Goal: Task Accomplishment & Management: Manage account settings

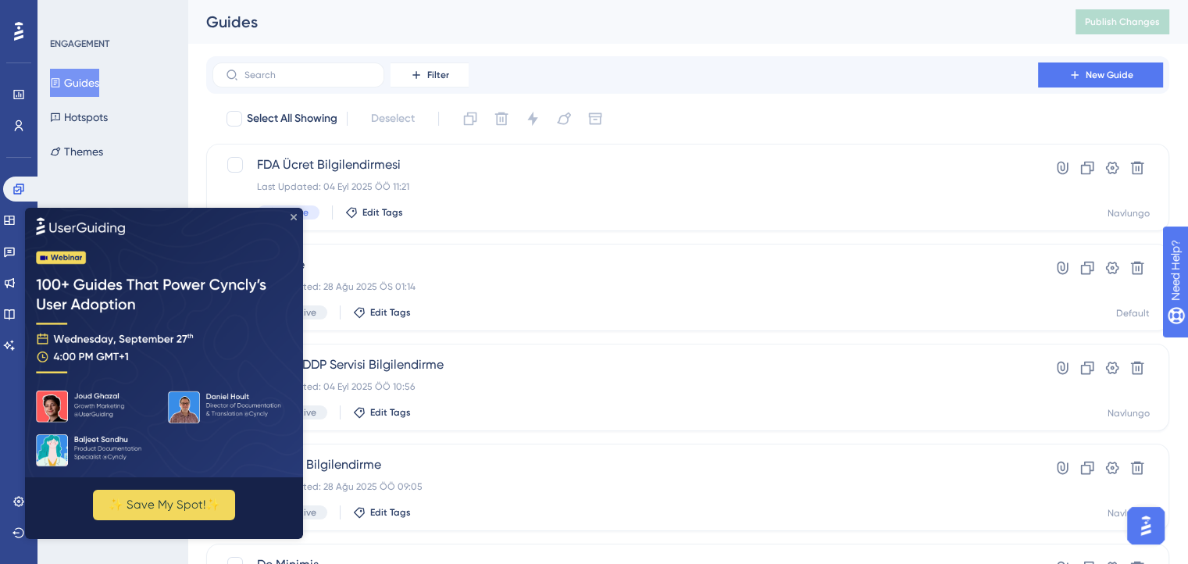
click at [294, 218] on icon "Close Preview" at bounding box center [294, 217] width 6 height 6
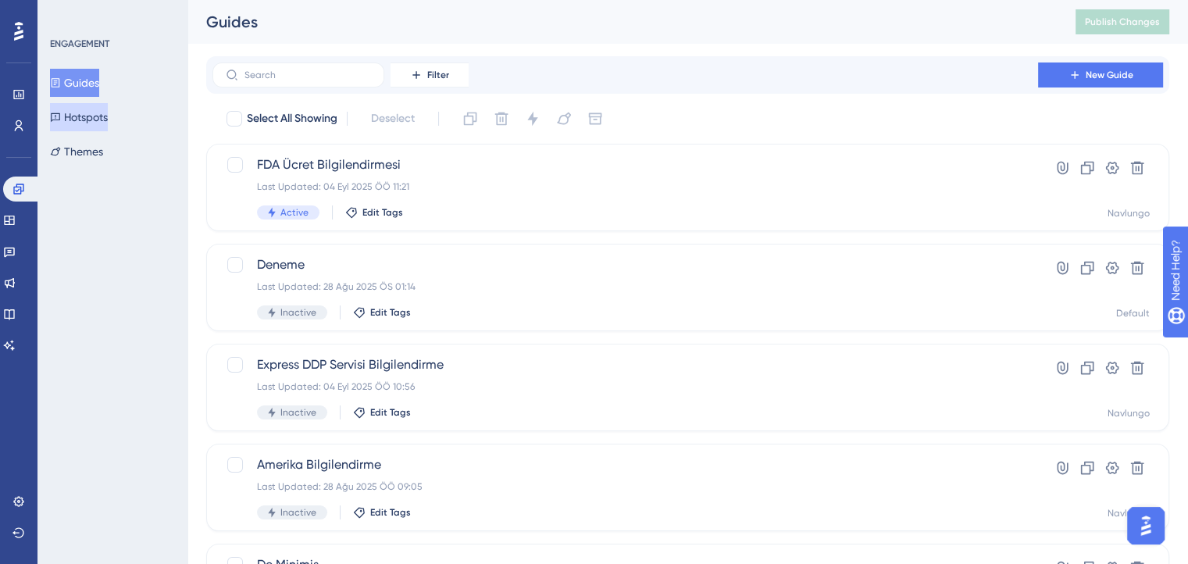
click at [87, 119] on button "Hotspots" at bounding box center [79, 117] width 58 height 28
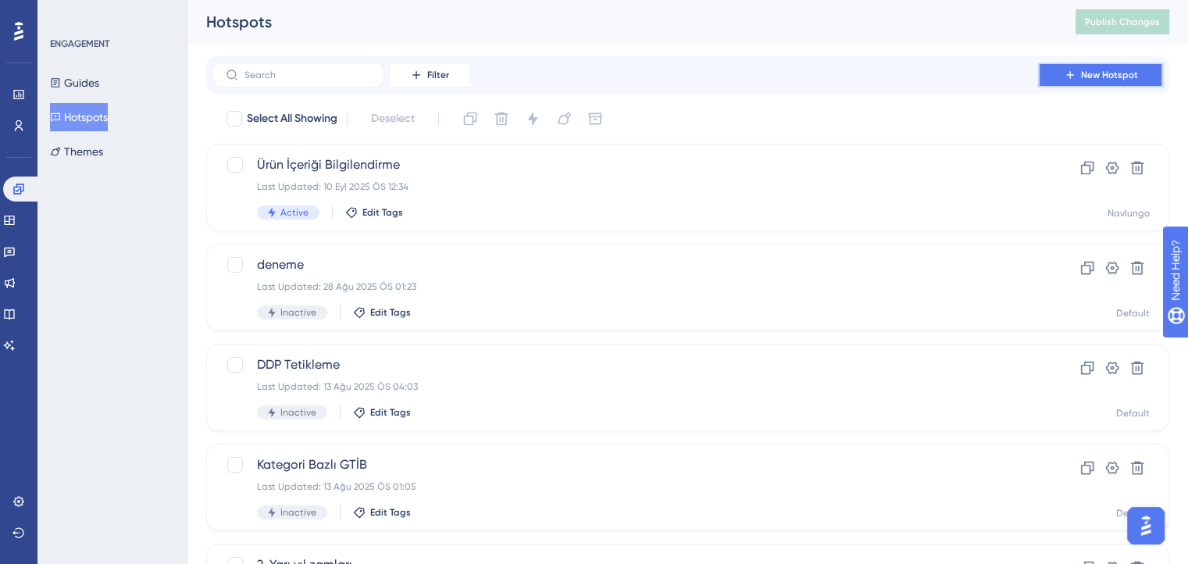
click at [1080, 87] on button "New Hotspot" at bounding box center [1100, 74] width 125 height 25
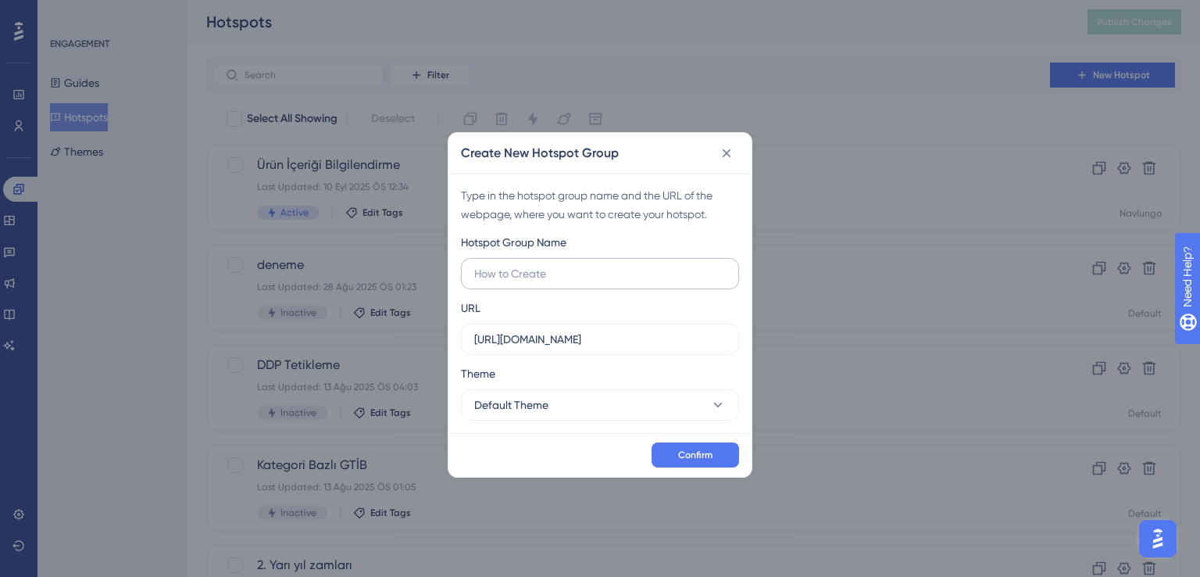
click at [494, 277] on input "text" at bounding box center [600, 273] width 252 height 17
click at [519, 280] on input "text" at bounding box center [600, 273] width 252 height 17
type input "T"
paste input "Amerika Sevkiyatlarında Teslimat Şekli Hakkında Bilgilendirme"
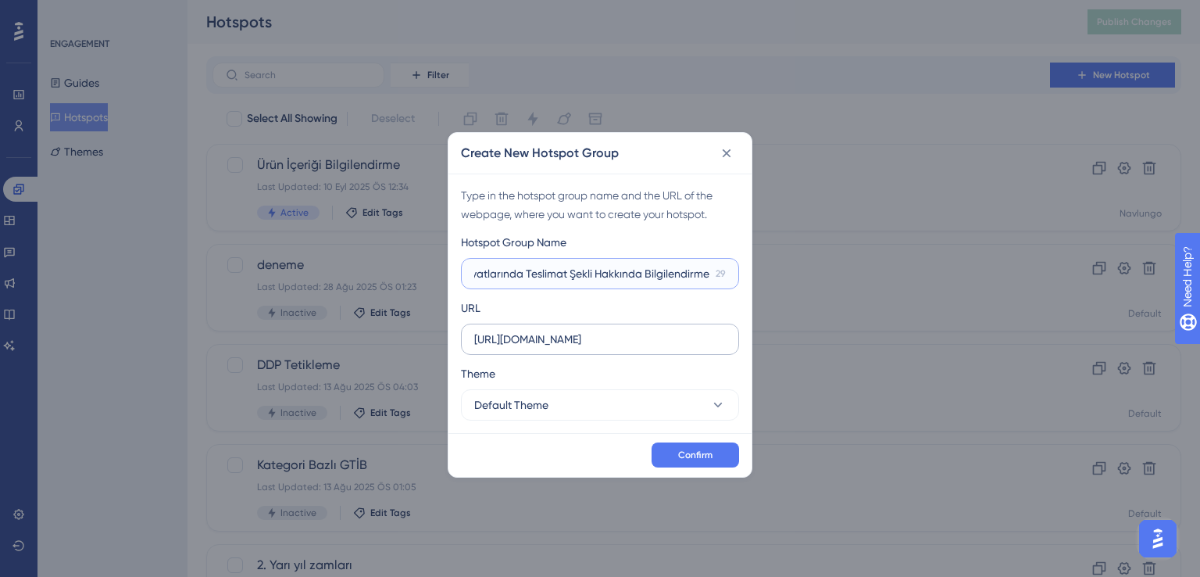
type input "Amerika Sevkiyatlarında Teslimat Şekli Hakkında Bilgilendirme"
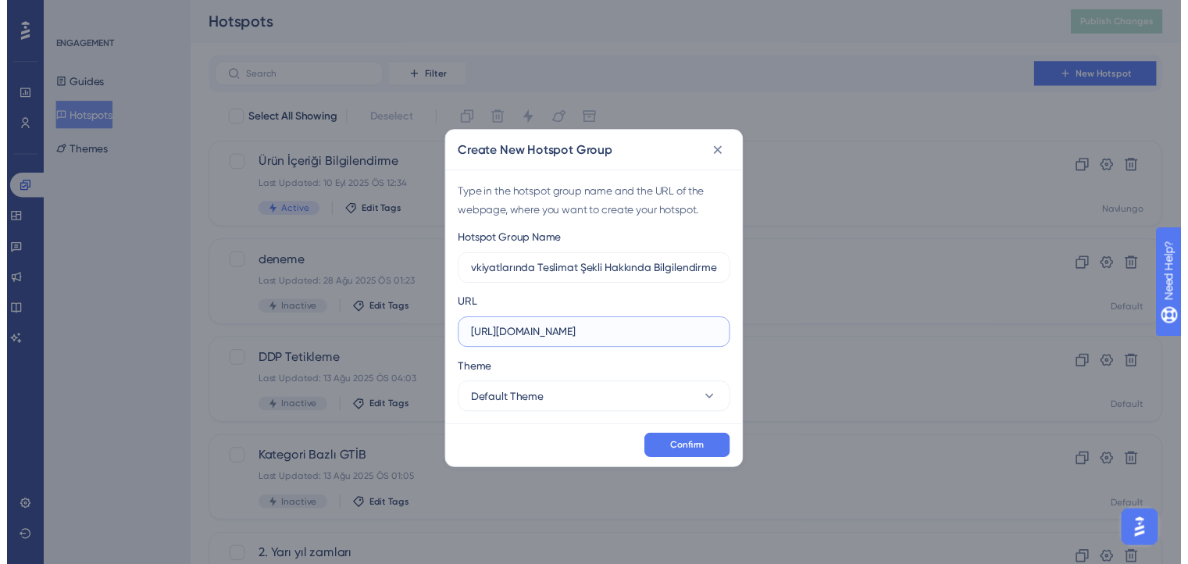
scroll to position [0, 0]
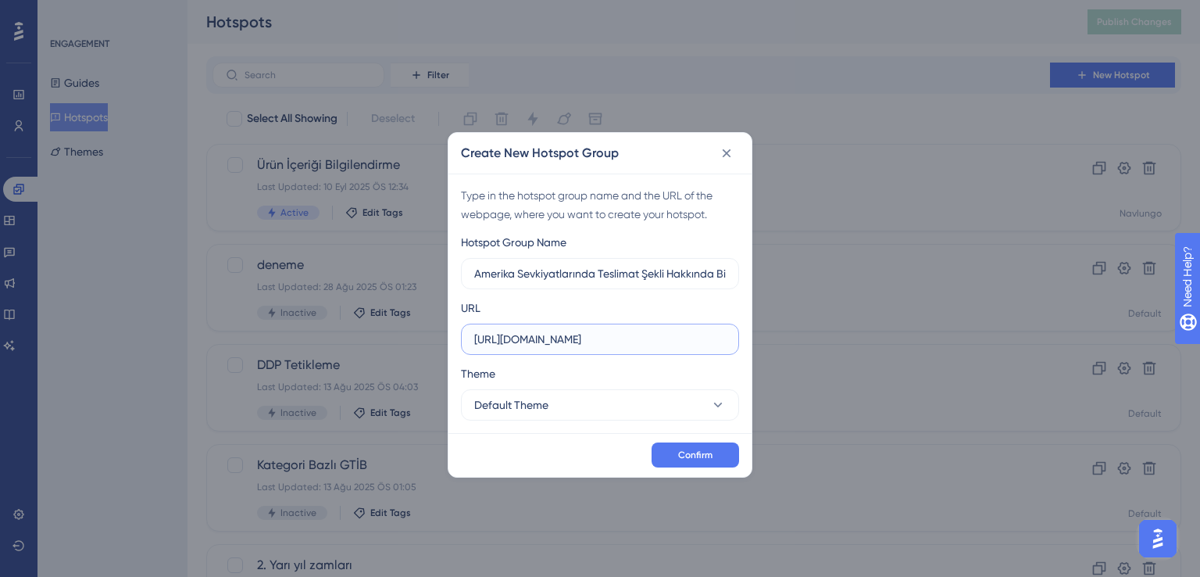
click at [612, 343] on input "https://ship.navlungo.com" at bounding box center [600, 338] width 252 height 17
click at [584, 415] on button "Default Theme" at bounding box center [600, 404] width 278 height 31
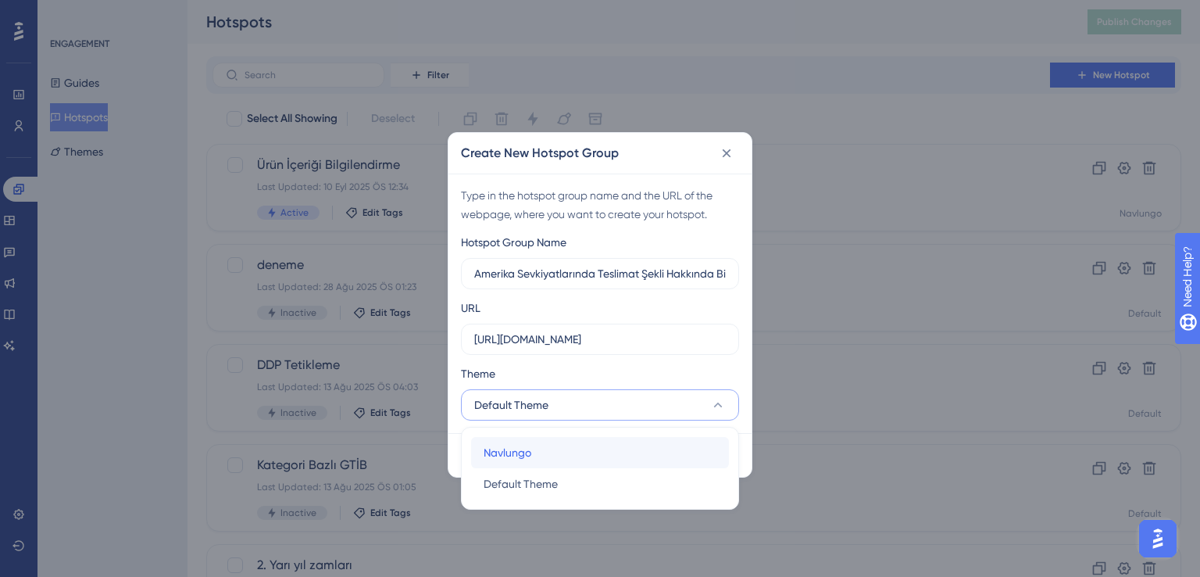
click at [573, 448] on div "Navlungo Navlungo" at bounding box center [600, 452] width 233 height 31
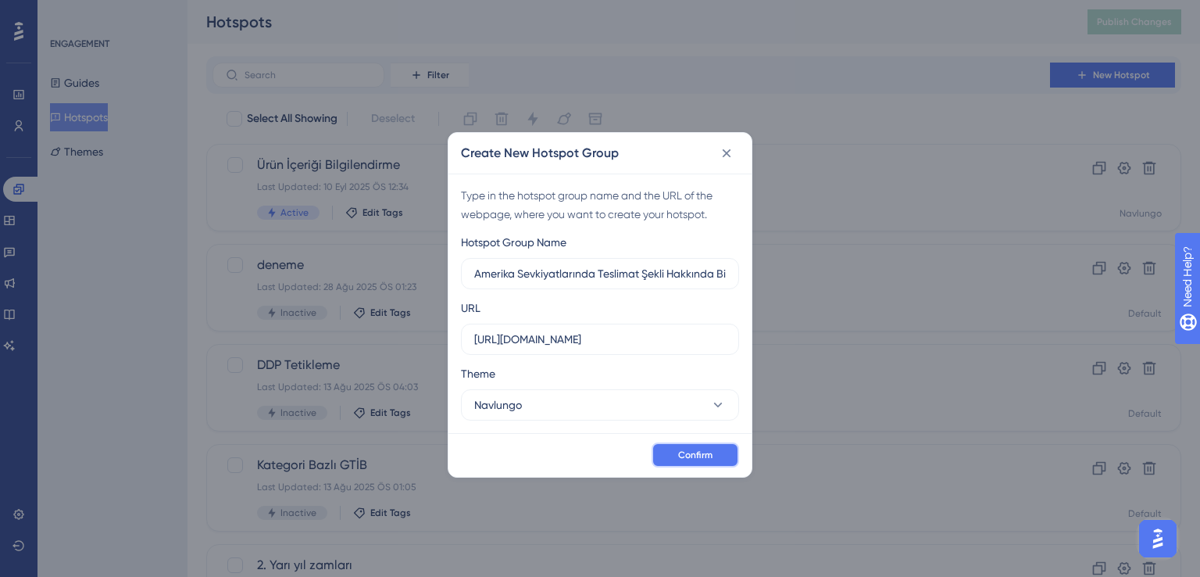
click at [669, 448] on button "Confirm" at bounding box center [695, 454] width 87 height 25
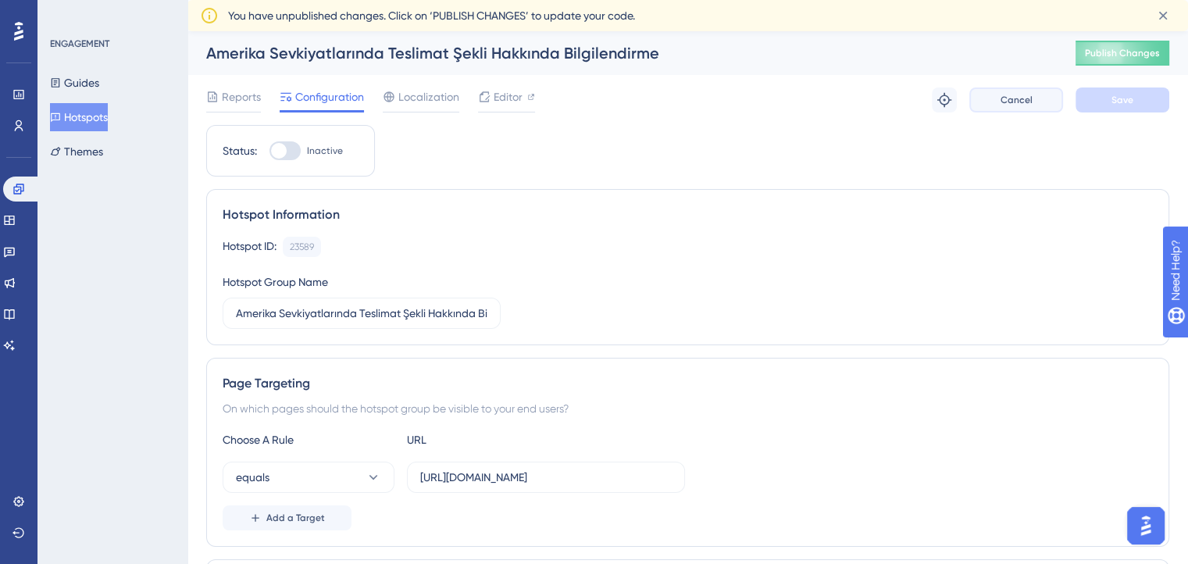
click at [1026, 101] on span "Cancel" at bounding box center [1017, 100] width 32 height 12
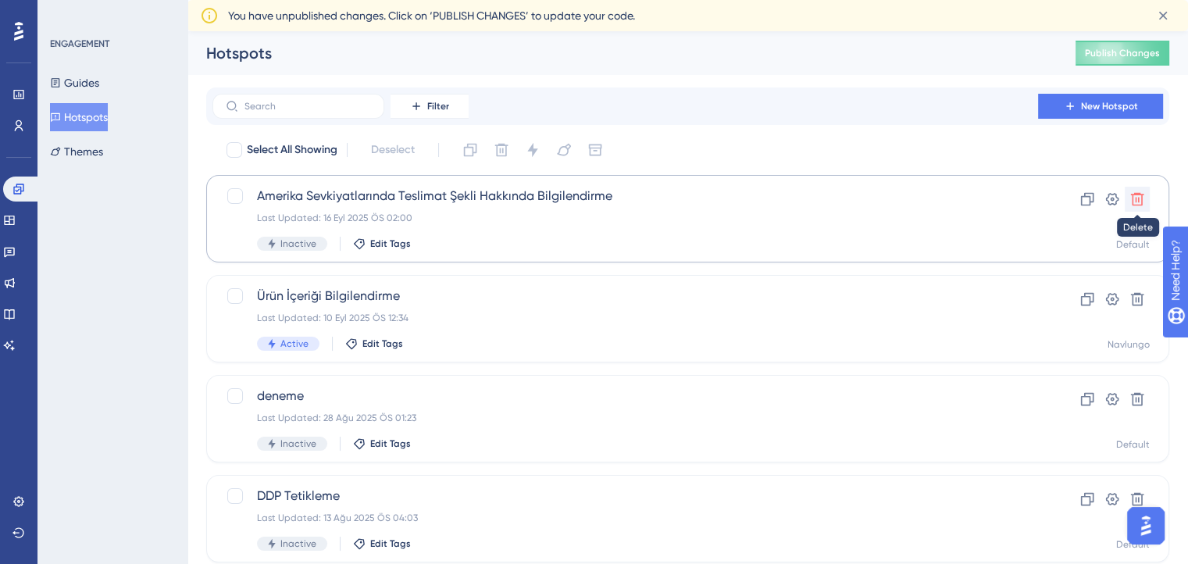
click at [1144, 196] on icon at bounding box center [1138, 199] width 16 height 16
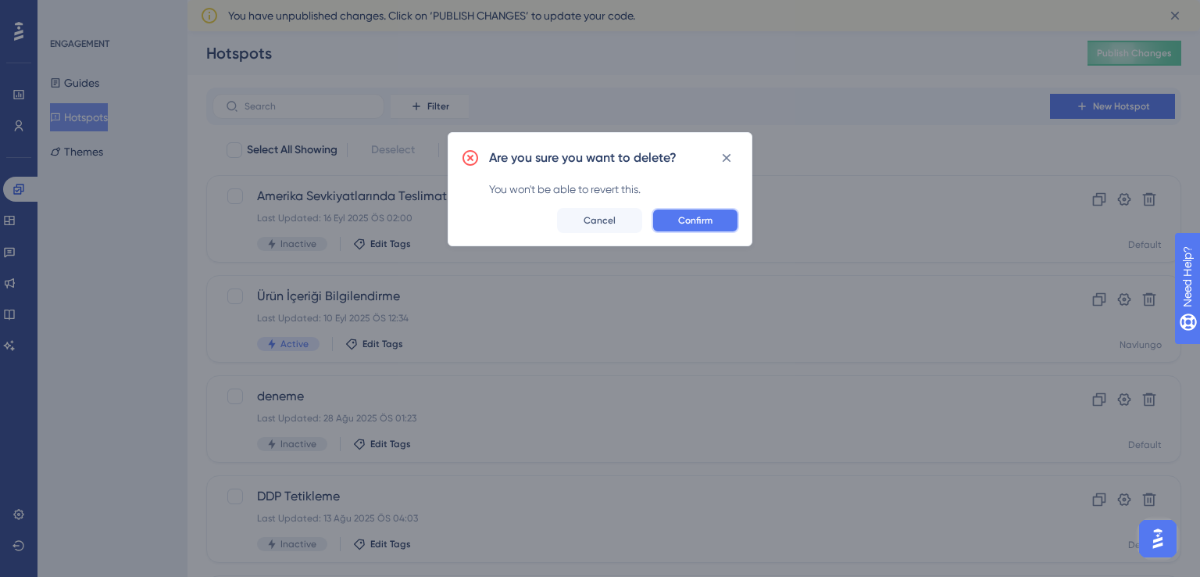
click at [691, 223] on span "Confirm" at bounding box center [695, 220] width 34 height 12
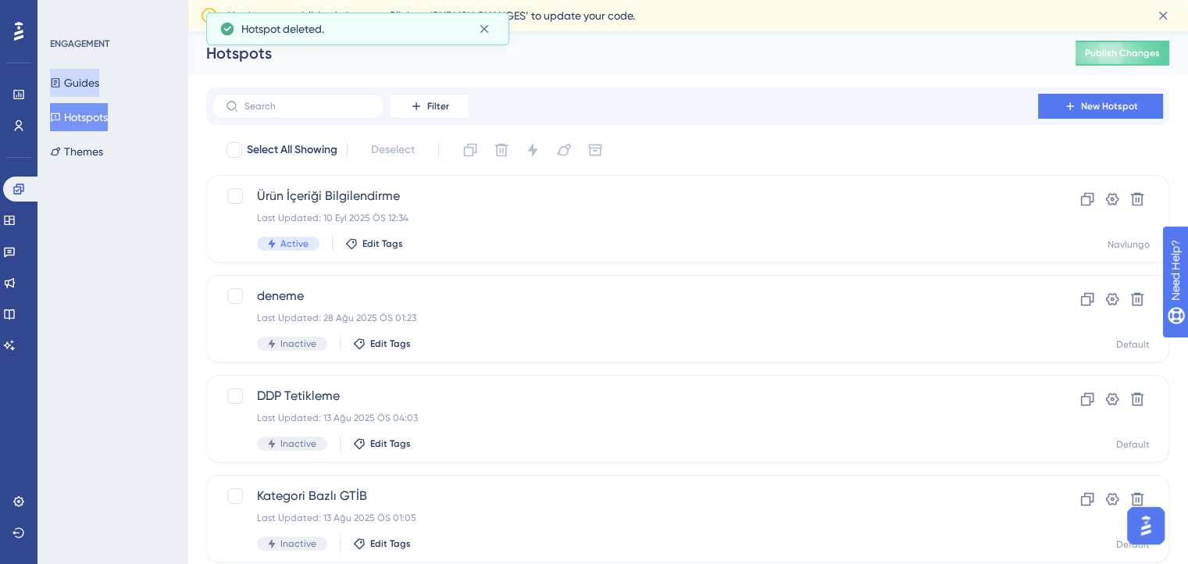
click at [91, 84] on button "Guides" at bounding box center [74, 83] width 49 height 28
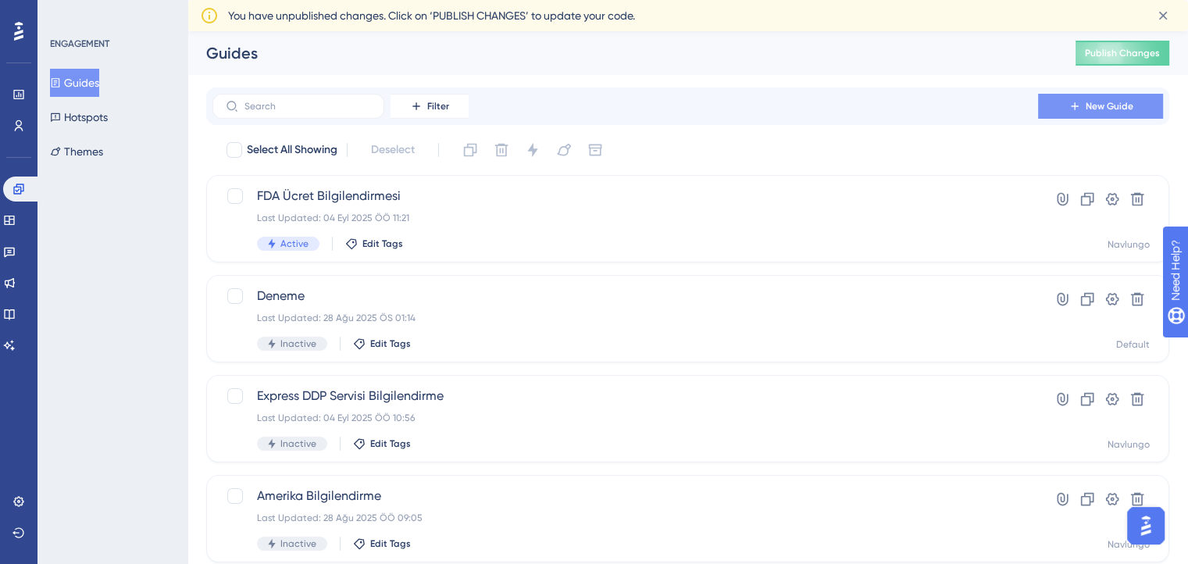
click at [1087, 104] on span "New Guide" at bounding box center [1110, 106] width 48 height 12
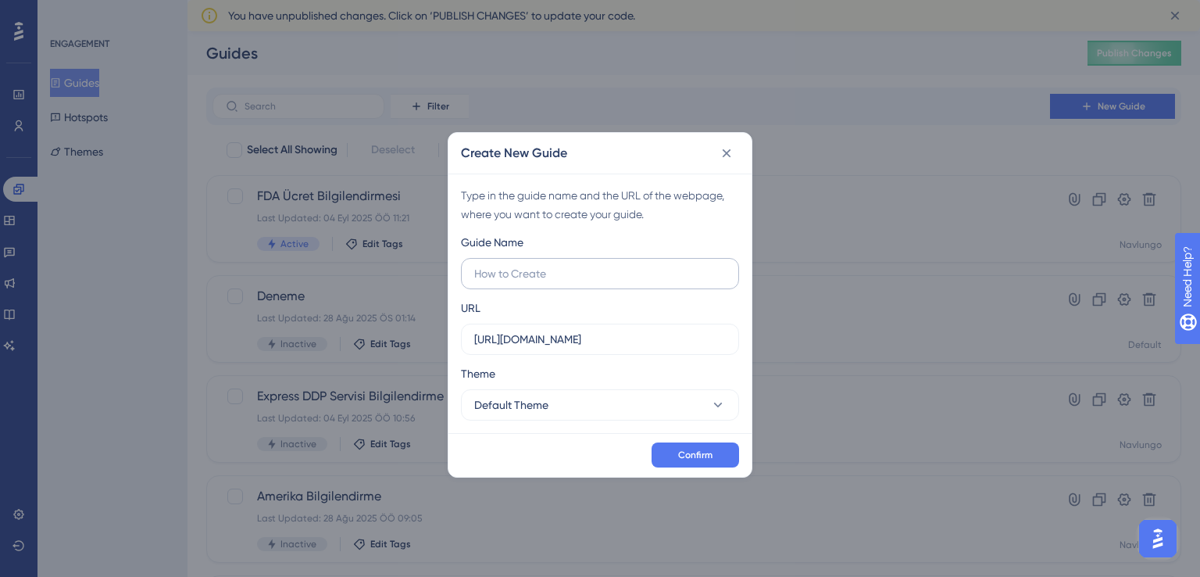
click at [571, 276] on input "text" at bounding box center [600, 273] width 252 height 17
paste input "Amerika Sevkiyatlarında Teslimat Şekli Hakkında Bilgilendirme"
type input "Amerika Sevkiyatlarında Teslimat Şekli Hakkında Bilgilendirme"
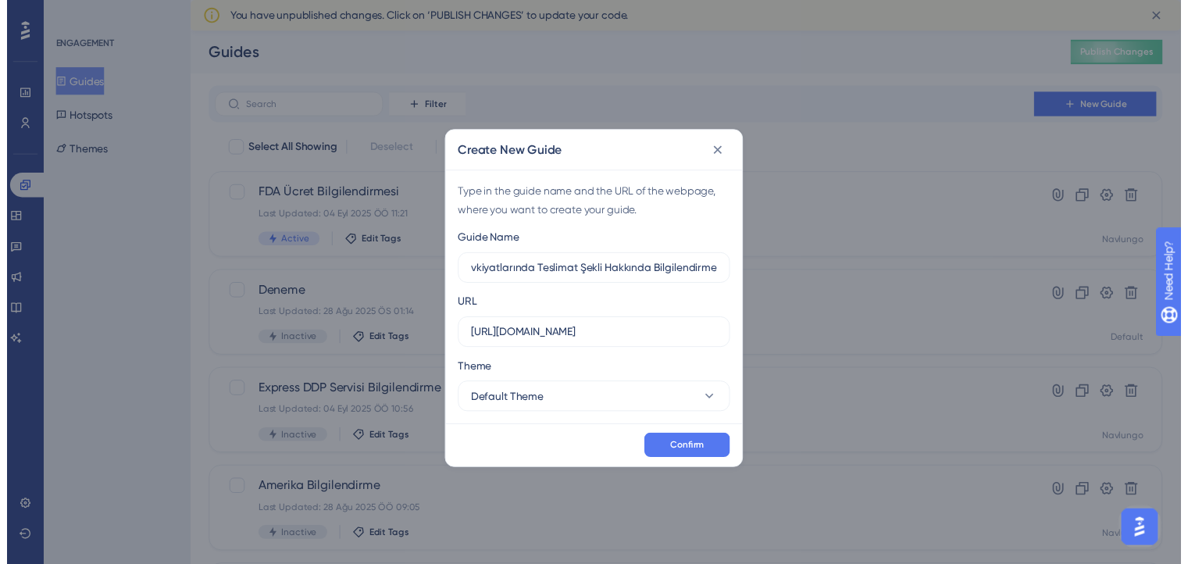
scroll to position [0, 0]
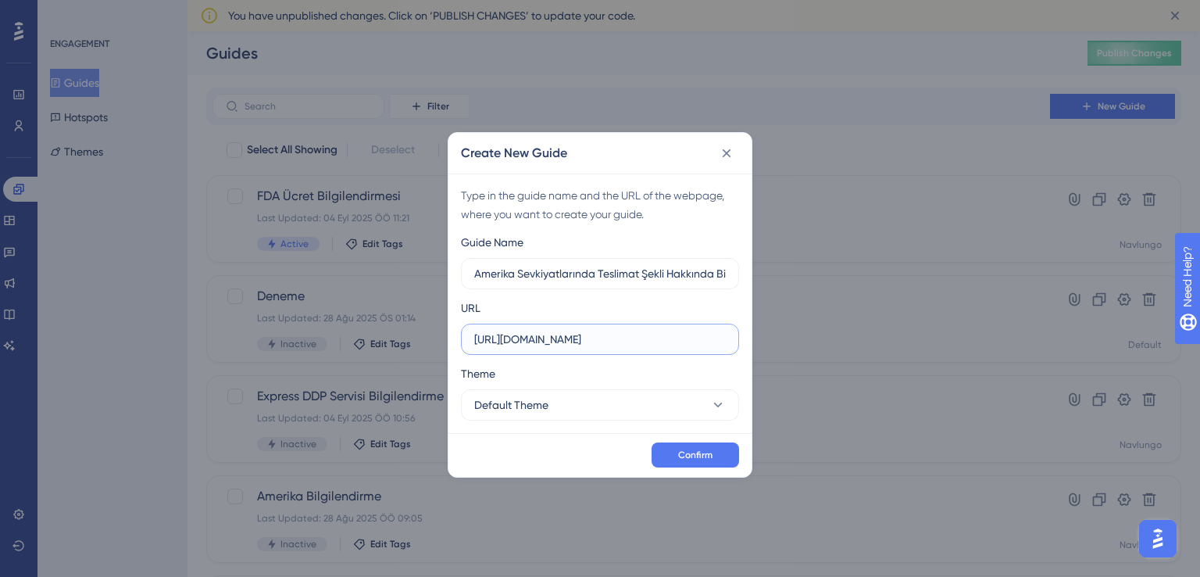
click at [603, 337] on input "https://ship.navlungo.com" at bounding box center [600, 338] width 252 height 17
paste input "/ship/priceCalculator"
type input "https://ship.navlungo.com/ship/priceCalculator"
click at [631, 409] on button "Default Theme" at bounding box center [600, 404] width 278 height 31
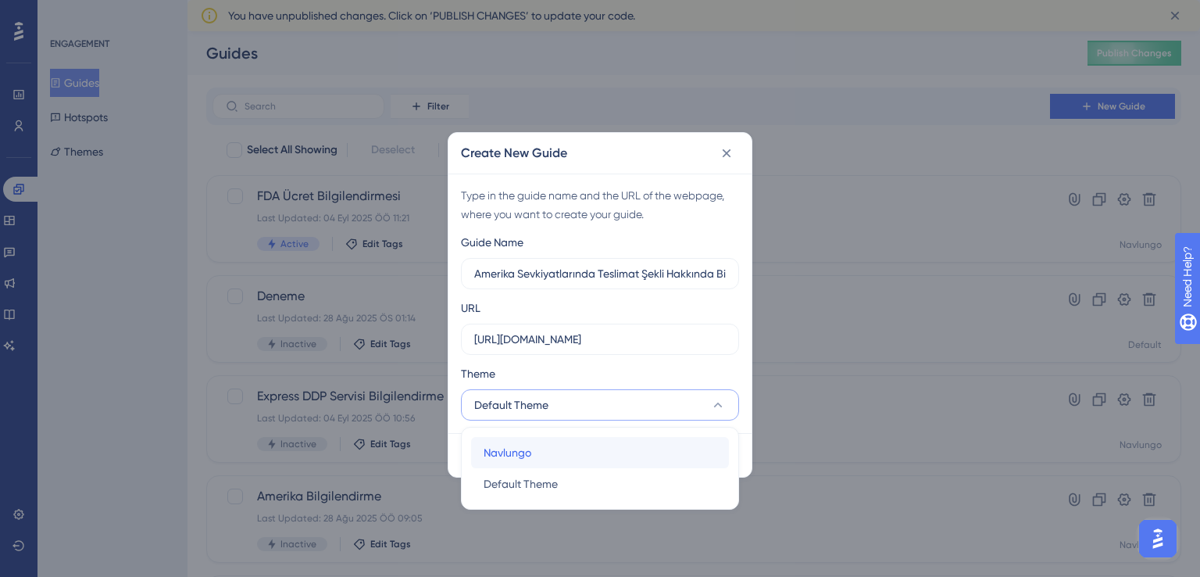
click at [573, 439] on div "Navlungo Navlungo" at bounding box center [600, 452] width 233 height 31
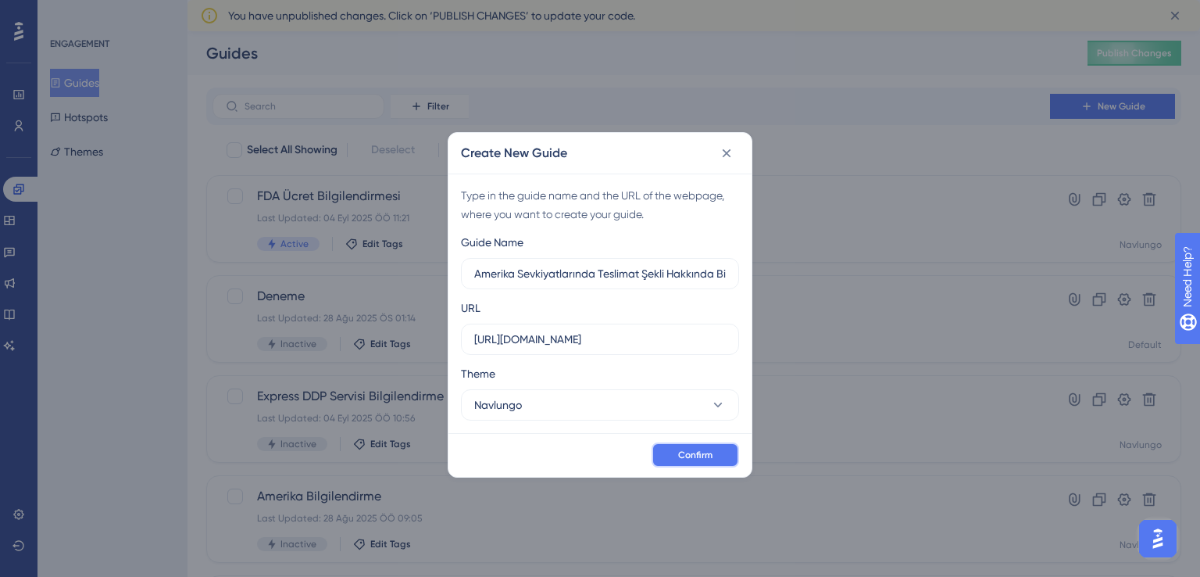
click at [684, 451] on span "Confirm" at bounding box center [695, 454] width 34 height 12
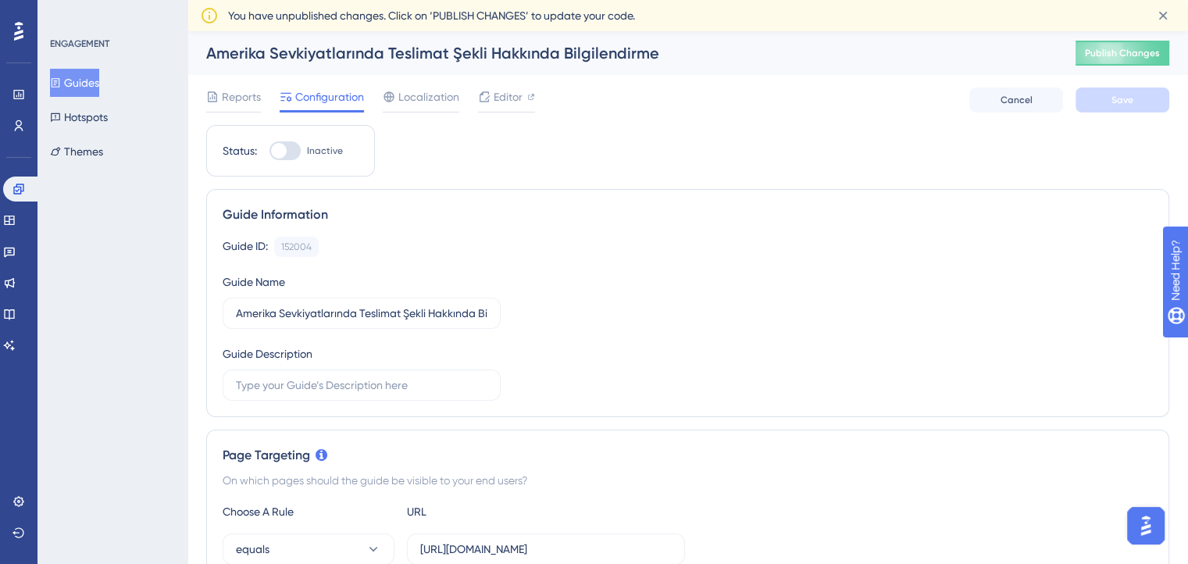
click at [968, 338] on div "Guide ID: 152004 Copy Guide Name Amerika Sevkiyatlarında Teslimat Şekli Hakkınd…" at bounding box center [688, 319] width 930 height 164
click at [1009, 98] on span "Cancel" at bounding box center [1017, 100] width 32 height 12
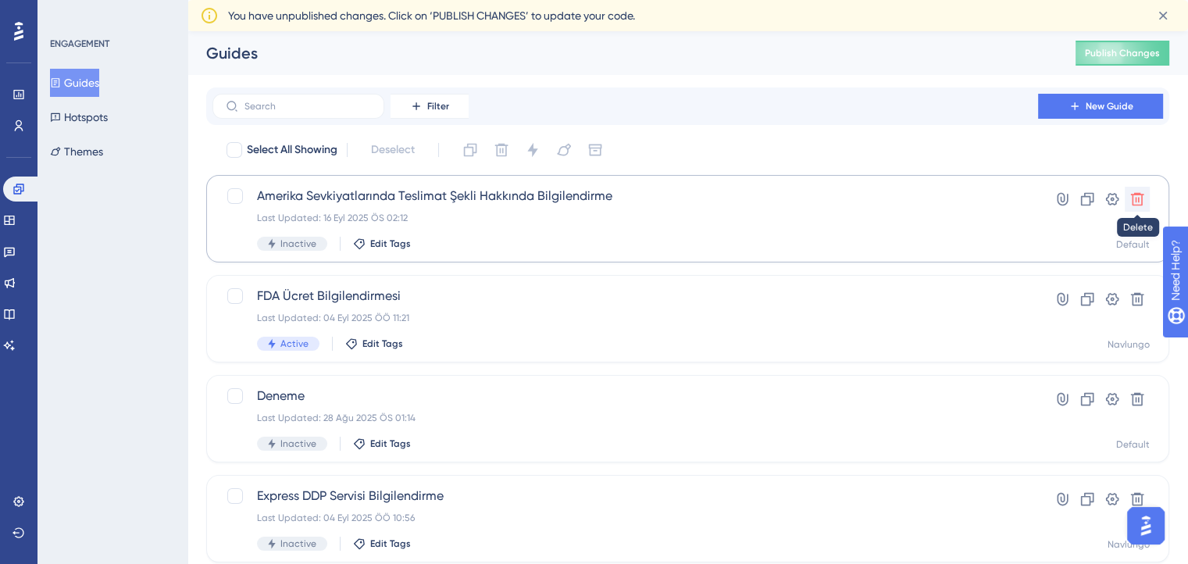
click at [1139, 195] on icon at bounding box center [1137, 199] width 13 height 13
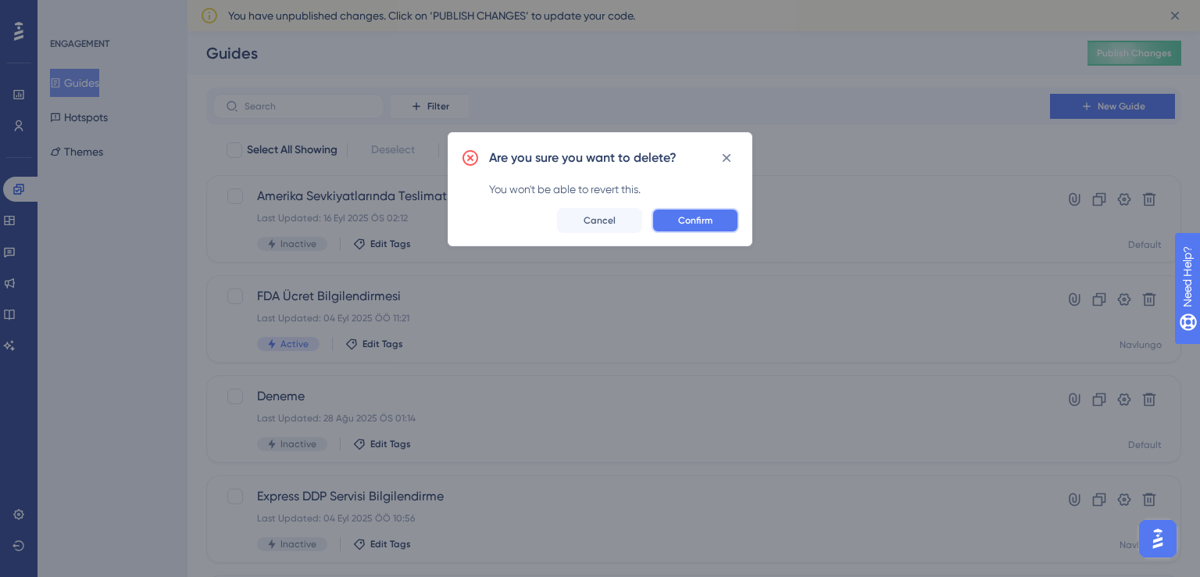
click at [673, 214] on button "Confirm" at bounding box center [695, 220] width 87 height 25
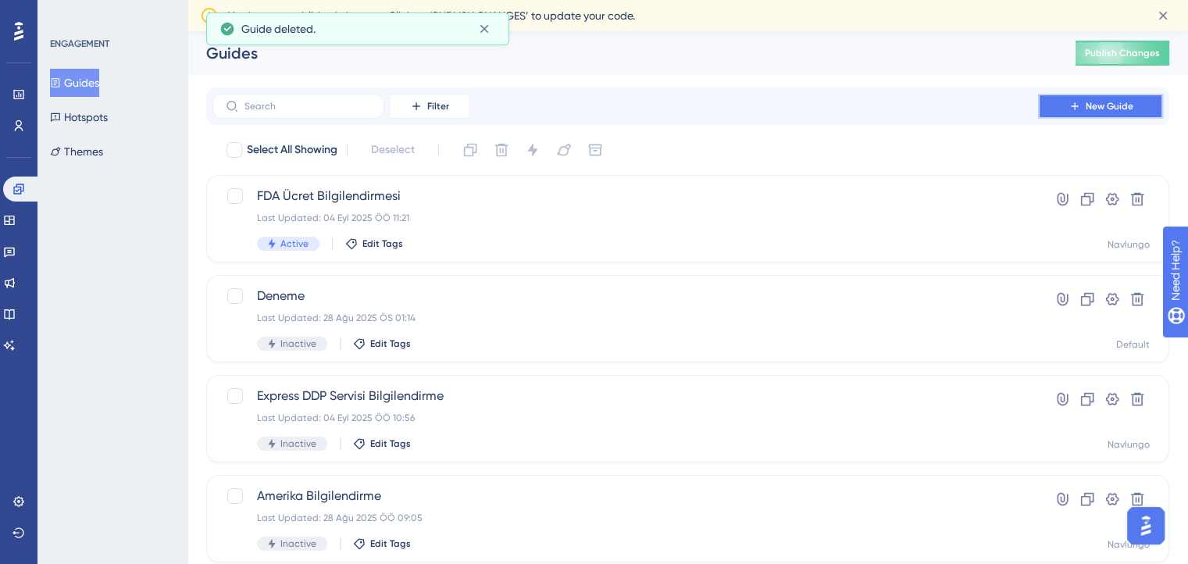
click at [1080, 106] on icon at bounding box center [1075, 106] width 12 height 12
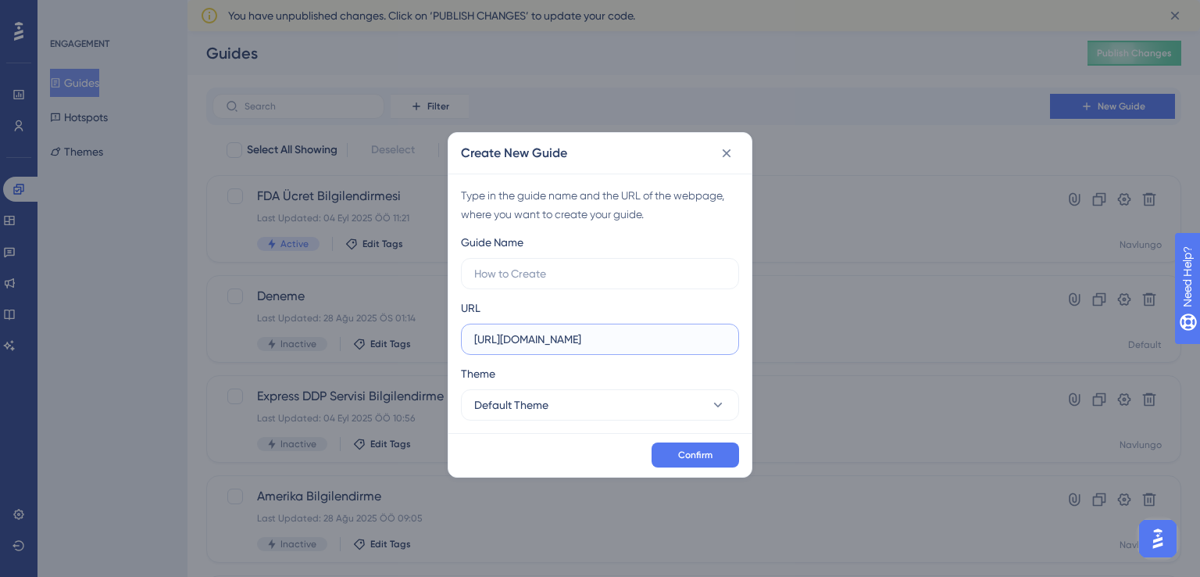
drag, startPoint x: 646, startPoint y: 337, endPoint x: 291, endPoint y: 366, distance: 356.6
click at [291, 366] on div "Create New Guide Type in the guide name and the URL of the webpage, where you w…" at bounding box center [600, 288] width 1200 height 577
paste input "/ship/priceCalculator"
type input "https://ship.navlungo.com/ship/priceCalculator"
click at [528, 266] on input "text" at bounding box center [600, 273] width 252 height 17
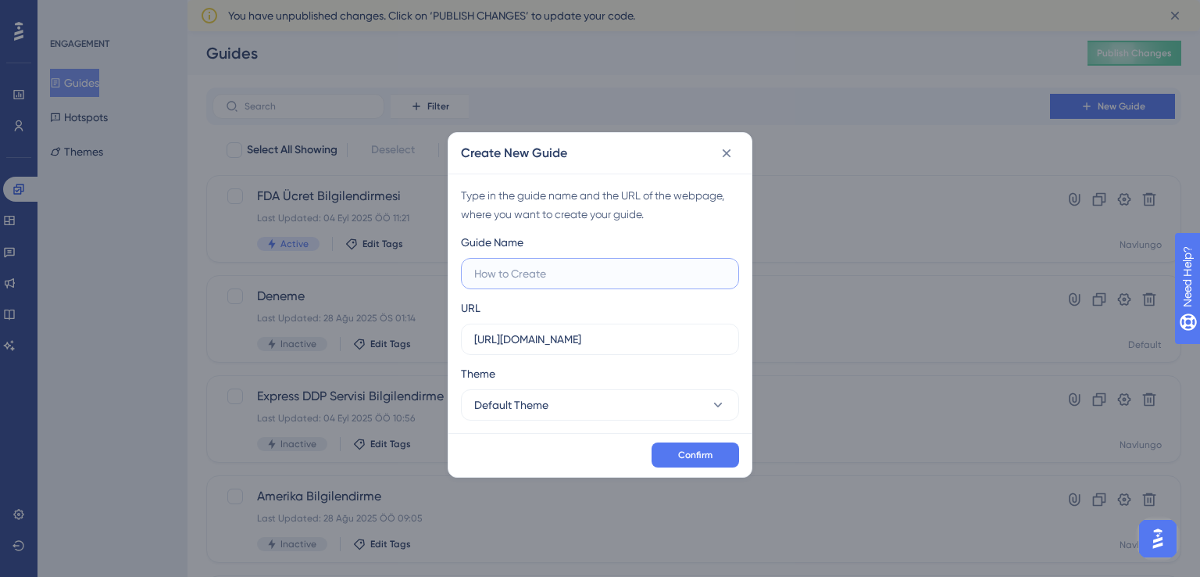
click at [600, 274] on input "text" at bounding box center [600, 273] width 252 height 17
paste input "Amerika Sevkiyatlarında Teslimat Şekli Hakkında Bilgilendirme"
type input "Amerika Sevkiyatlarında Teslimat Şekli Hakkında Bilgilendirme"
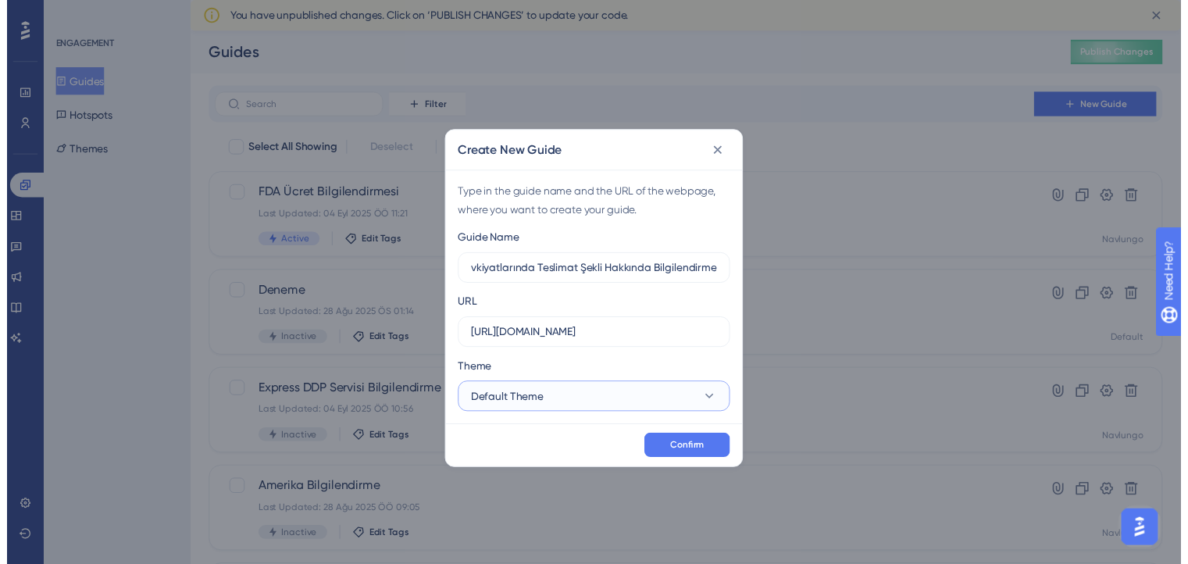
scroll to position [0, 0]
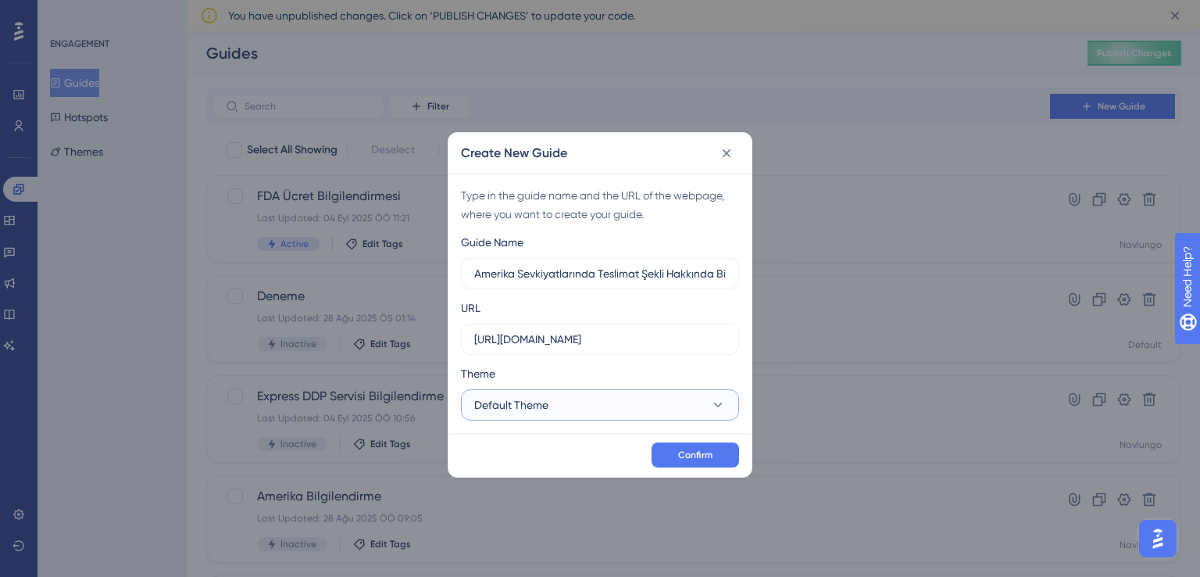
click at [678, 404] on button "Default Theme" at bounding box center [600, 404] width 278 height 31
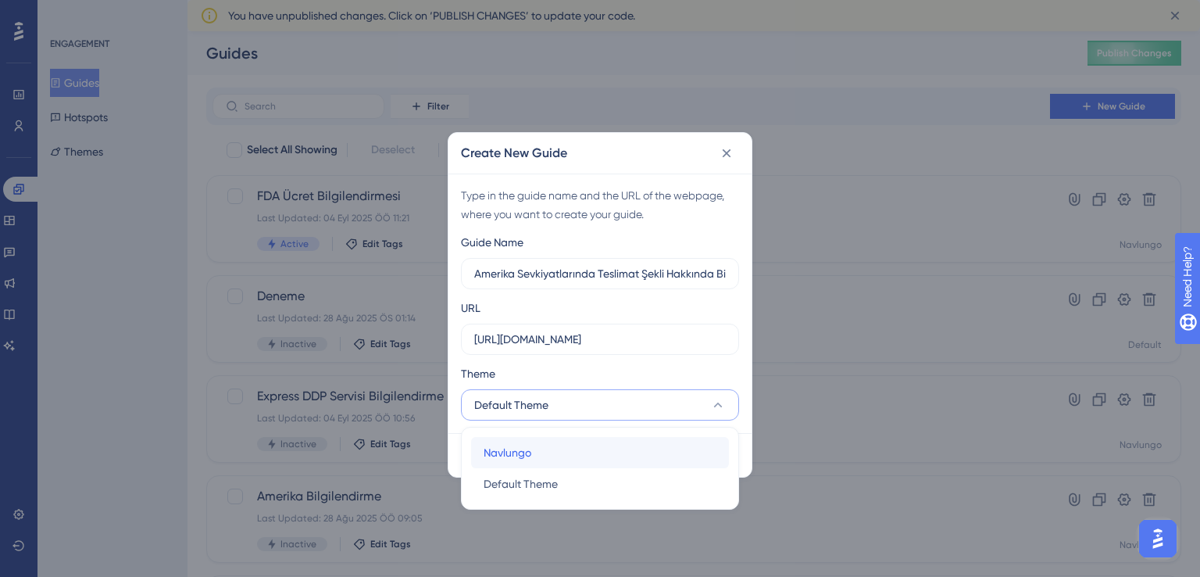
click at [586, 443] on div "Navlungo Navlungo" at bounding box center [600, 452] width 233 height 31
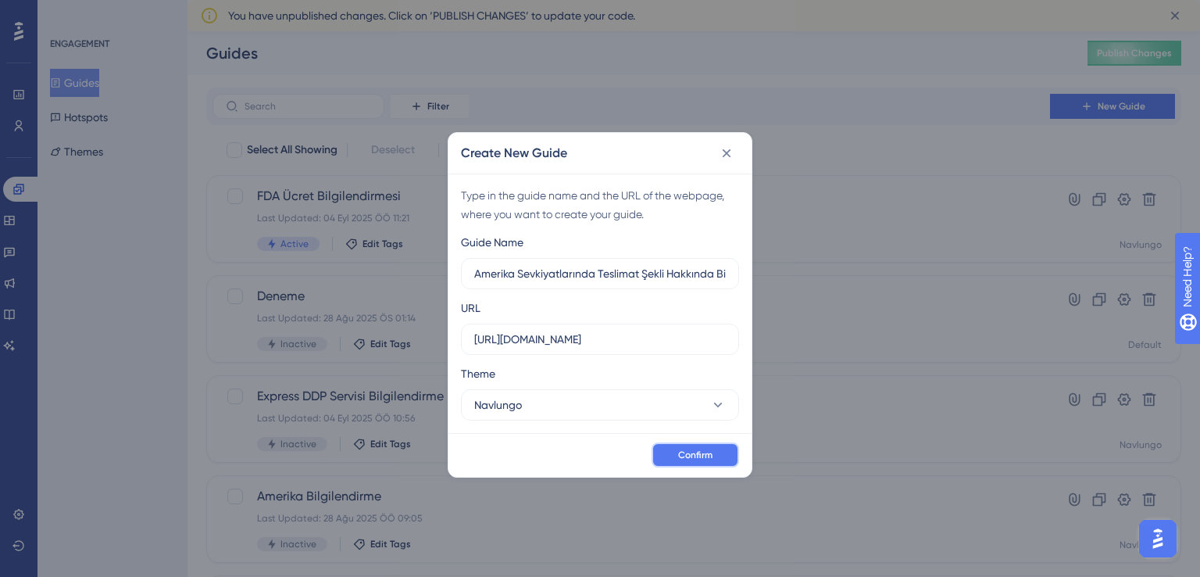
click at [673, 449] on button "Confirm" at bounding box center [695, 454] width 87 height 25
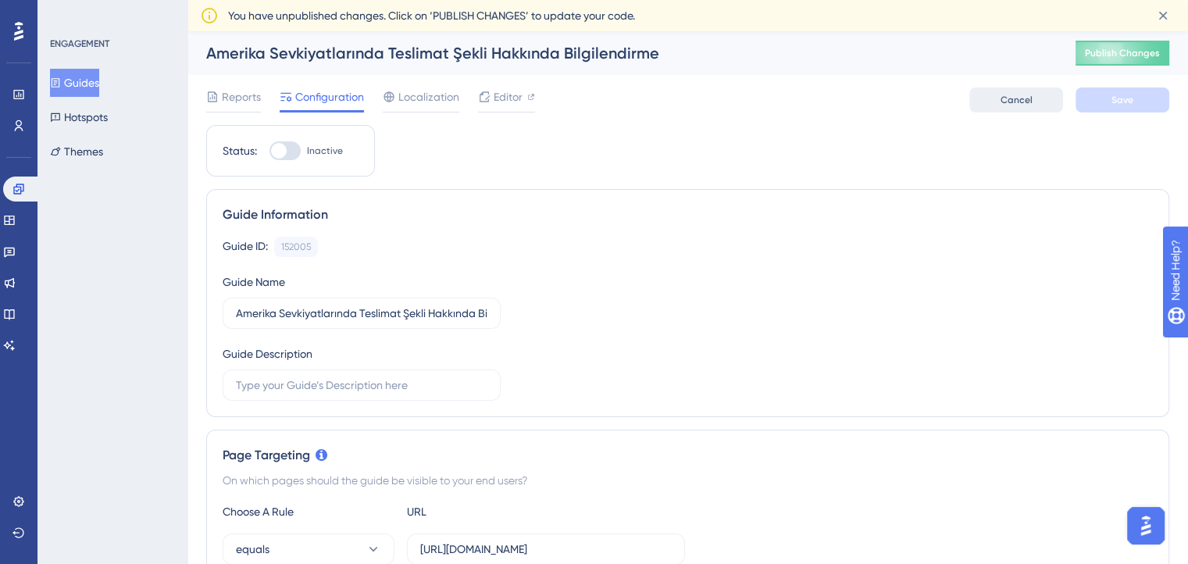
click at [1023, 105] on span "Cancel" at bounding box center [1017, 100] width 32 height 12
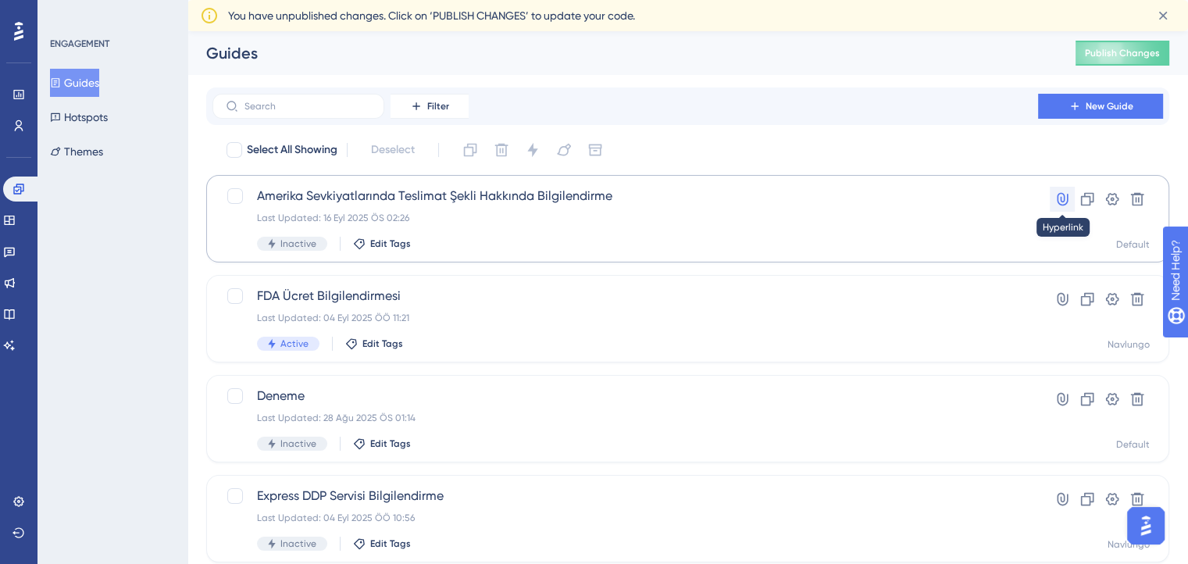
click at [1066, 195] on icon at bounding box center [1063, 199] width 16 height 16
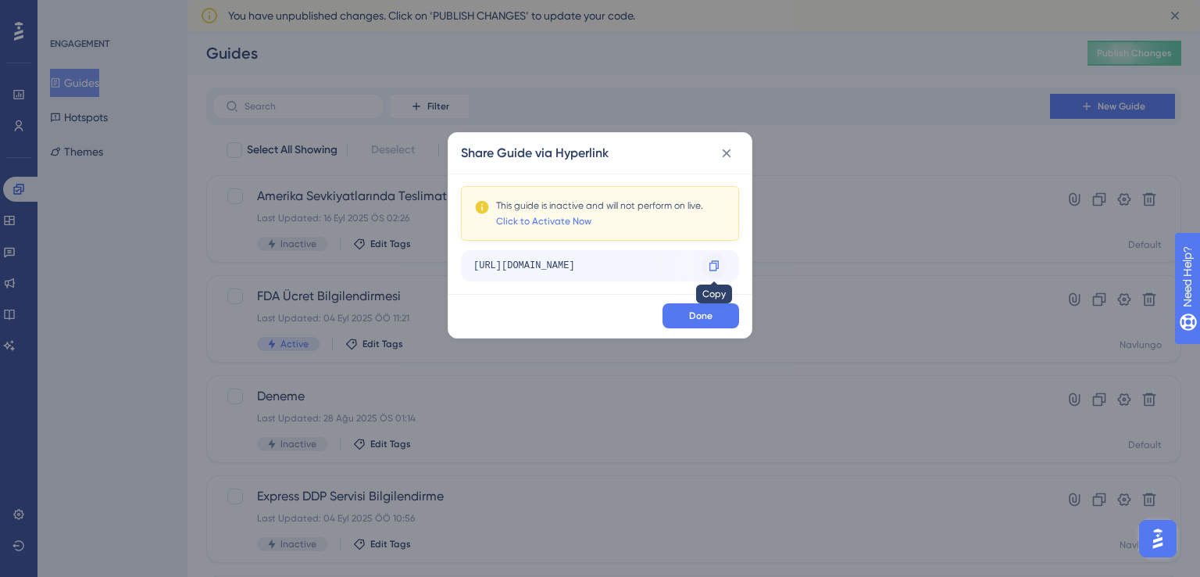
click at [703, 264] on div at bounding box center [714, 265] width 25 height 25
click at [727, 145] on icon at bounding box center [727, 153] width 16 height 16
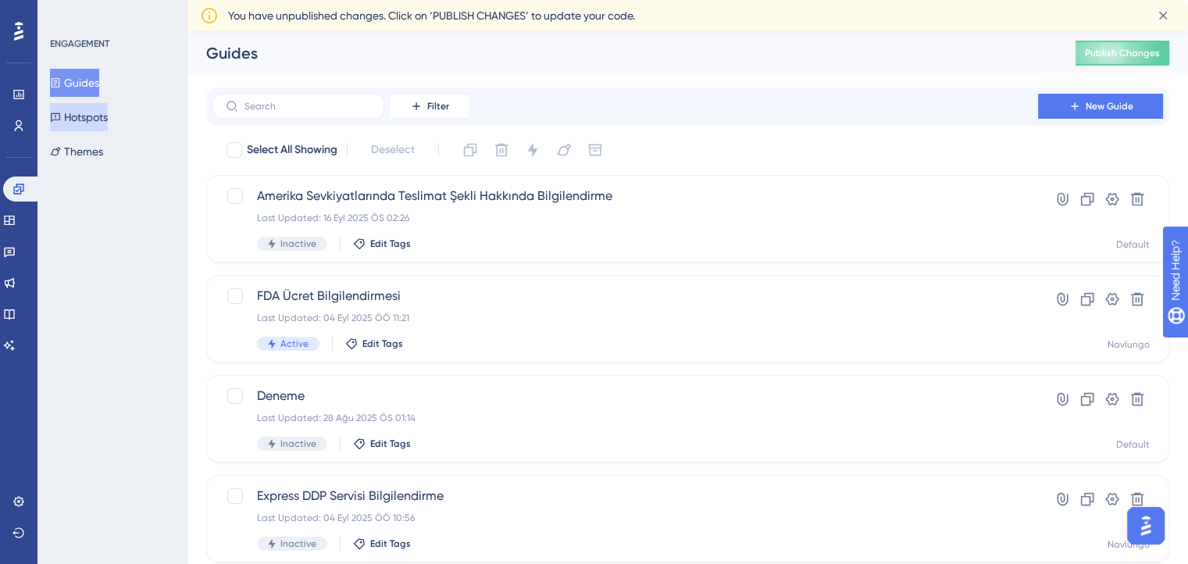
click at [107, 119] on button "Hotspots" at bounding box center [79, 117] width 58 height 28
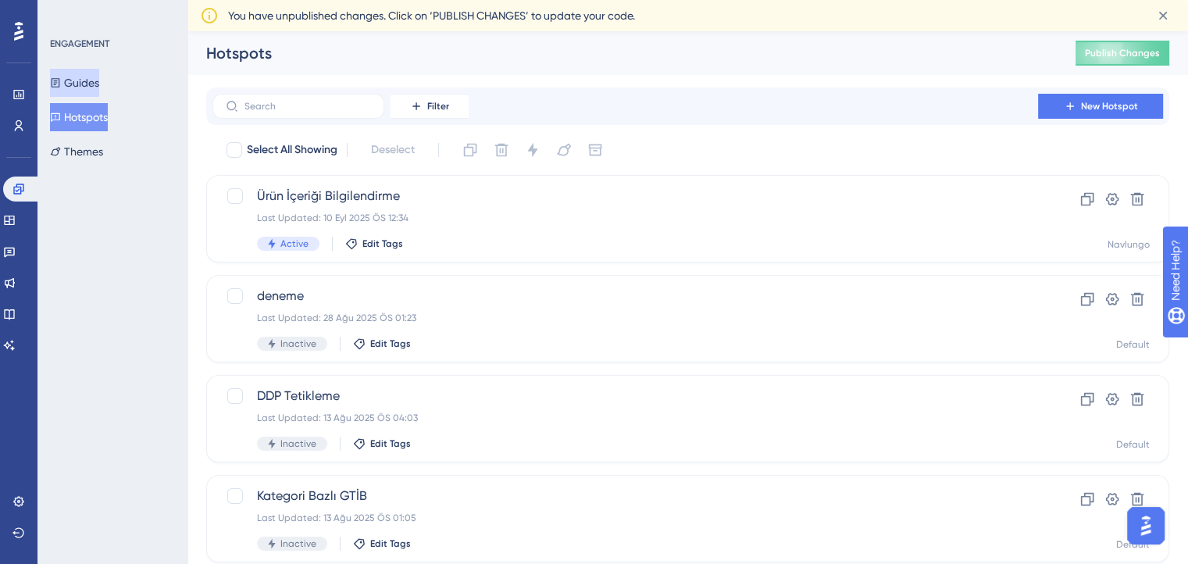
click at [91, 87] on button "Guides" at bounding box center [74, 83] width 49 height 28
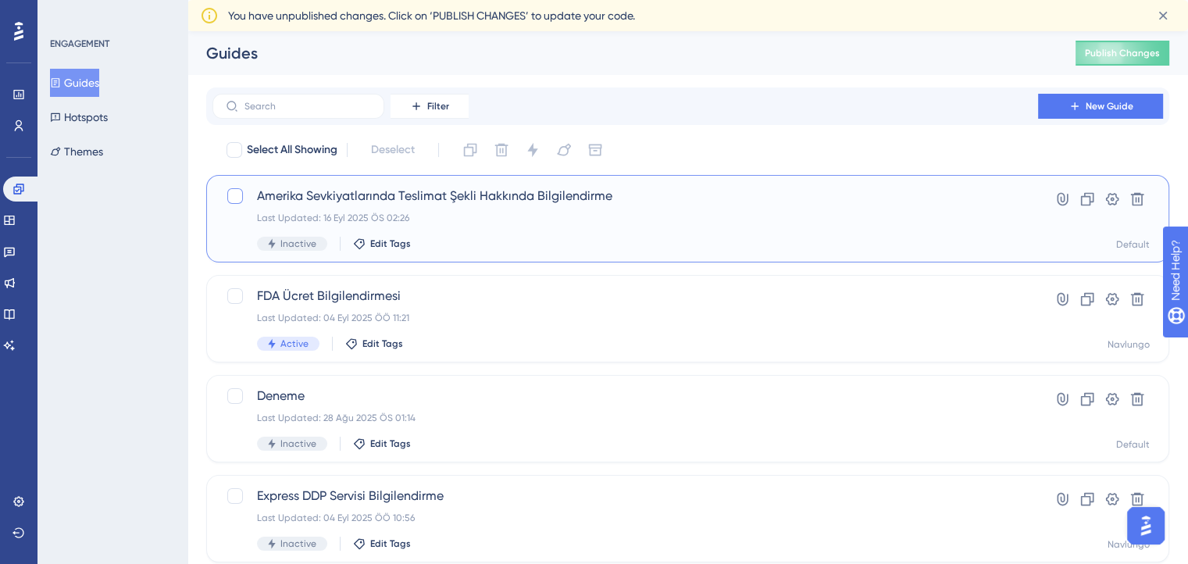
click at [241, 198] on div at bounding box center [235, 196] width 16 height 16
checkbox input "true"
click at [418, 205] on span "Amerika Sevkiyatlarında Teslimat Şekli Hakkında Bilgilendirme" at bounding box center [625, 196] width 737 height 19
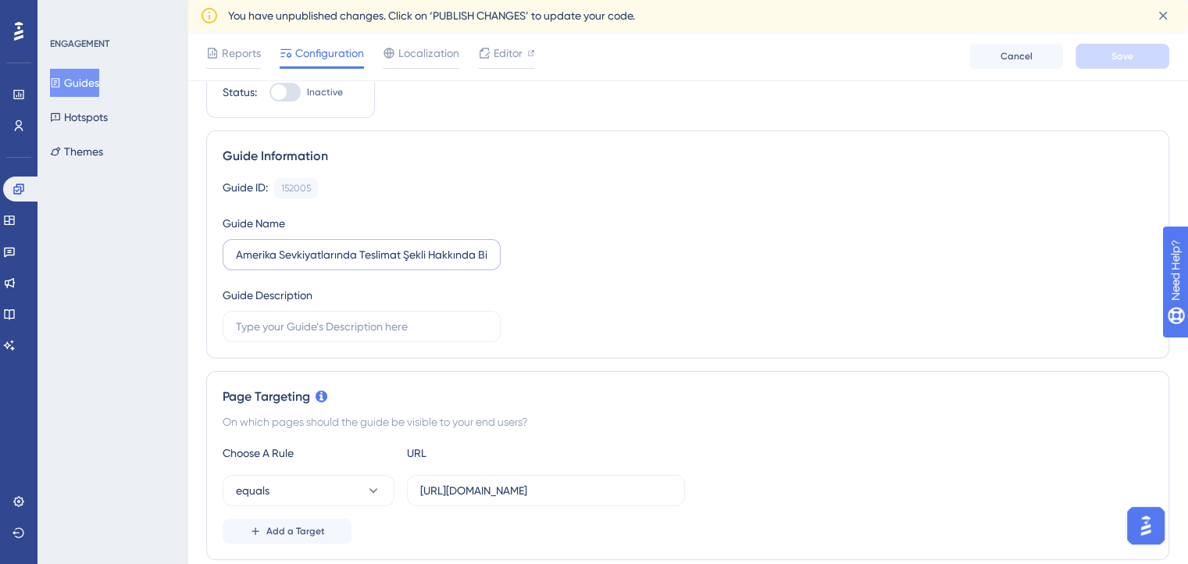
scroll to position [87, 0]
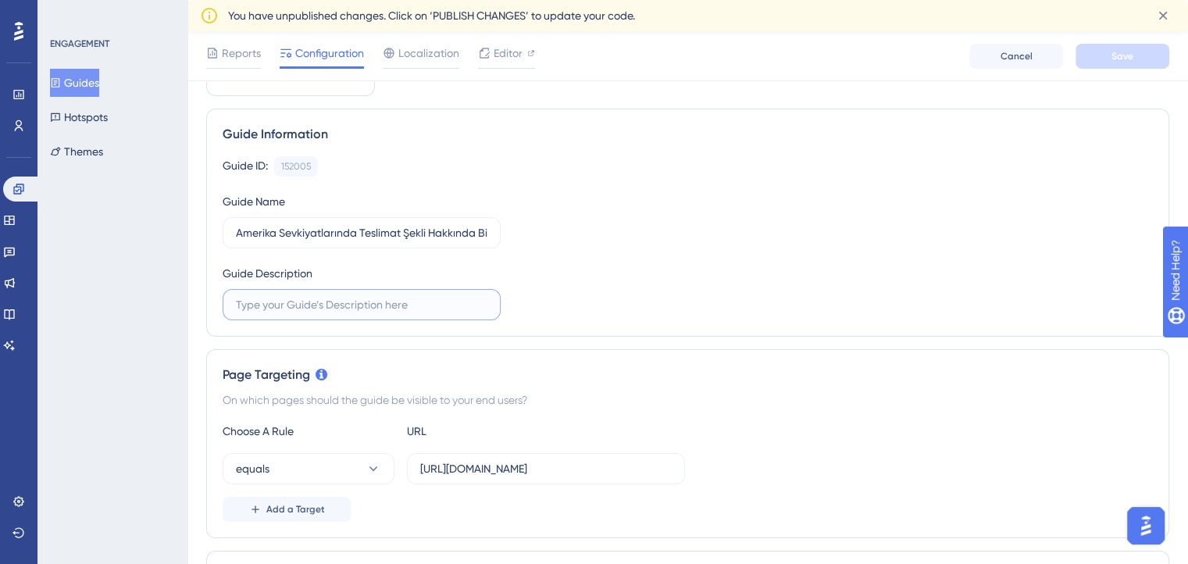
click at [368, 309] on input "text" at bounding box center [362, 304] width 252 height 17
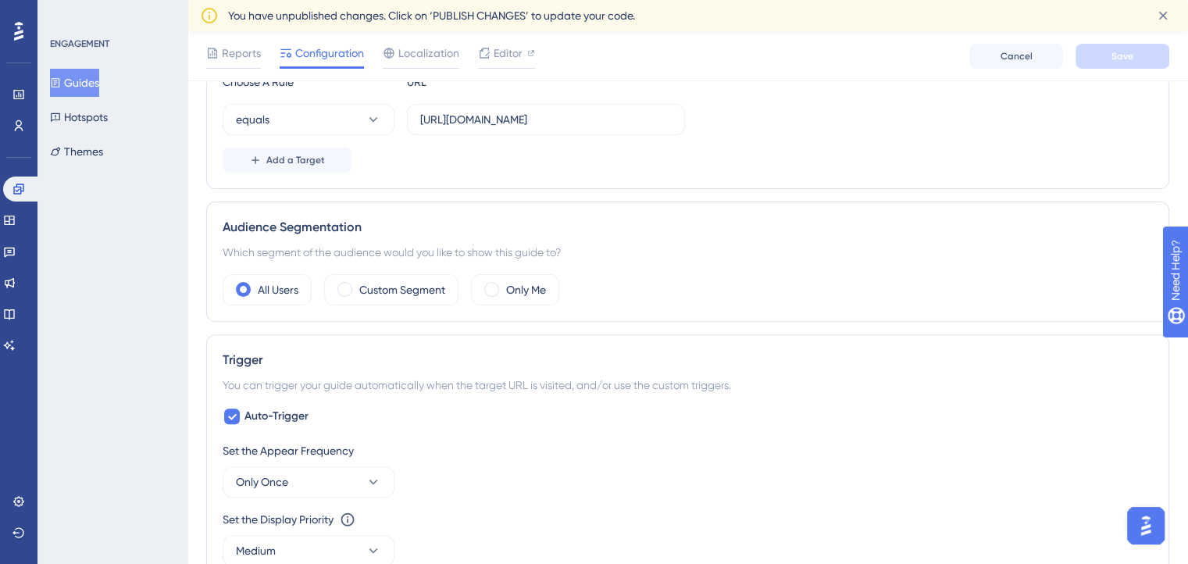
scroll to position [437, 0]
click at [345, 289] on span at bounding box center [344, 288] width 15 height 15
click at [357, 284] on input "radio" at bounding box center [357, 284] width 0 height 0
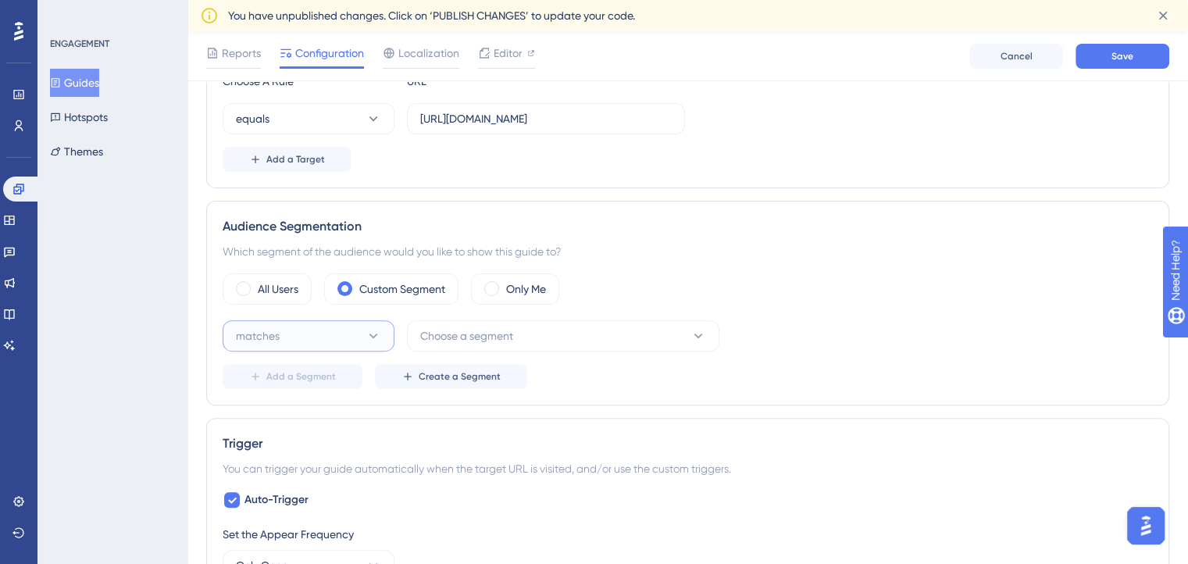
click at [355, 334] on button "matches" at bounding box center [309, 335] width 172 height 31
click at [435, 337] on span "Choose a segment" at bounding box center [466, 336] width 93 height 19
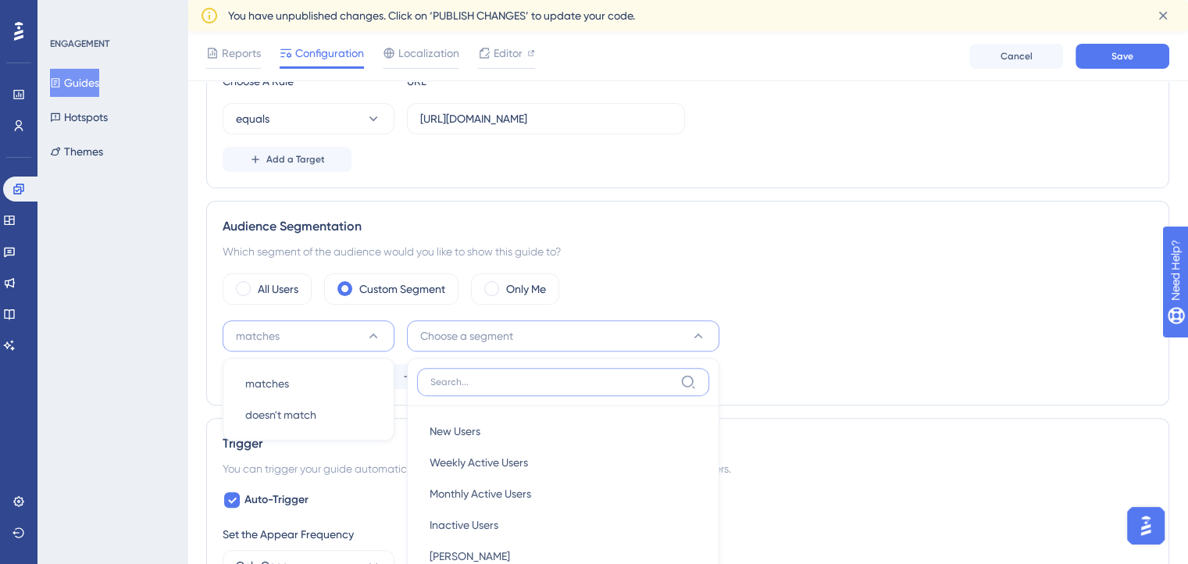
scroll to position [600, 0]
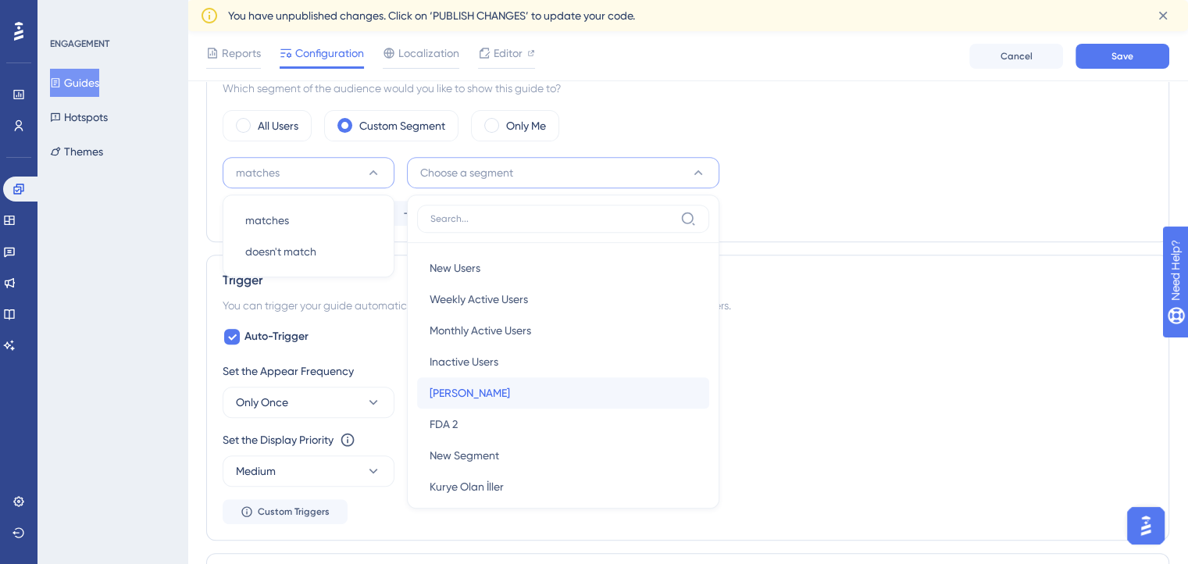
click at [456, 385] on span "[PERSON_NAME]" at bounding box center [470, 393] width 80 height 19
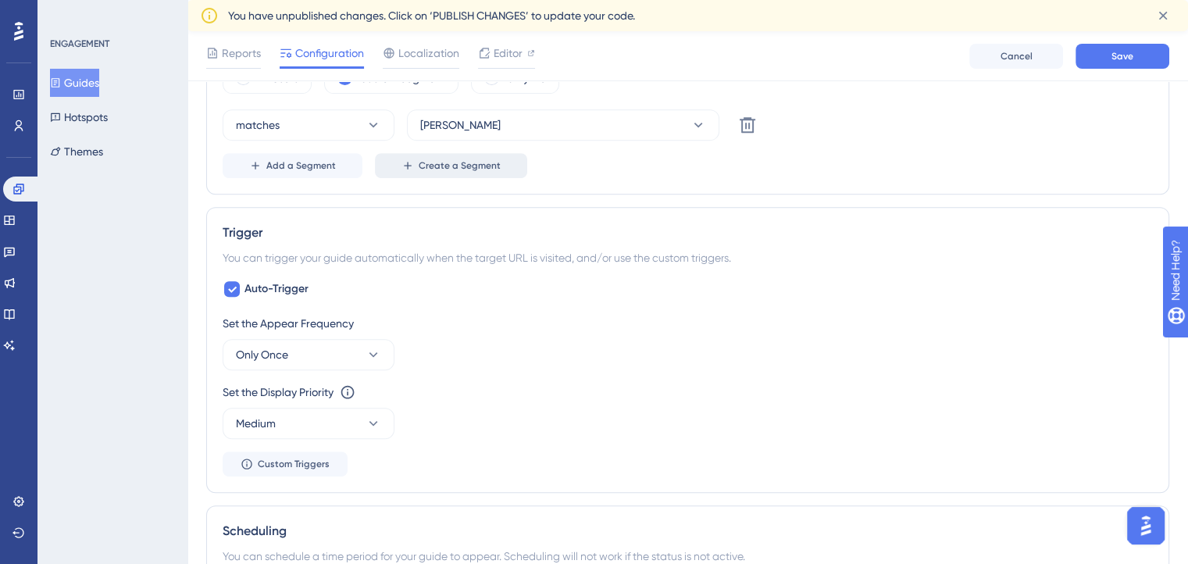
scroll to position [638, 0]
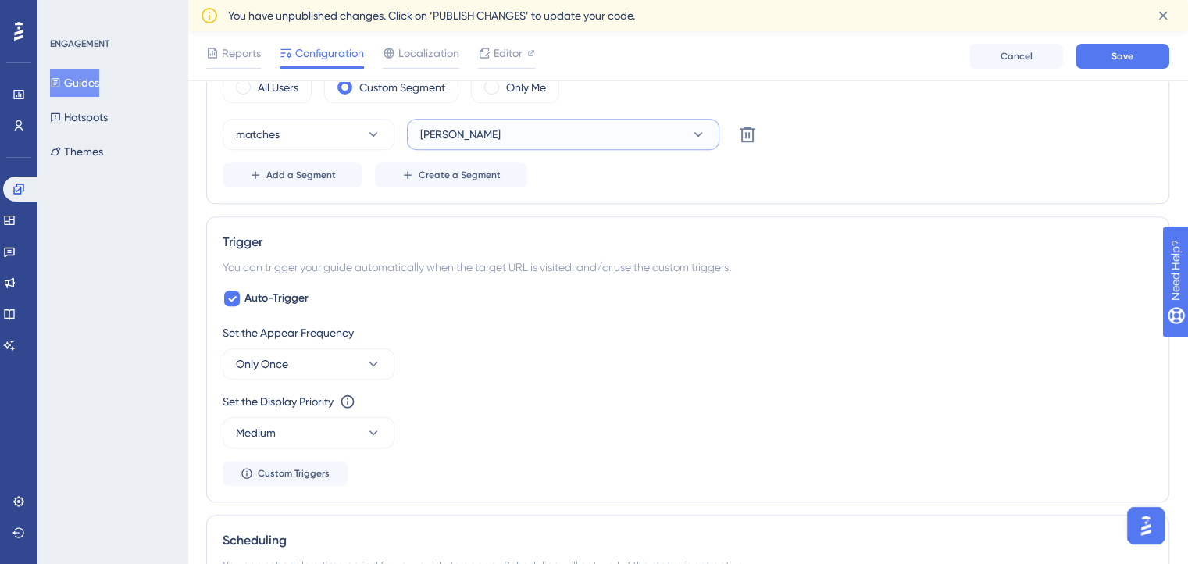
click at [509, 139] on button "[PERSON_NAME]" at bounding box center [563, 134] width 312 height 31
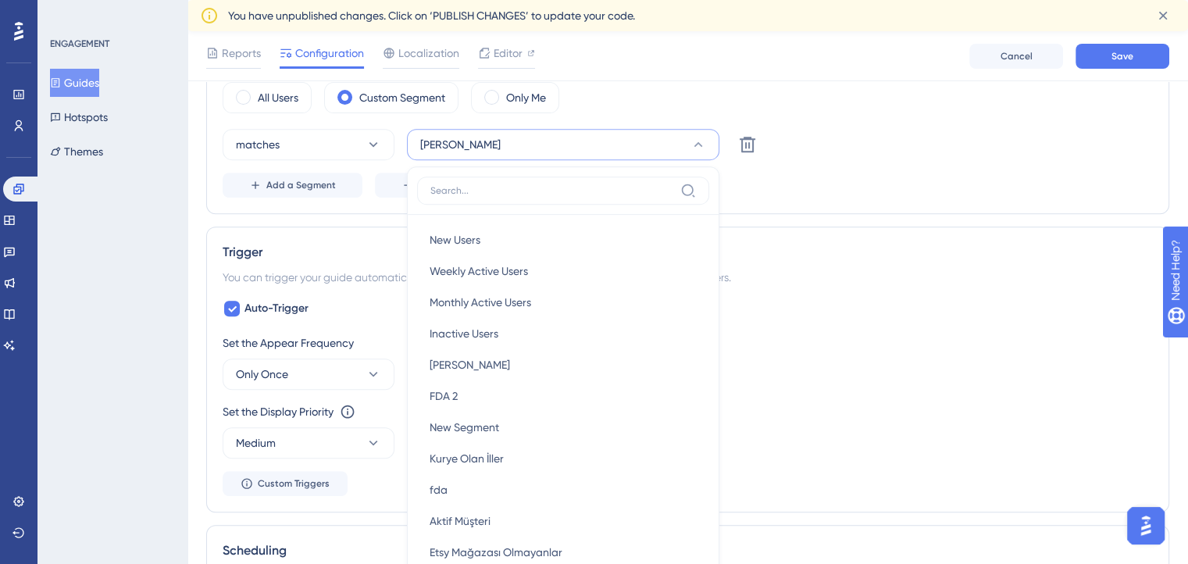
click at [775, 220] on div "Status: Inactive Guide Information Guide ID: 152005 Copy Guide Name Amerika Sev…" at bounding box center [687, 302] width 963 height 1598
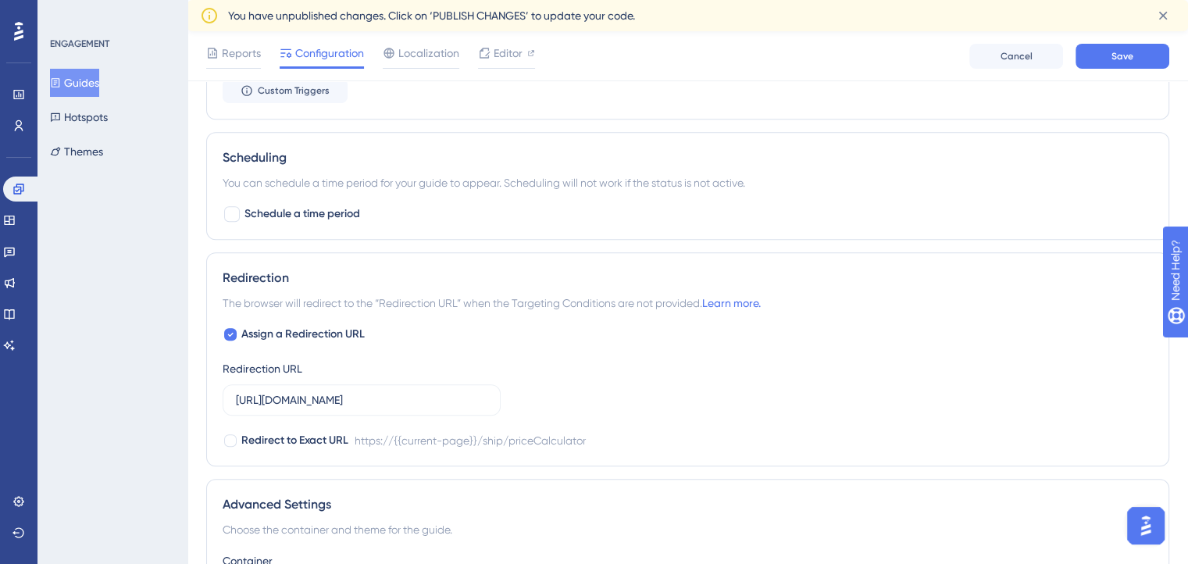
scroll to position [1022, 0]
click at [245, 208] on span "Schedule a time period" at bounding box center [303, 213] width 116 height 19
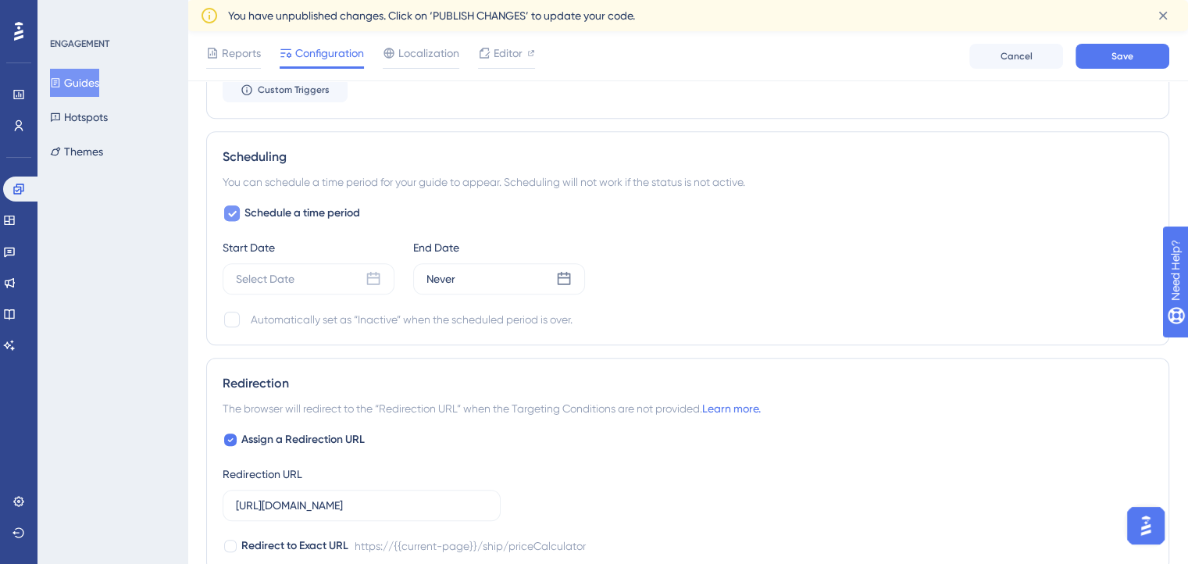
click at [234, 208] on icon at bounding box center [231, 213] width 9 height 12
checkbox input "false"
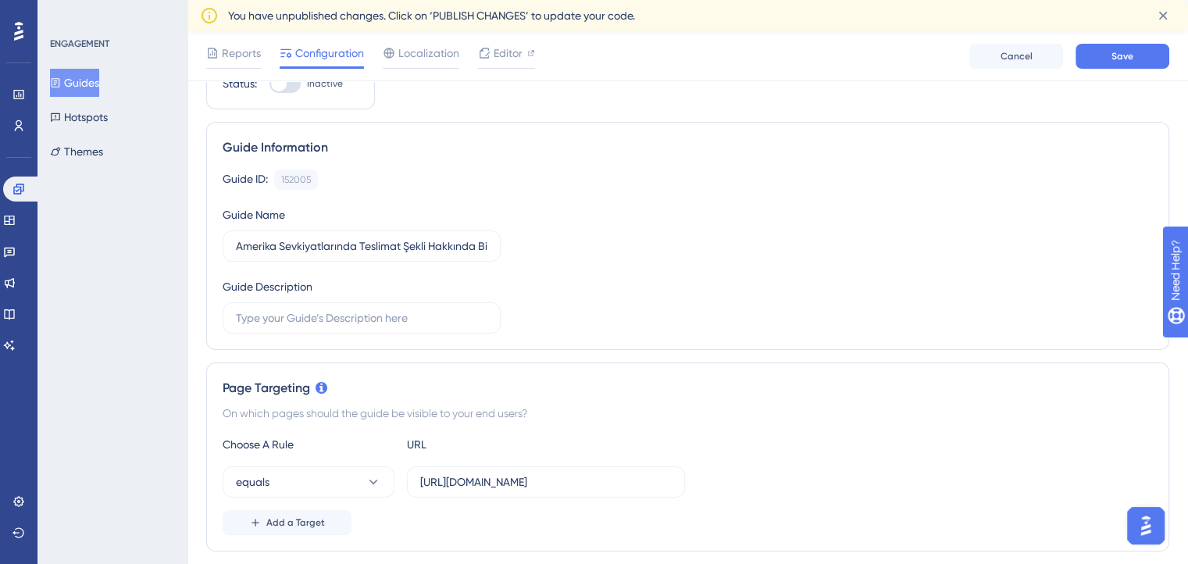
scroll to position [0, 0]
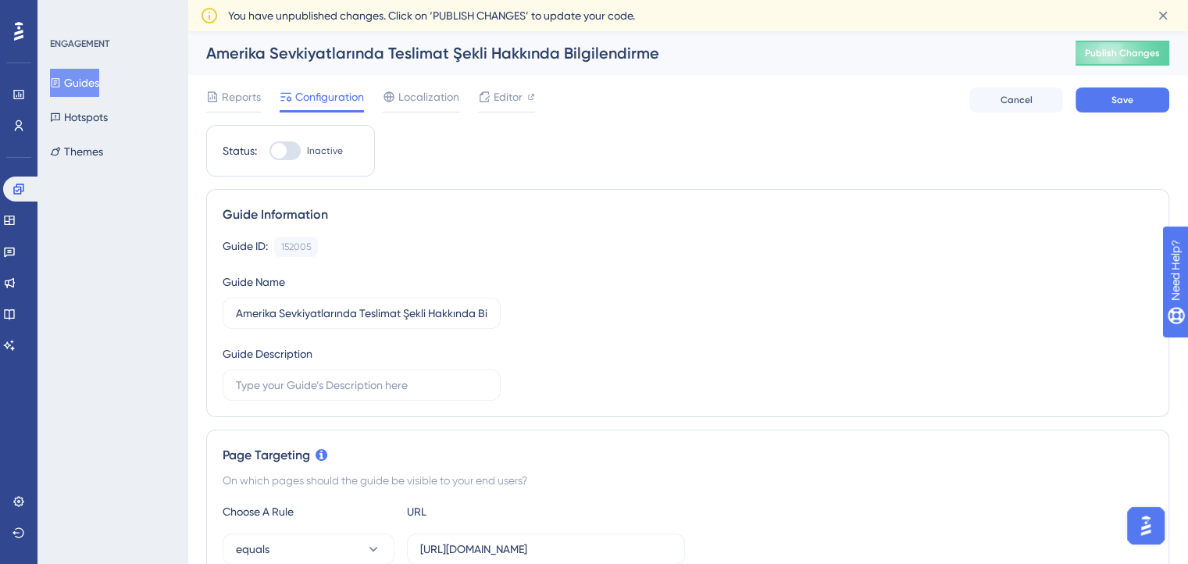
click at [294, 155] on div at bounding box center [285, 150] width 31 height 19
click at [270, 152] on input "Inactive" at bounding box center [269, 151] width 1 height 1
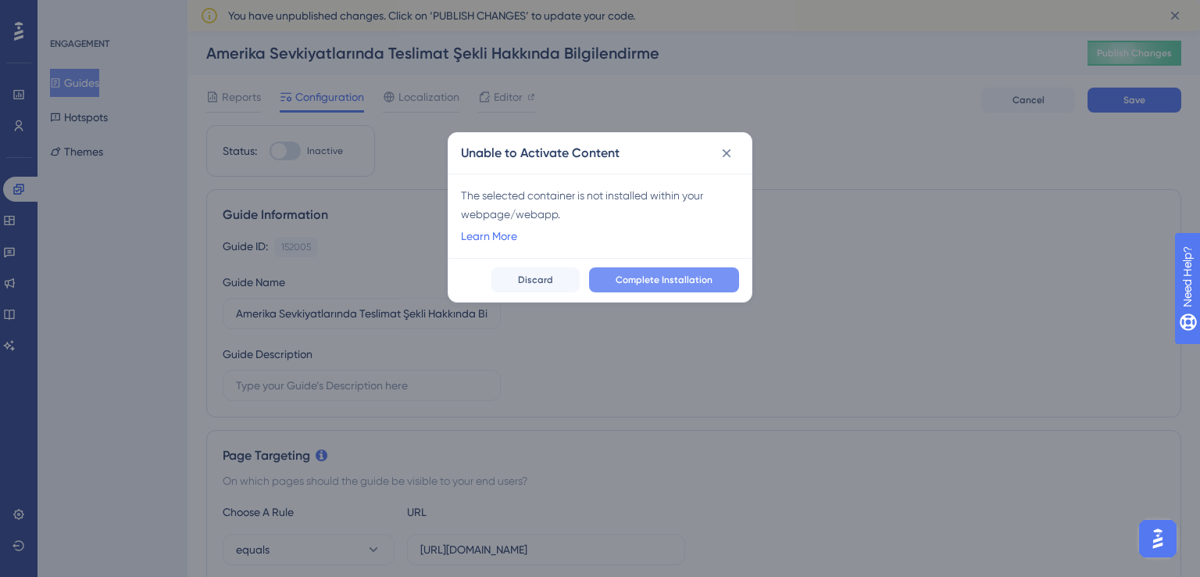
click at [678, 276] on span "Complete Installation" at bounding box center [664, 279] width 97 height 12
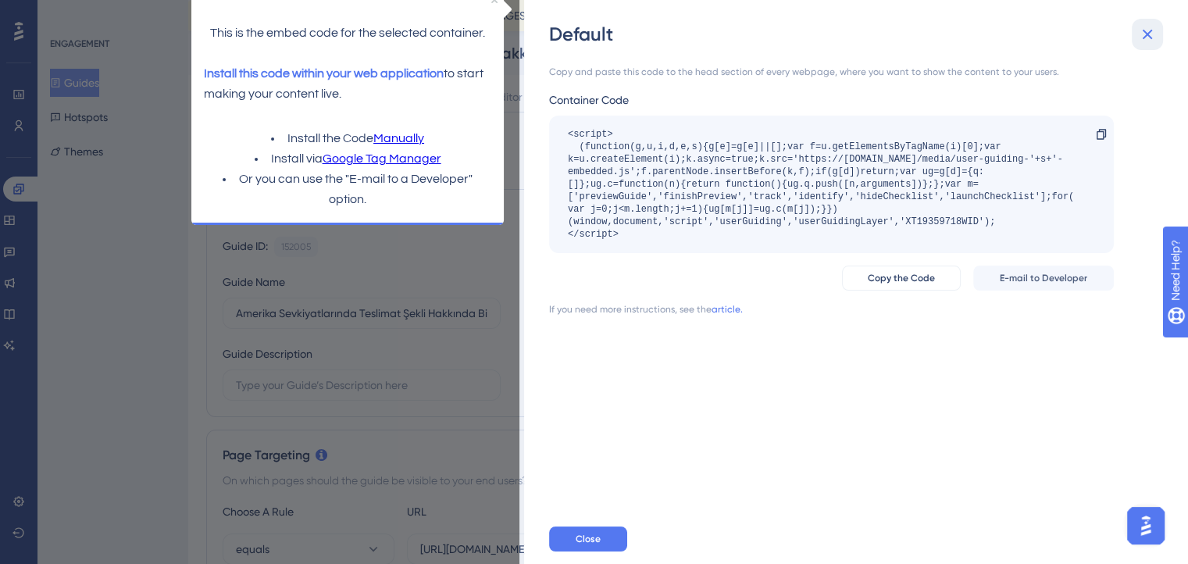
click at [1149, 33] on icon at bounding box center [1148, 35] width 10 height 10
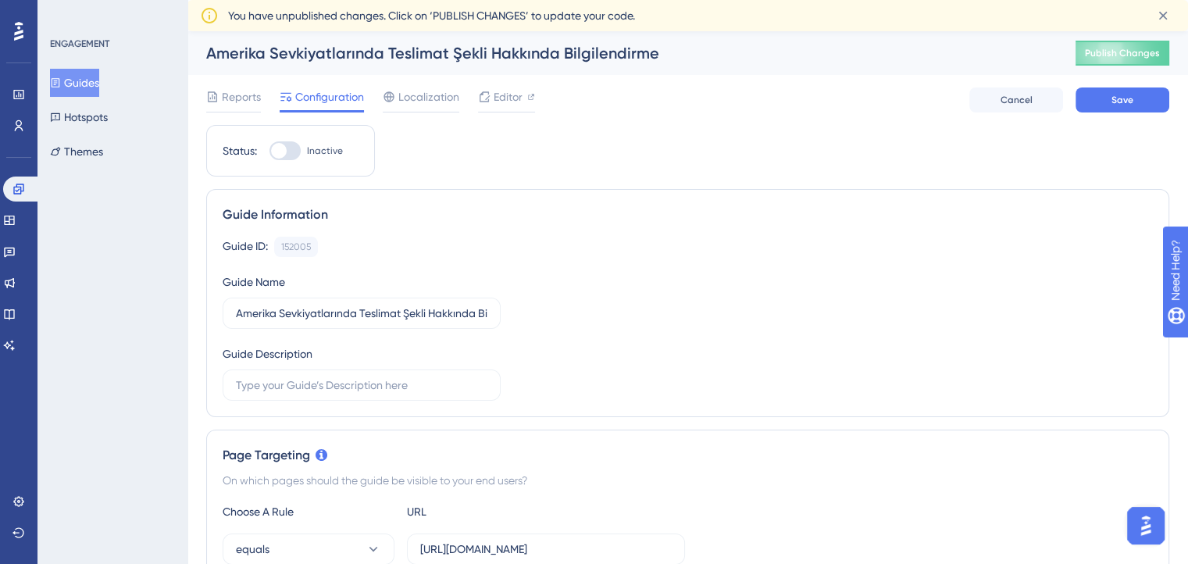
click at [280, 145] on div at bounding box center [279, 151] width 16 height 16
click at [270, 151] on input "Inactive" at bounding box center [269, 151] width 1 height 1
checkbox input "false"
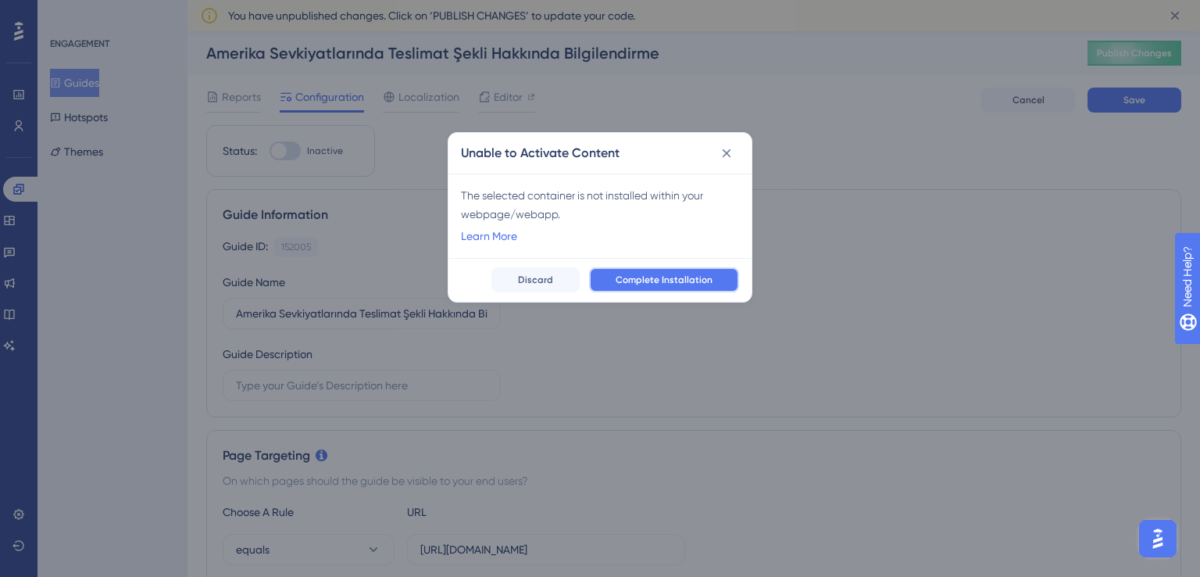
click at [650, 284] on span "Complete Installation" at bounding box center [664, 279] width 97 height 12
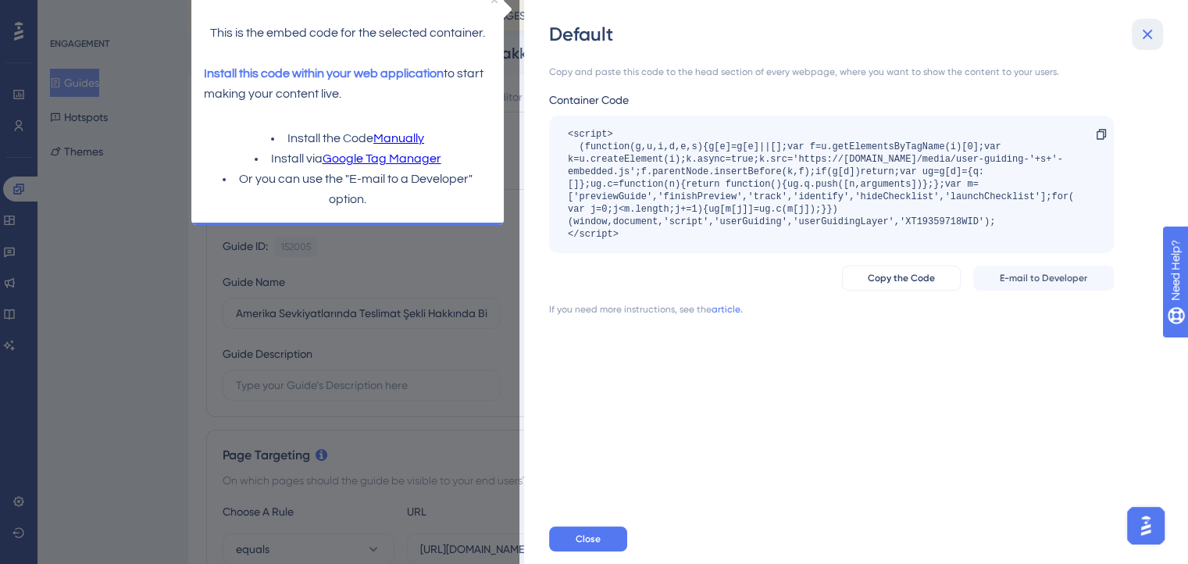
click at [1135, 24] on button at bounding box center [1147, 34] width 31 height 31
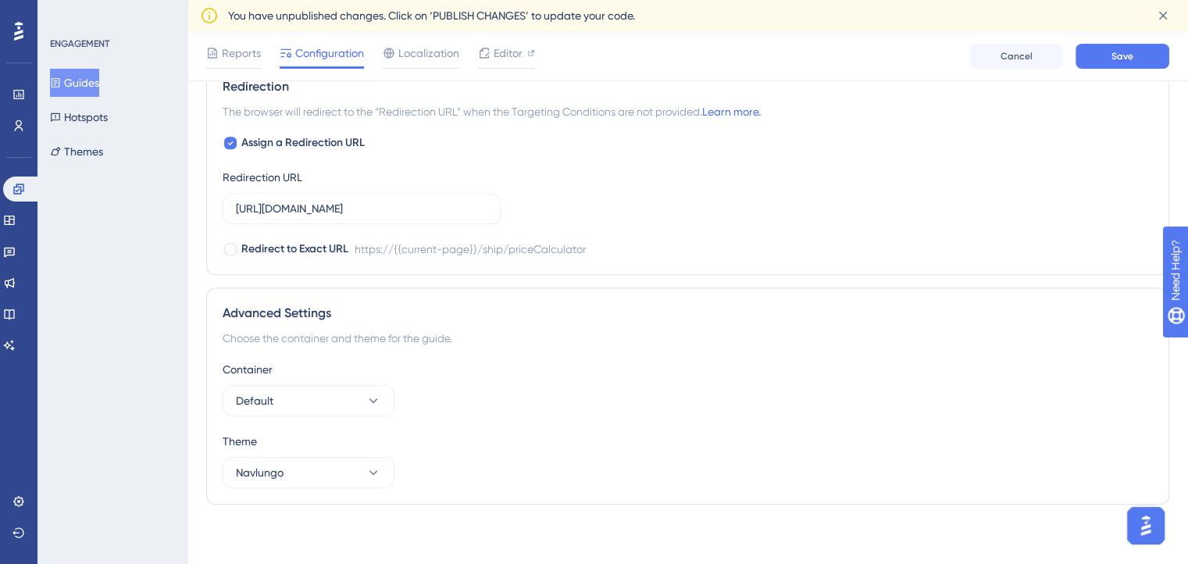
scroll to position [1212, 0]
click at [471, 205] on input "https://ship.navlungo.com/ship/priceCalculator" at bounding box center [362, 209] width 252 height 17
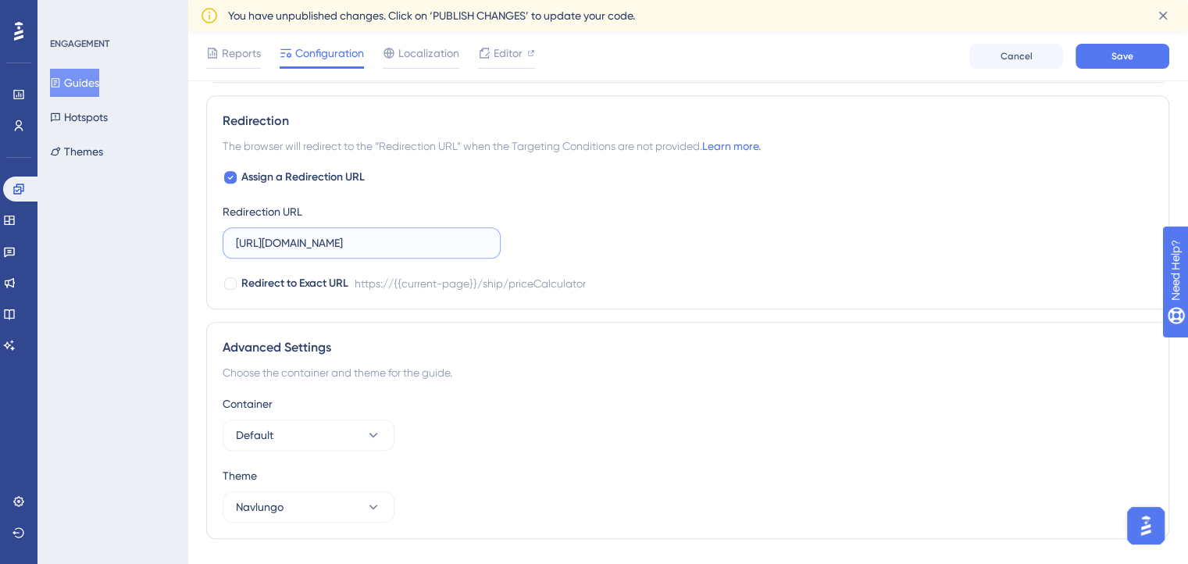
scroll to position [1172, 0]
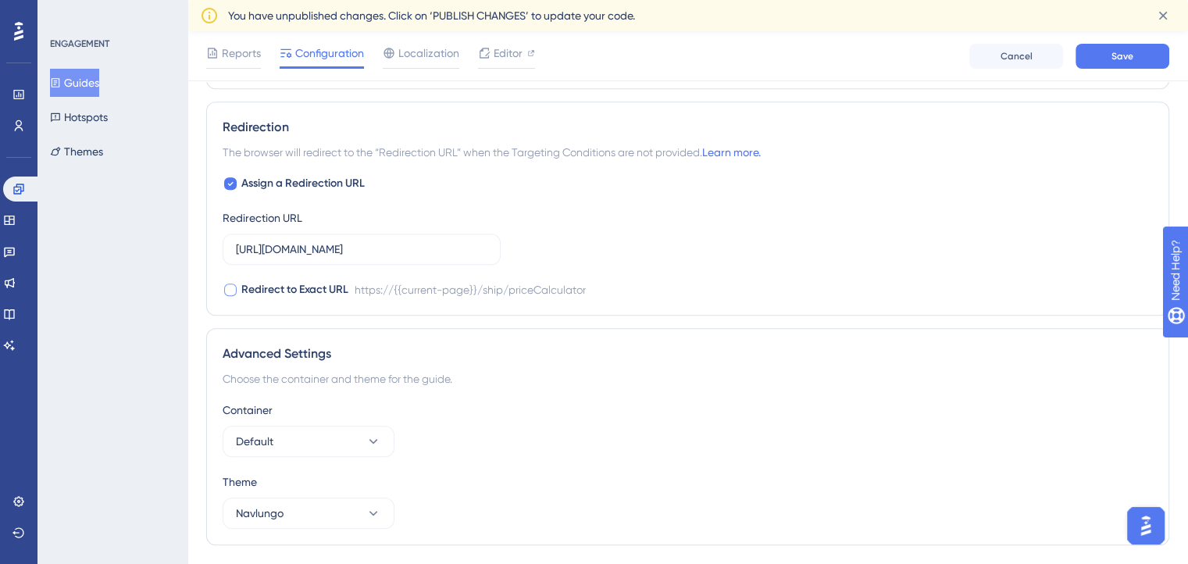
click at [224, 285] on div at bounding box center [230, 290] width 12 height 12
checkbox input "true"
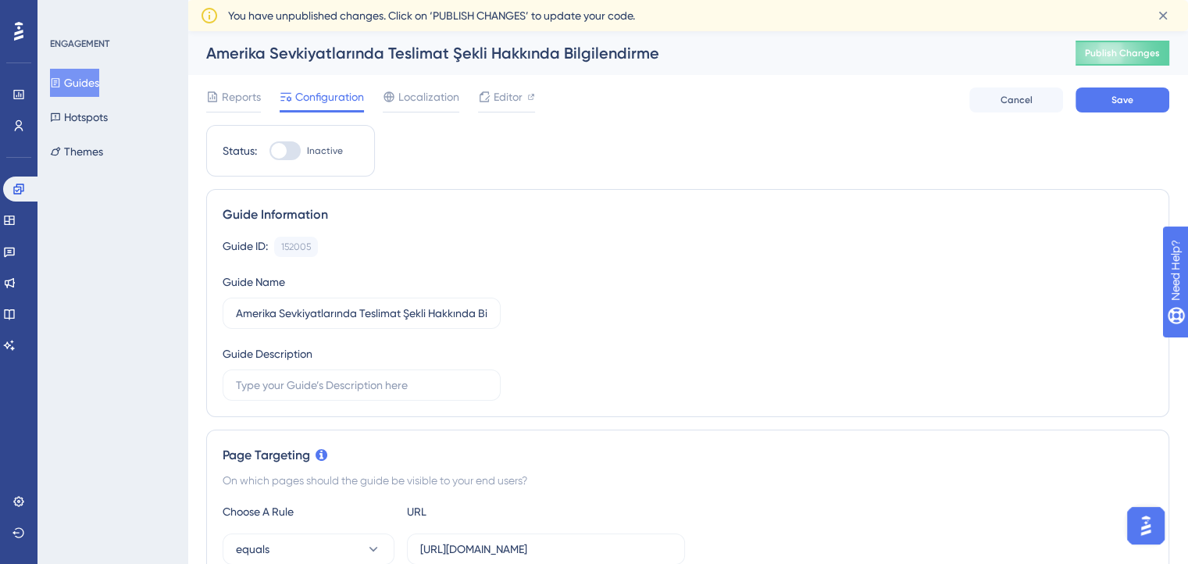
scroll to position [0, 0]
click at [288, 148] on div at bounding box center [285, 150] width 31 height 19
click at [270, 151] on input "Inactive" at bounding box center [269, 151] width 1 height 1
checkbox input "false"
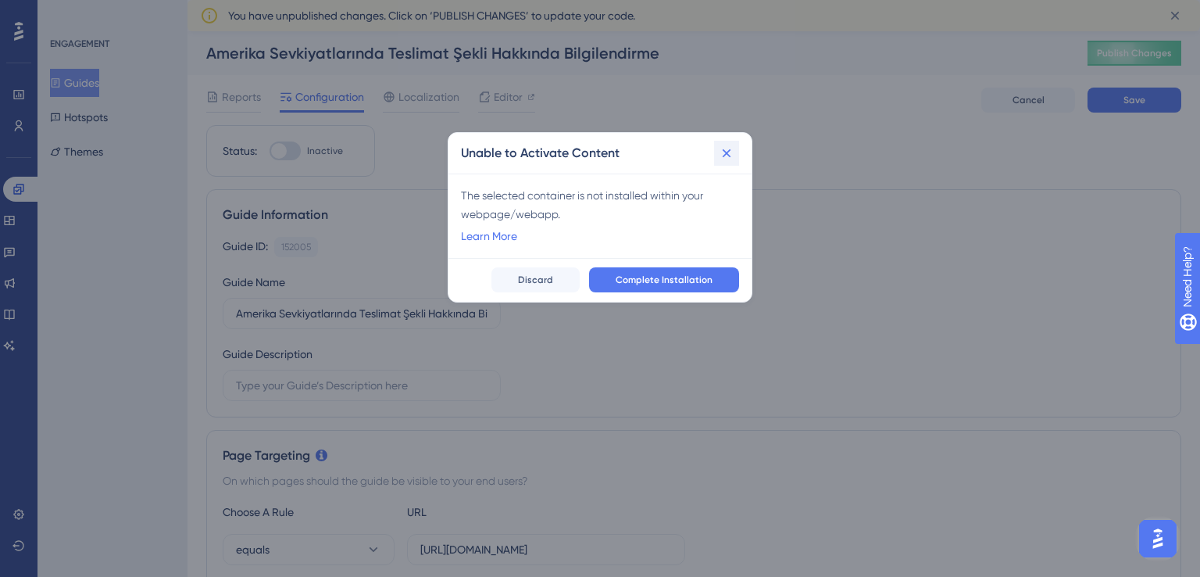
click at [731, 151] on icon at bounding box center [727, 153] width 16 height 16
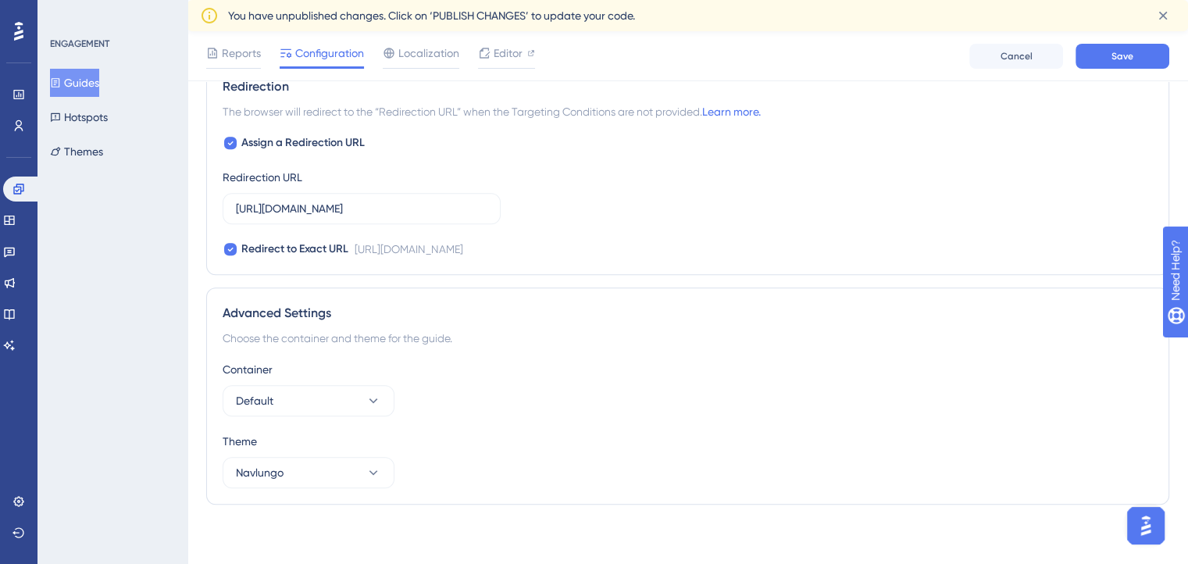
scroll to position [1181, 12]
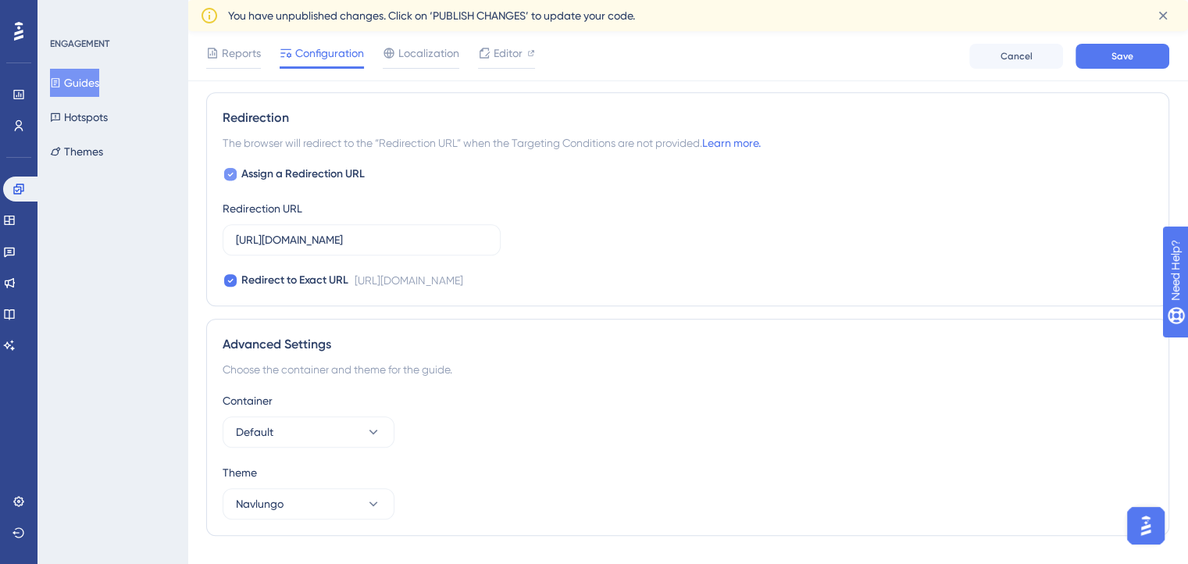
click at [224, 175] on div at bounding box center [230, 174] width 12 height 12
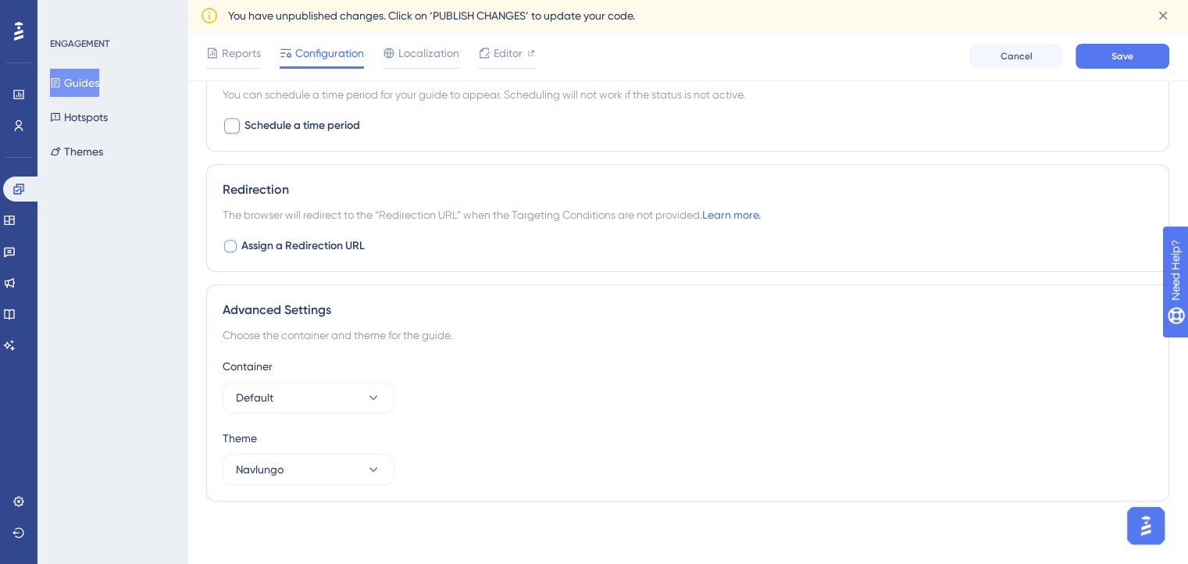
scroll to position [1106, 12]
click at [224, 245] on div at bounding box center [230, 249] width 12 height 12
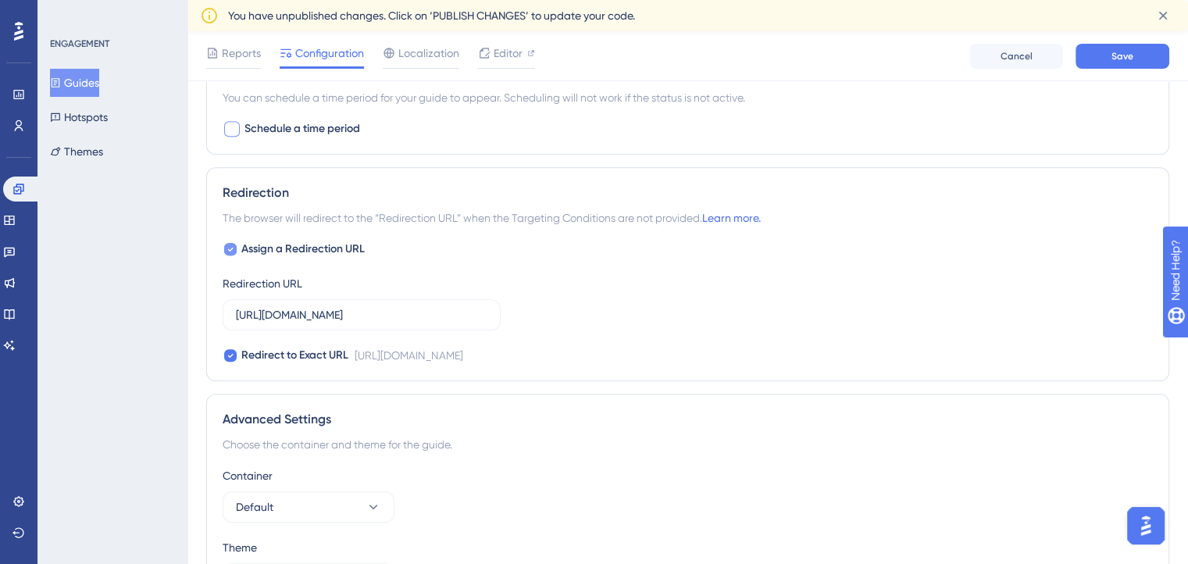
click at [227, 245] on icon at bounding box center [230, 249] width 6 height 12
checkbox input "false"
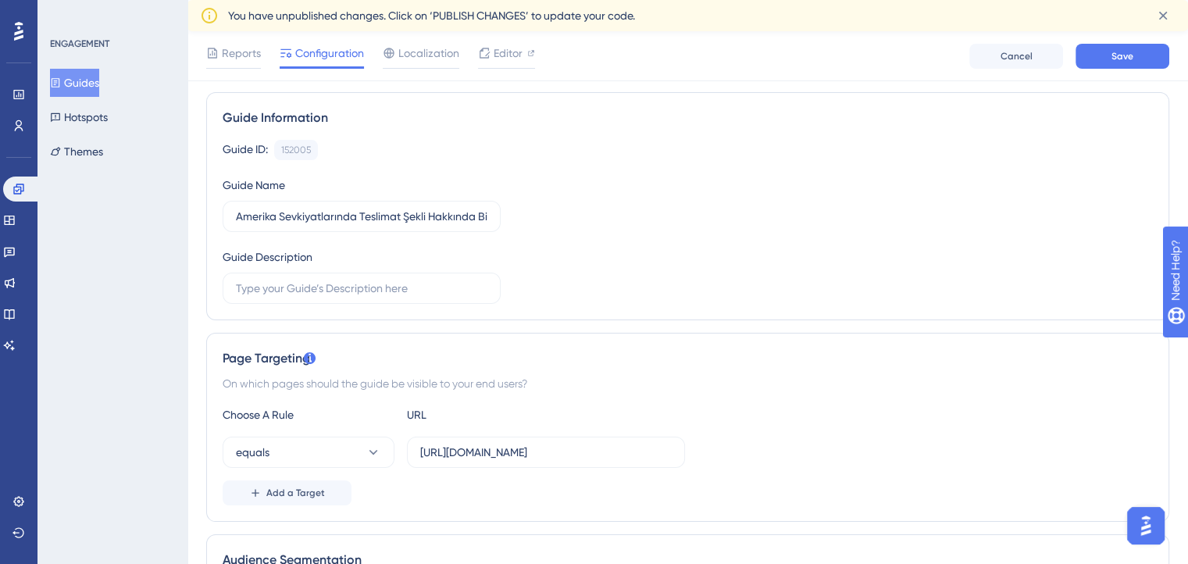
scroll to position [0, 12]
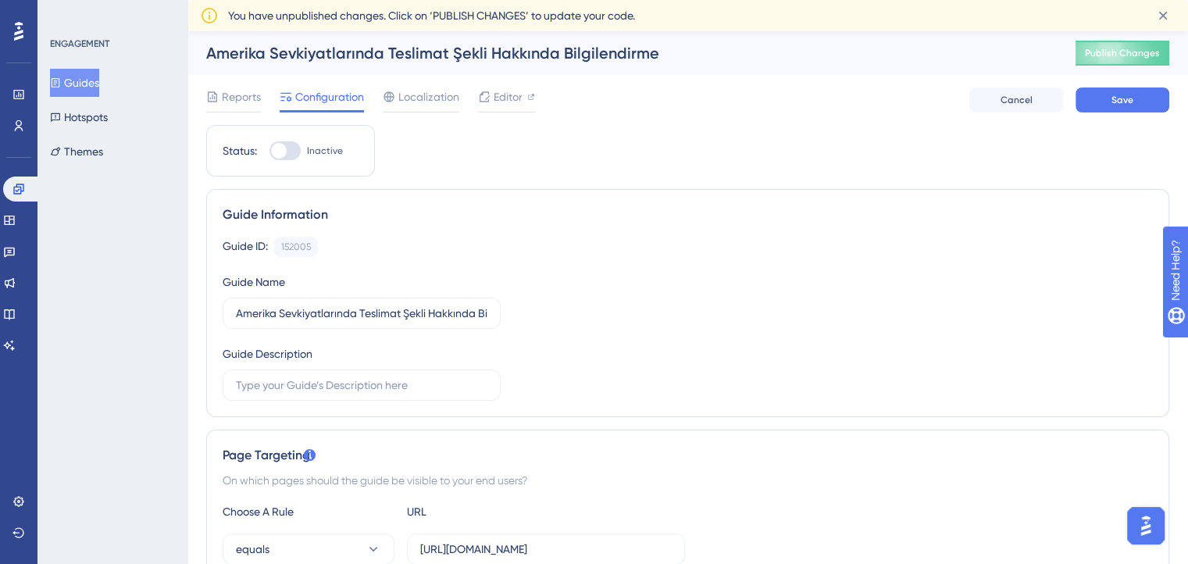
click at [272, 145] on div at bounding box center [279, 151] width 16 height 16
click at [270, 151] on input "Inactive" at bounding box center [269, 151] width 1 height 1
checkbox input "false"
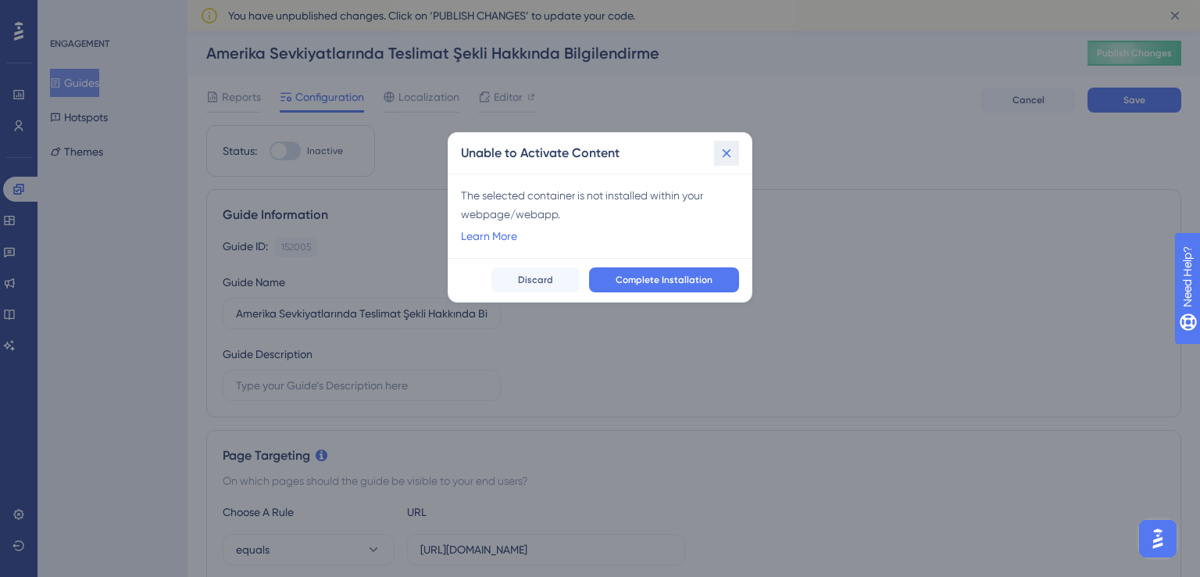
click at [727, 159] on icon at bounding box center [727, 153] width 16 height 16
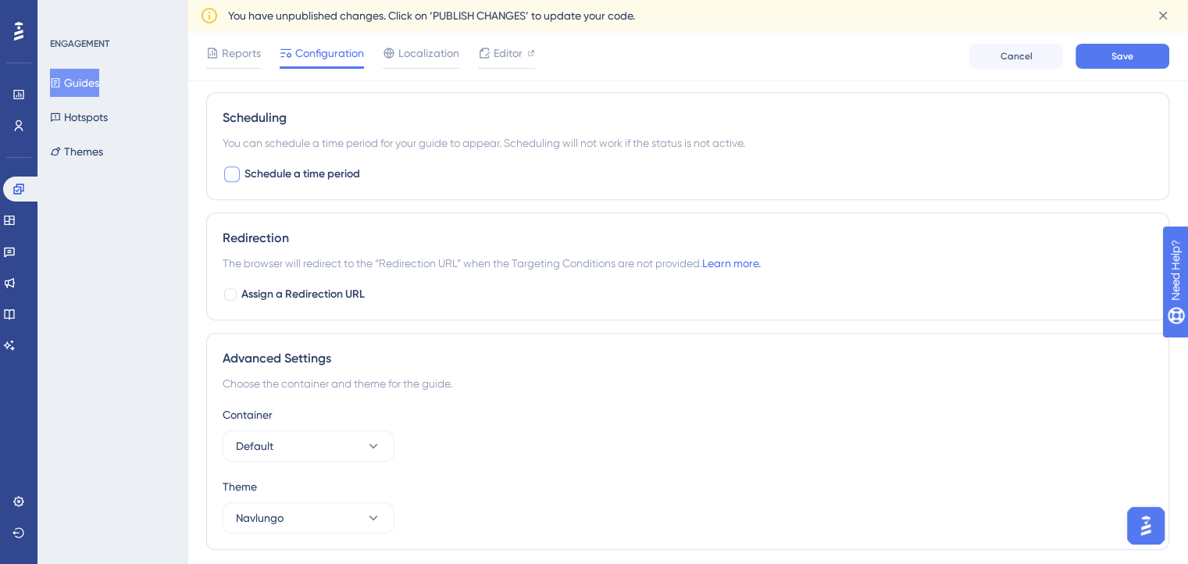
scroll to position [1084, 0]
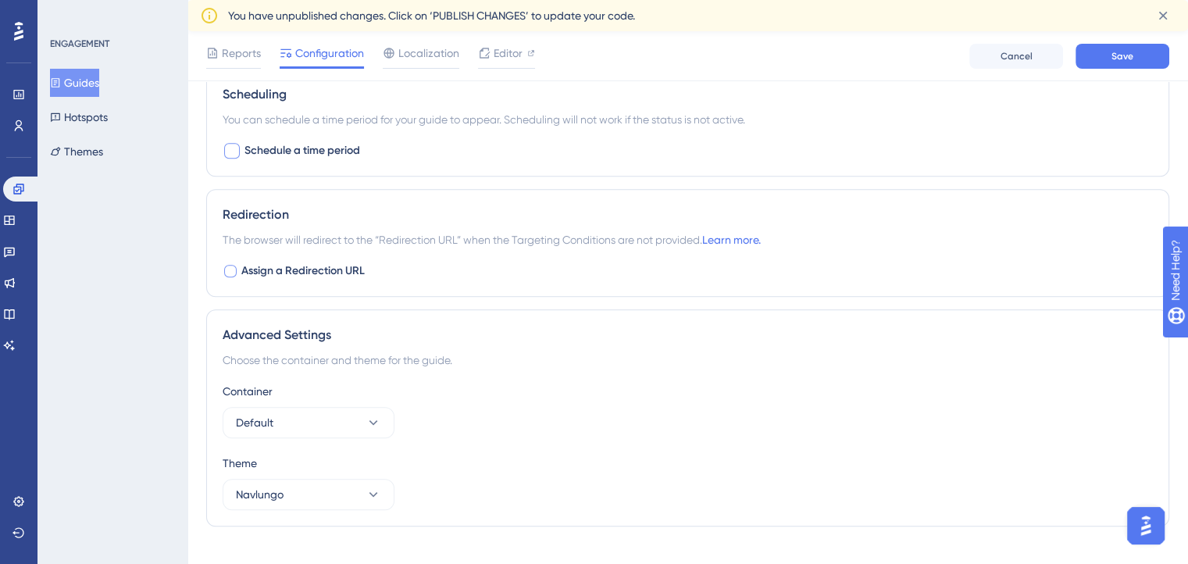
click at [236, 263] on div at bounding box center [231, 271] width 16 height 16
checkbox input "true"
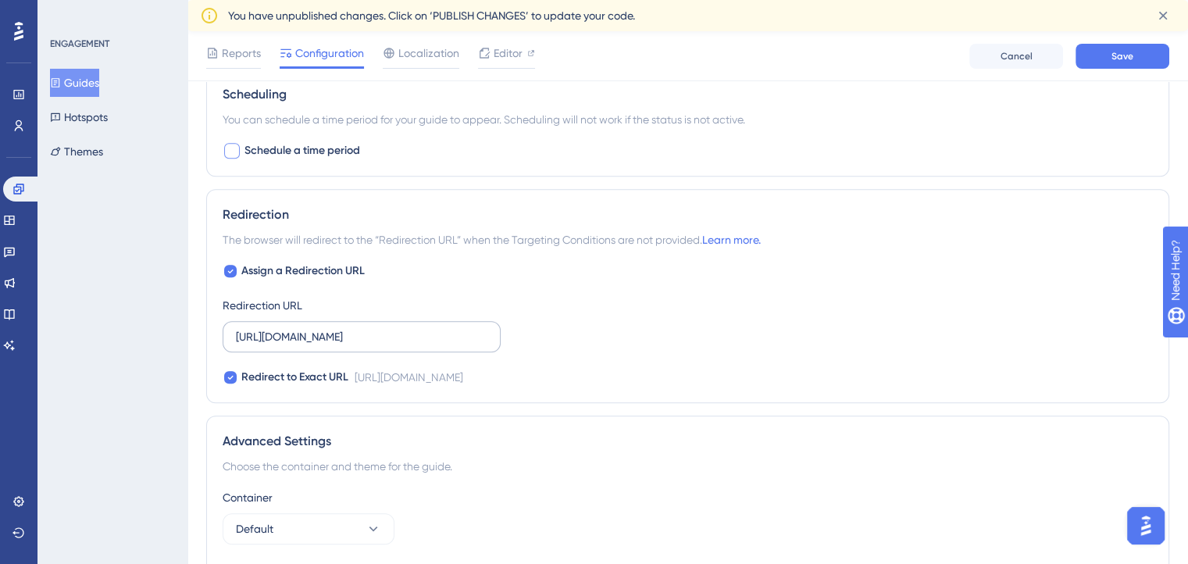
scroll to position [1212, 0]
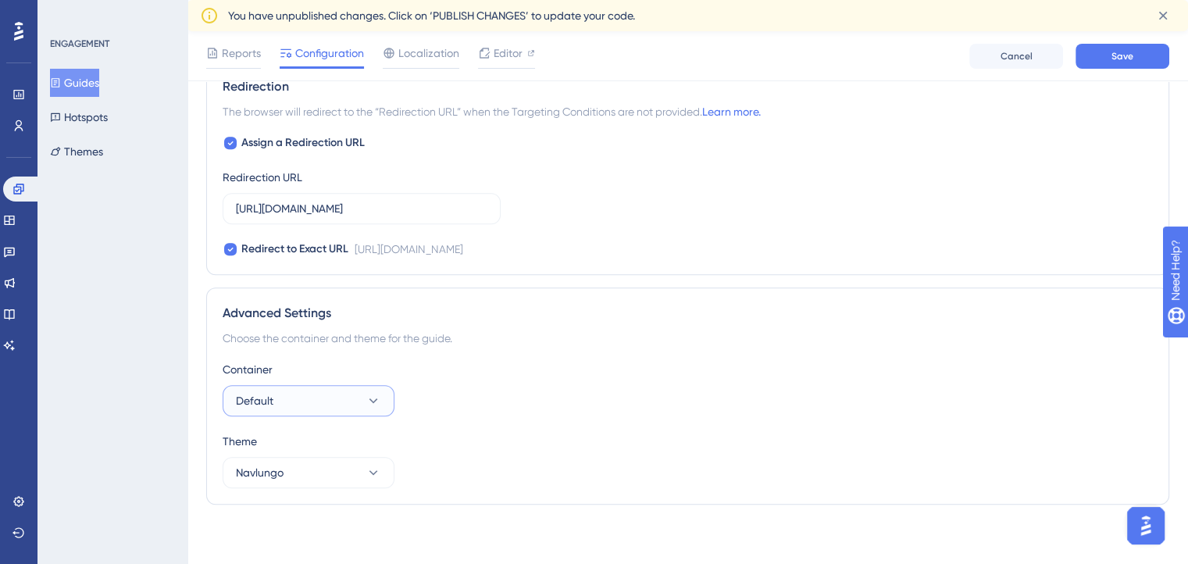
click at [338, 391] on button "Default" at bounding box center [309, 400] width 172 height 31
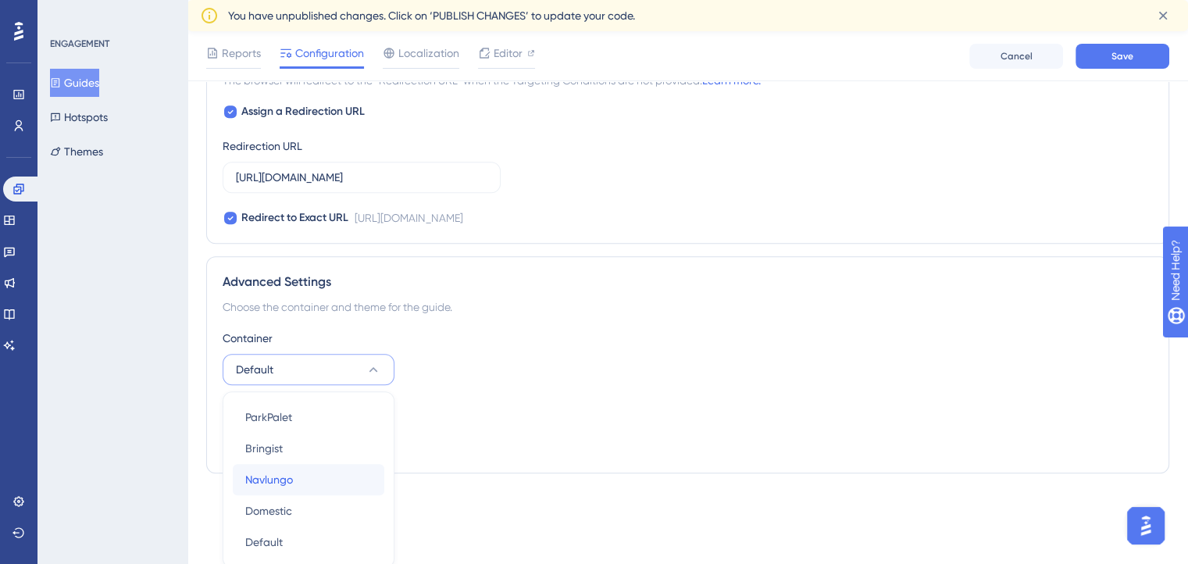
click at [266, 470] on span "Navlungo" at bounding box center [269, 479] width 48 height 19
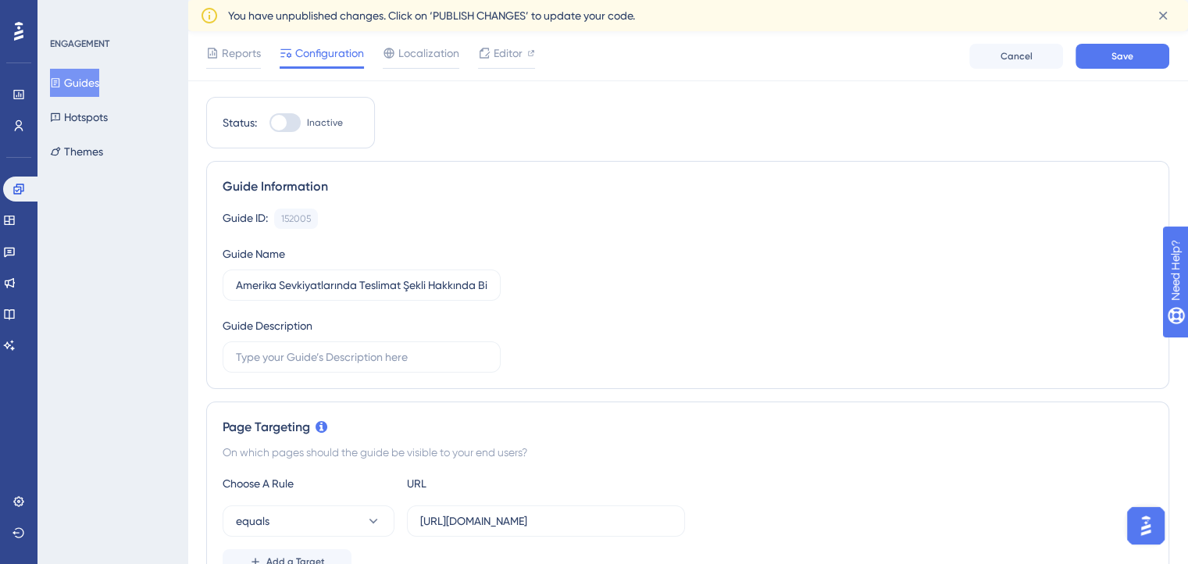
scroll to position [21, 0]
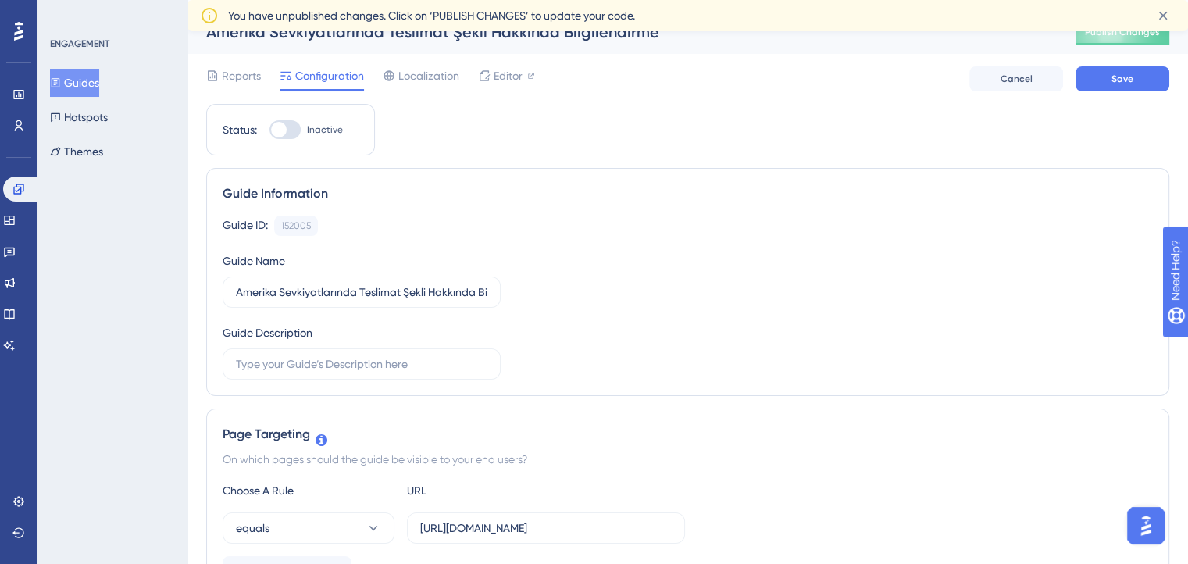
click at [287, 137] on div at bounding box center [285, 129] width 31 height 19
click at [270, 130] on input "Inactive" at bounding box center [269, 130] width 1 height 1
checkbox input "true"
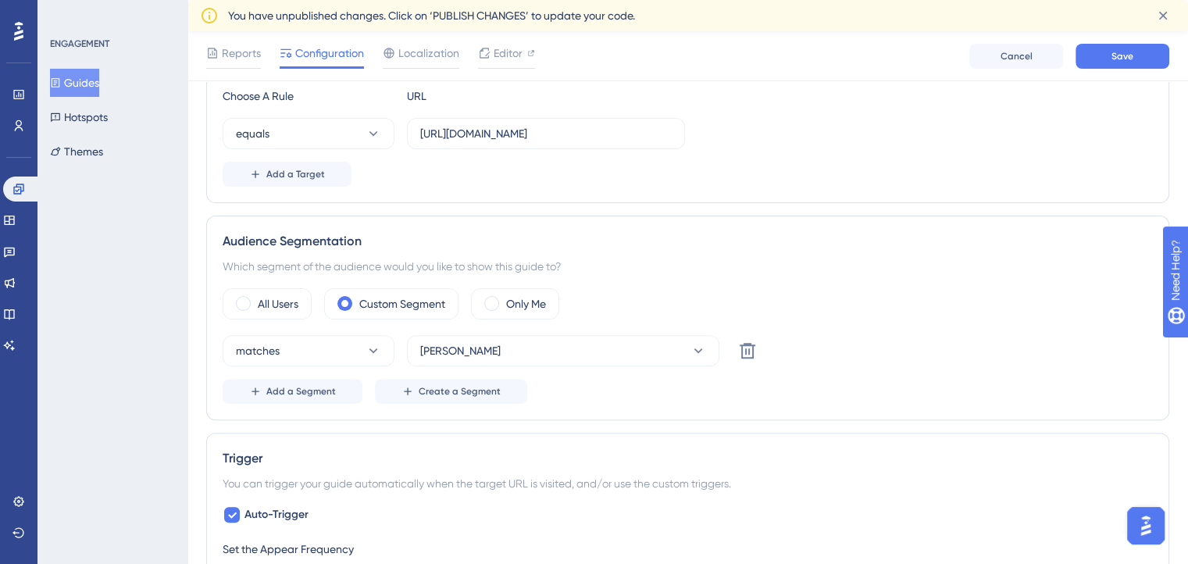
scroll to position [421, 0]
click at [1098, 52] on button "Save" at bounding box center [1123, 56] width 94 height 25
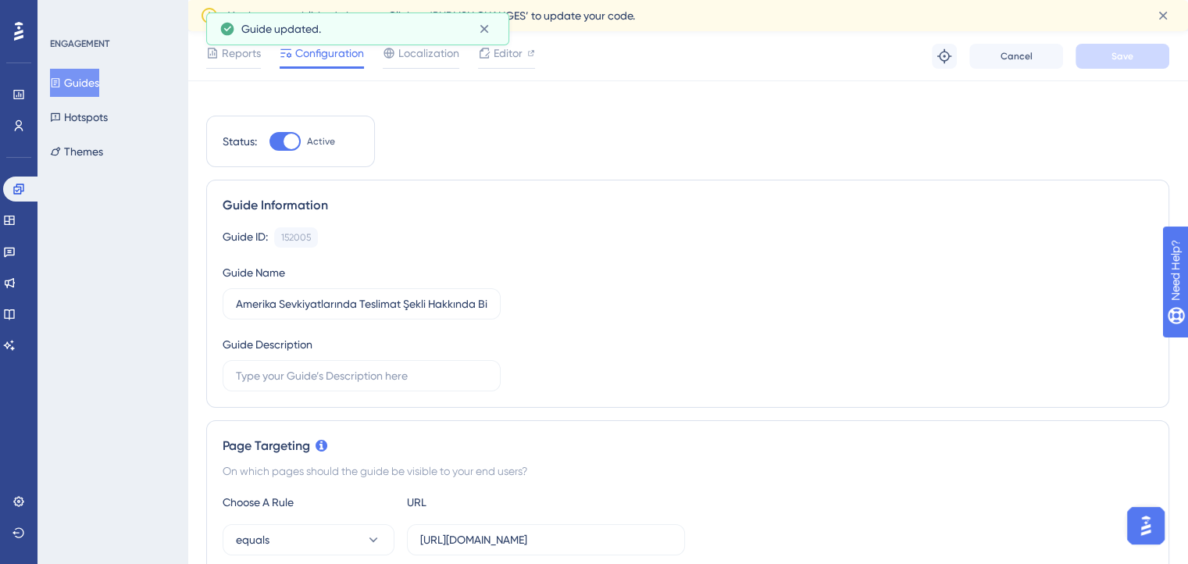
scroll to position [0, 0]
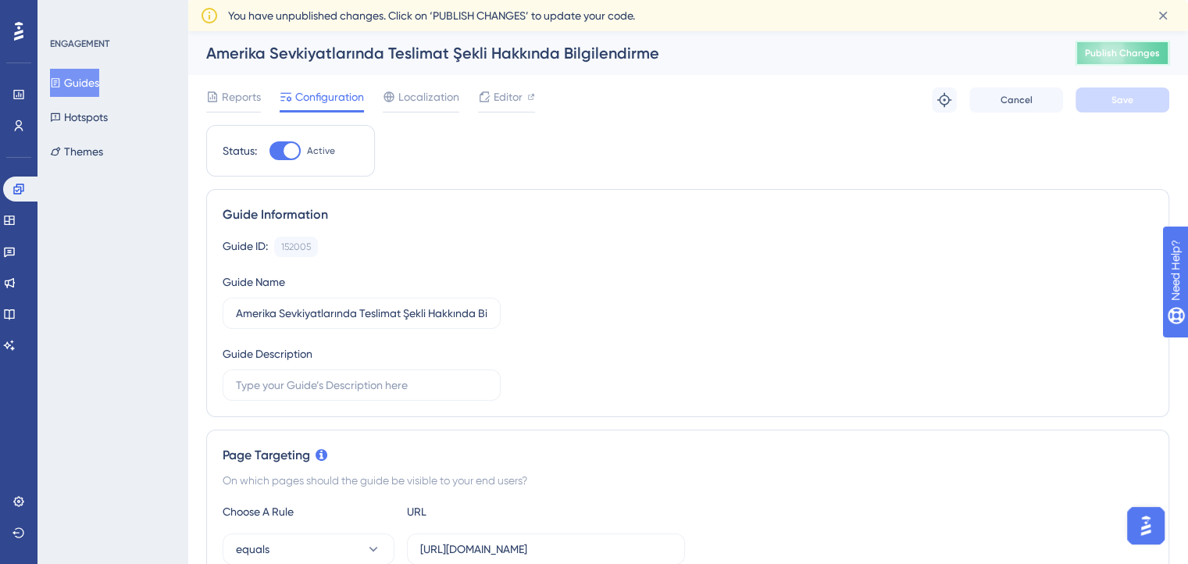
click at [1104, 48] on span "Publish Changes" at bounding box center [1122, 53] width 75 height 12
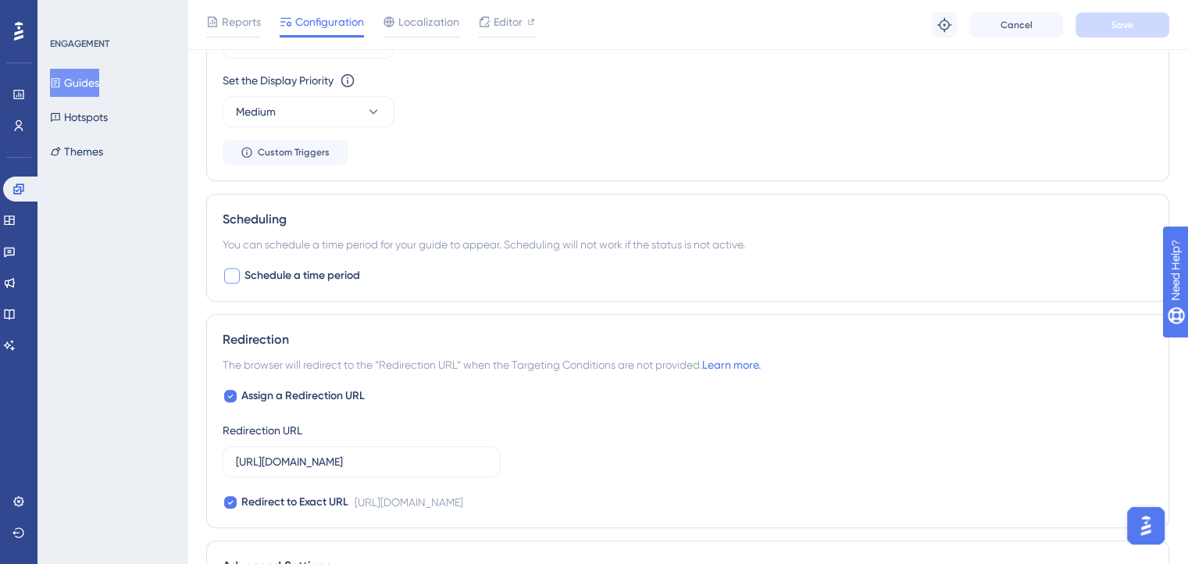
scroll to position [1068, 0]
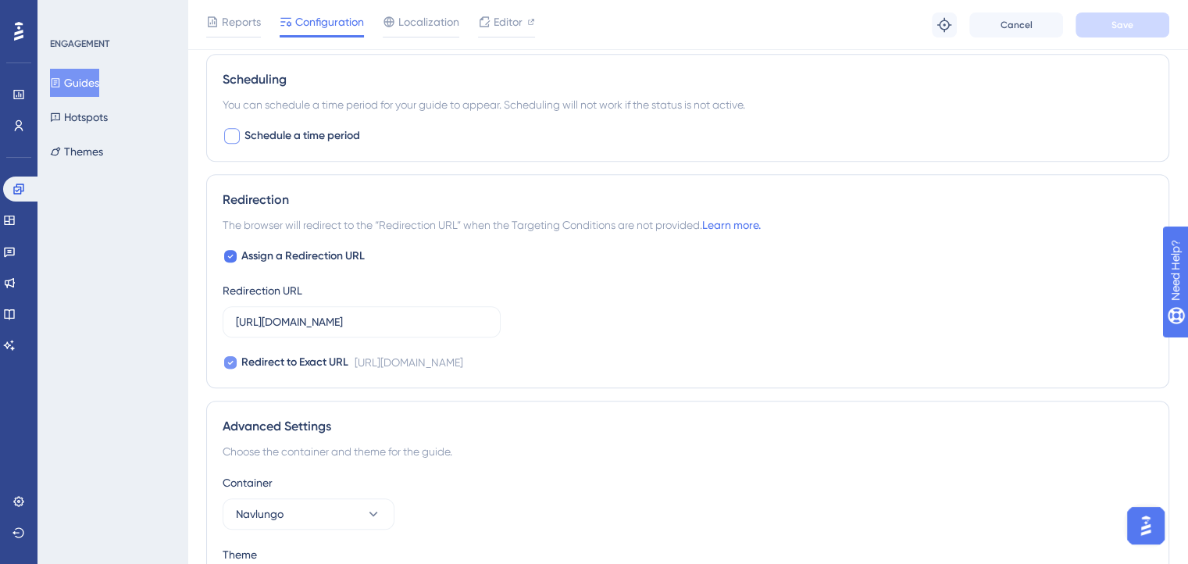
click at [229, 361] on icon at bounding box center [230, 363] width 5 height 4
checkbox input "false"
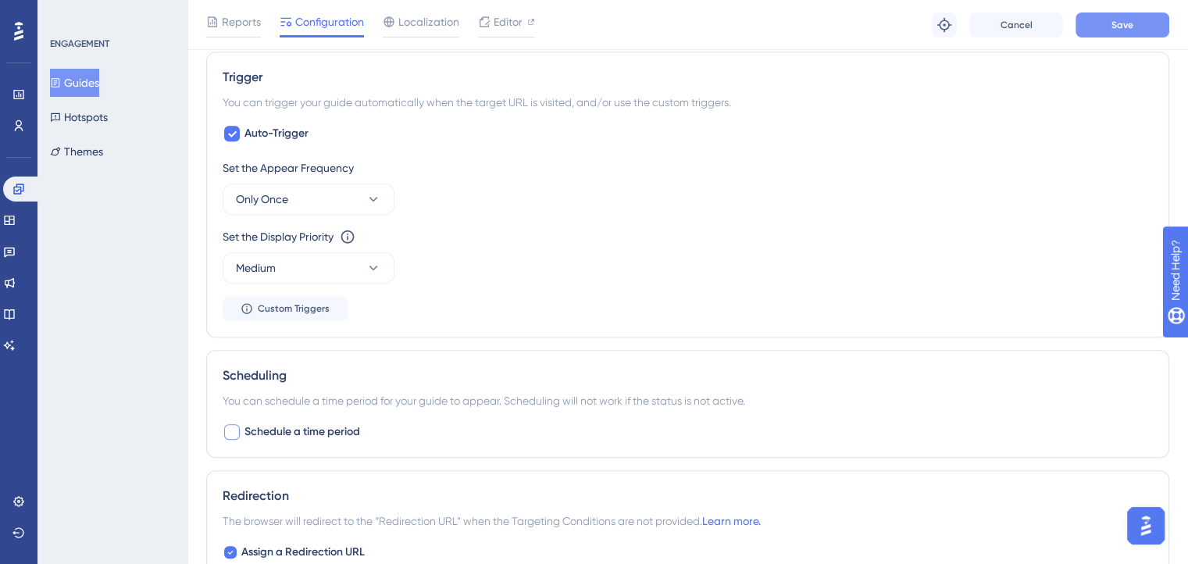
scroll to position [772, 0]
click at [1101, 26] on button "Save" at bounding box center [1123, 24] width 94 height 25
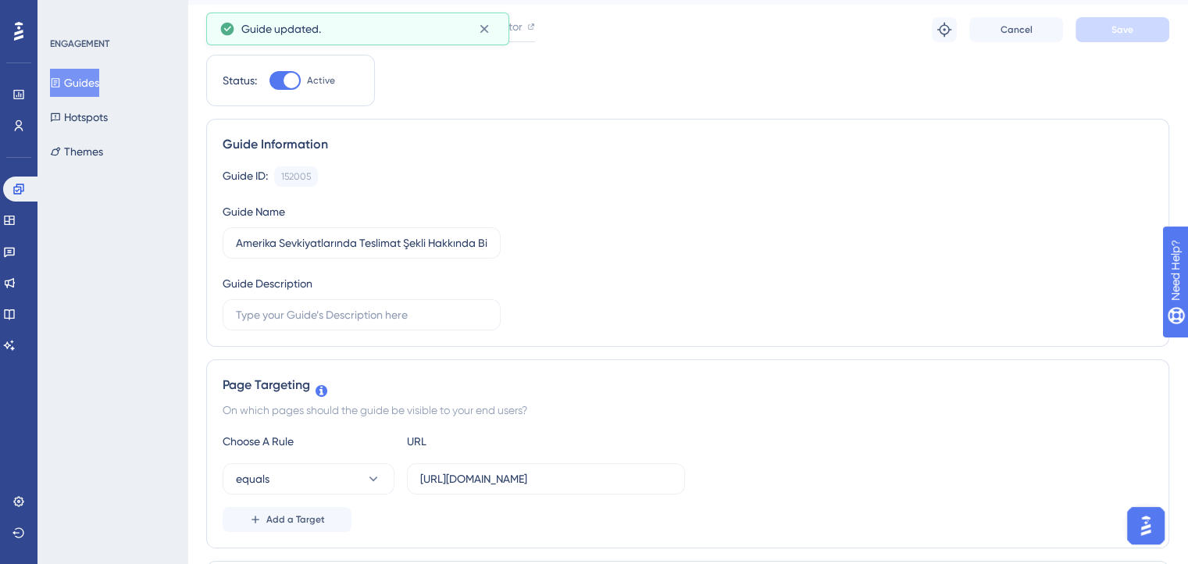
scroll to position [0, 0]
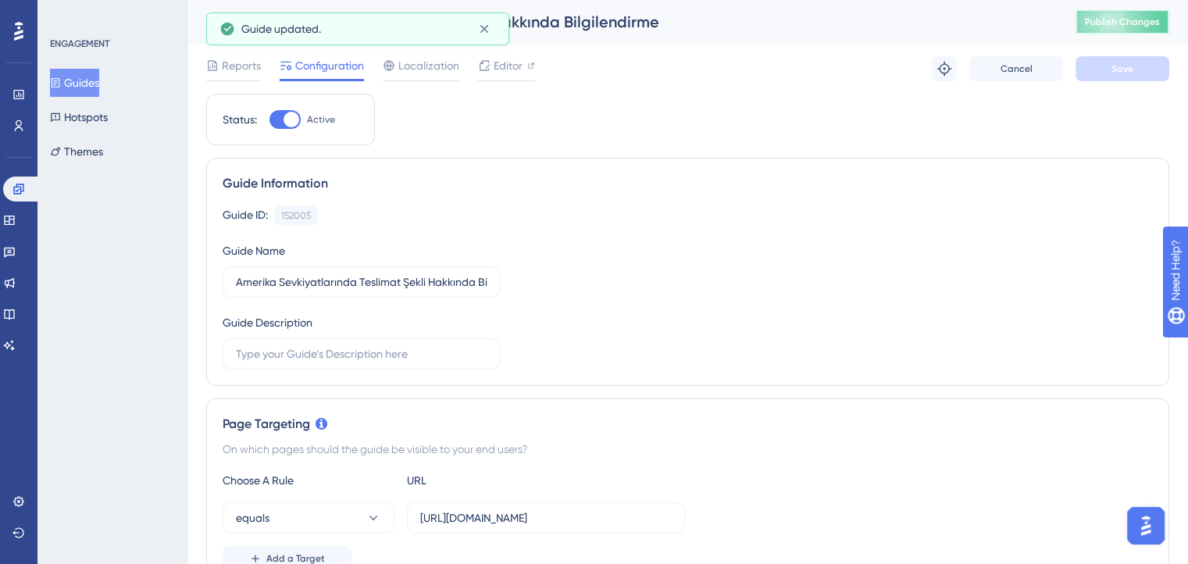
click at [1124, 26] on span "Publish Changes" at bounding box center [1122, 22] width 75 height 12
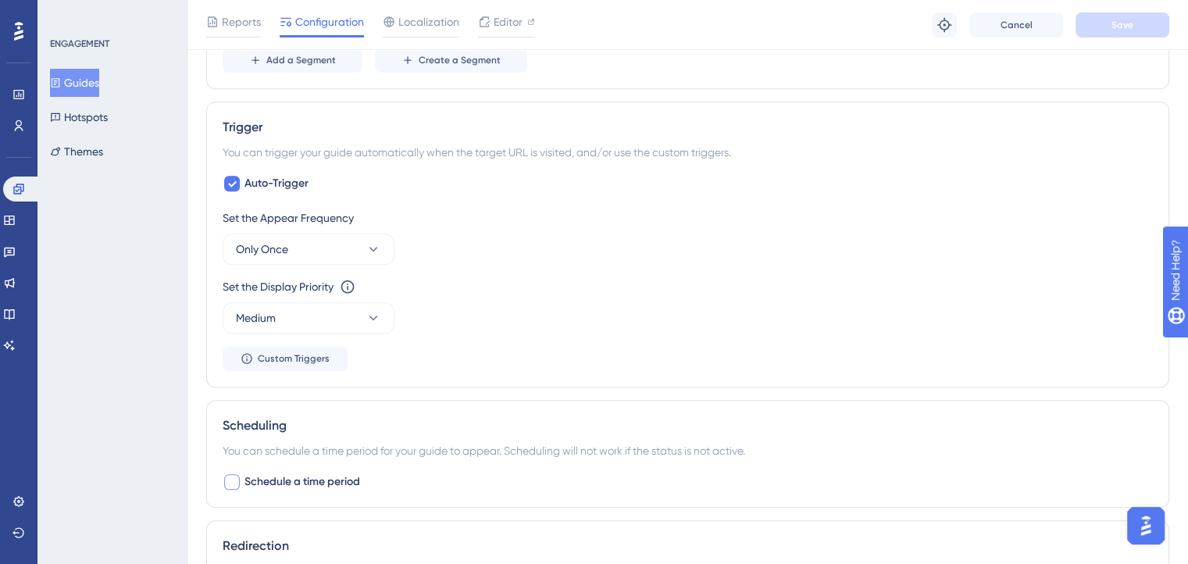
scroll to position [696, 0]
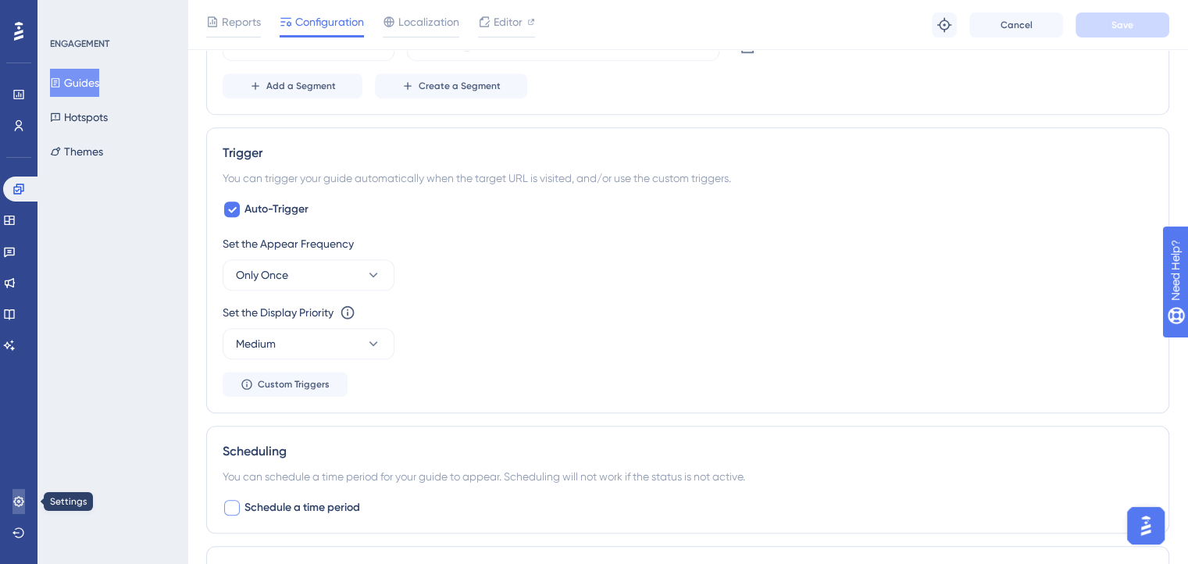
click at [20, 497] on icon at bounding box center [18, 501] width 12 height 12
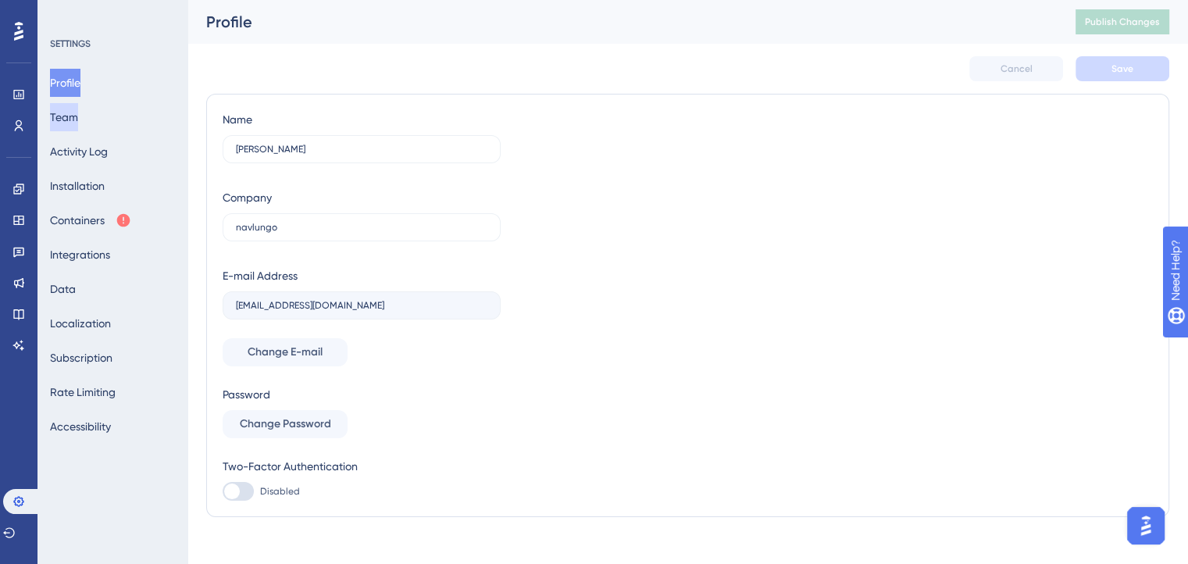
click at [78, 109] on button "Team" at bounding box center [64, 117] width 28 height 28
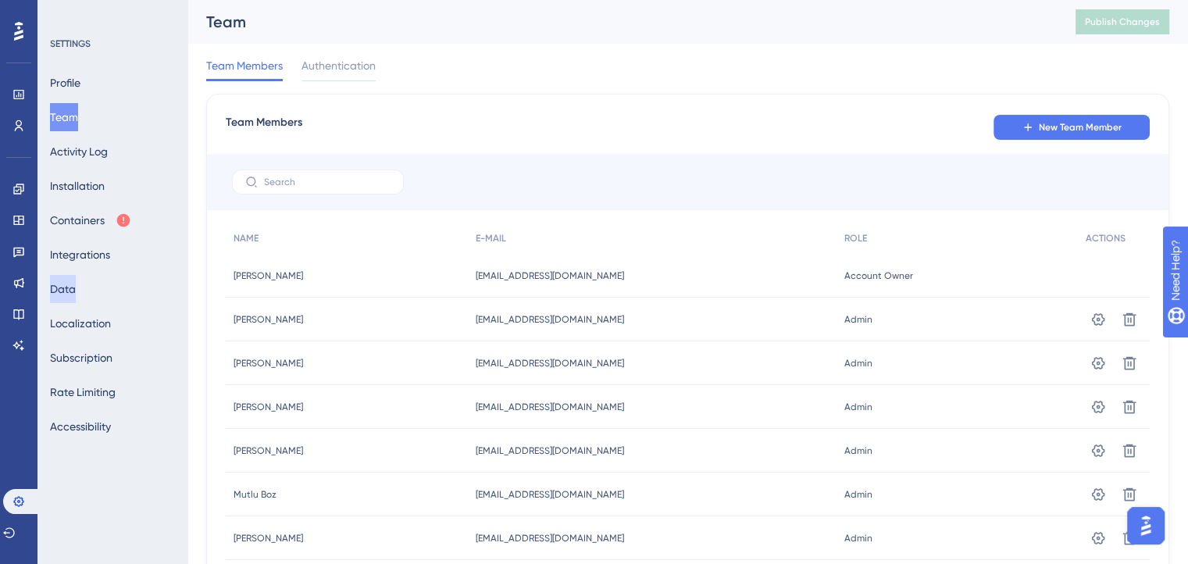
click at [76, 291] on button "Data" at bounding box center [63, 289] width 26 height 28
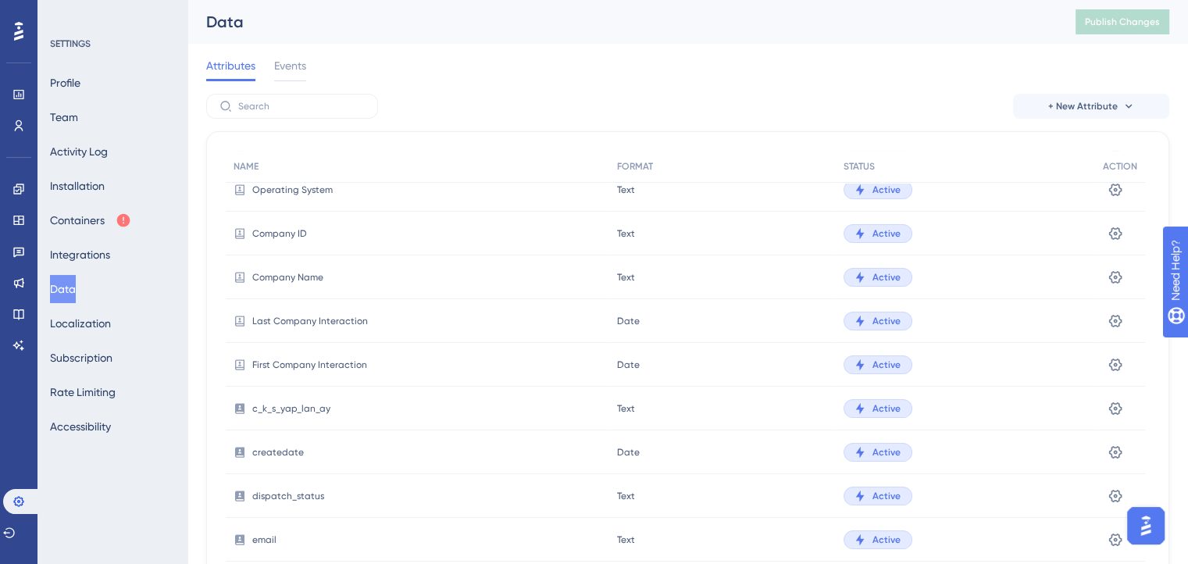
scroll to position [265, 0]
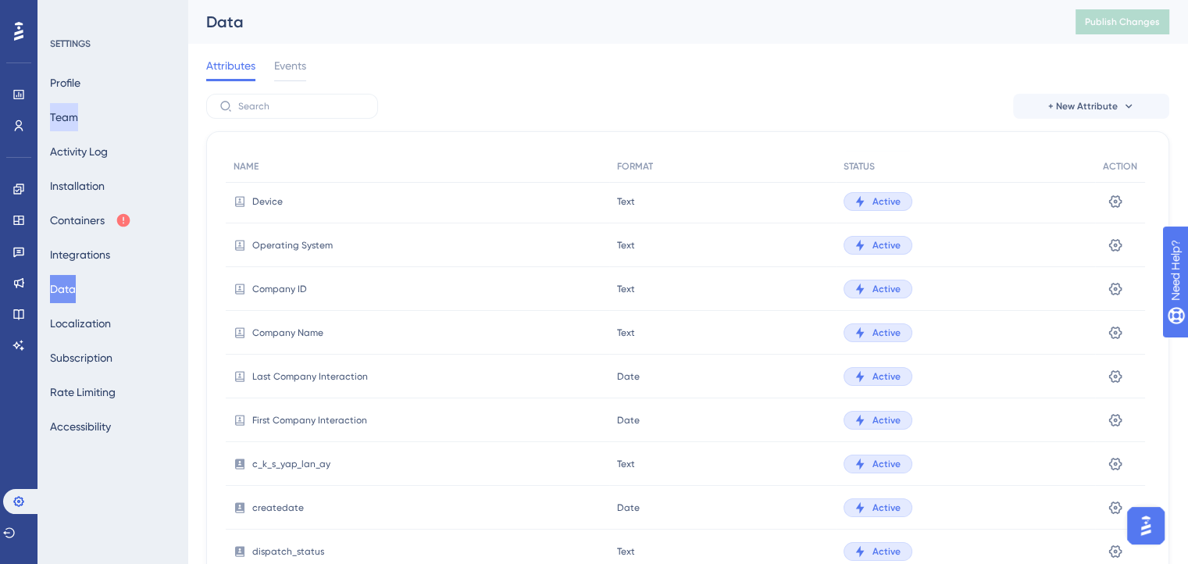
click at [78, 116] on button "Team" at bounding box center [64, 117] width 28 height 28
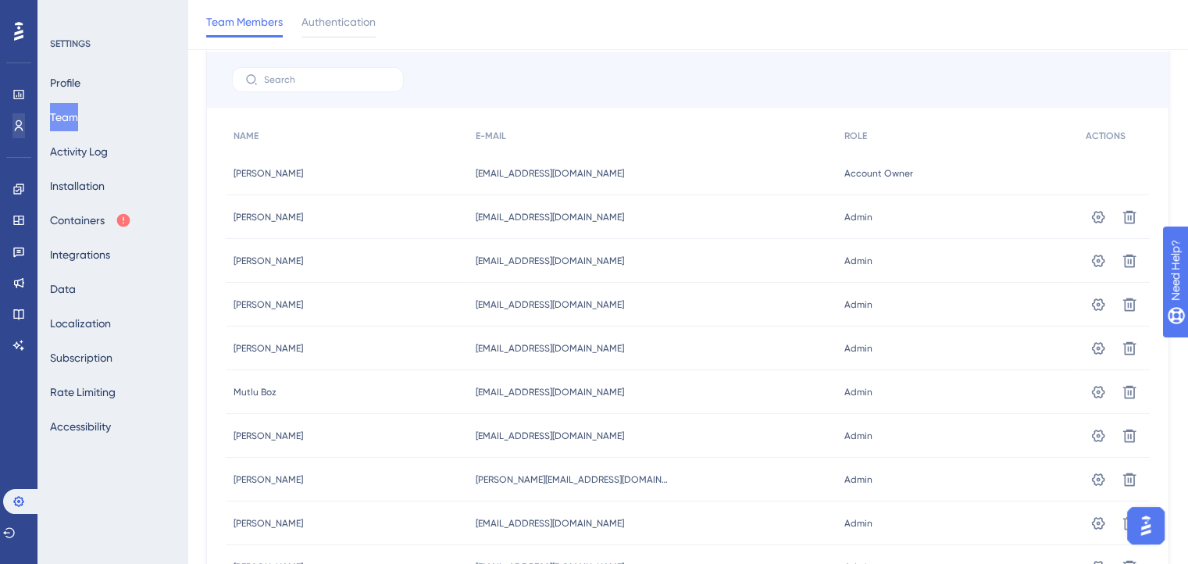
scroll to position [109, 0]
click at [22, 35] on icon at bounding box center [18, 31] width 9 height 19
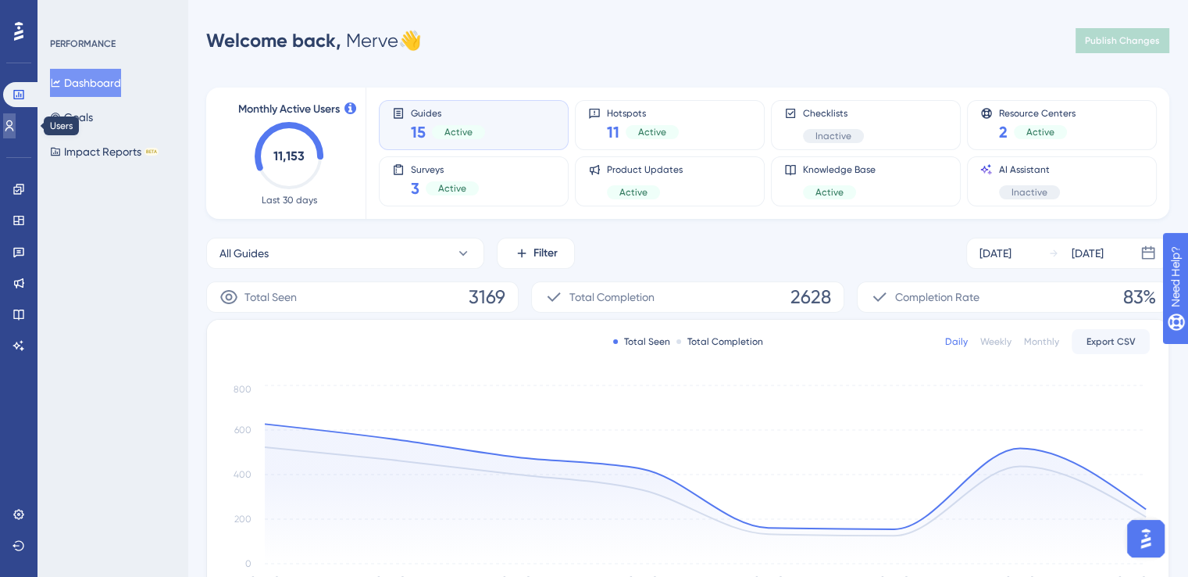
click at [15, 123] on icon at bounding box center [9, 126] width 12 height 12
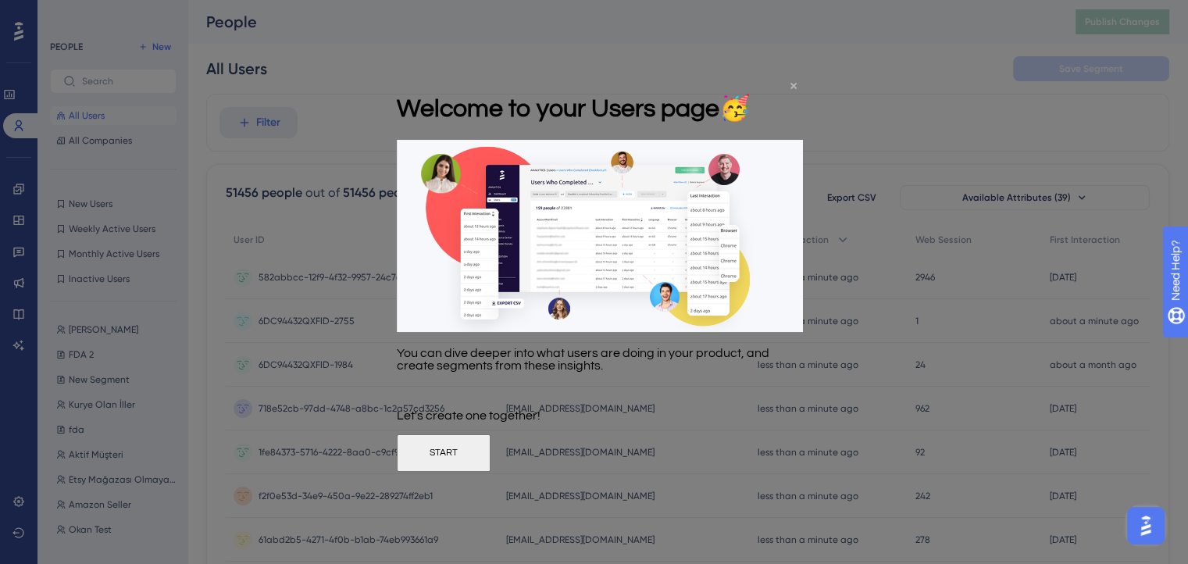
click at [791, 87] on icon "Close Preview" at bounding box center [794, 86] width 6 height 6
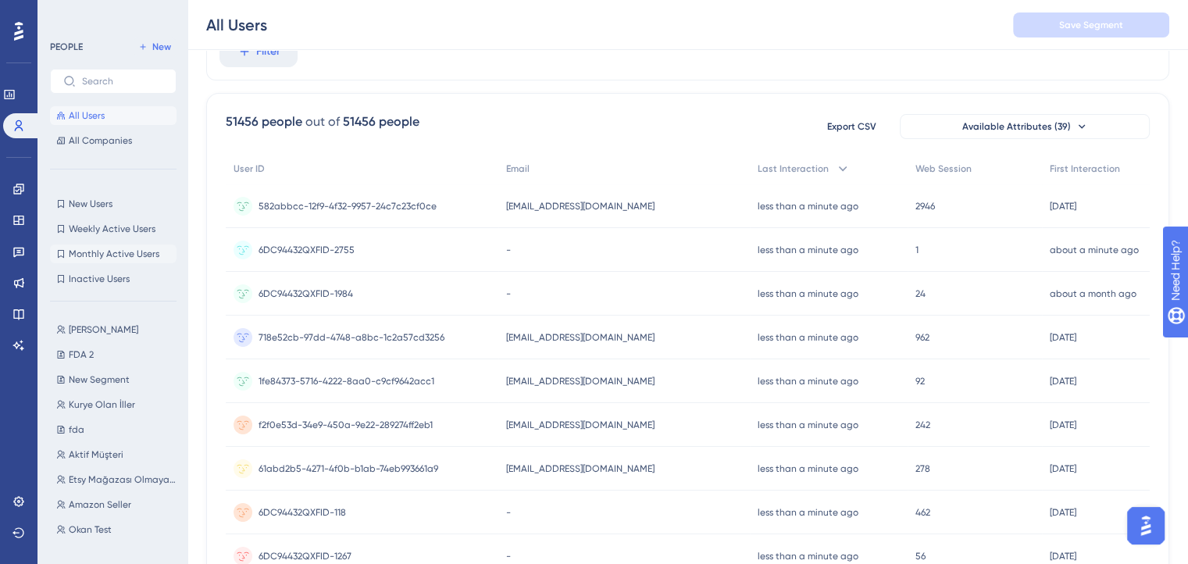
scroll to position [114, 0]
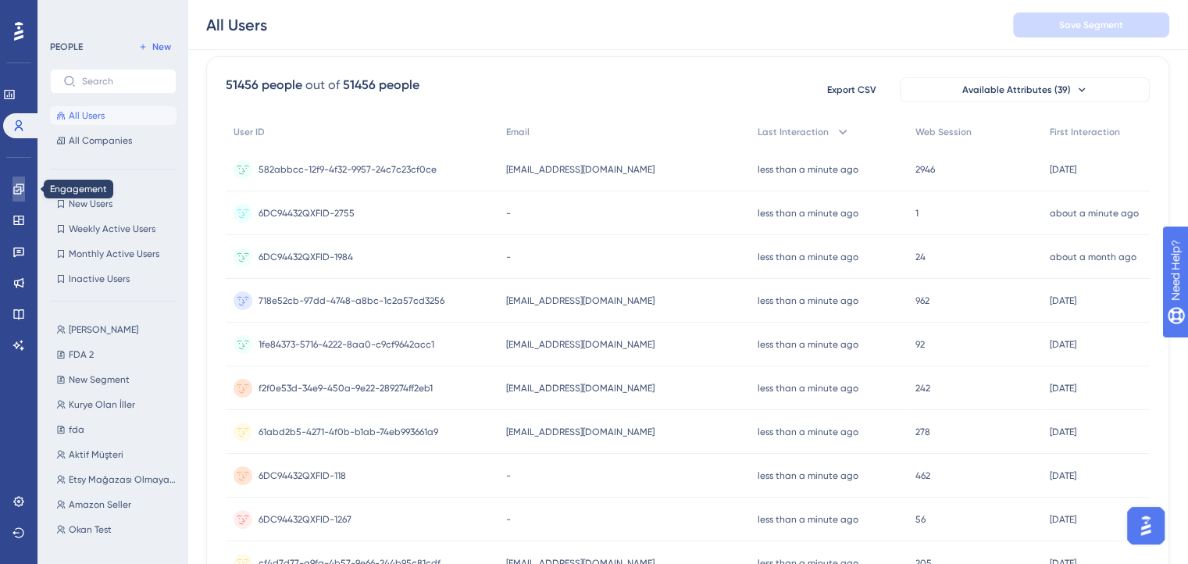
click at [15, 184] on icon at bounding box center [18, 189] width 12 height 12
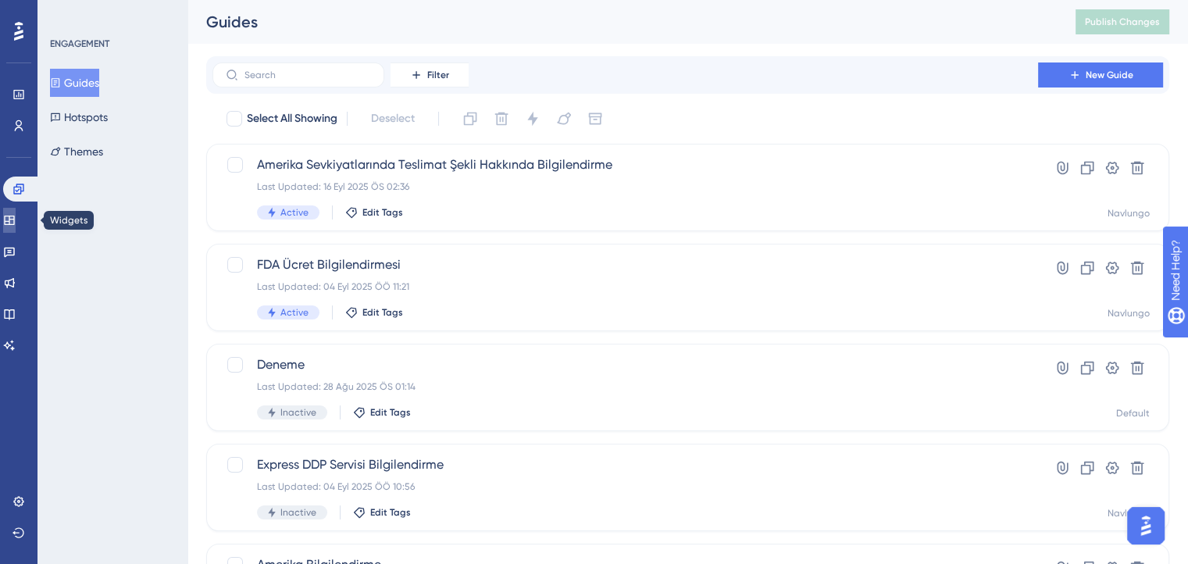
click at [14, 216] on icon at bounding box center [9, 220] width 10 height 9
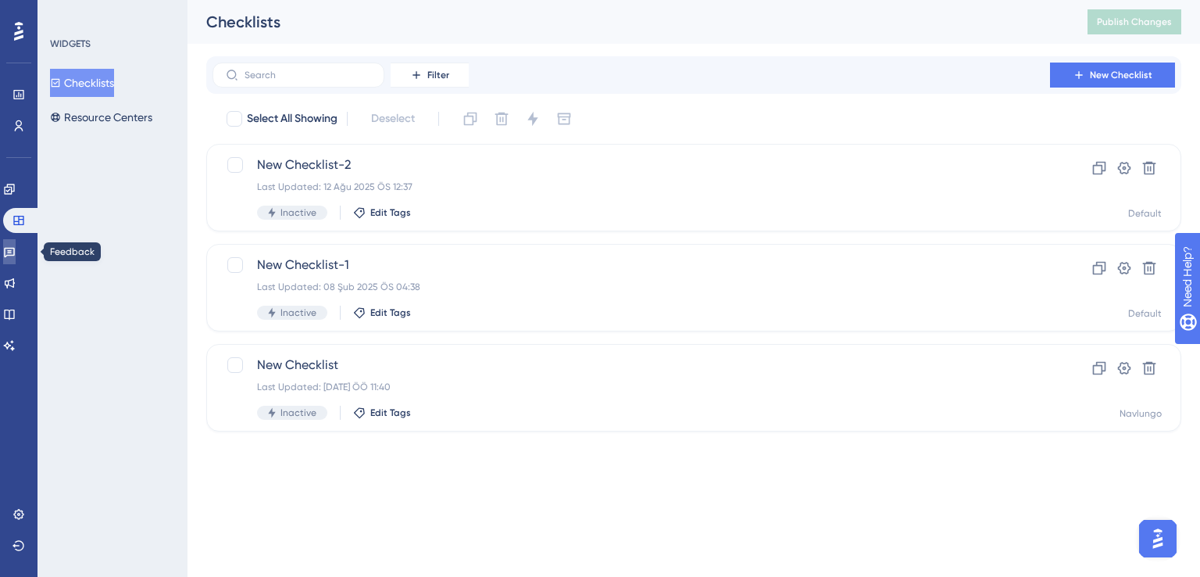
click at [16, 260] on link at bounding box center [9, 251] width 12 height 25
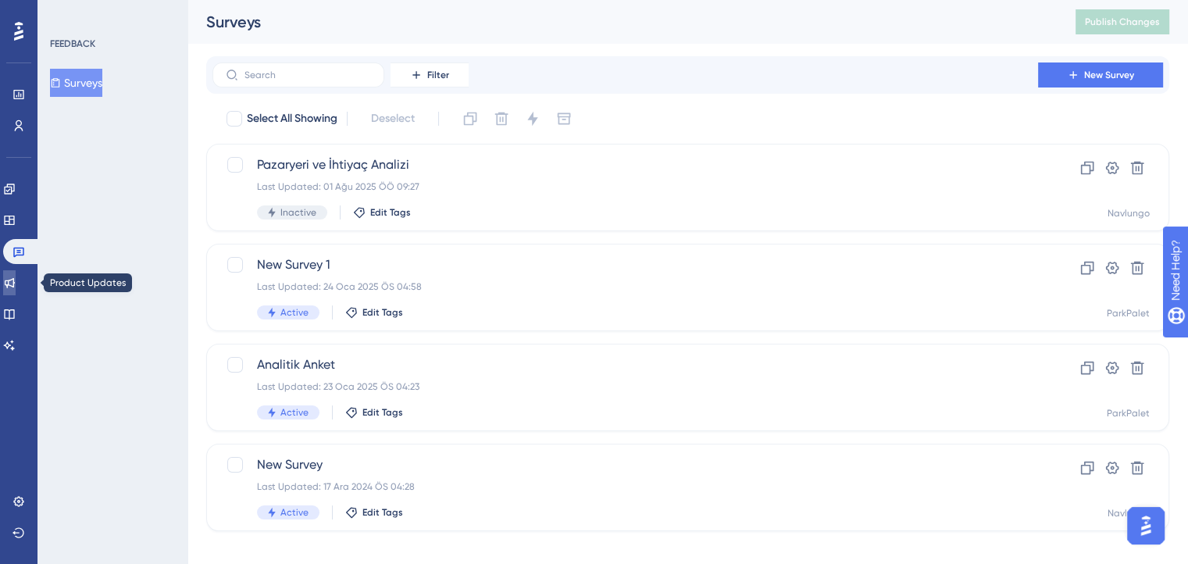
click at [16, 289] on link at bounding box center [9, 282] width 12 height 25
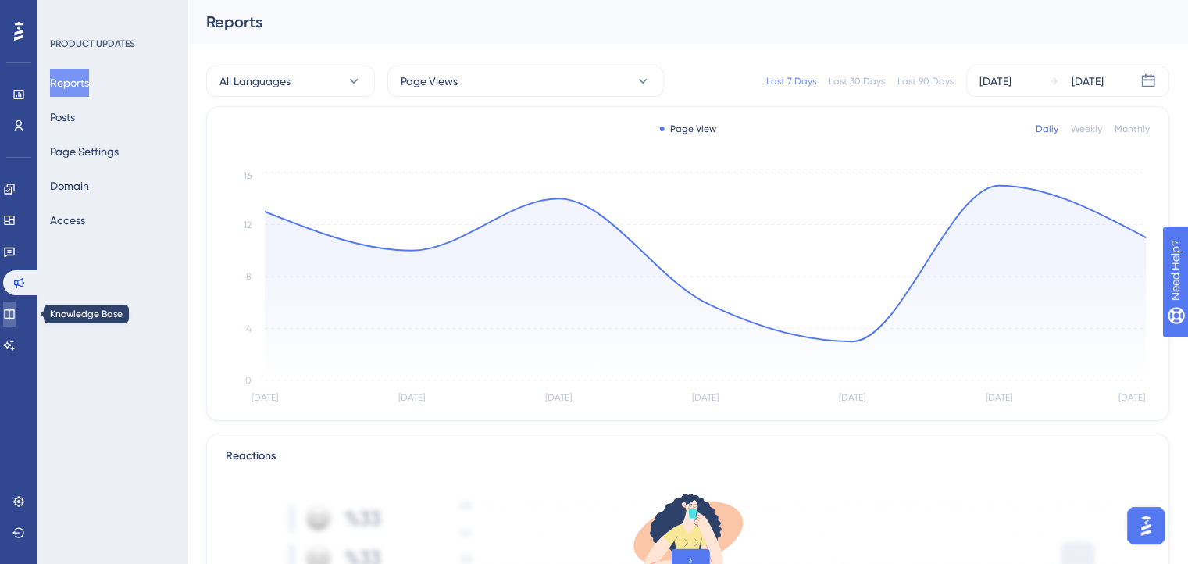
click at [16, 312] on icon at bounding box center [9, 314] width 12 height 12
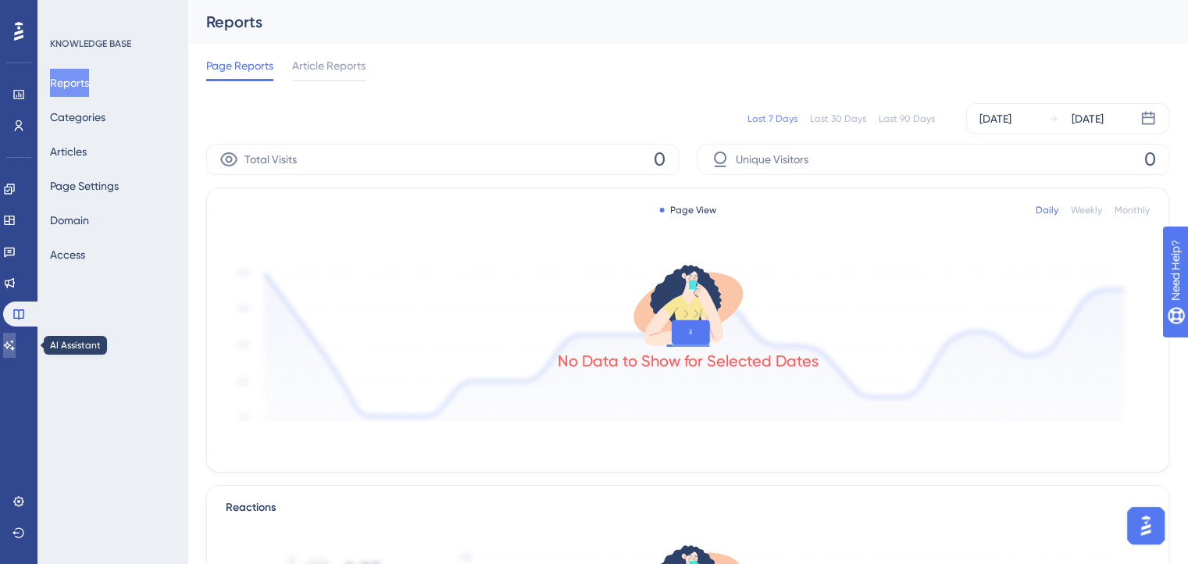
click at [16, 343] on icon at bounding box center [9, 345] width 12 height 12
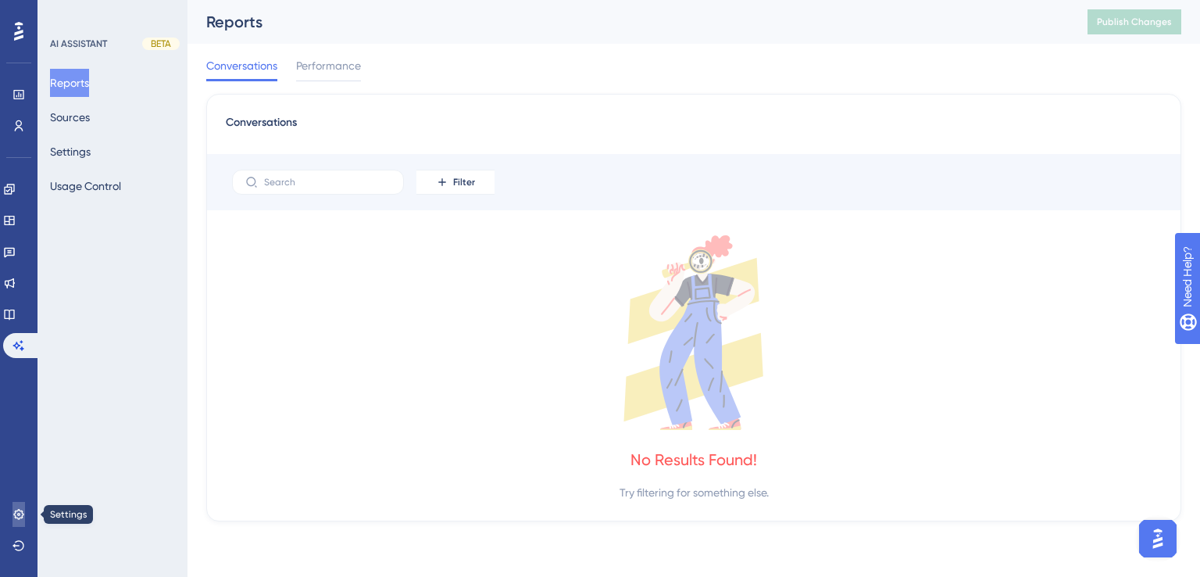
click at [21, 512] on icon at bounding box center [18, 514] width 12 height 12
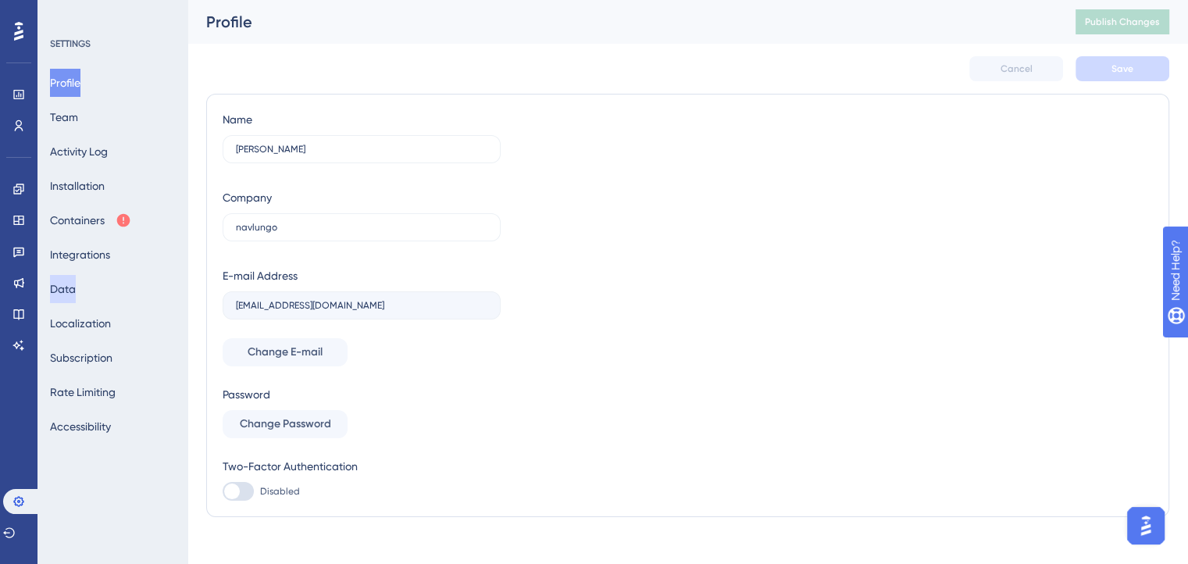
click at [73, 294] on button "Data" at bounding box center [63, 289] width 26 height 28
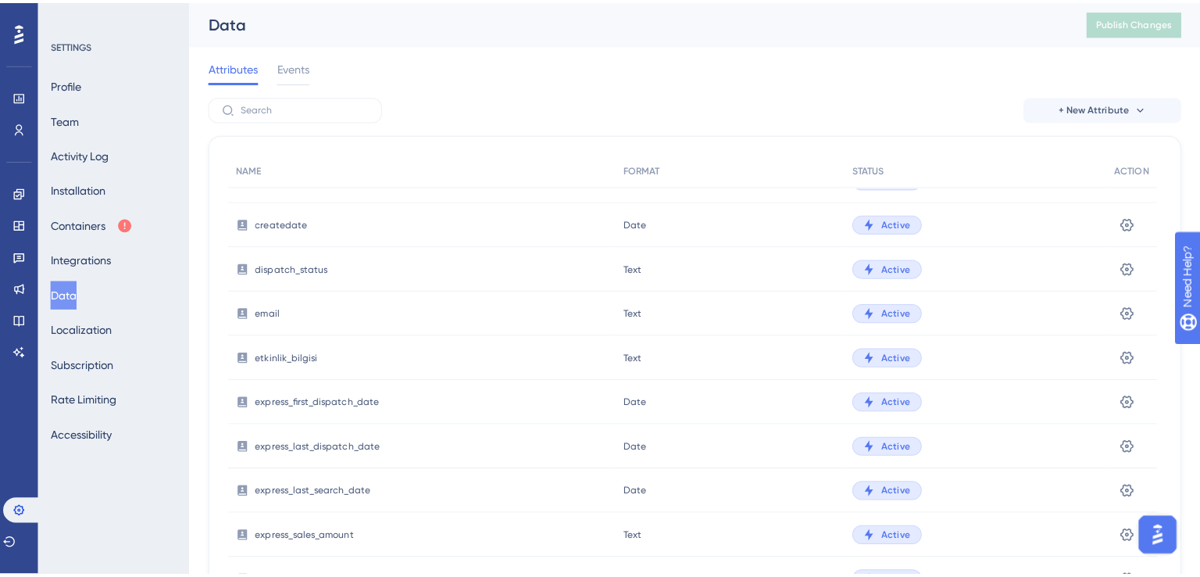
scroll to position [41, 0]
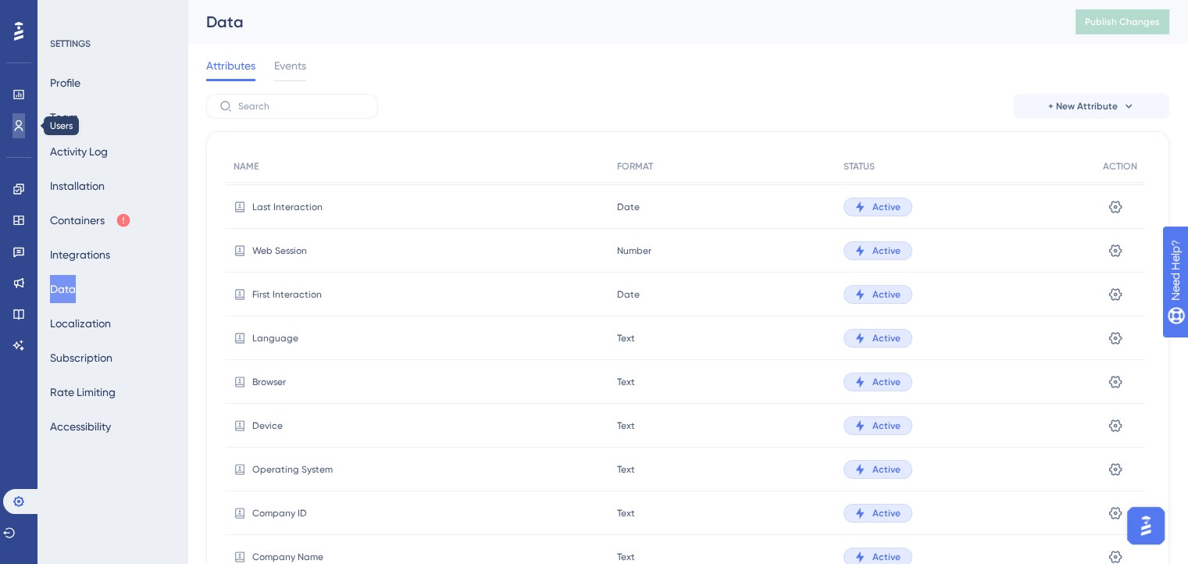
click at [15, 118] on link at bounding box center [18, 125] width 12 height 25
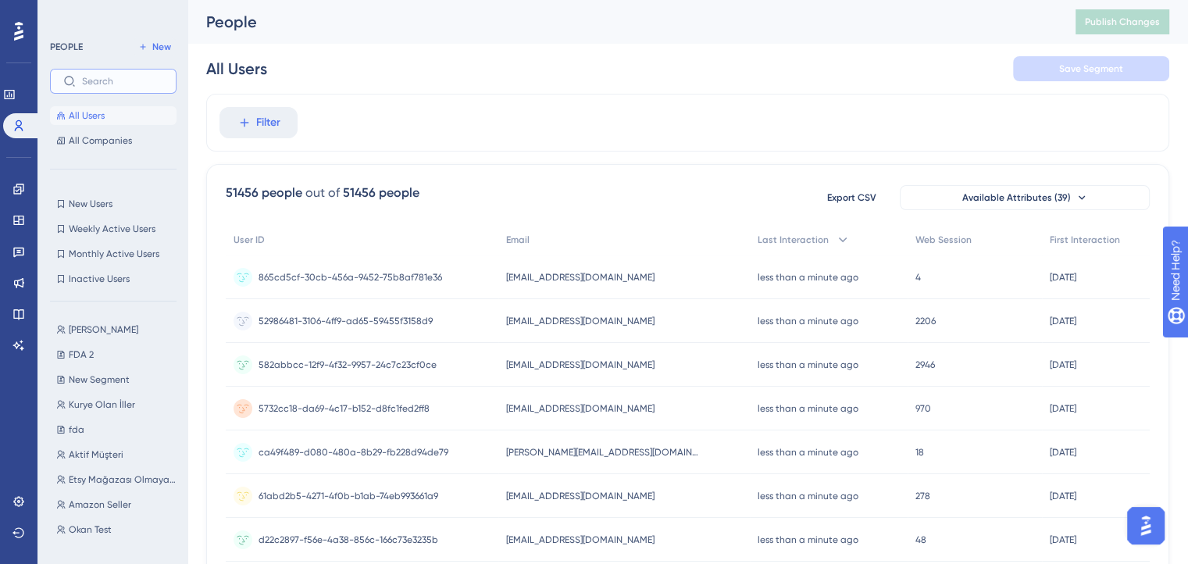
click at [98, 82] on input "text" at bounding box center [122, 81] width 81 height 11
click at [89, 330] on span "[PERSON_NAME]" at bounding box center [104, 329] width 70 height 12
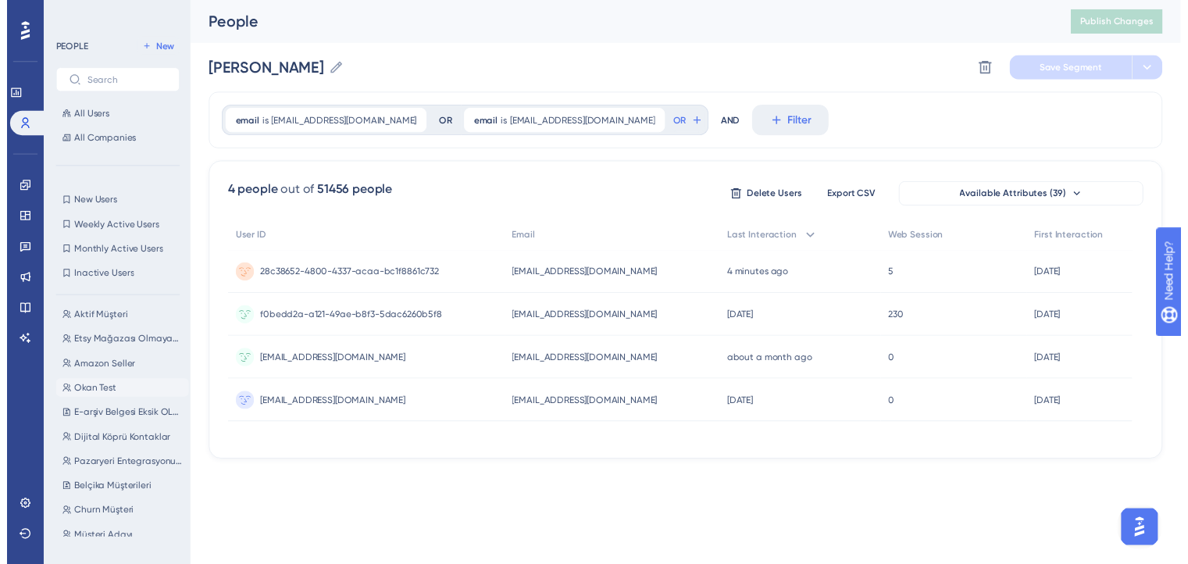
scroll to position [166, 0]
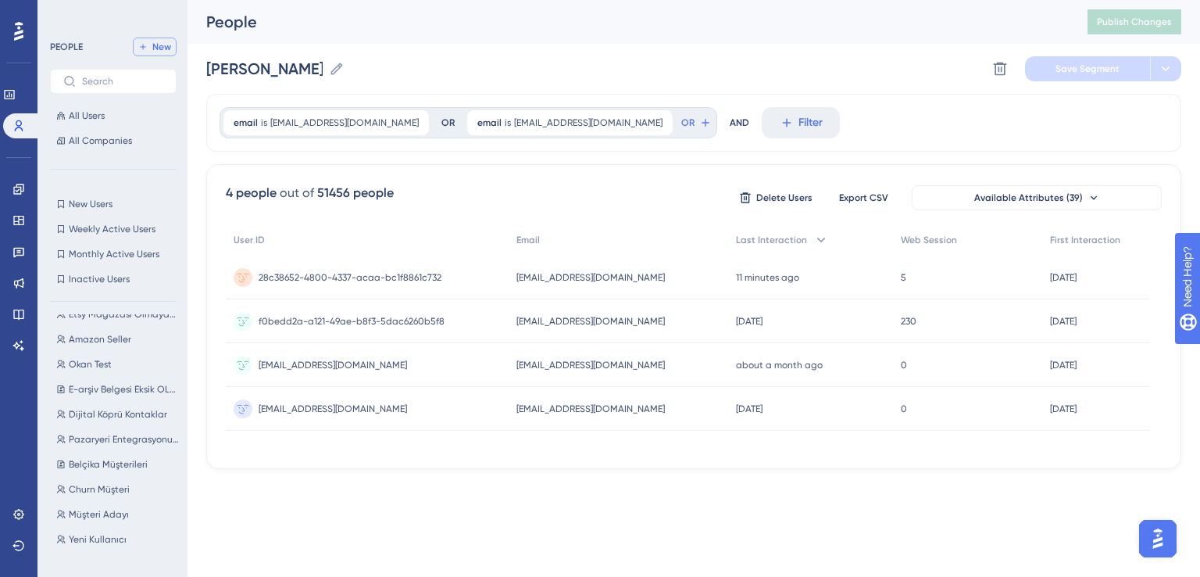
click at [154, 43] on span "New" at bounding box center [161, 47] width 19 height 12
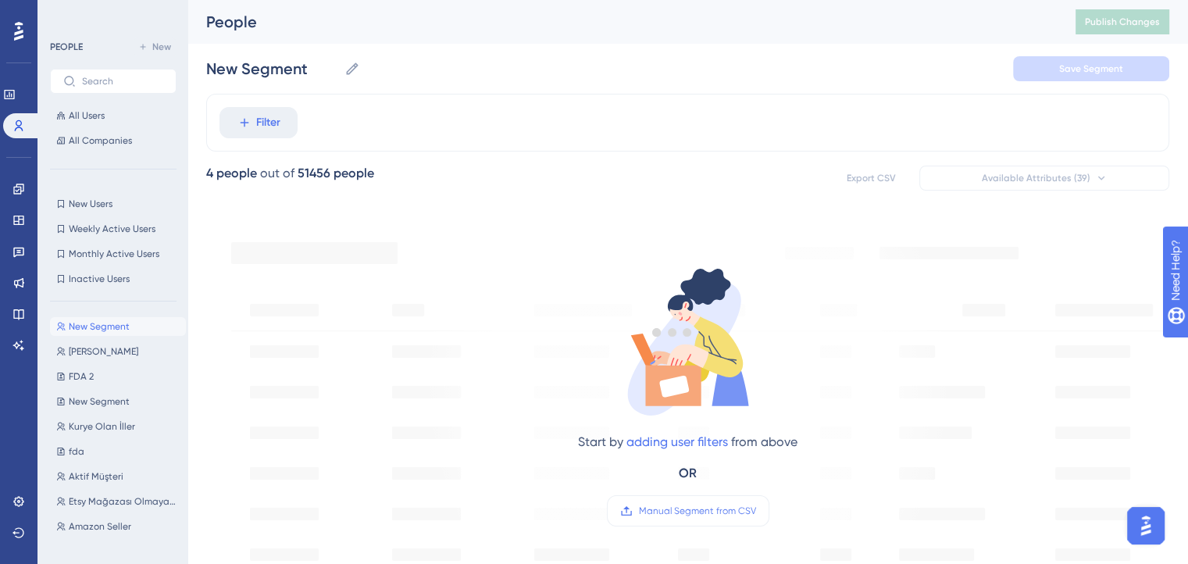
scroll to position [0, 0]
click at [103, 351] on span "[PERSON_NAME]" at bounding box center [104, 354] width 70 height 12
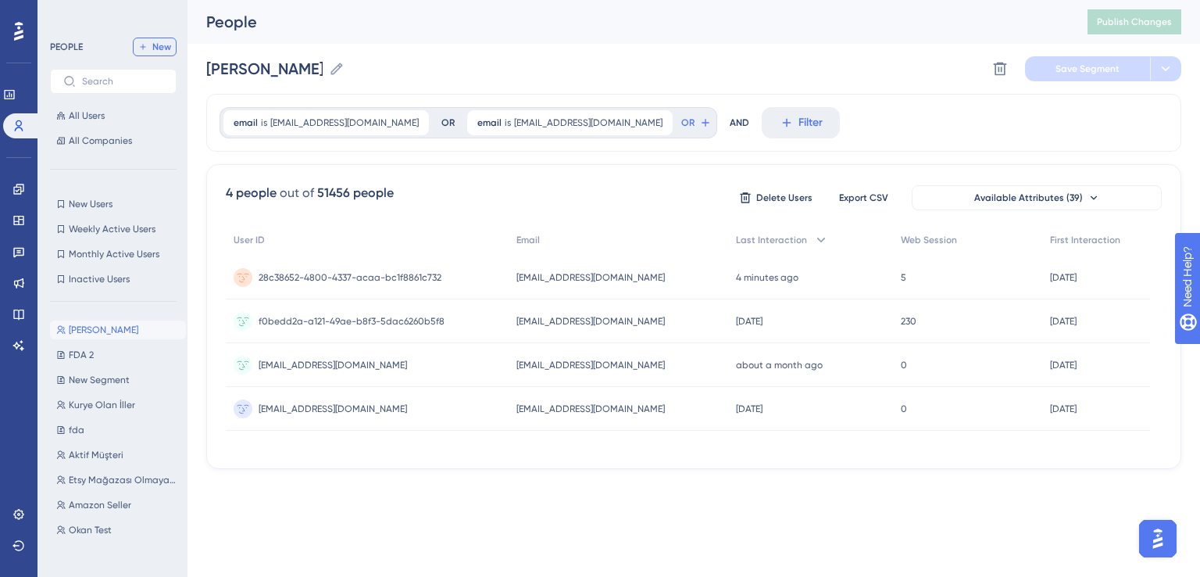
click at [152, 48] on span "New" at bounding box center [161, 47] width 19 height 12
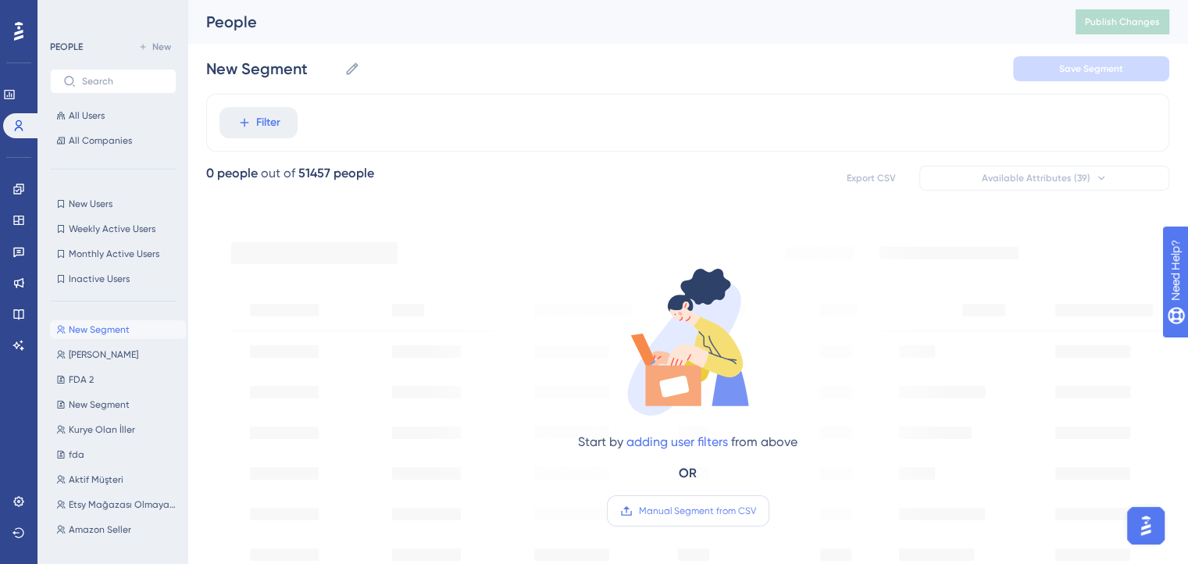
click at [646, 507] on span "Manual Segment from CSV" at bounding box center [697, 511] width 117 height 12
click at [756, 511] on input "Manual Segment from CSV" at bounding box center [756, 511] width 0 height 0
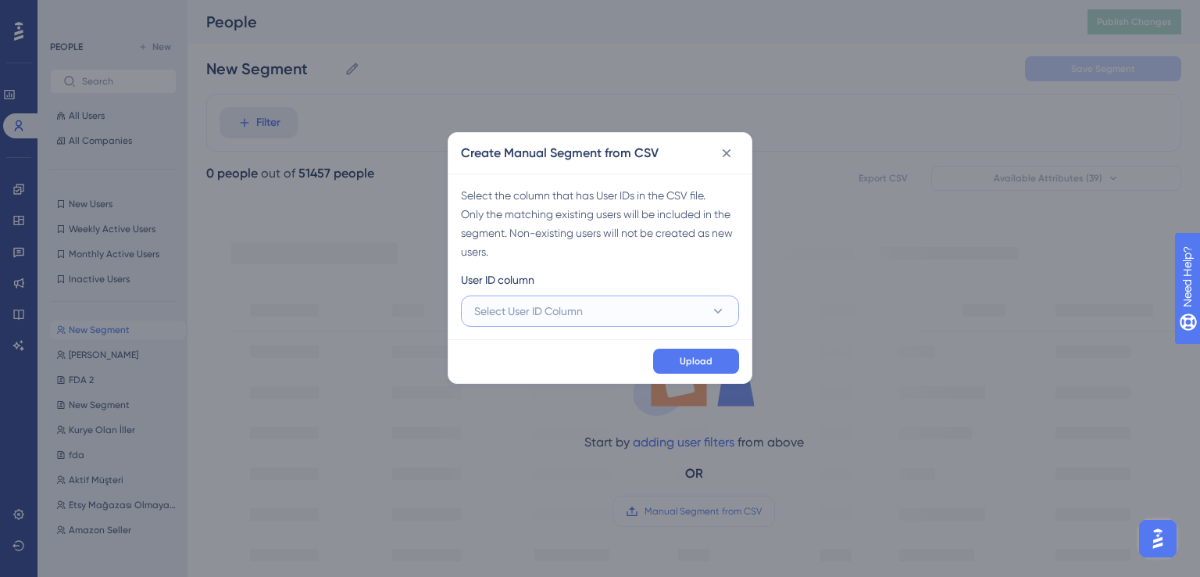
click at [672, 298] on button "Select User ID Column" at bounding box center [600, 310] width 278 height 31
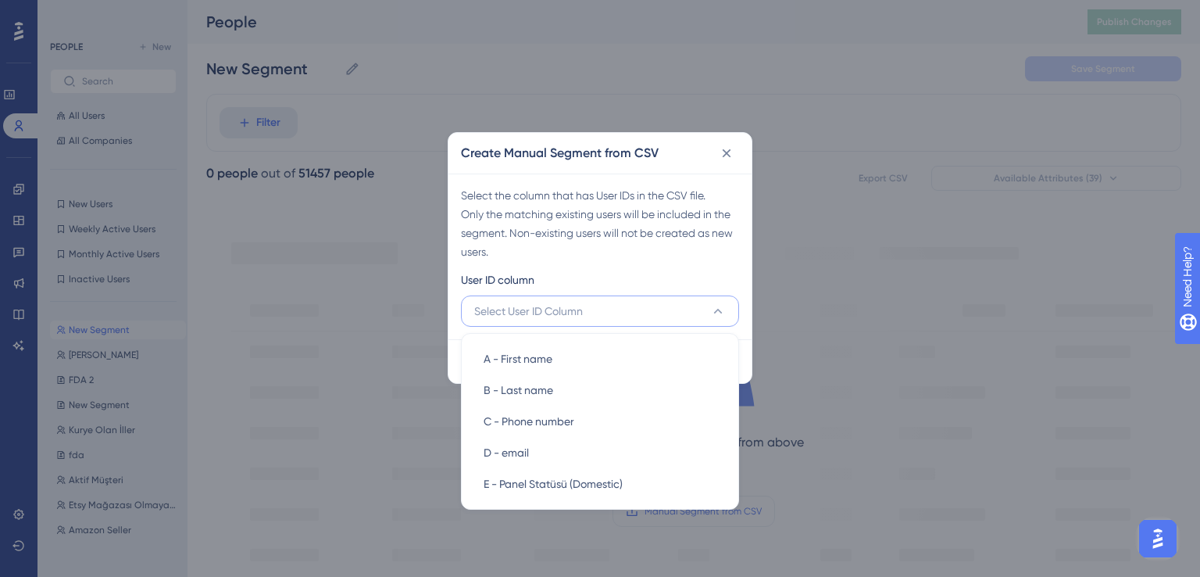
click at [620, 243] on div "Select the column that has User IDs in the CSV file. Only the matching existing…" at bounding box center [600, 223] width 278 height 75
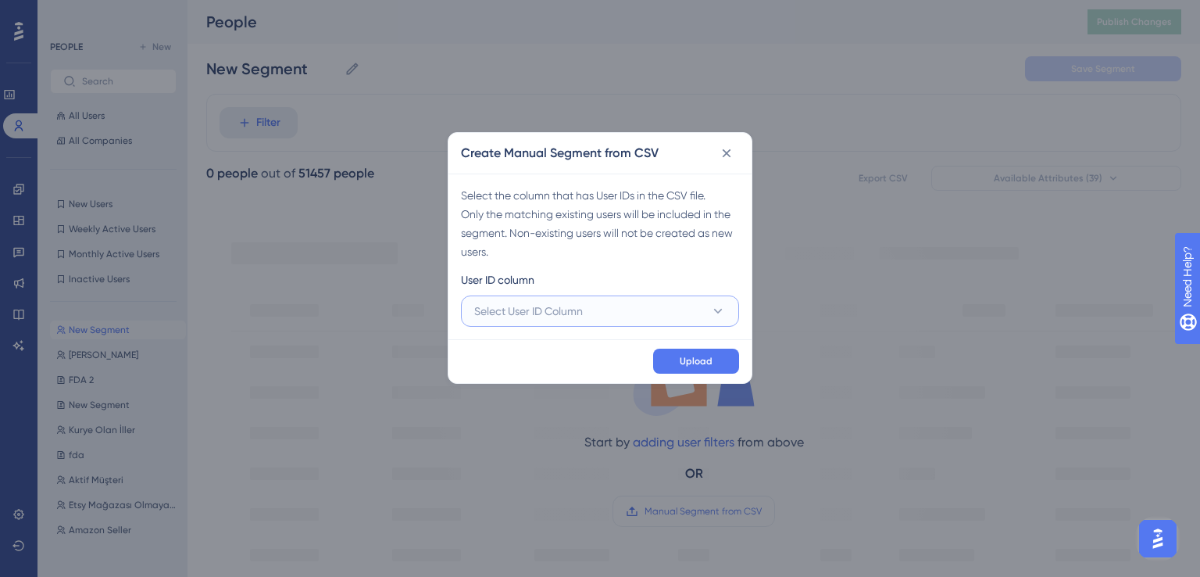
click at [615, 320] on button "Select User ID Column" at bounding box center [600, 310] width 278 height 31
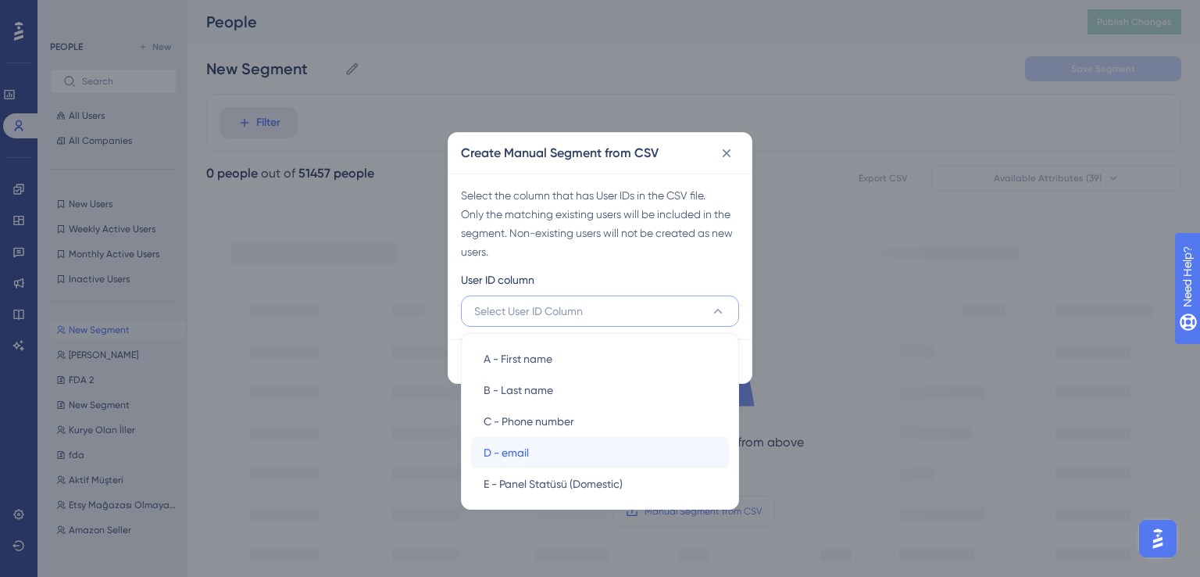
click at [564, 445] on div "D - email D - email" at bounding box center [600, 452] width 233 height 31
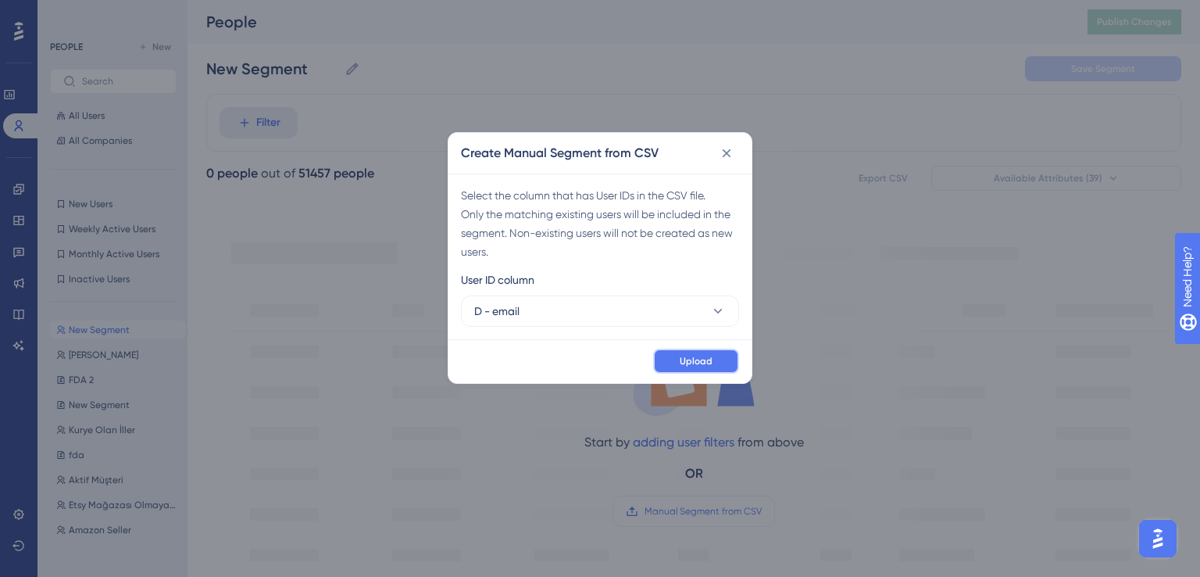
click at [671, 358] on button "Upload" at bounding box center [696, 360] width 86 height 25
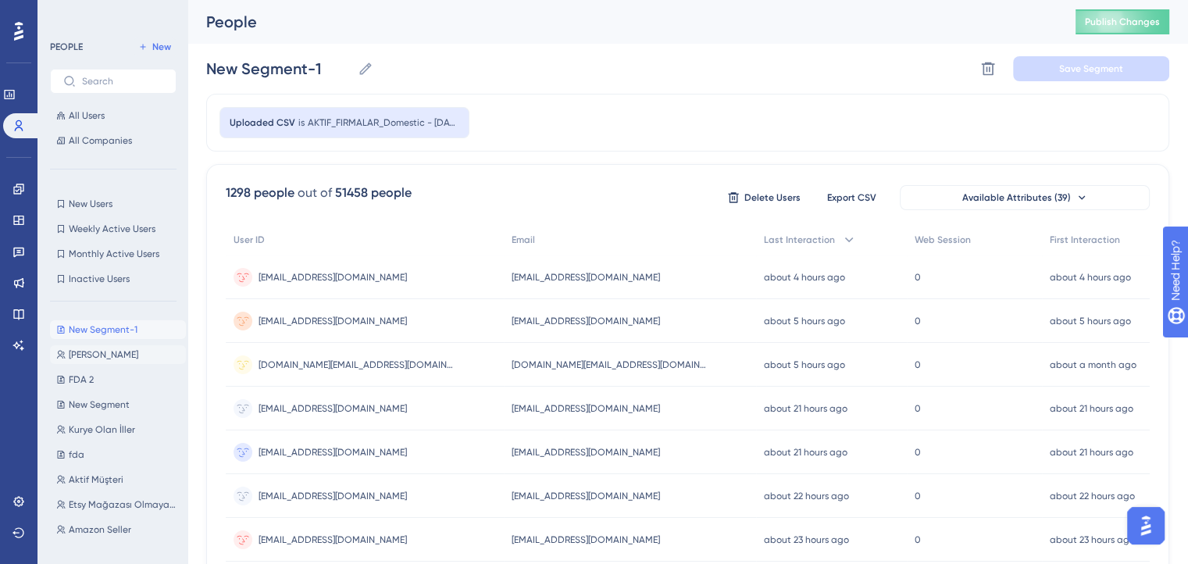
click at [118, 357] on span "[PERSON_NAME]" at bounding box center [104, 354] width 70 height 12
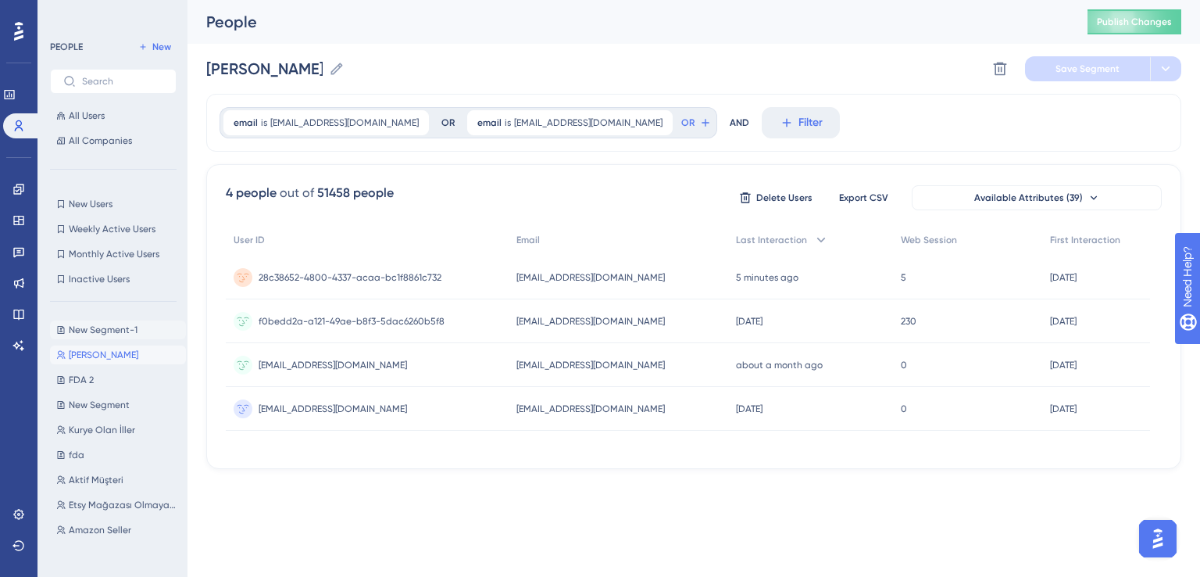
click at [111, 331] on span "New Segment-1" at bounding box center [103, 329] width 69 height 12
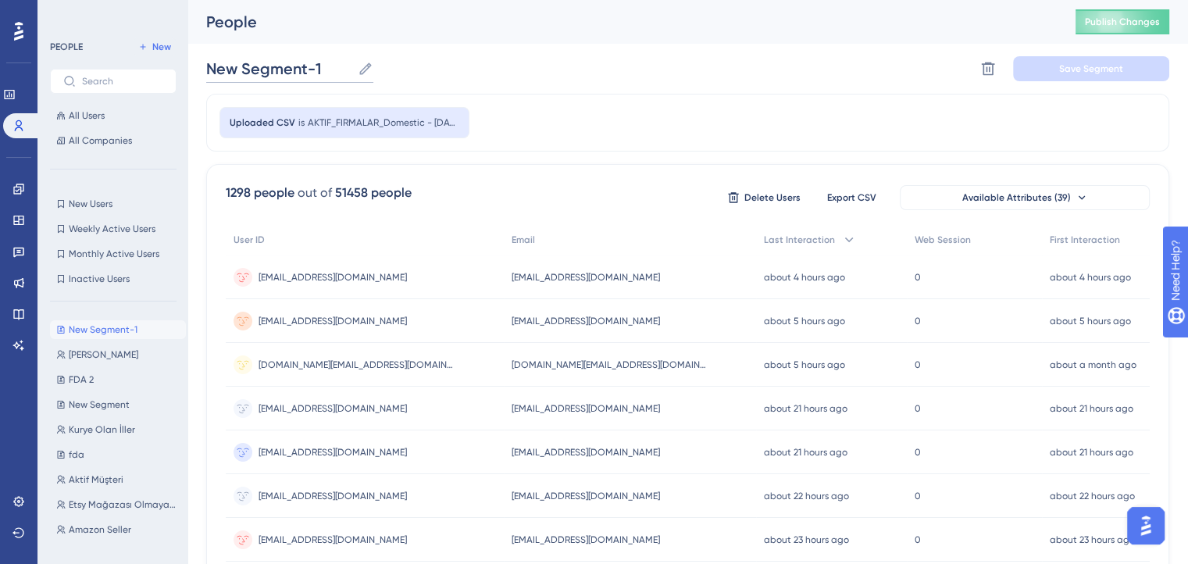
click at [291, 67] on input "New Segment-1" at bounding box center [278, 69] width 145 height 22
drag, startPoint x: 325, startPoint y: 66, endPoint x: 207, endPoint y: 62, distance: 118.0
click at [207, 62] on input "New Segment-1" at bounding box center [278, 69] width 145 height 22
paste input "Amerika Sevkiyatlarında Teslimat Şekli Hakkında Bilgilendirme"
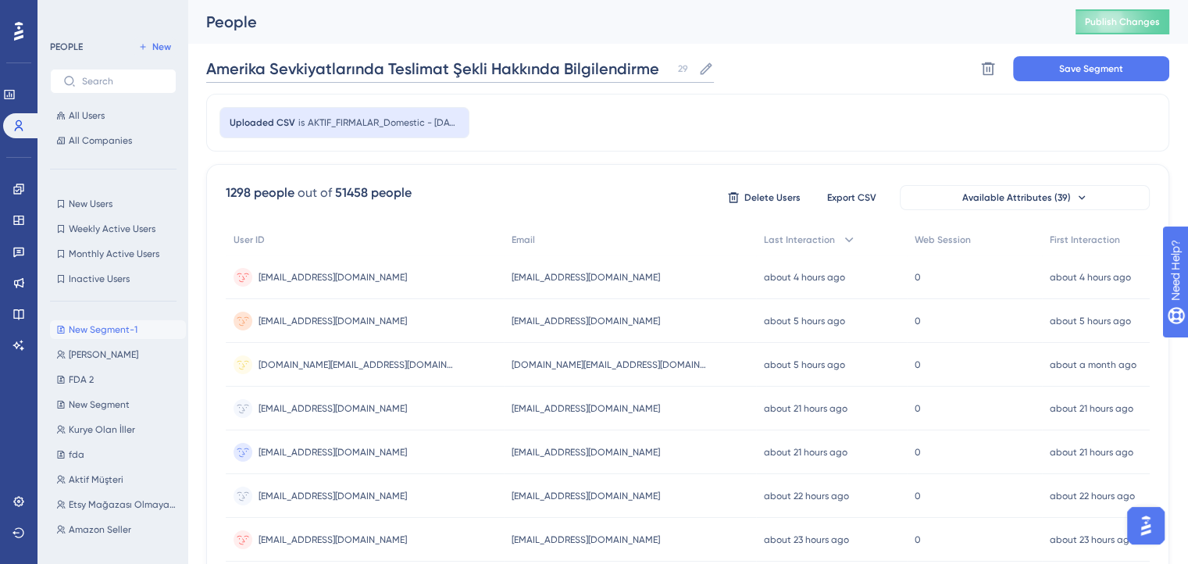
type input "Amerika Sevkiyatlarında Teslimat Şekli Hakkında Bilgilendirme"
click at [598, 126] on div "Uploaded CSV is AKTIF_FIRMALAR_Domestic - 16.09.2025 (1)" at bounding box center [687, 123] width 963 height 58
click at [823, 105] on div "Uploaded CSV is AKTIF_FIRMALAR_Domestic - 16.09.2025 (1)" at bounding box center [687, 123] width 963 height 58
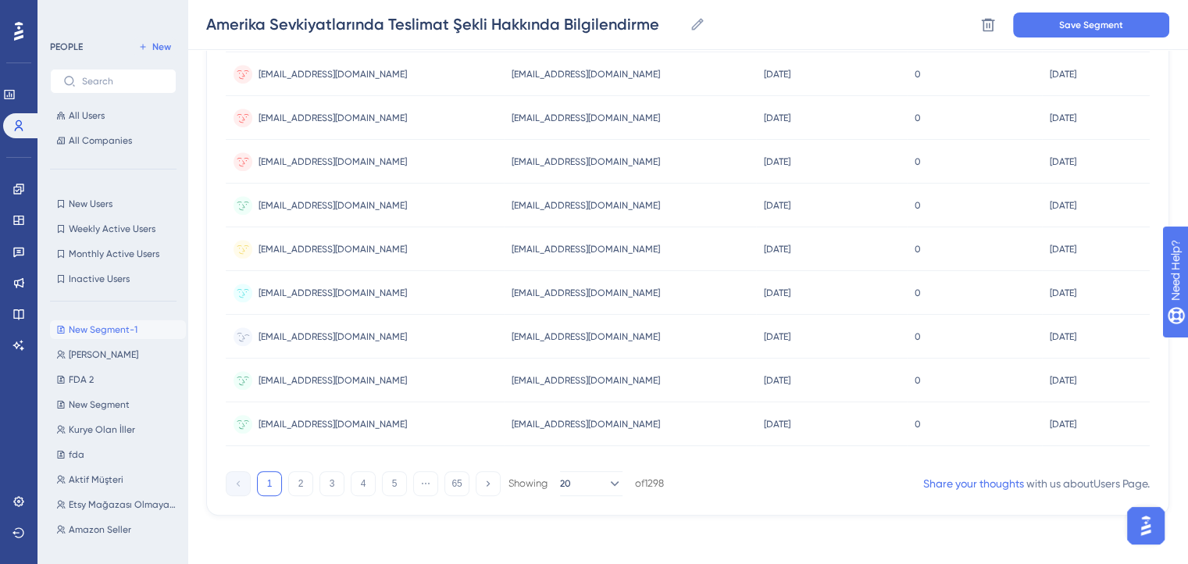
scroll to position [691, 0]
click at [586, 485] on button "20" at bounding box center [591, 483] width 62 height 25
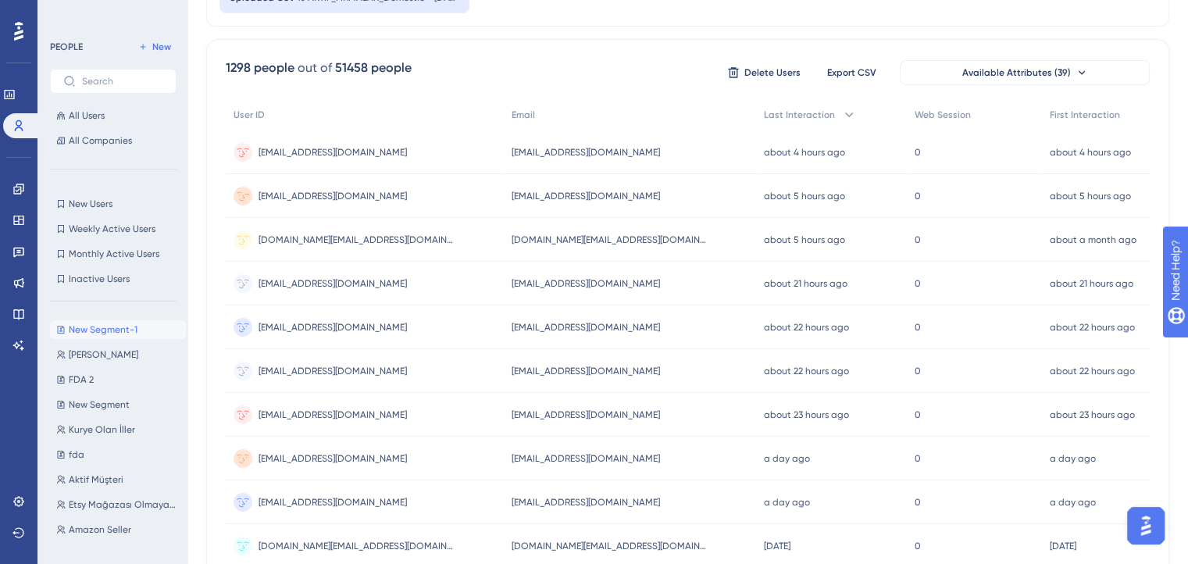
scroll to position [0, 0]
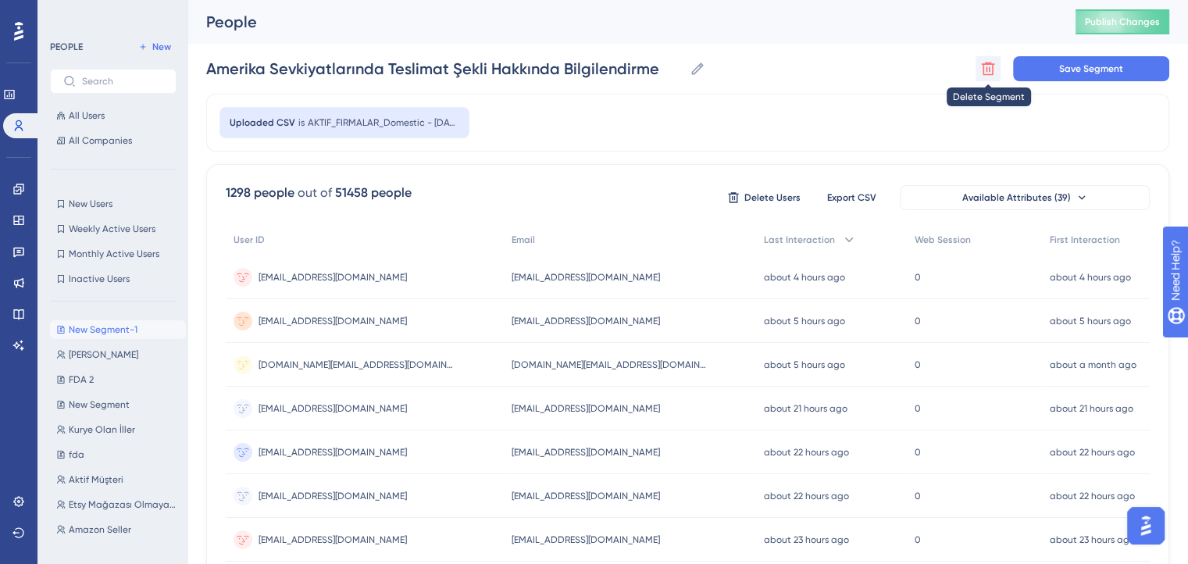
click at [992, 66] on icon at bounding box center [988, 68] width 13 height 13
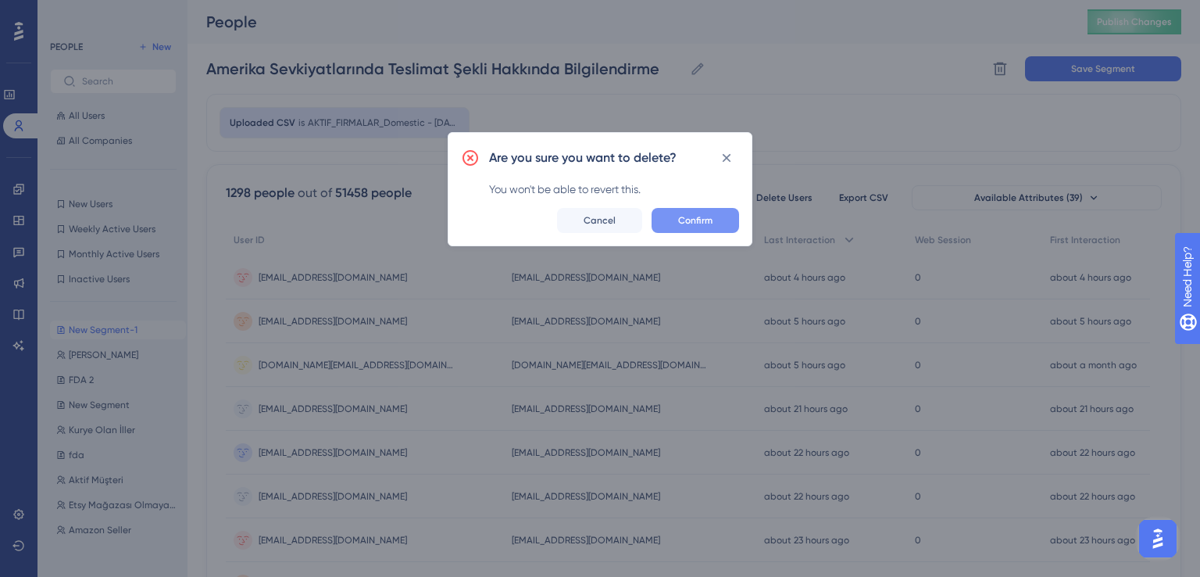
click at [673, 216] on button "Confirm" at bounding box center [695, 220] width 87 height 25
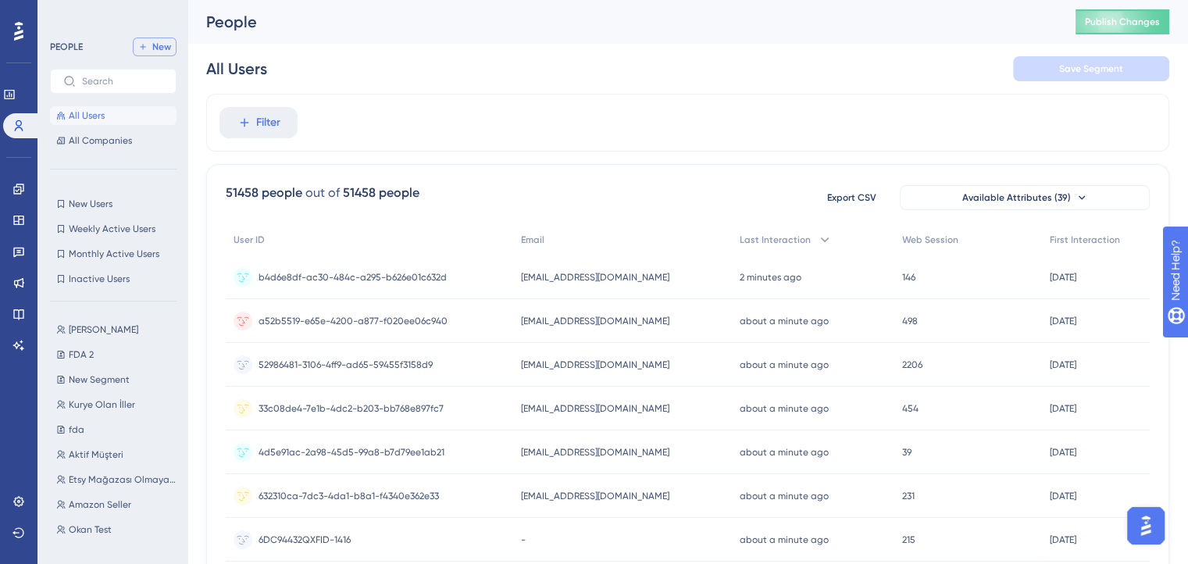
click at [162, 44] on span "New" at bounding box center [161, 47] width 19 height 12
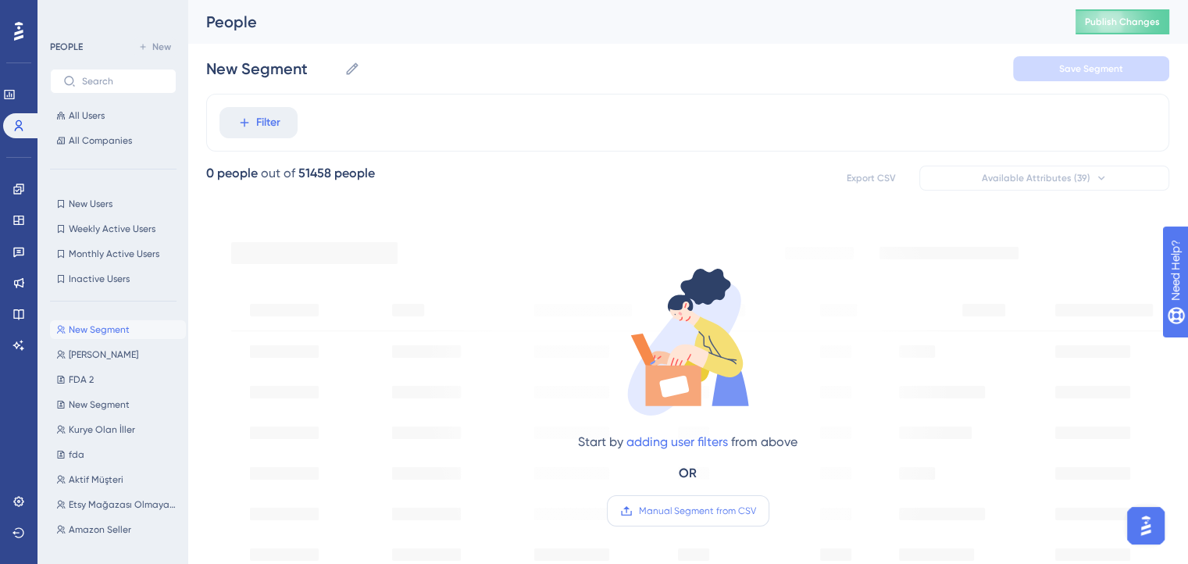
click at [695, 509] on span "Manual Segment from CSV" at bounding box center [697, 511] width 117 height 12
click at [756, 511] on input "Manual Segment from CSV" at bounding box center [756, 511] width 0 height 0
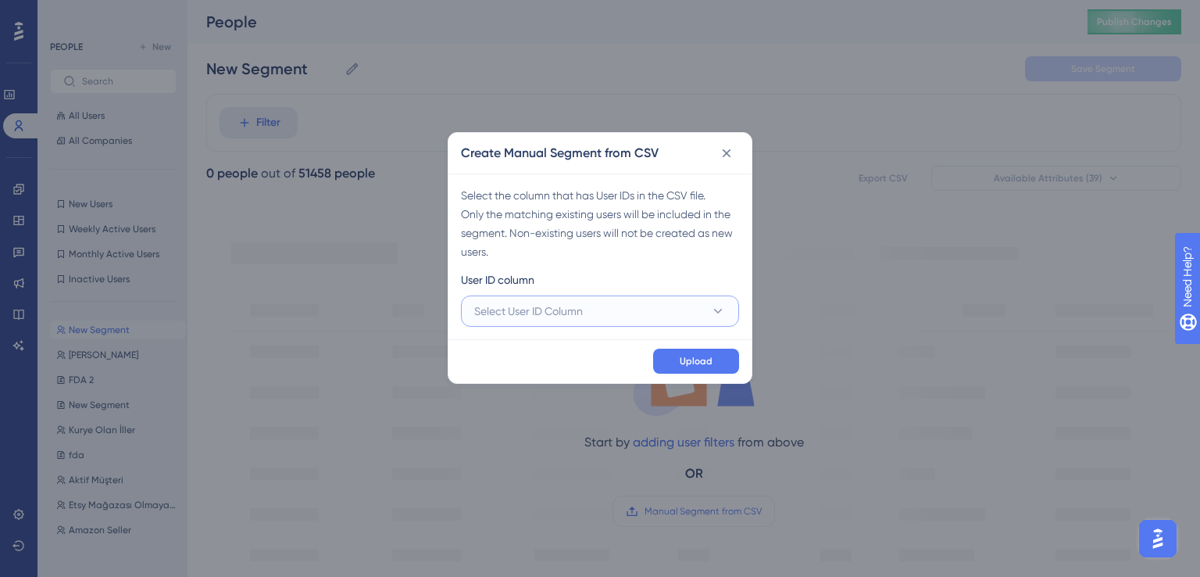
click at [583, 302] on span "Select User ID Column" at bounding box center [528, 311] width 109 height 19
click at [573, 363] on div "A - Email A - Email" at bounding box center [600, 358] width 233 height 31
click at [702, 363] on span "Upload" at bounding box center [696, 361] width 33 height 12
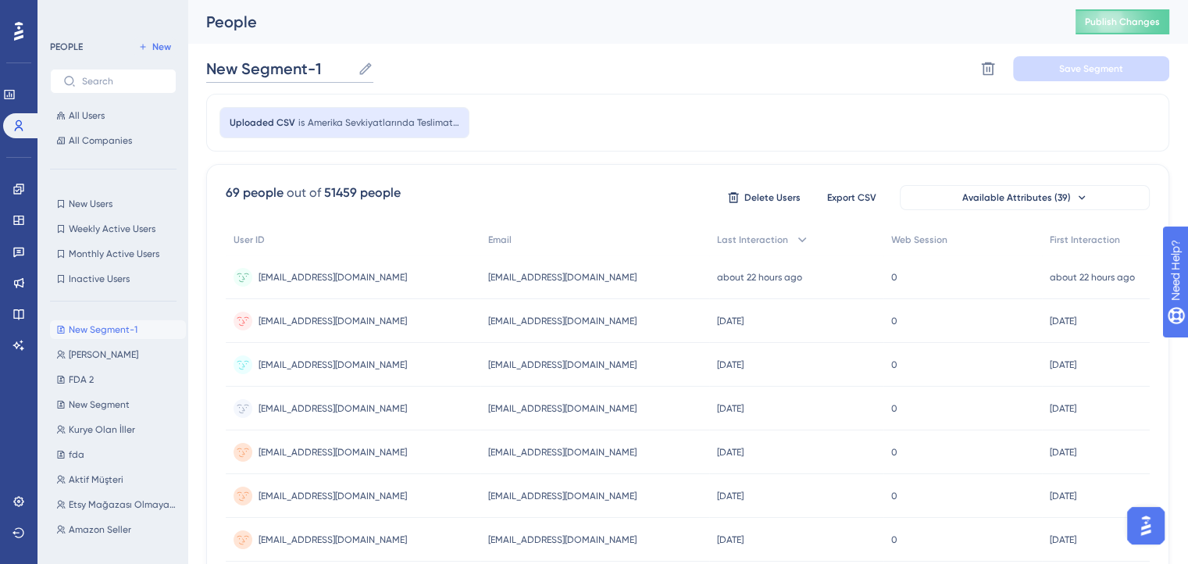
click at [297, 70] on input "New Segment-1" at bounding box center [278, 69] width 145 height 22
paste input "Amerika Sevkiyatlarında Teslimat Şekli Hakkında Bilgilendirme"
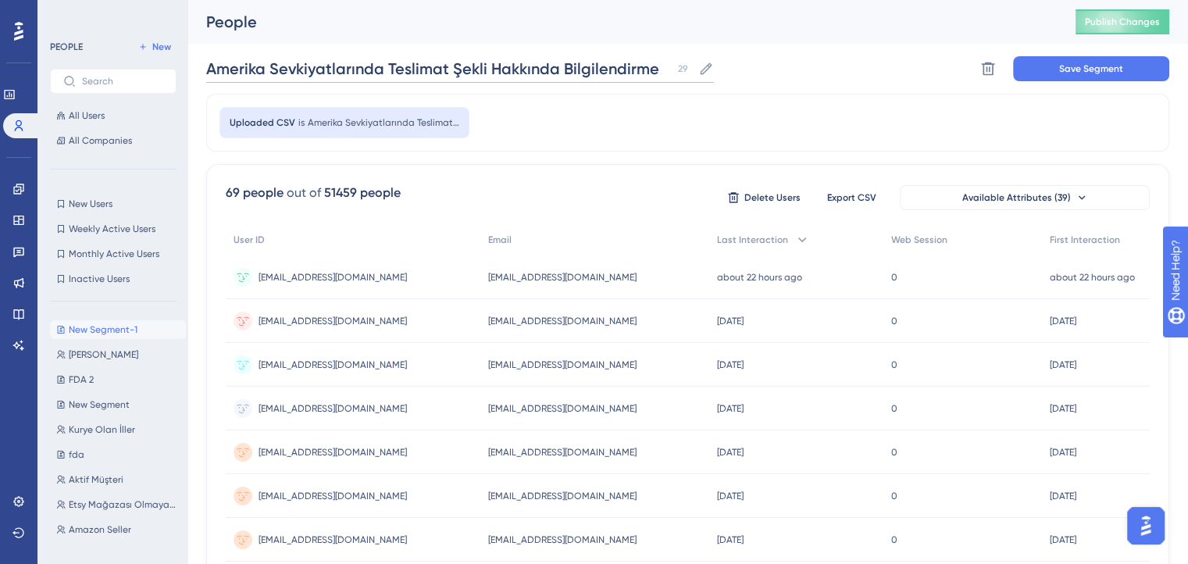
type input "Amerika Sevkiyatlarında Teslimat Şekli Hakkında Bilgilendirme"
click at [612, 126] on div "Uploaded CSV is Amerika Sevkiyatlarında Teslimat Şekli Hakkında Bilgilendirme -…" at bounding box center [687, 123] width 963 height 58
click at [1066, 66] on span "Save Segment" at bounding box center [1091, 68] width 64 height 12
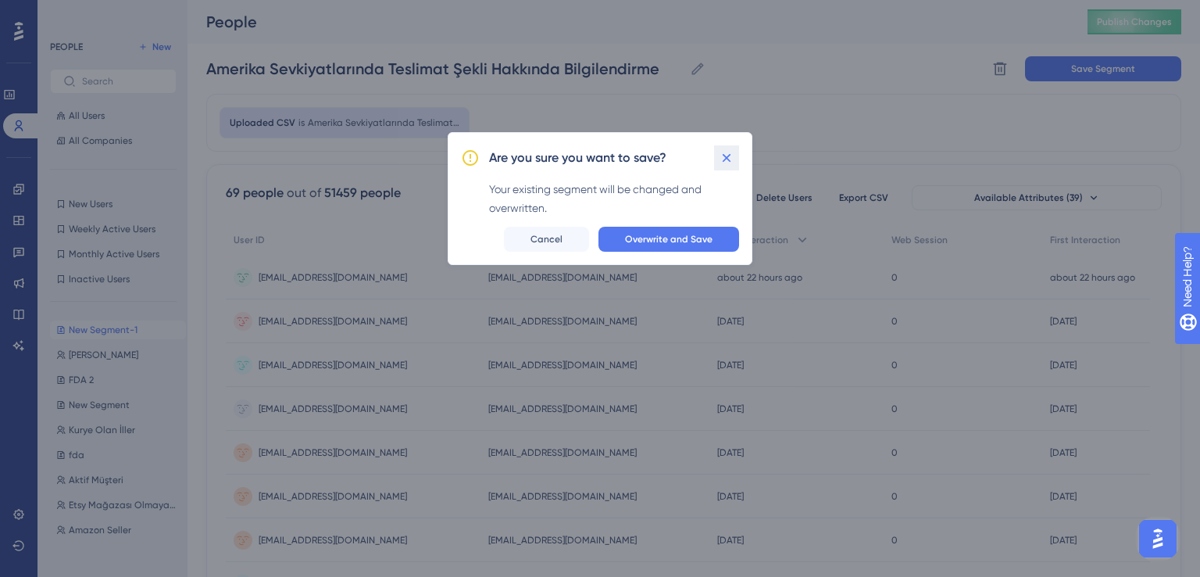
click at [726, 154] on icon at bounding box center [727, 158] width 16 height 16
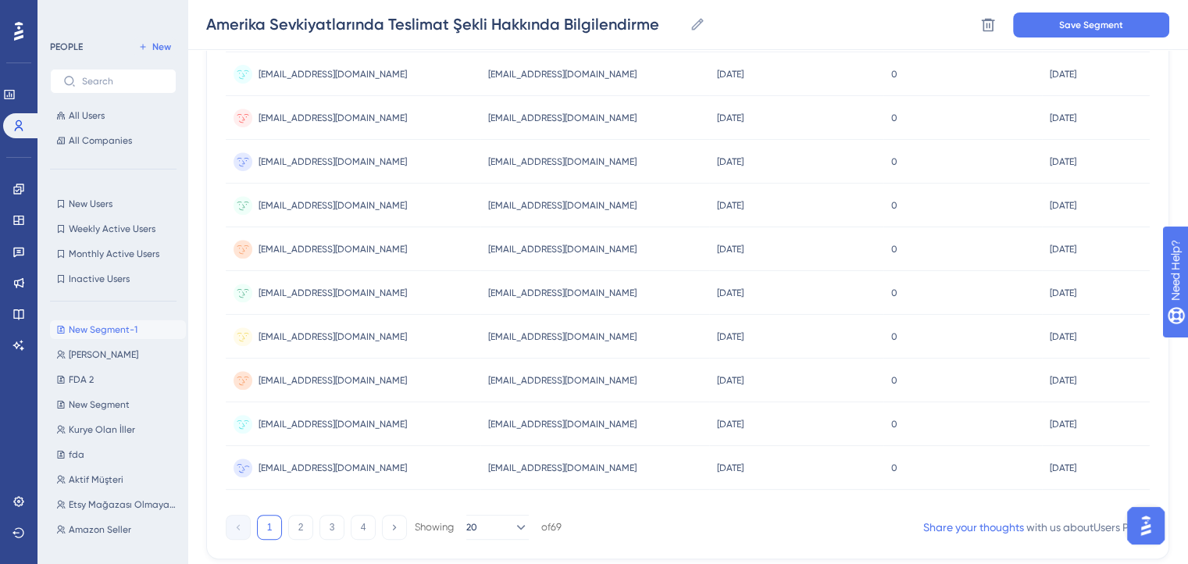
scroll to position [691, 0]
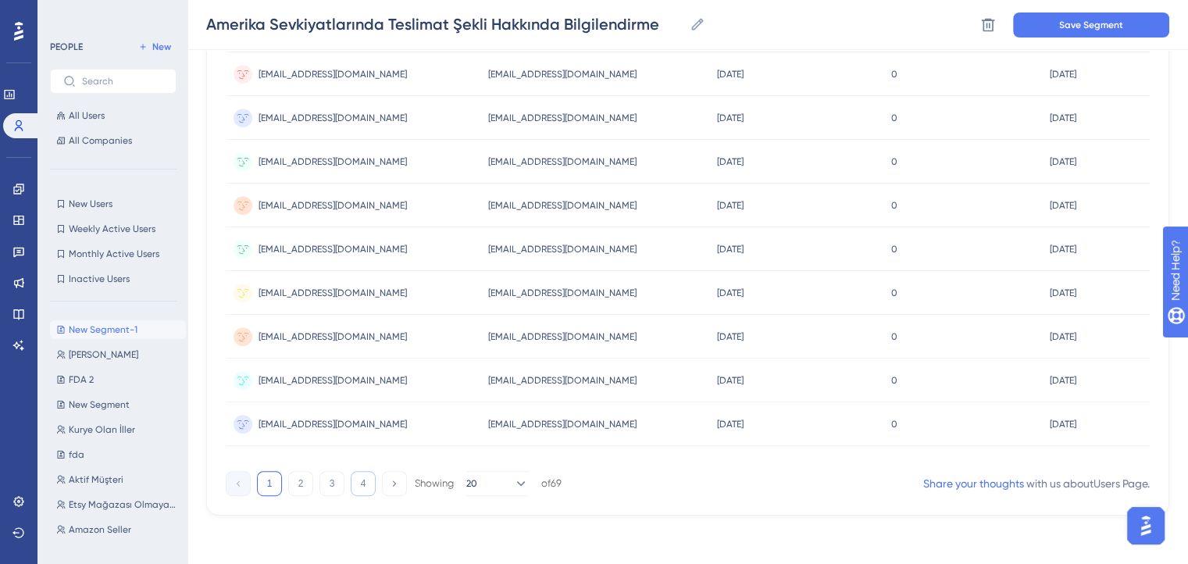
click at [373, 488] on button "4" at bounding box center [363, 483] width 25 height 25
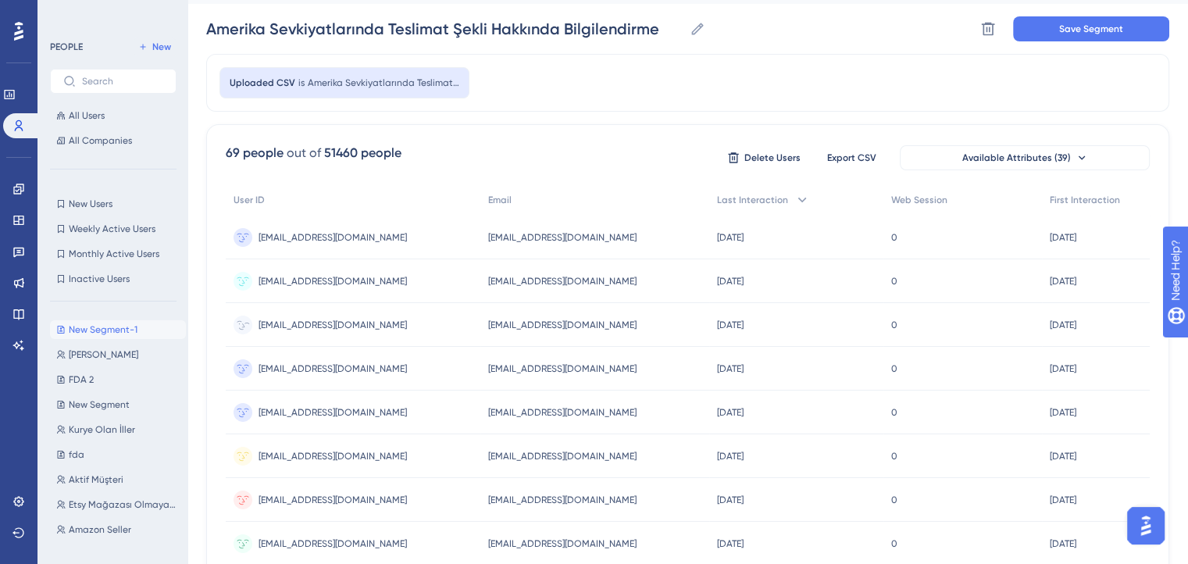
scroll to position [0, 0]
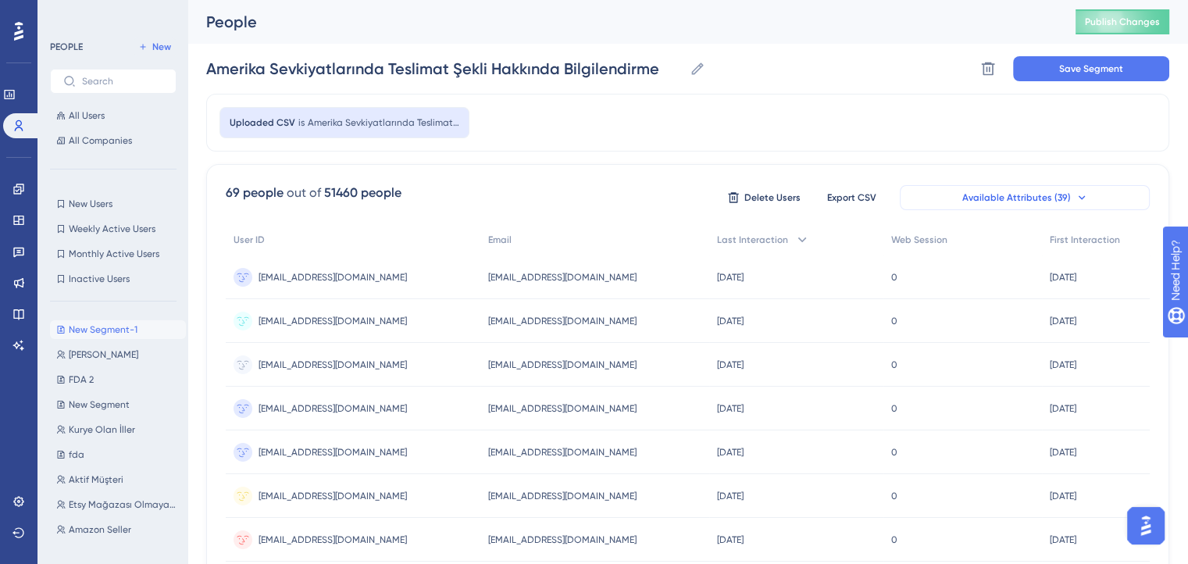
click at [1078, 200] on icon at bounding box center [1082, 197] width 12 height 12
click at [1022, 198] on span "Available Attributes (39)" at bounding box center [1016, 197] width 109 height 12
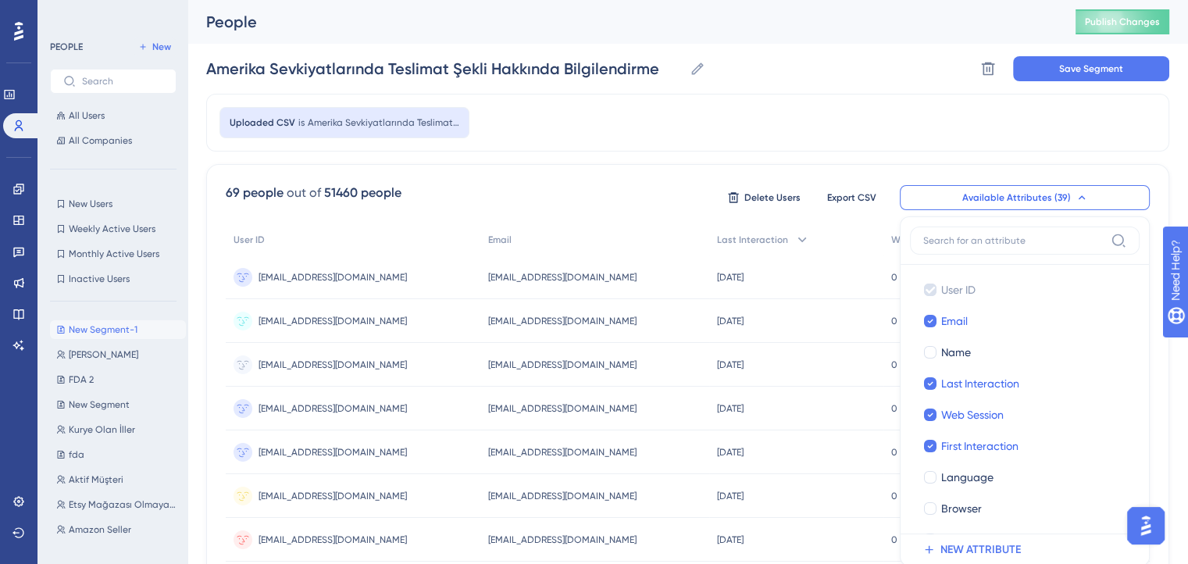
scroll to position [109, 0]
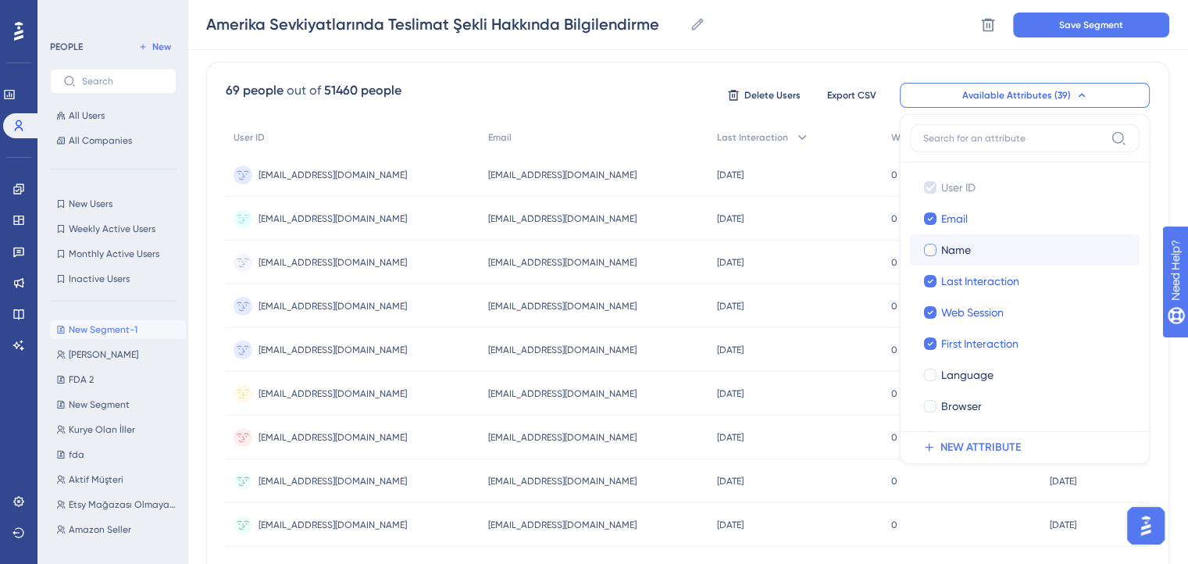
click at [928, 247] on div at bounding box center [930, 250] width 12 height 12
checkbox input "true"
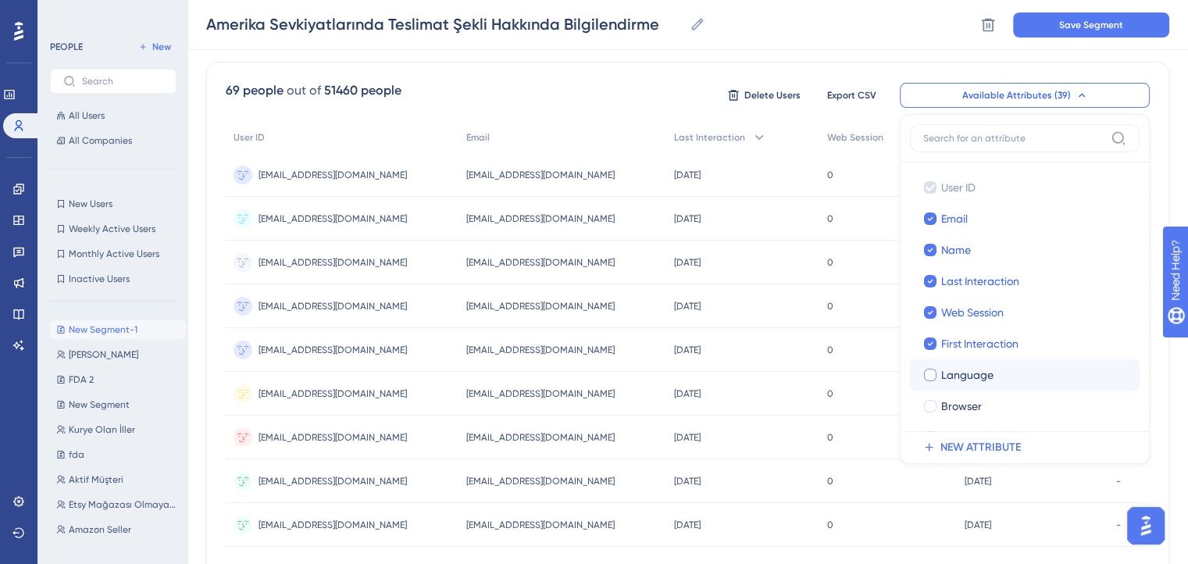
click at [932, 376] on div at bounding box center [930, 375] width 12 height 12
checkbox input "true"
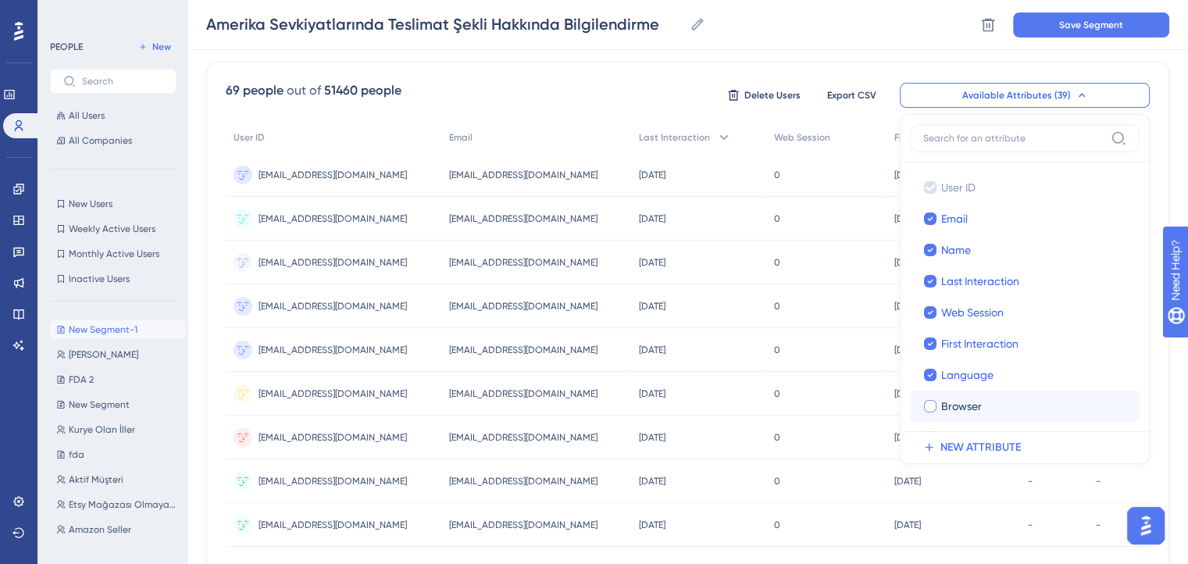
click at [932, 402] on div at bounding box center [930, 406] width 12 height 12
checkbox input "true"
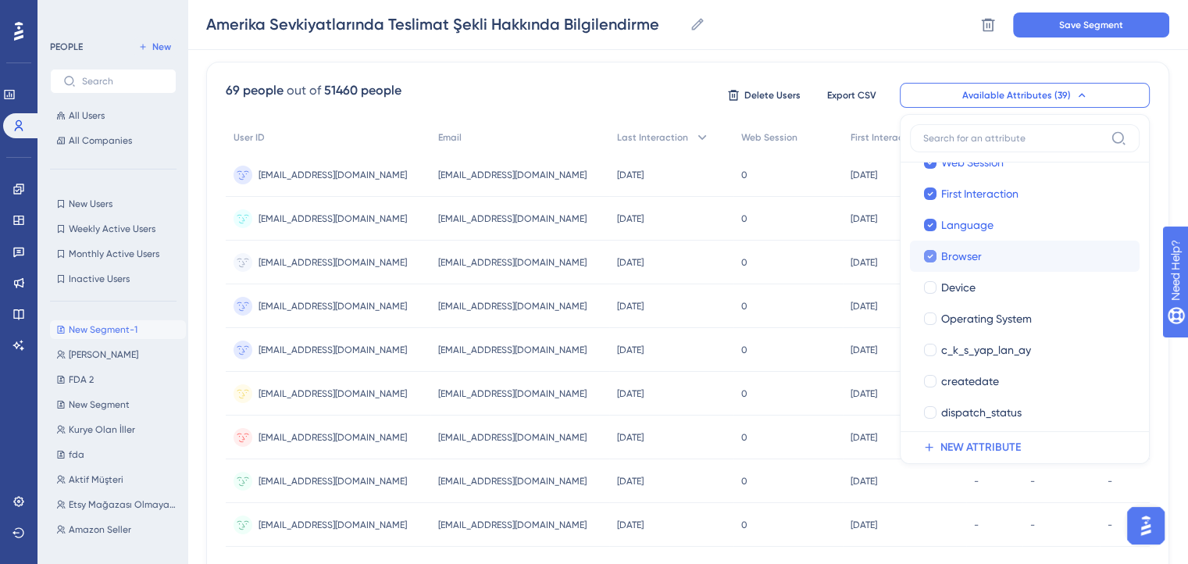
scroll to position [0, 0]
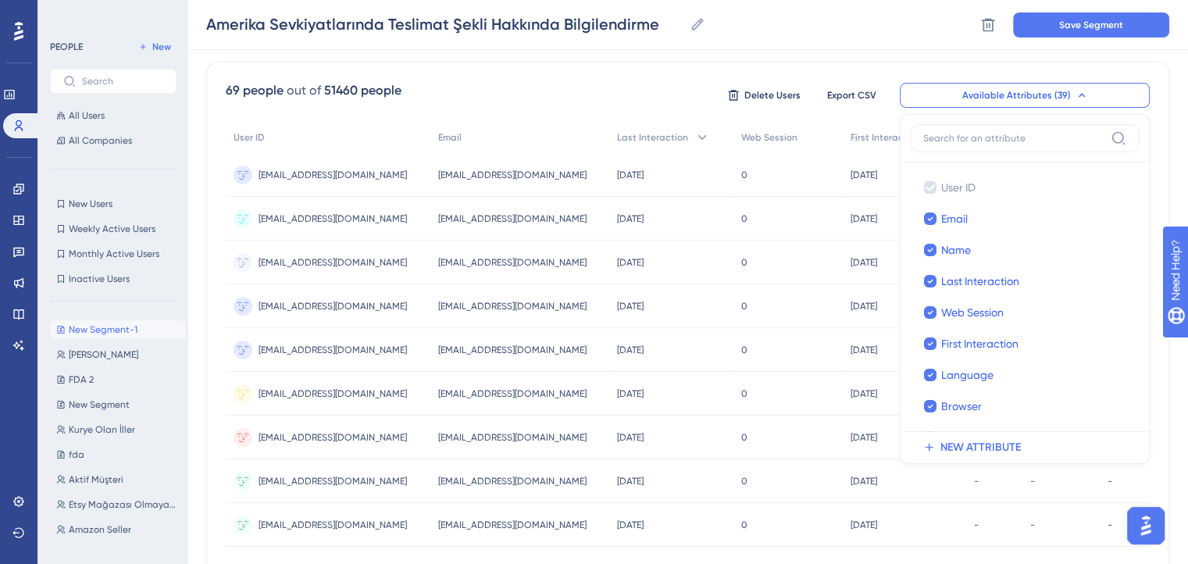
click at [848, 56] on div "Uploaded CSV is Amerika Sevkiyatlarında Teslimat Şekli Hakkında Bilgilendirme -…" at bounding box center [687, 303] width 963 height 625
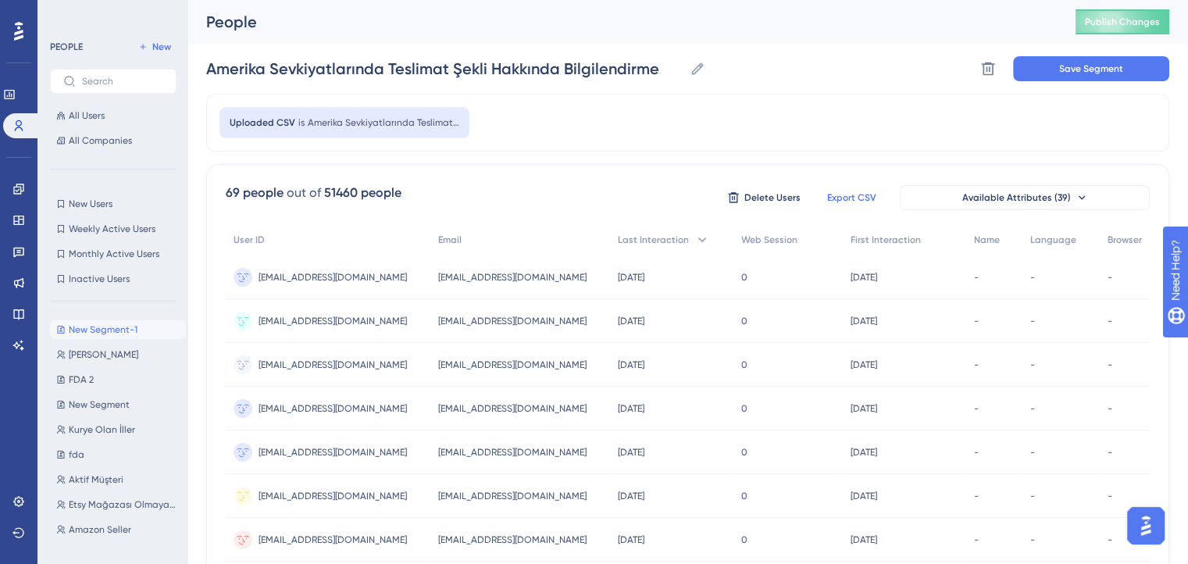
click at [835, 198] on span "Export CSV" at bounding box center [851, 197] width 49 height 12
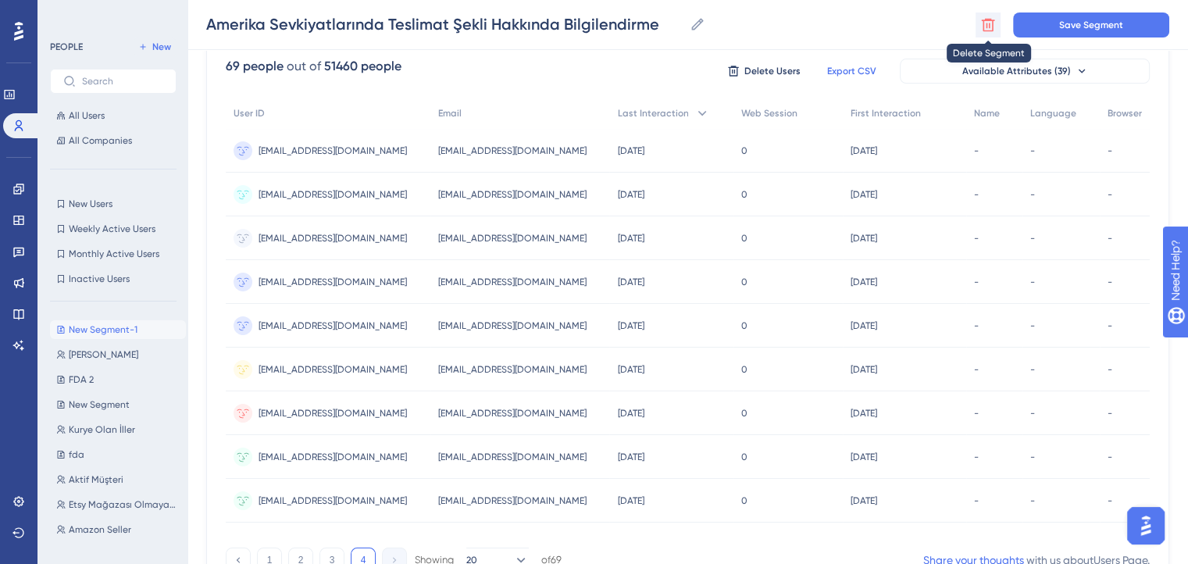
click at [984, 16] on button at bounding box center [988, 24] width 25 height 25
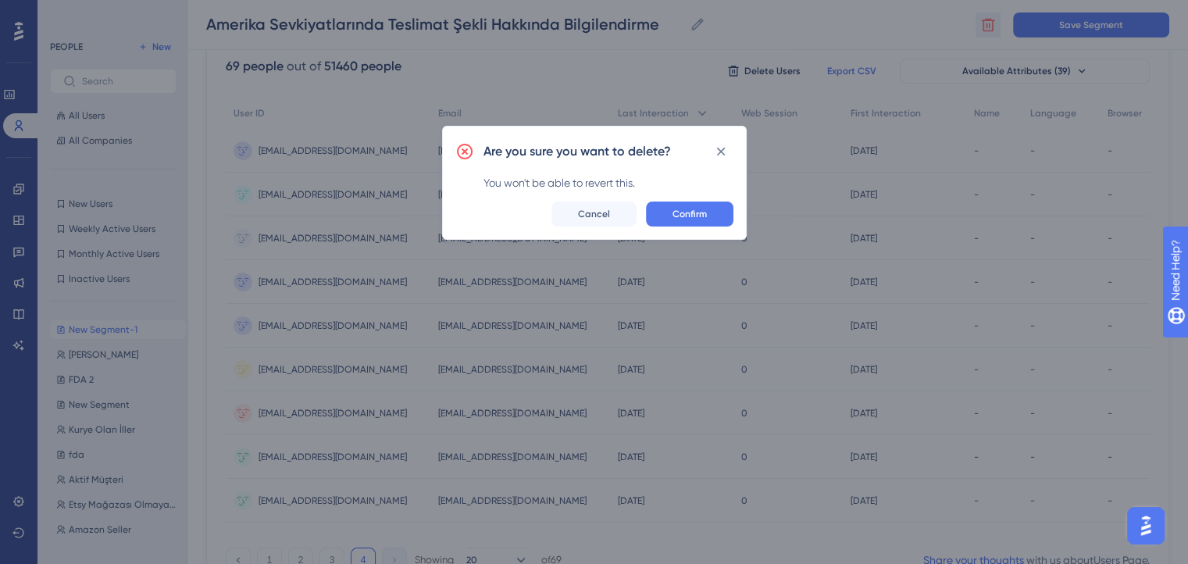
scroll to position [133, 0]
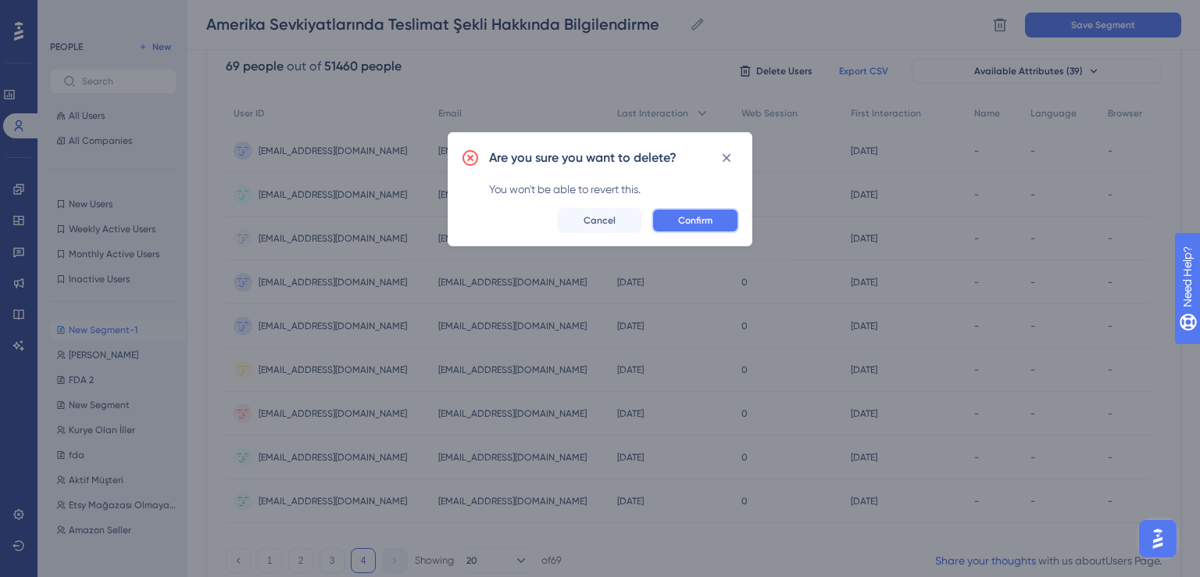
click at [704, 223] on span "Confirm" at bounding box center [695, 220] width 34 height 12
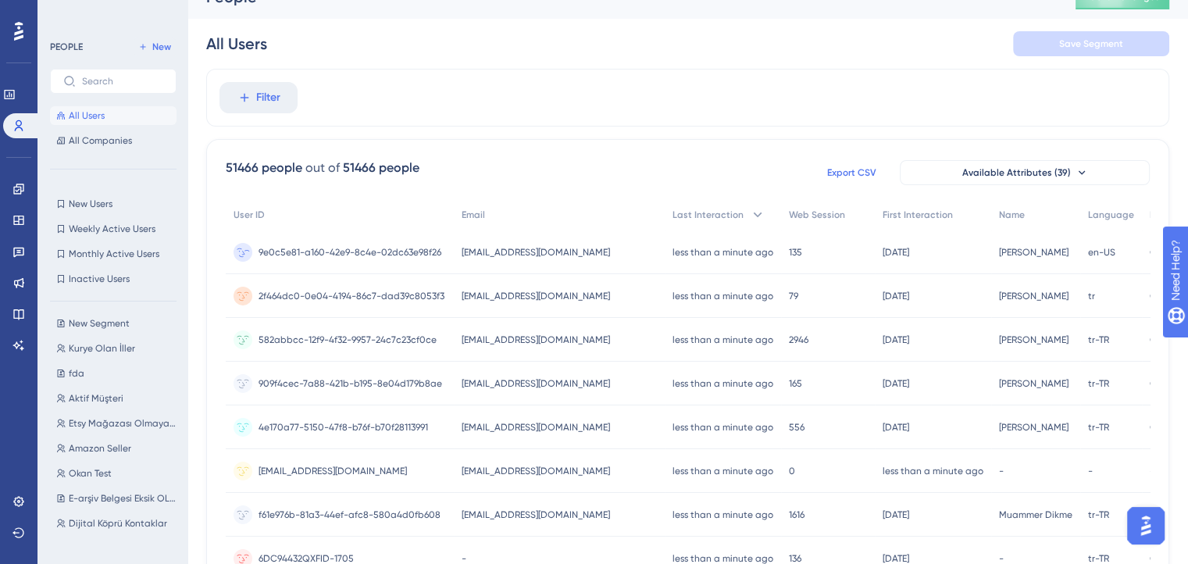
scroll to position [12, 0]
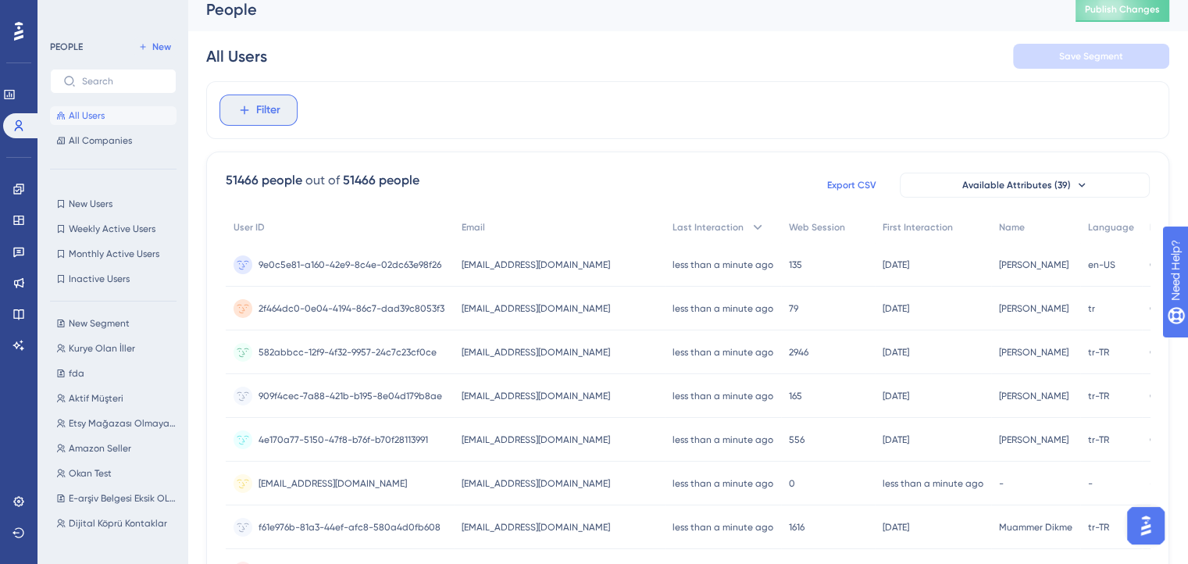
click at [277, 103] on span "Filter" at bounding box center [268, 110] width 24 height 19
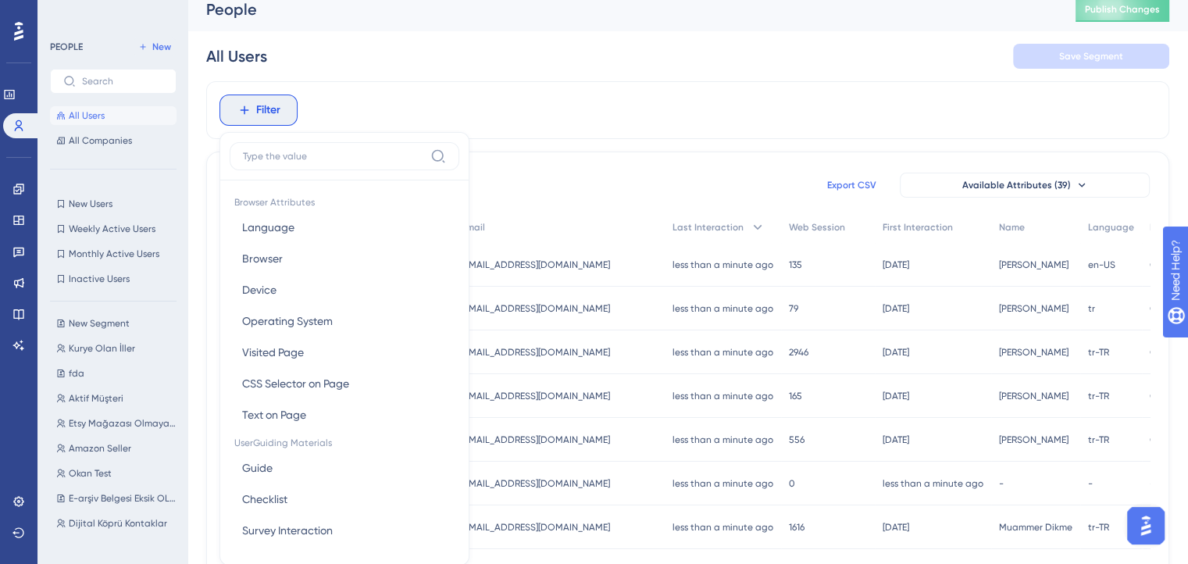
scroll to position [79, 0]
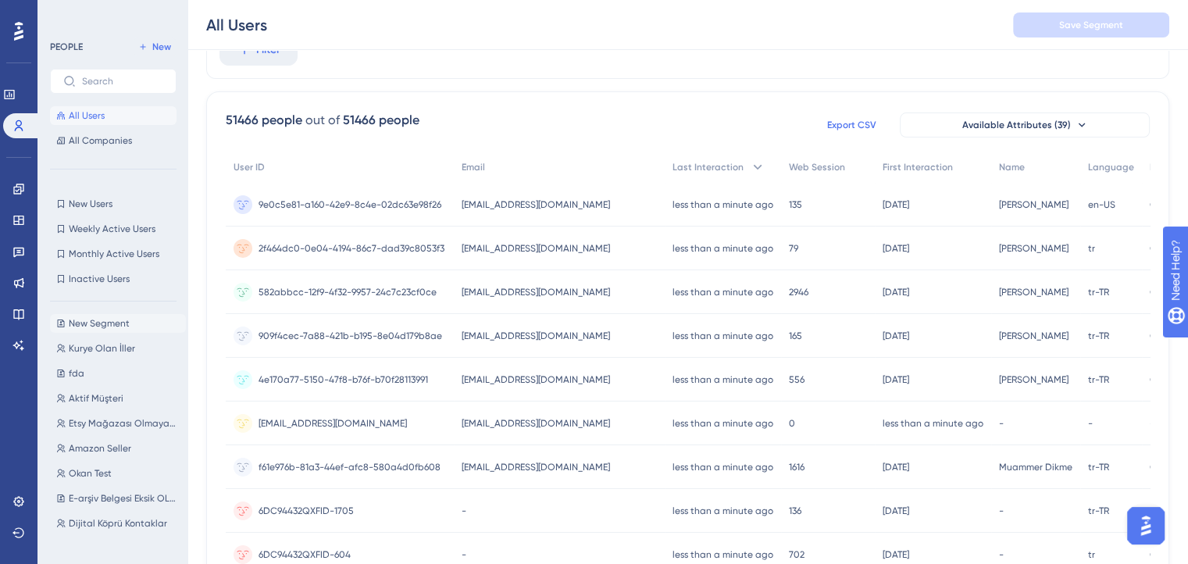
click at [116, 320] on span "New Segment" at bounding box center [99, 323] width 61 height 12
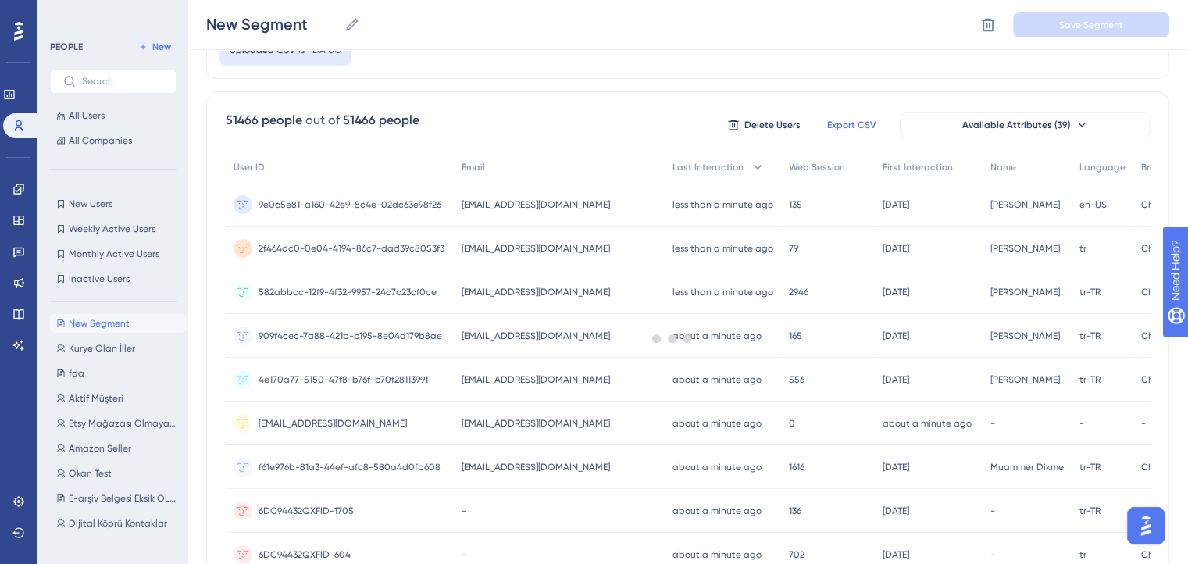
scroll to position [0, 0]
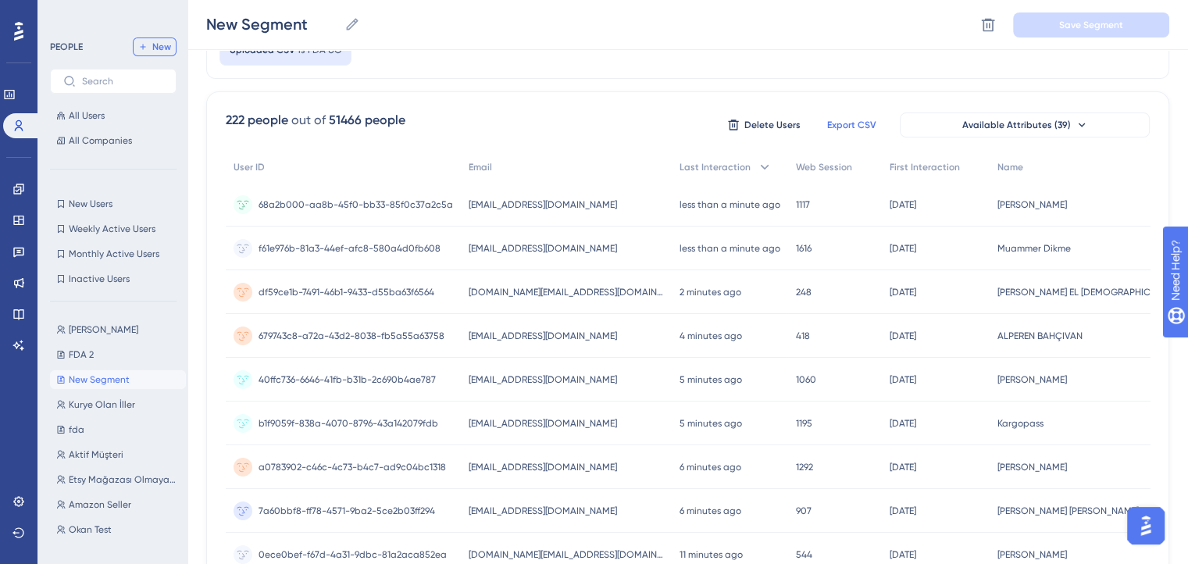
click at [147, 41] on button "New" at bounding box center [155, 46] width 44 height 19
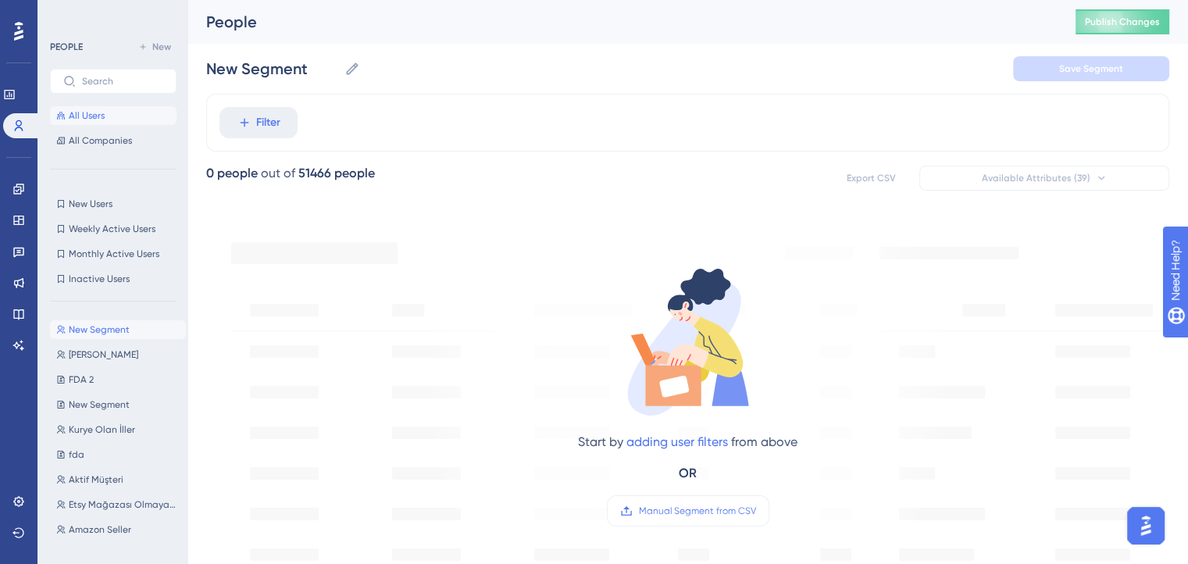
click at [131, 116] on button "All Users" at bounding box center [113, 115] width 127 height 19
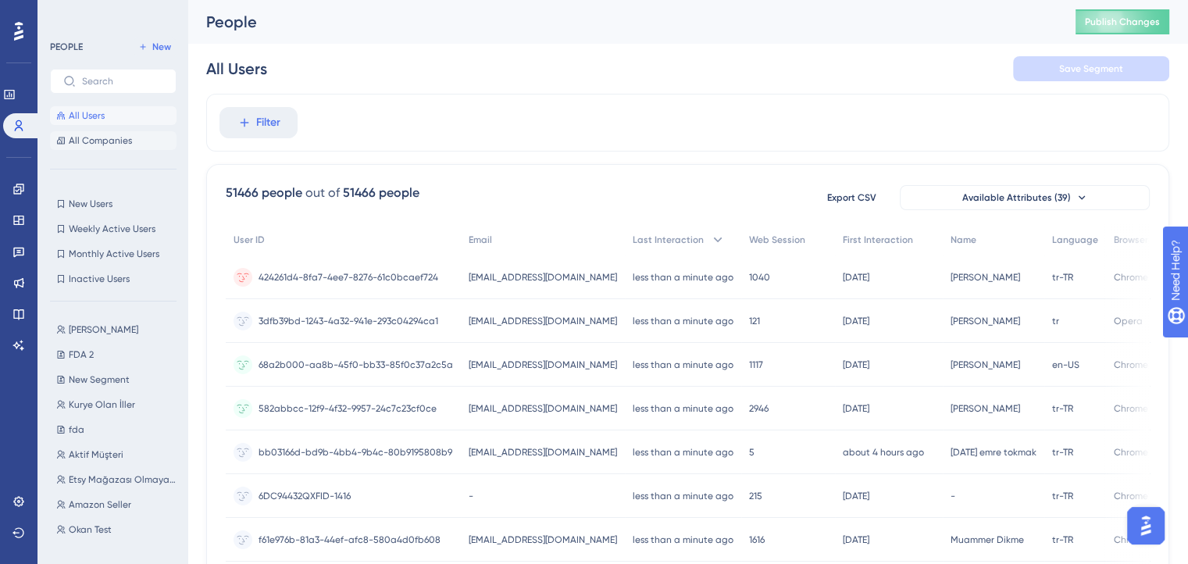
click at [112, 133] on button "All Companies" at bounding box center [113, 140] width 127 height 19
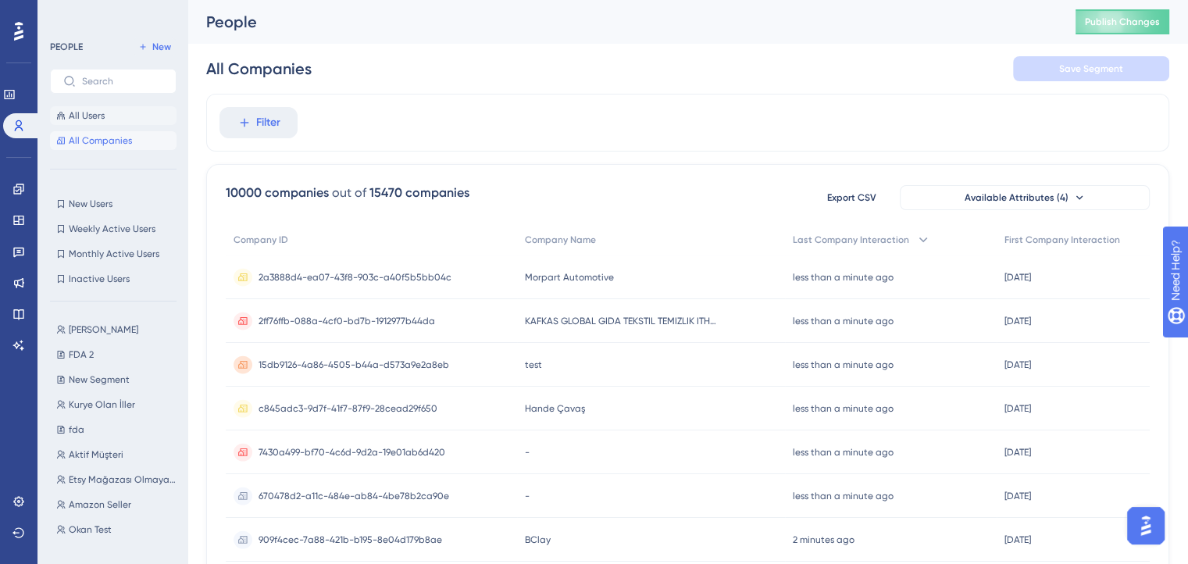
click at [109, 116] on button "All Users" at bounding box center [113, 115] width 127 height 19
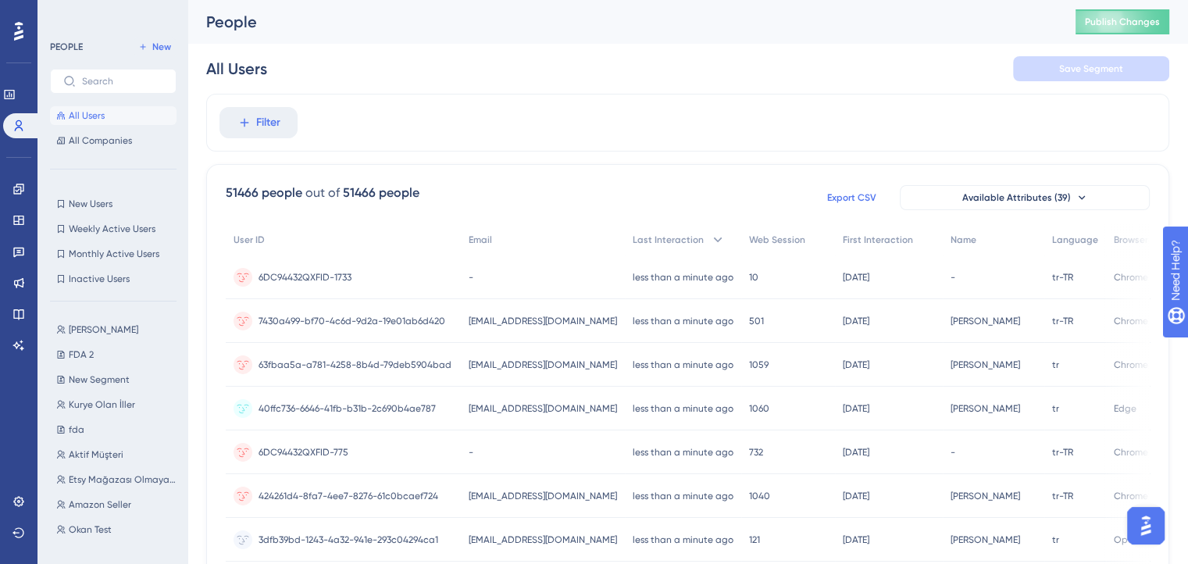
click at [842, 195] on span "Export CSV" at bounding box center [851, 197] width 49 height 12
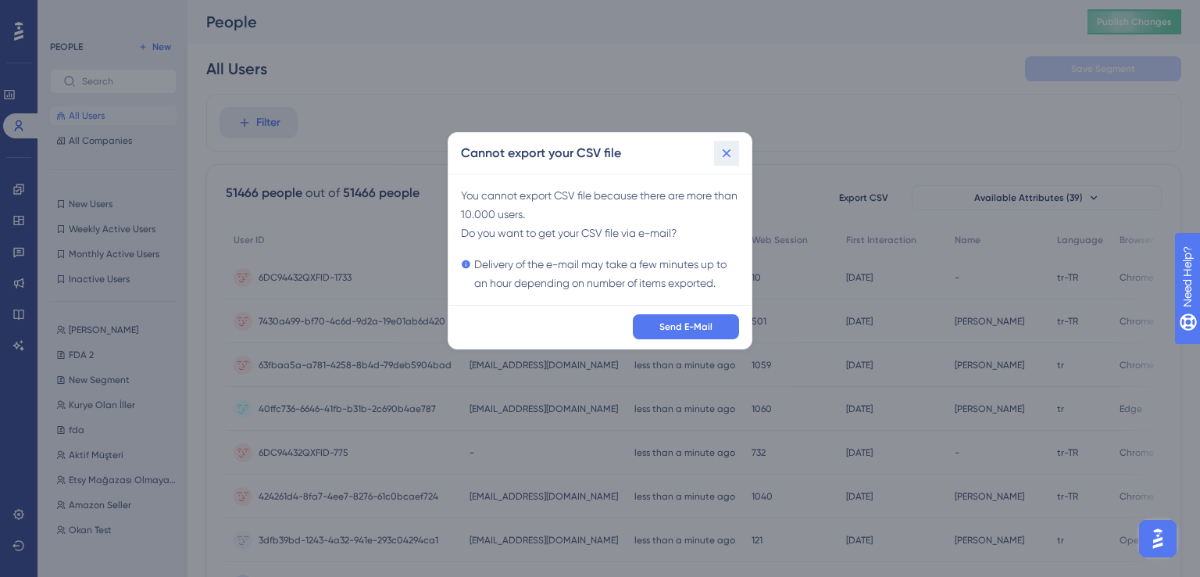
click at [722, 150] on icon at bounding box center [727, 153] width 16 height 16
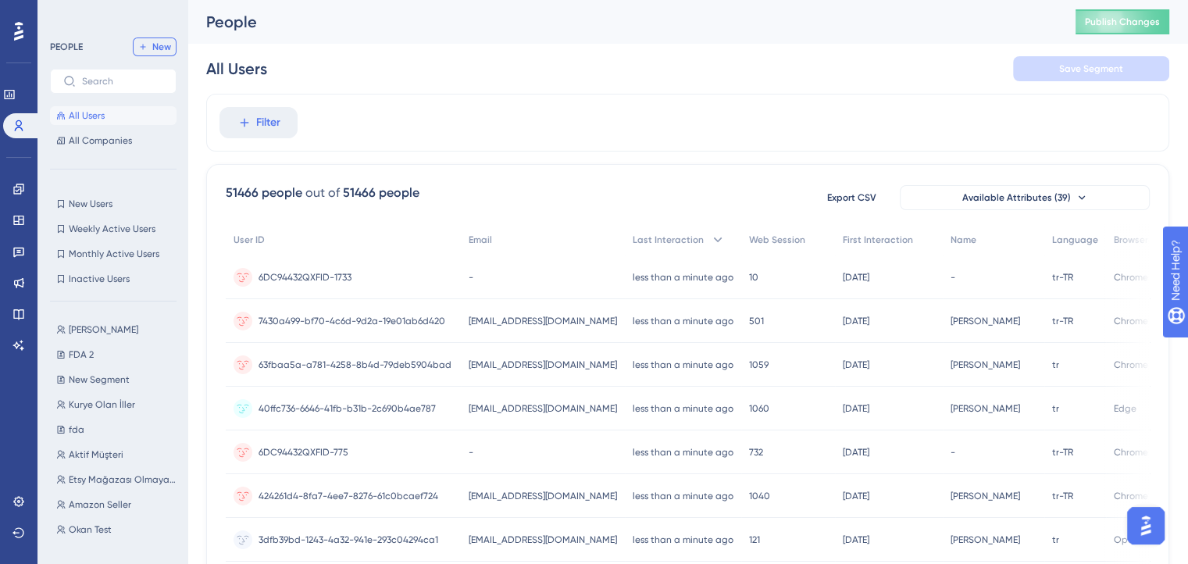
click at [150, 45] on button "New" at bounding box center [155, 46] width 44 height 19
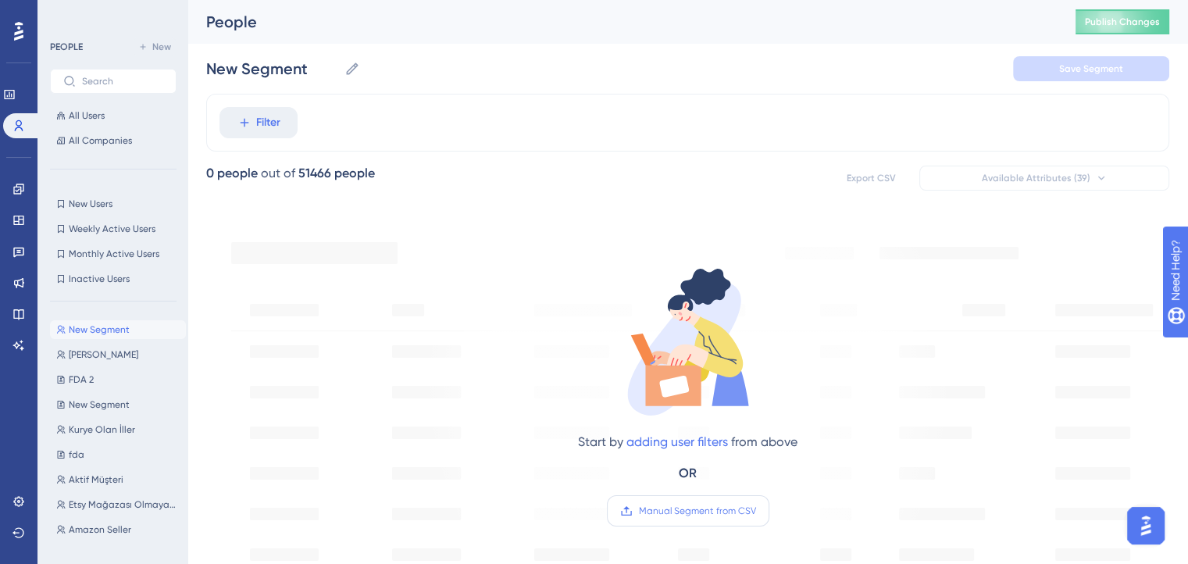
click at [655, 520] on label "Manual Segment from CSV" at bounding box center [688, 510] width 162 height 31
click at [756, 511] on input "Manual Segment from CSV" at bounding box center [756, 511] width 0 height 0
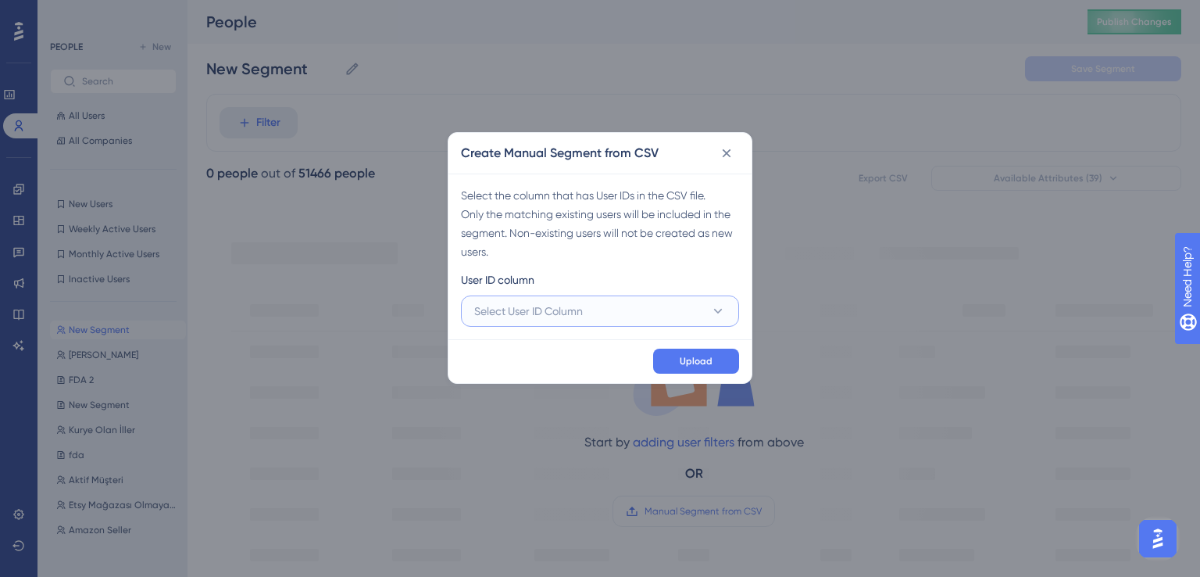
click at [656, 323] on button "Select User ID Column" at bounding box center [600, 310] width 278 height 31
click at [727, 155] on icon at bounding box center [727, 153] width 16 height 16
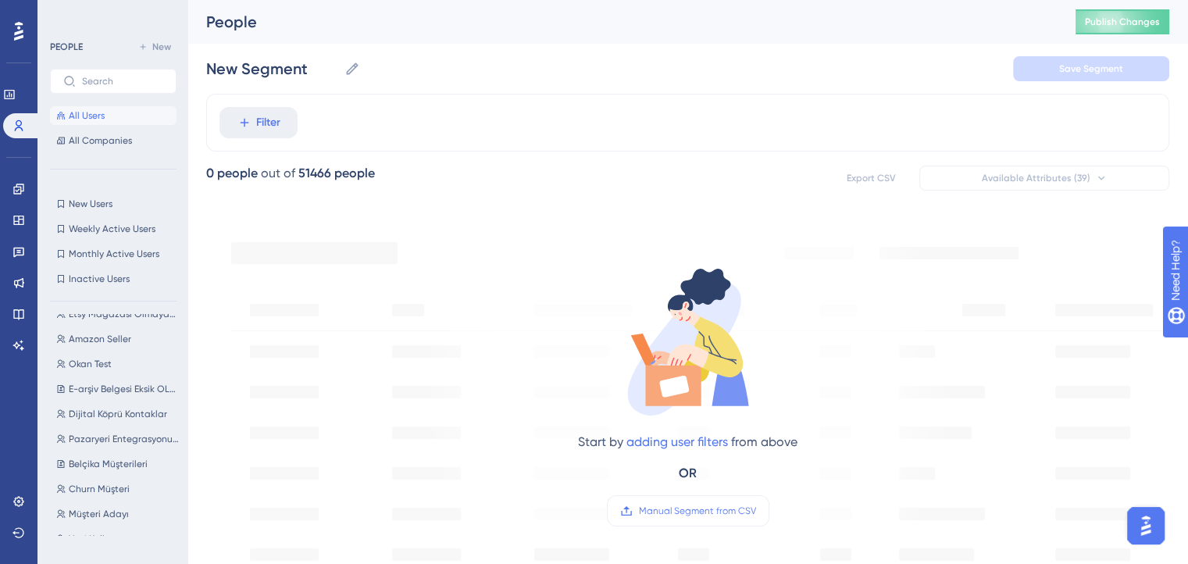
click at [94, 111] on span "All Users" at bounding box center [87, 115] width 36 height 12
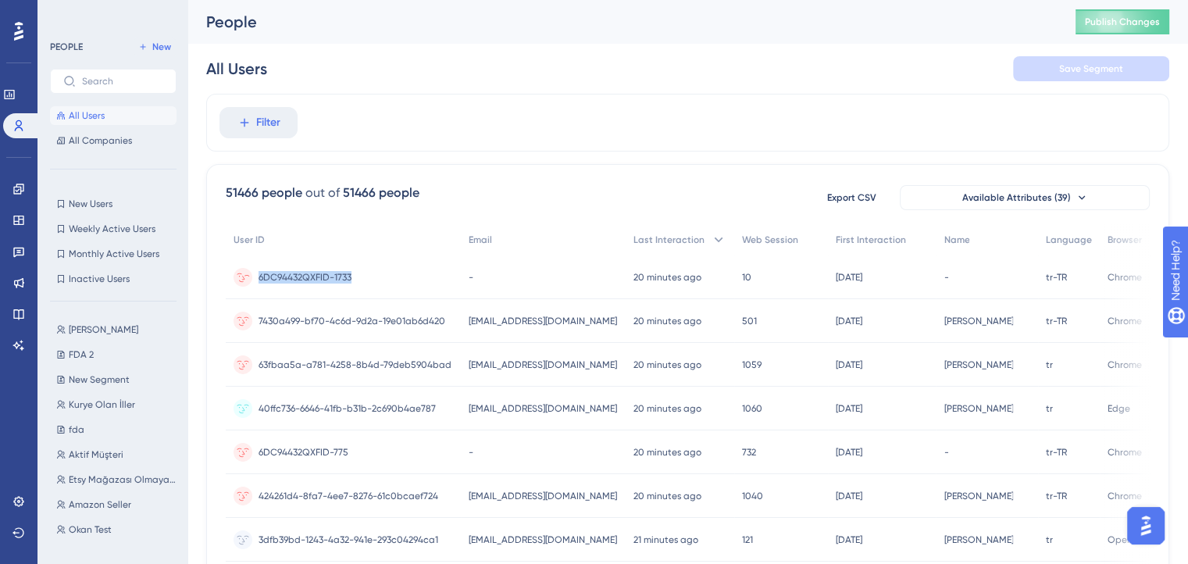
drag, startPoint x: 350, startPoint y: 281, endPoint x: 257, endPoint y: 276, distance: 93.1
click at [257, 276] on div "6DC94432QXFID-1733 6DC94432QXFID-1733" at bounding box center [343, 277] width 235 height 44
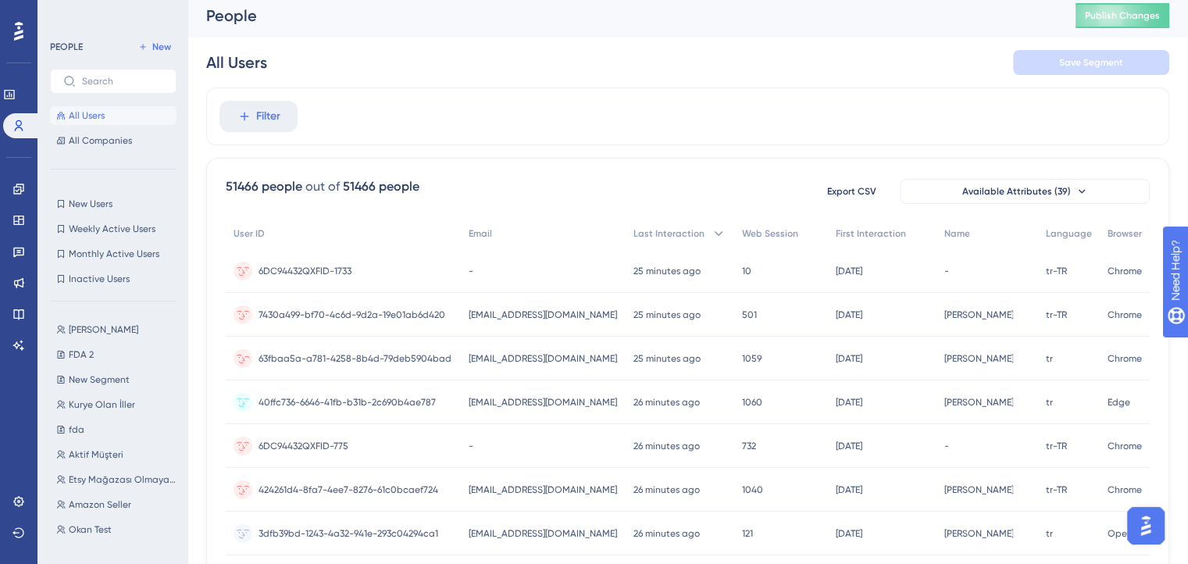
scroll to position [5, 0]
click at [259, 116] on span "Filter" at bounding box center [268, 117] width 24 height 19
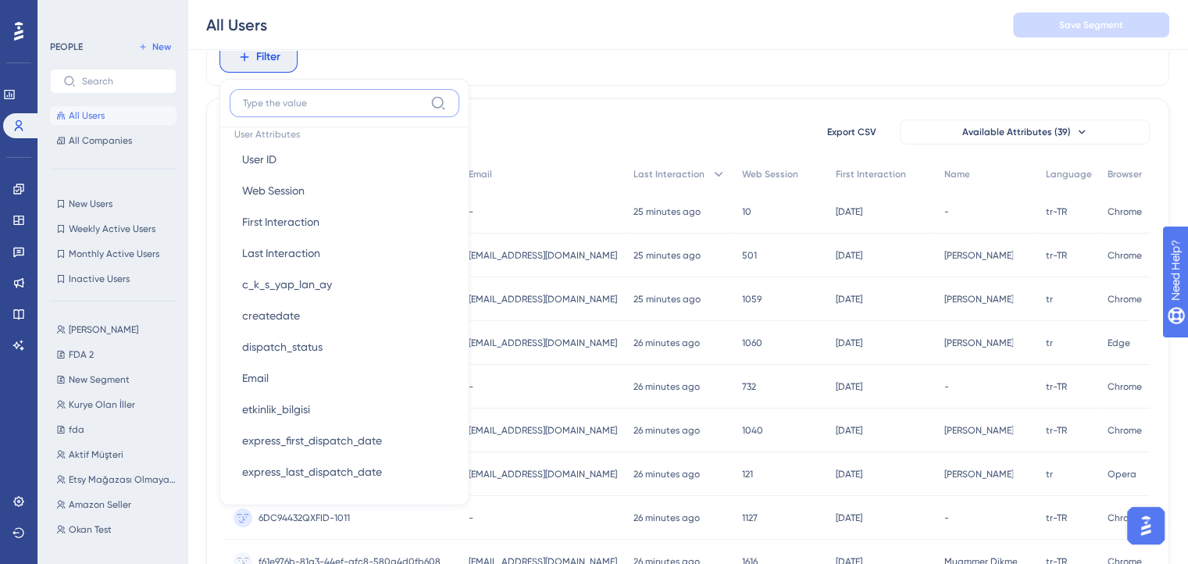
scroll to position [716, 0]
click at [263, 379] on span "Email" at bounding box center [255, 377] width 27 height 19
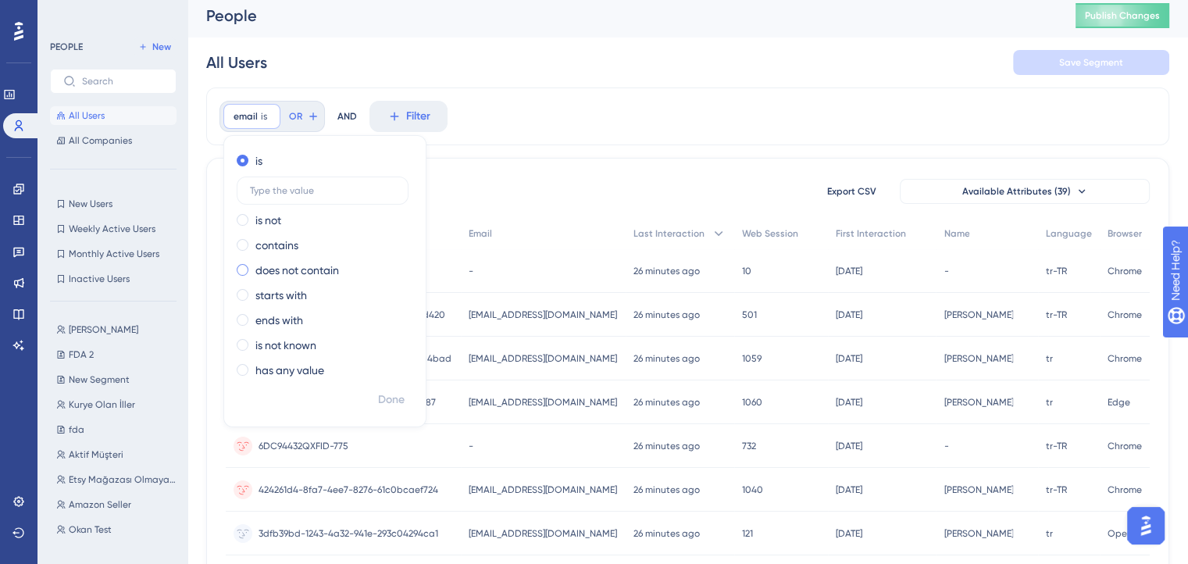
scroll to position [4, 0]
click at [288, 244] on label "contains" at bounding box center [276, 247] width 43 height 19
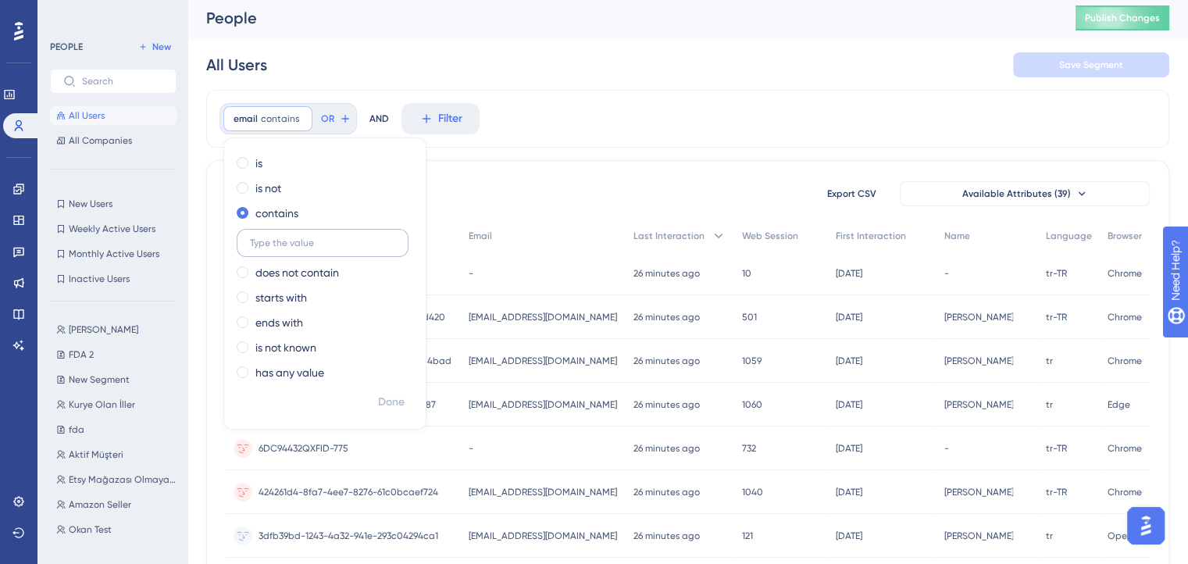
click at [273, 241] on input "text" at bounding box center [322, 242] width 145 height 11
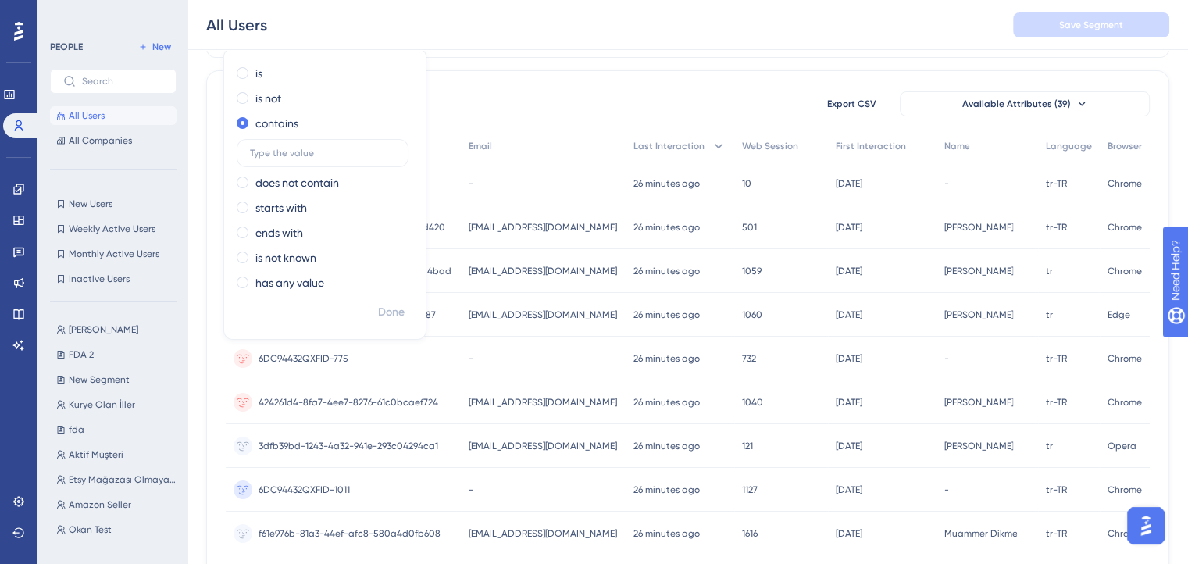
scroll to position [0, 0]
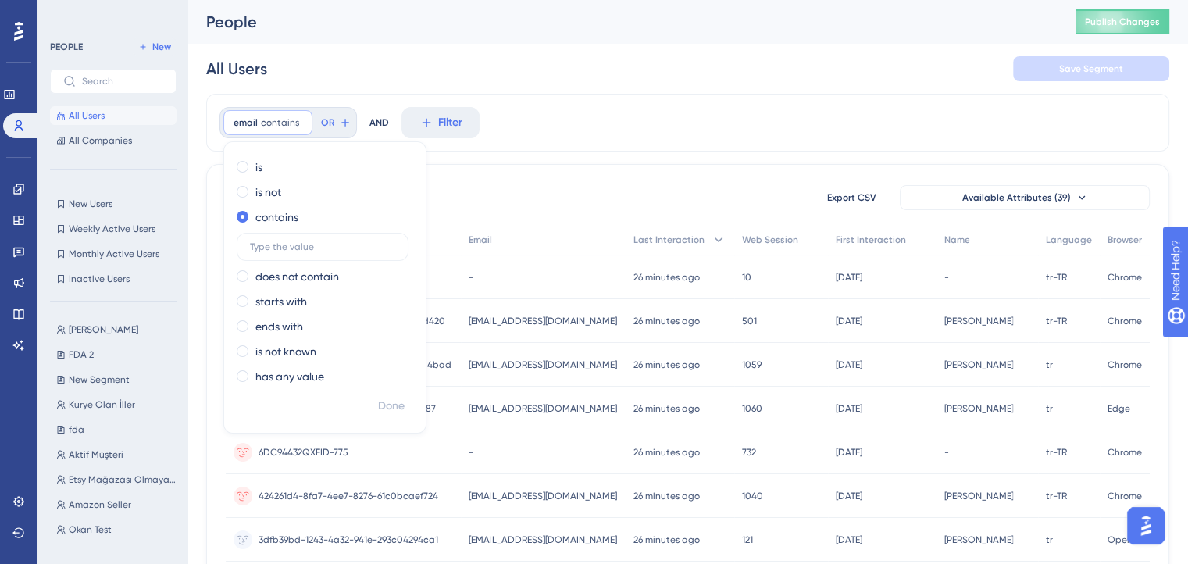
click at [609, 119] on div "email contains Remove is is not contains does not contain starts with ends with…" at bounding box center [687, 123] width 963 height 58
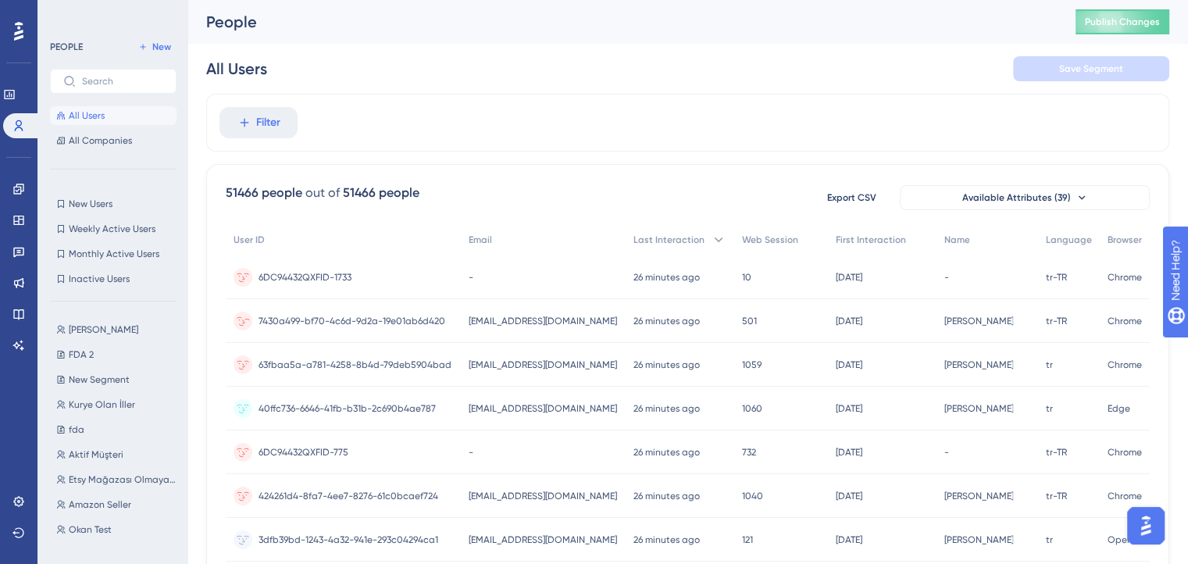
scroll to position [0, 12]
click at [1040, 201] on span "Available Attributes (39)" at bounding box center [1016, 197] width 109 height 12
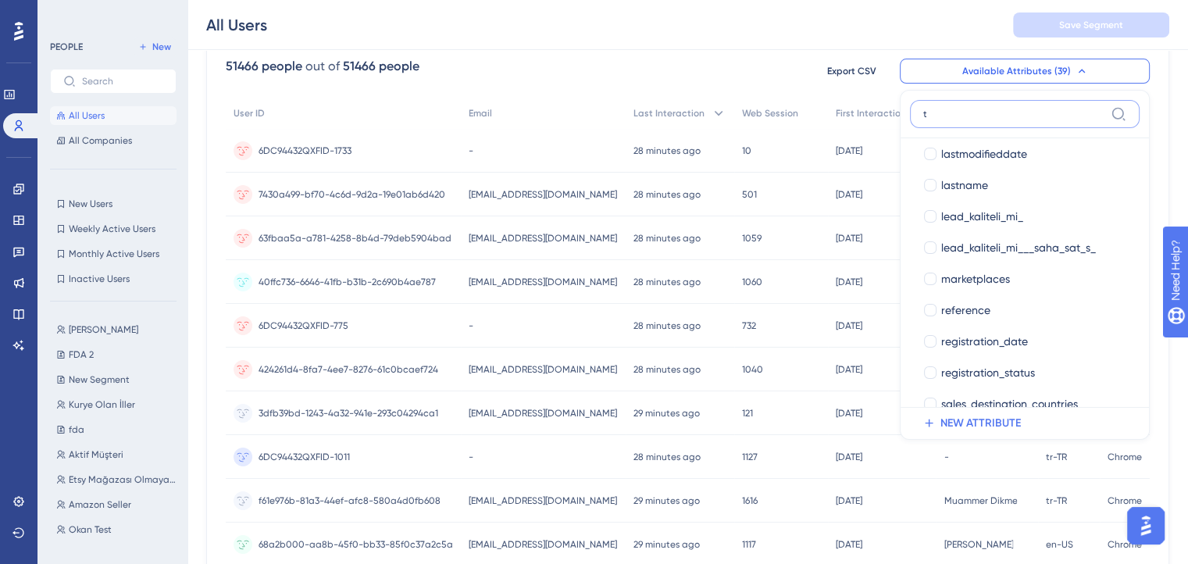
scroll to position [447, 0]
type input "ta"
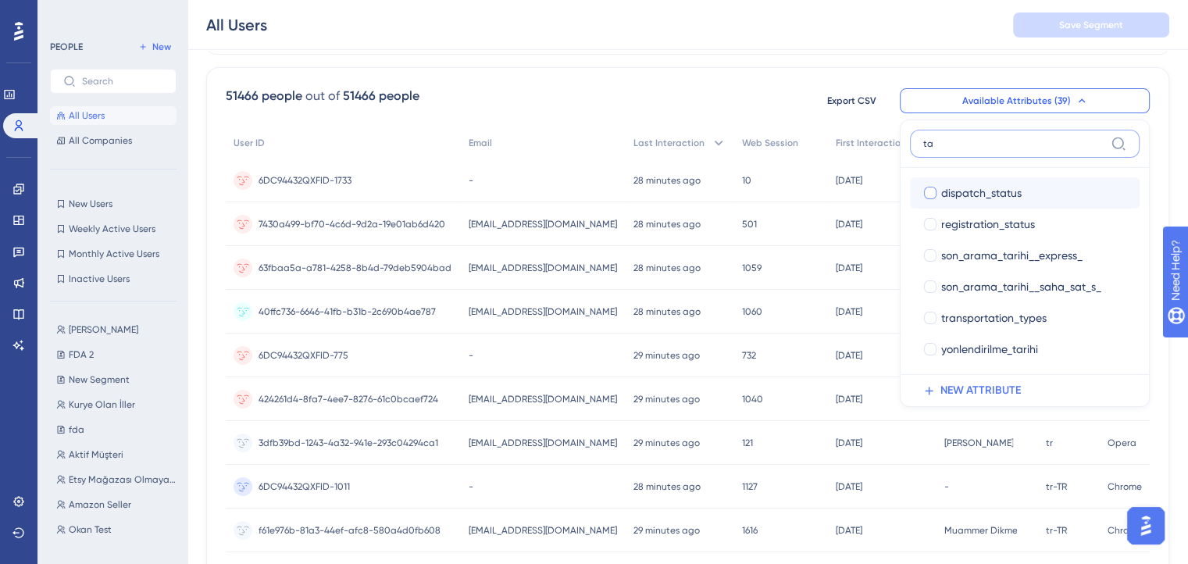
scroll to position [102, 12]
drag, startPoint x: 959, startPoint y: 143, endPoint x: 904, endPoint y: 145, distance: 55.5
click at [910, 145] on label "ta" at bounding box center [1025, 144] width 230 height 28
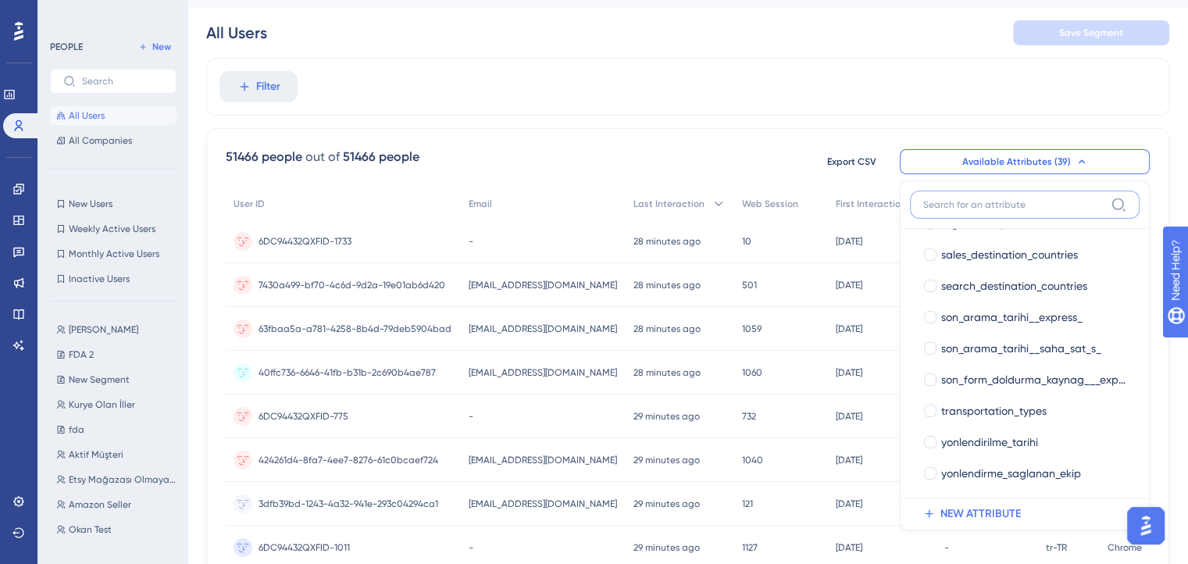
scroll to position [859, 0]
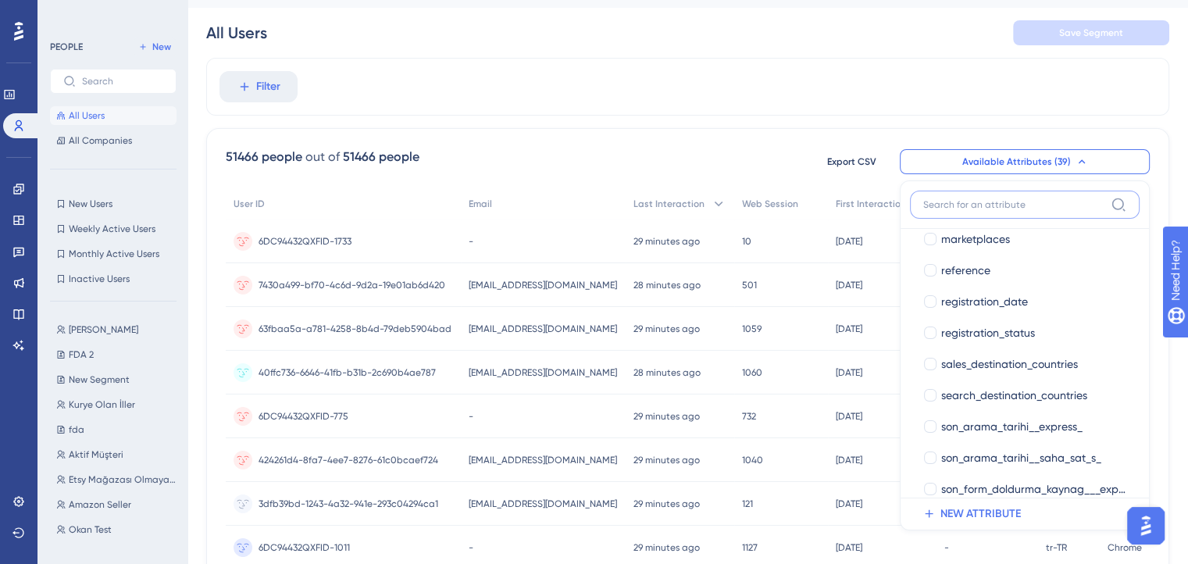
paste input "Amerika Sevkiyatlarında Teslimat Şekli Hakkında Bilgilendirme"
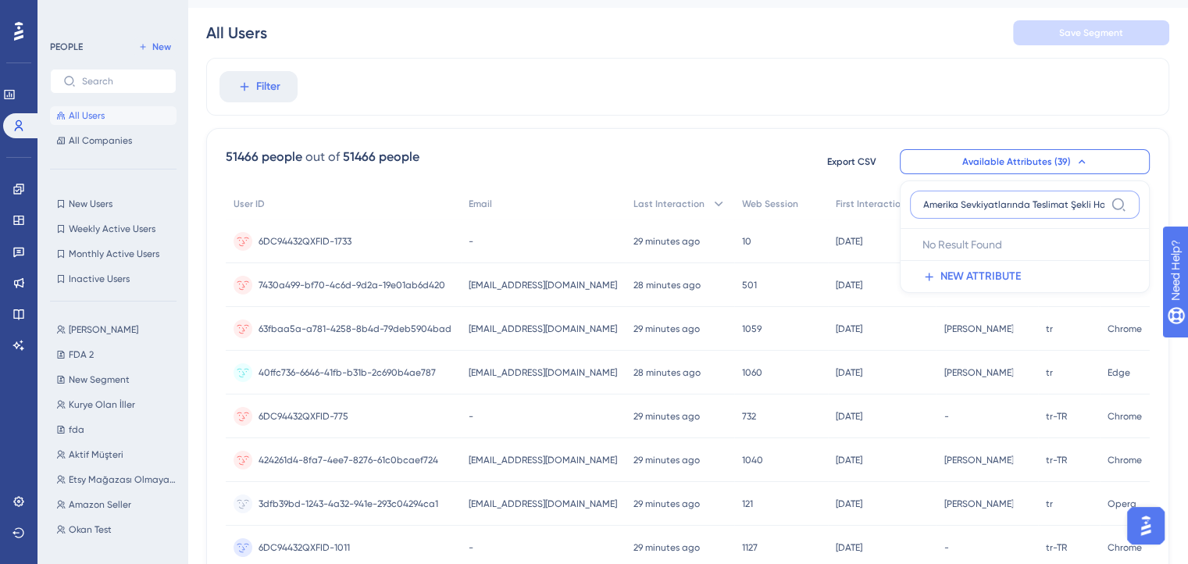
scroll to position [0, 82]
type input "Amerika Sevkiyatlarında Teslimat Şekli Hakkında Bilgilendirme"
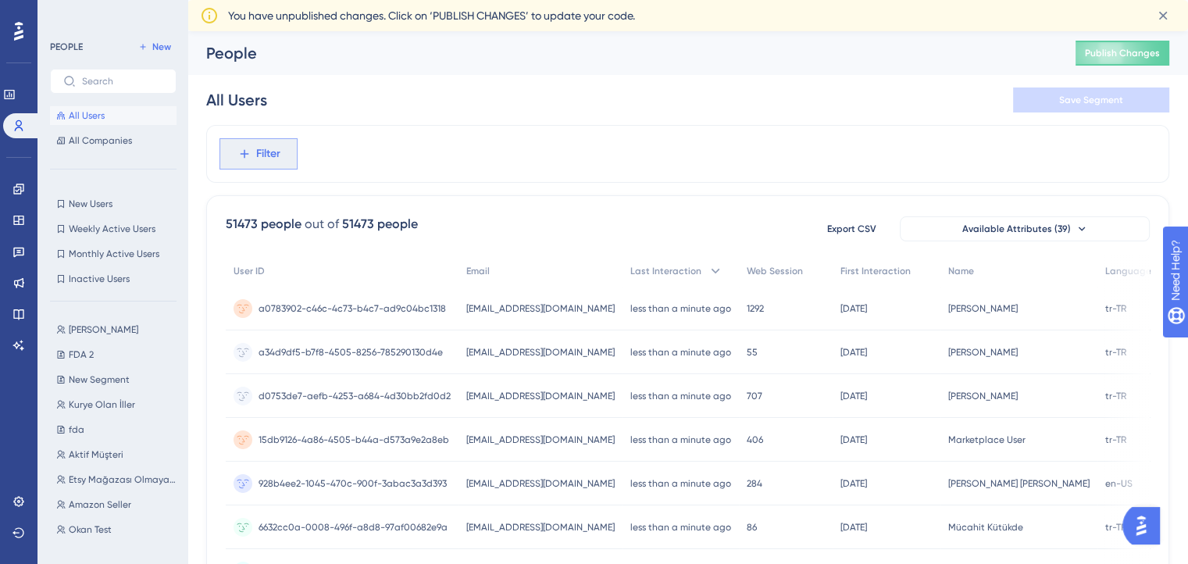
click at [256, 145] on span "Filter" at bounding box center [268, 154] width 24 height 19
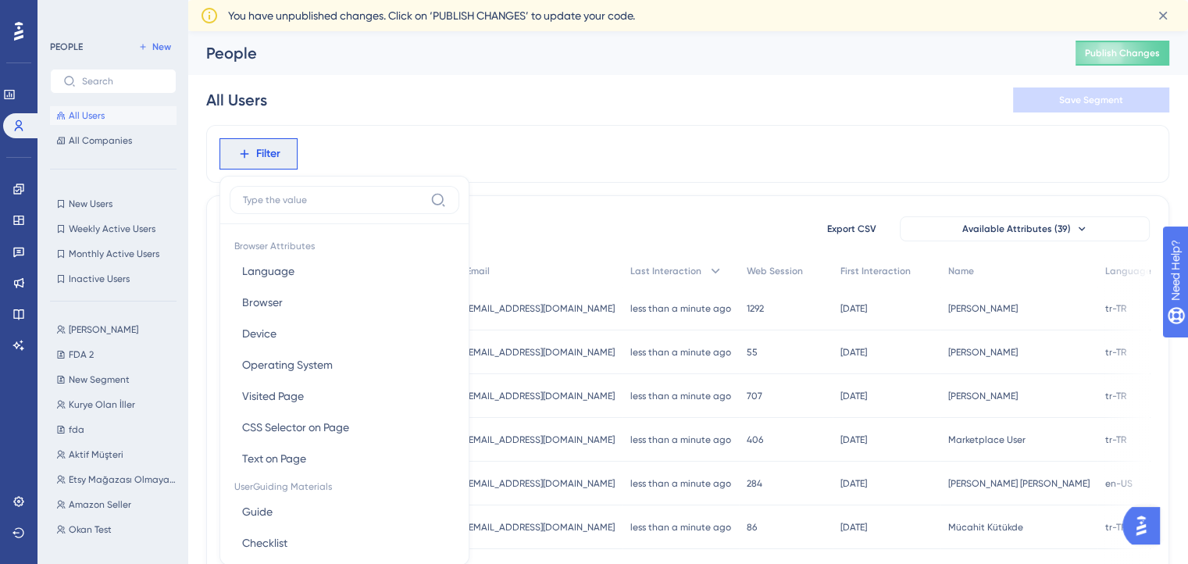
scroll to position [49, 12]
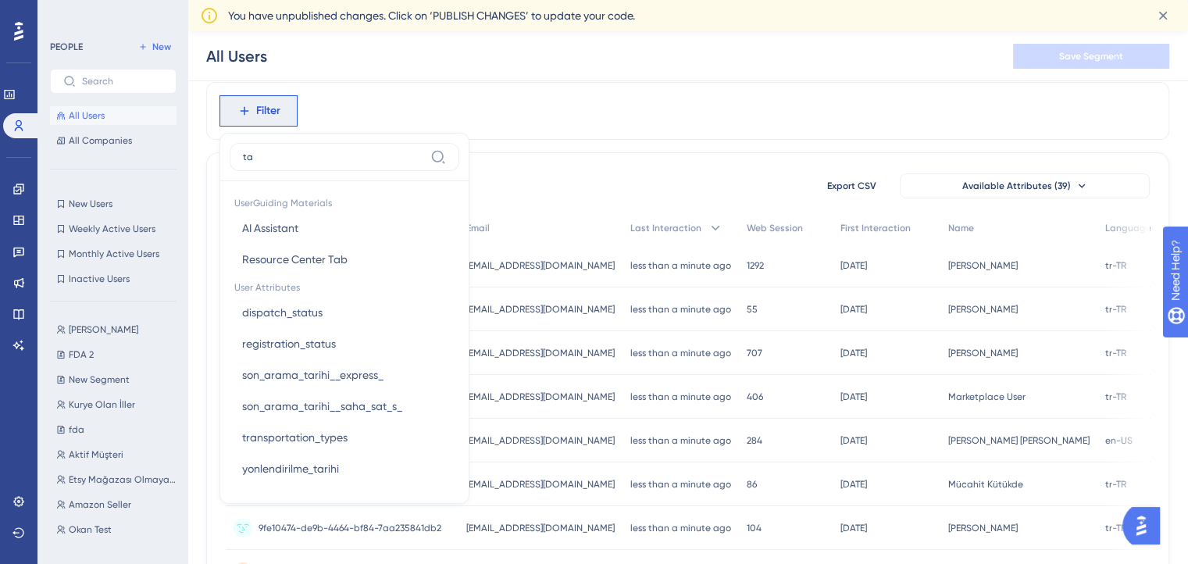
type input "t"
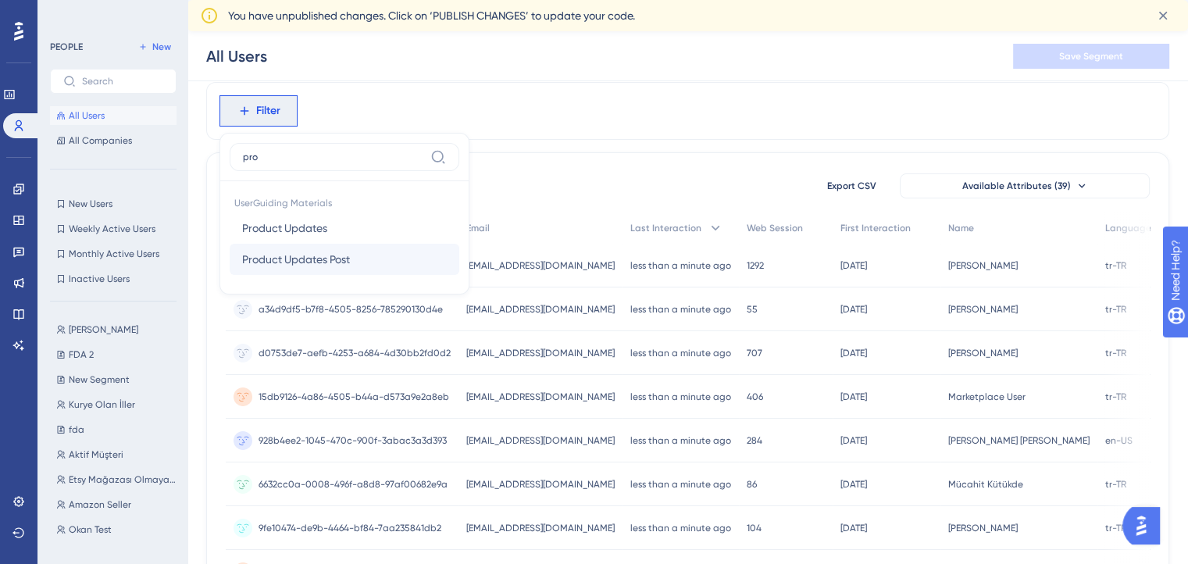
scroll to position [99, 12]
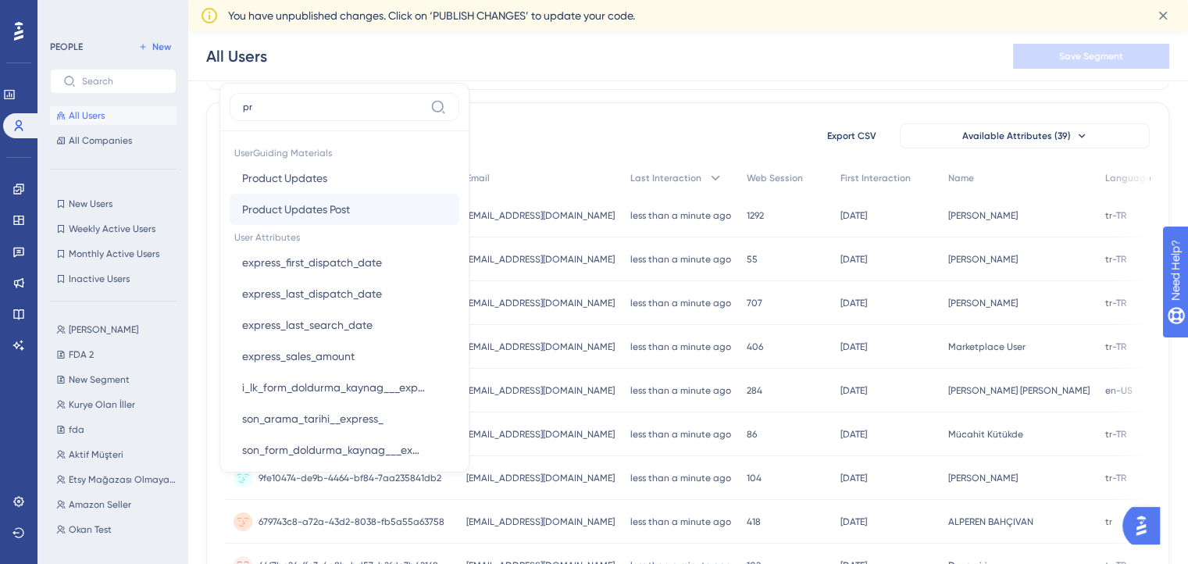
type input "p"
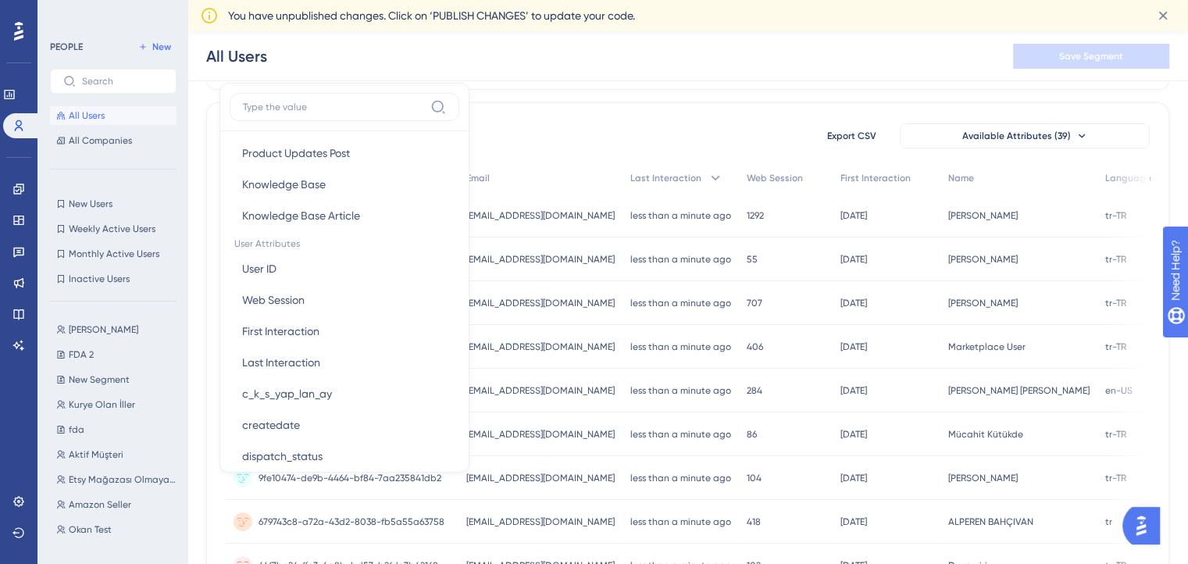
scroll to position [611, 0]
click at [1012, 123] on button "Available Attributes (39)" at bounding box center [1025, 135] width 250 height 25
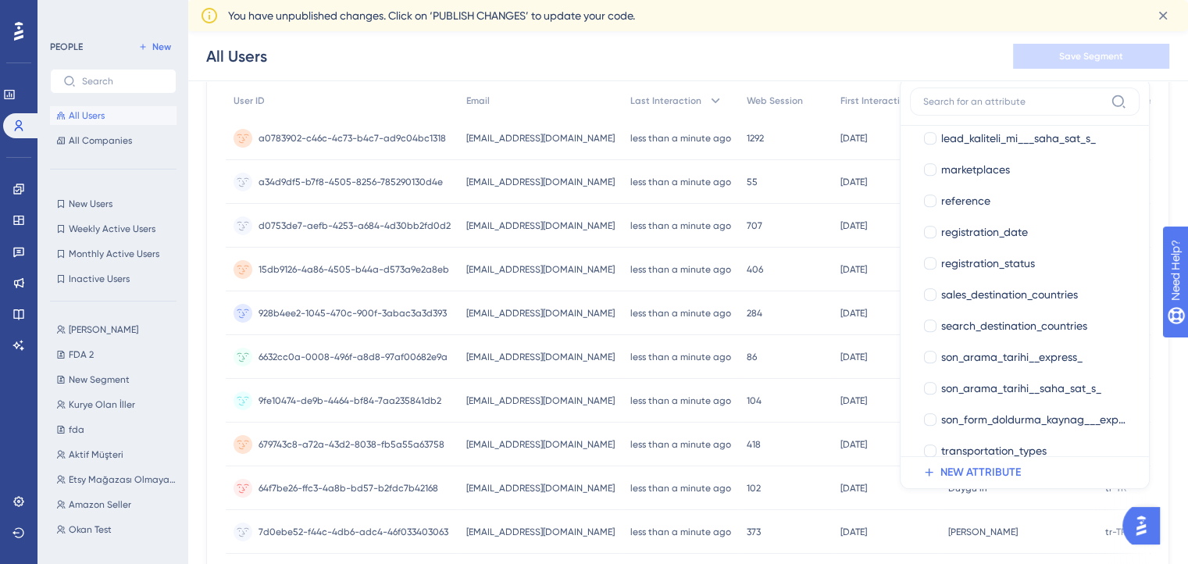
scroll to position [906, 0]
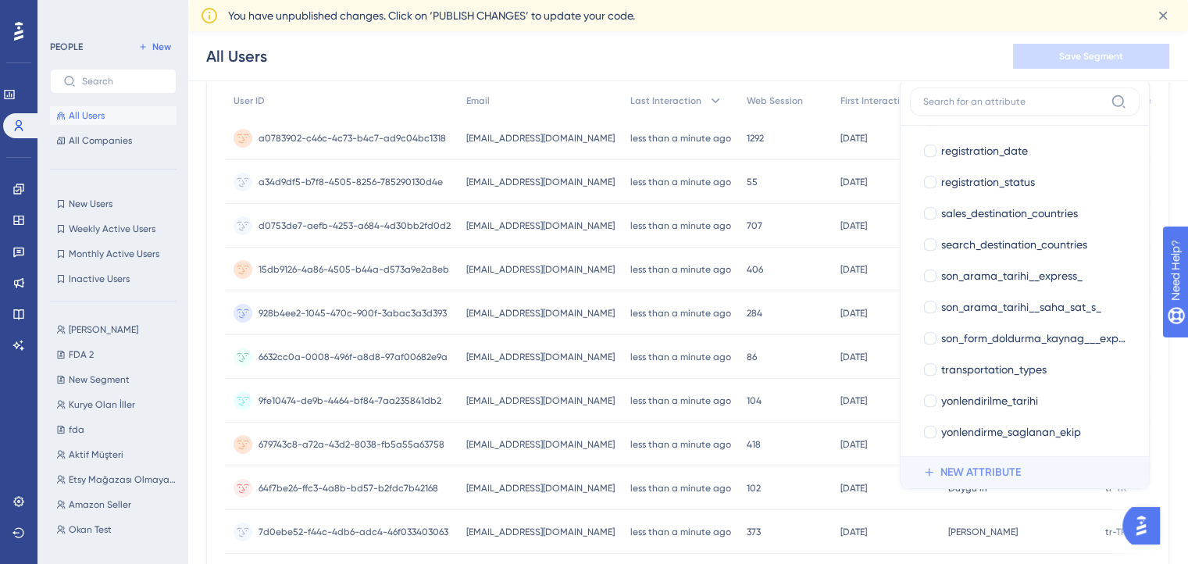
click at [969, 471] on span "NEW ATTRIBUTE" at bounding box center [981, 472] width 80 height 19
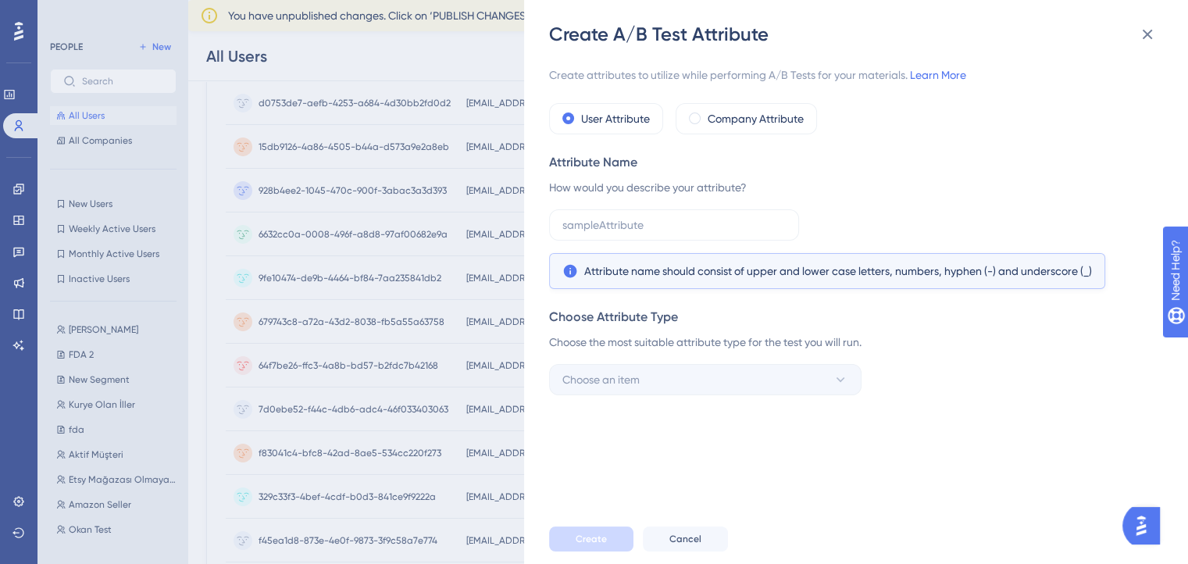
scroll to position [300, 12]
click at [1150, 34] on icon at bounding box center [1147, 34] width 19 height 19
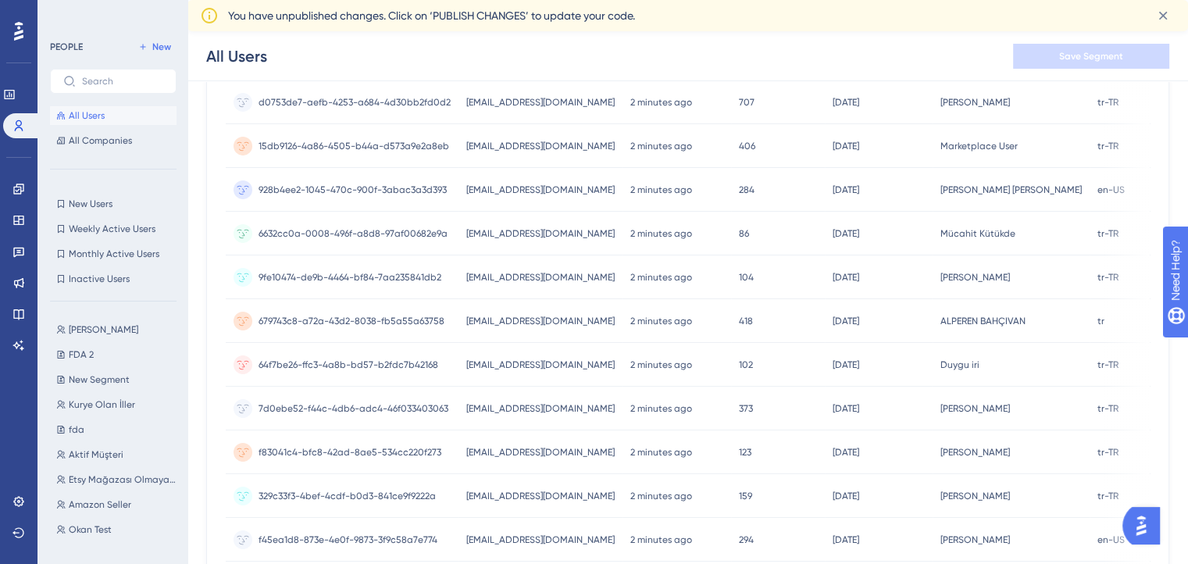
click at [183, 42] on div "PEOPLE New All Users All Companies New Users New Users Weekly Active Users Week…" at bounding box center [112, 282] width 150 height 564
click at [155, 49] on span "New" at bounding box center [161, 47] width 19 height 12
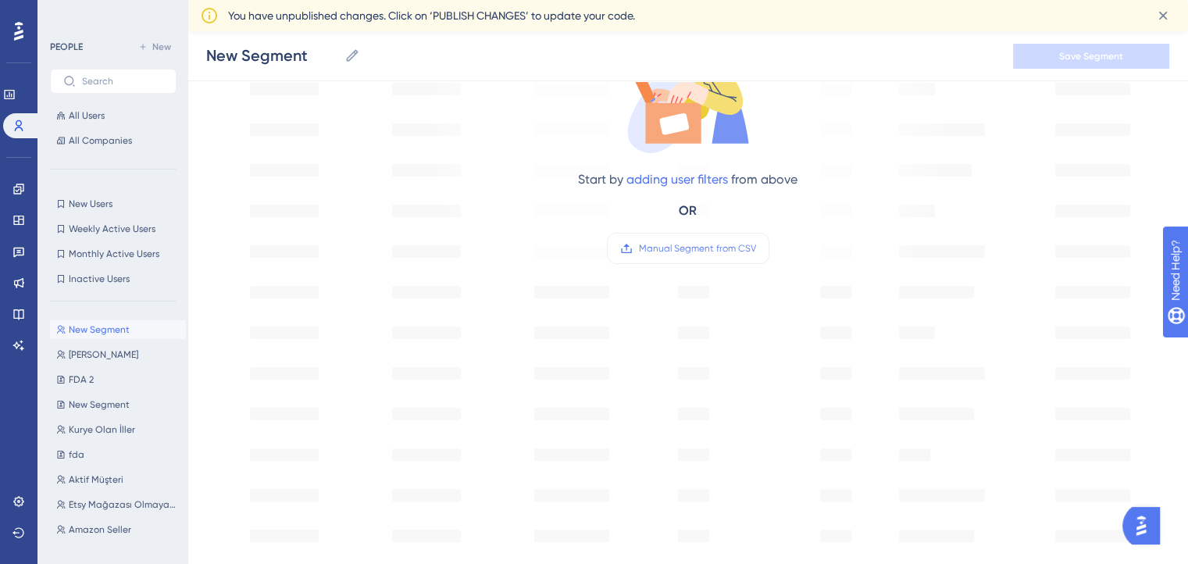
scroll to position [219, 12]
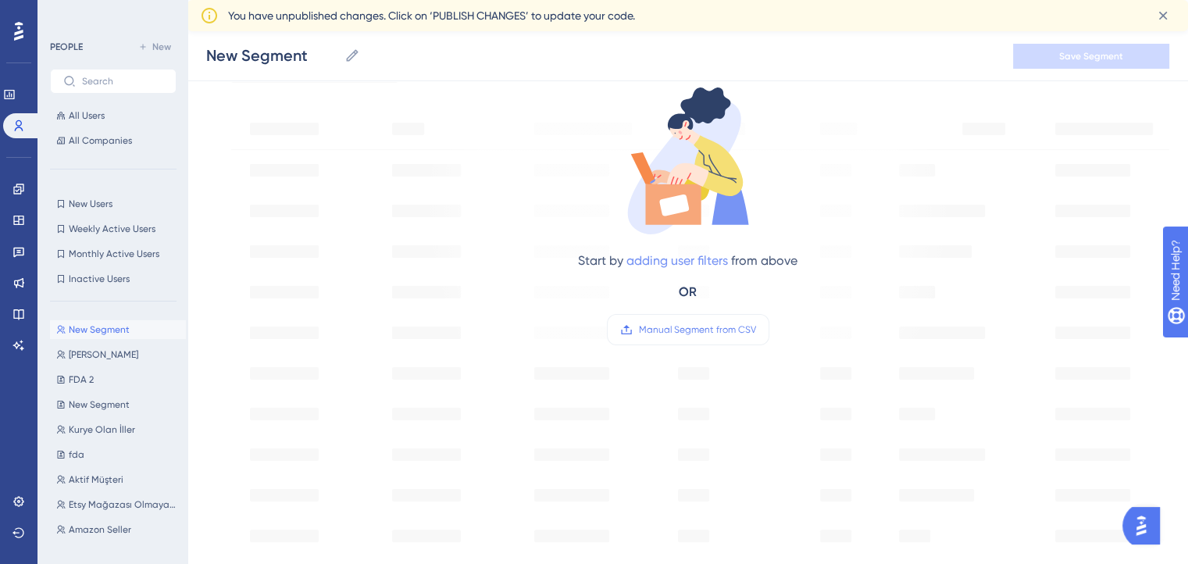
click at [662, 260] on link "adding user filters" at bounding box center [678, 260] width 102 height 15
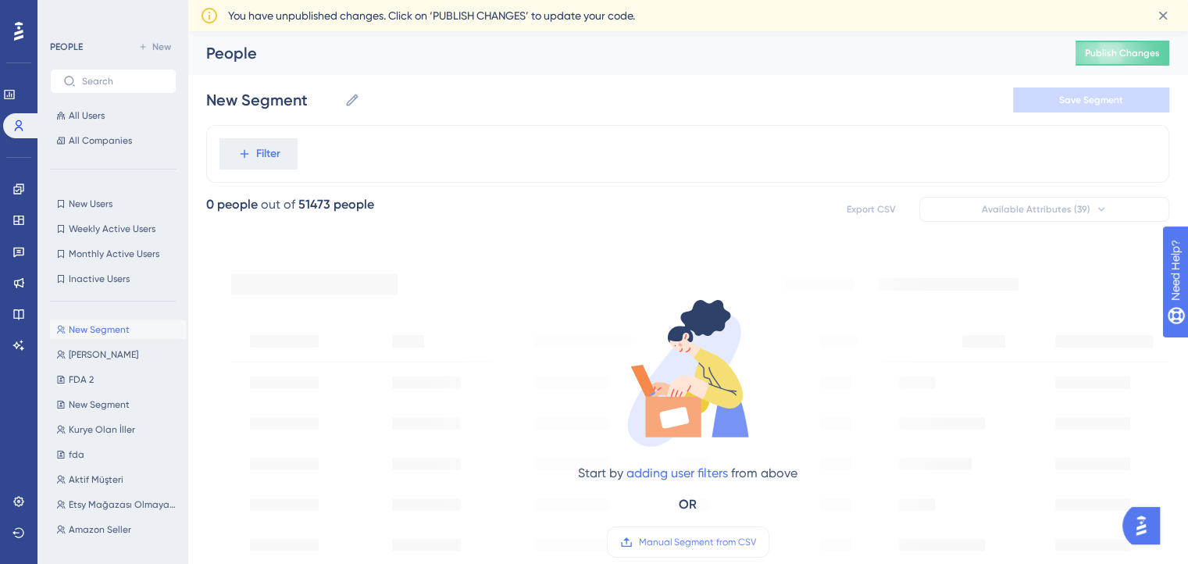
click at [287, 170] on div "Filter" at bounding box center [687, 154] width 963 height 58
click at [266, 159] on span "Filter" at bounding box center [268, 154] width 24 height 19
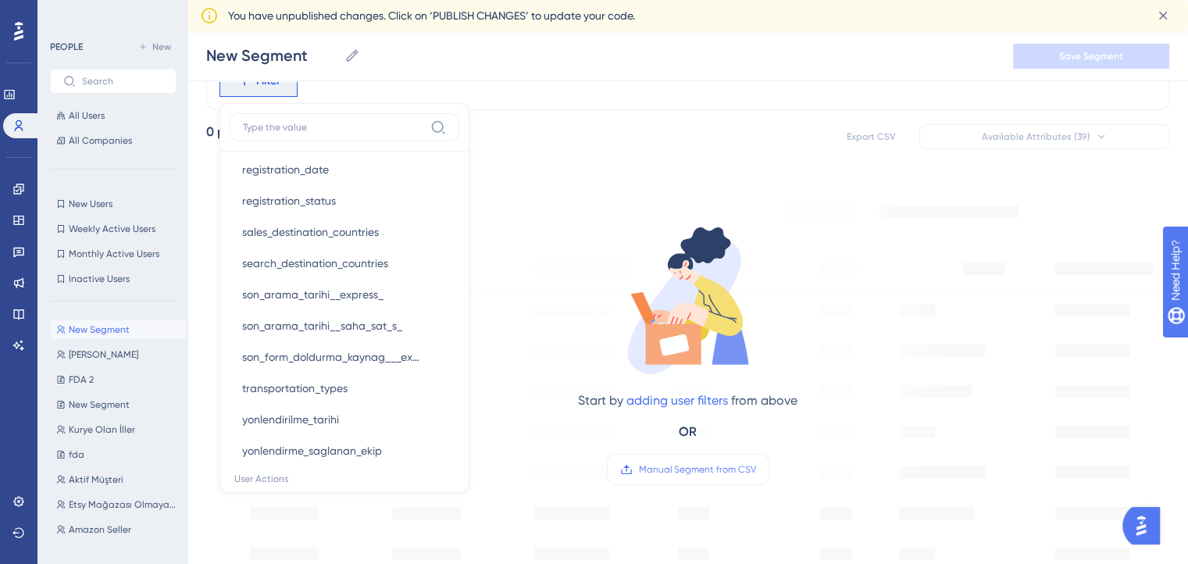
scroll to position [77, 12]
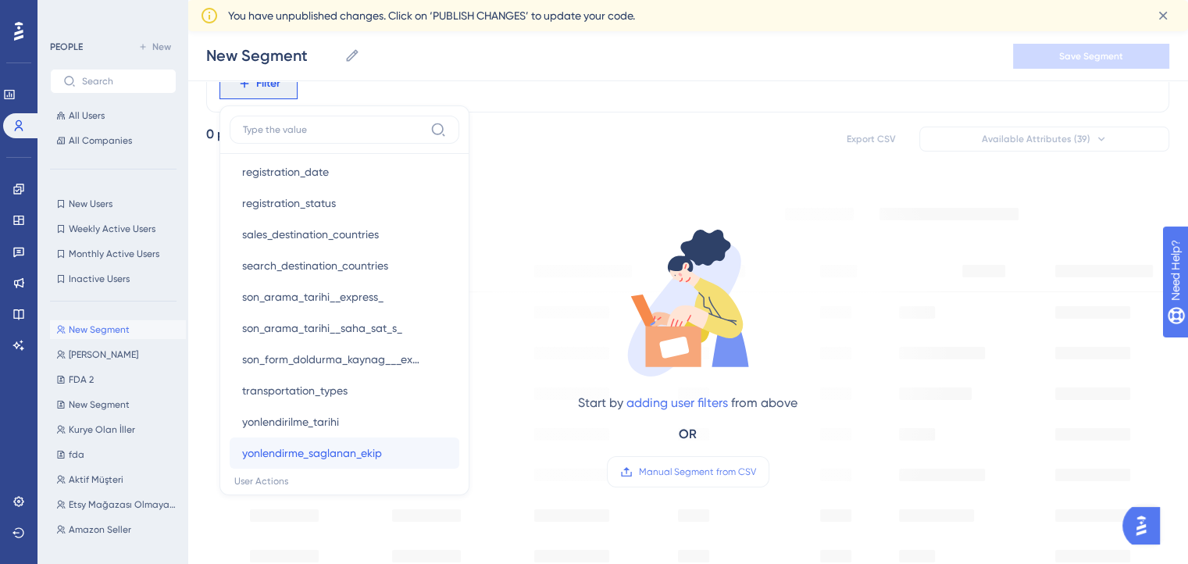
click at [344, 451] on span "yonlendirme_saglanan_ekip" at bounding box center [312, 453] width 140 height 19
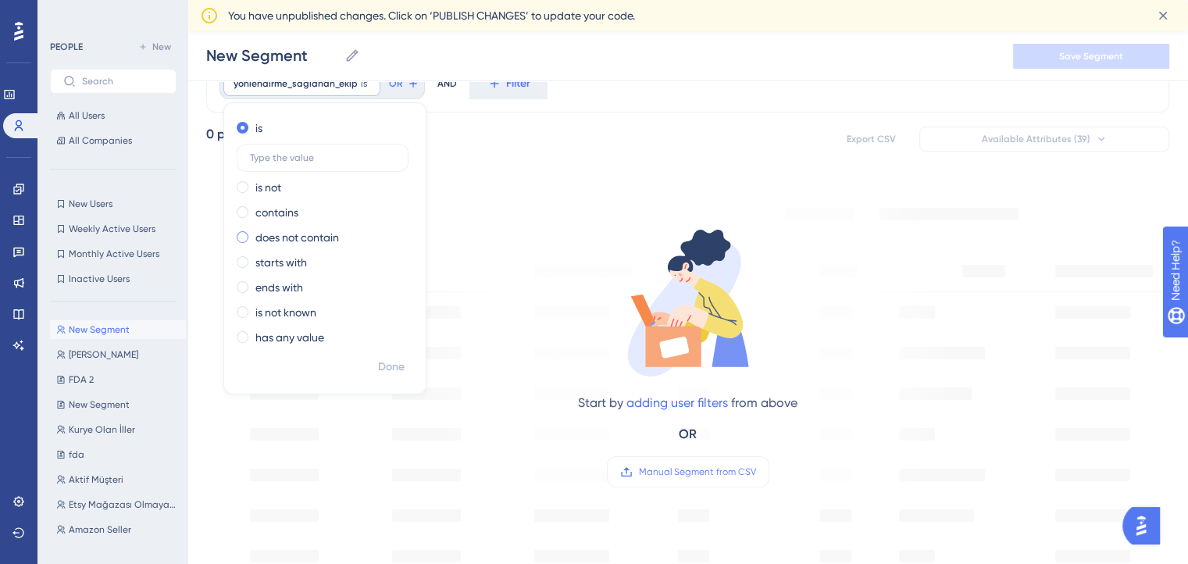
click at [288, 235] on label "does not contain" at bounding box center [297, 237] width 84 height 19
click at [298, 234] on input "text" at bounding box center [322, 232] width 145 height 11
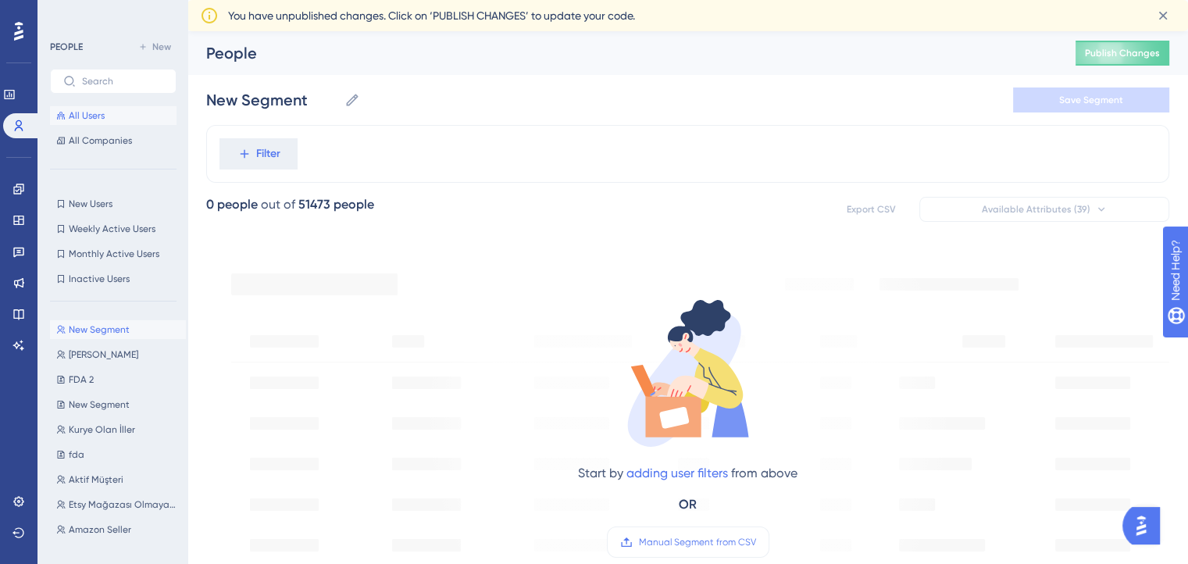
click at [97, 119] on span "All Users" at bounding box center [87, 115] width 36 height 12
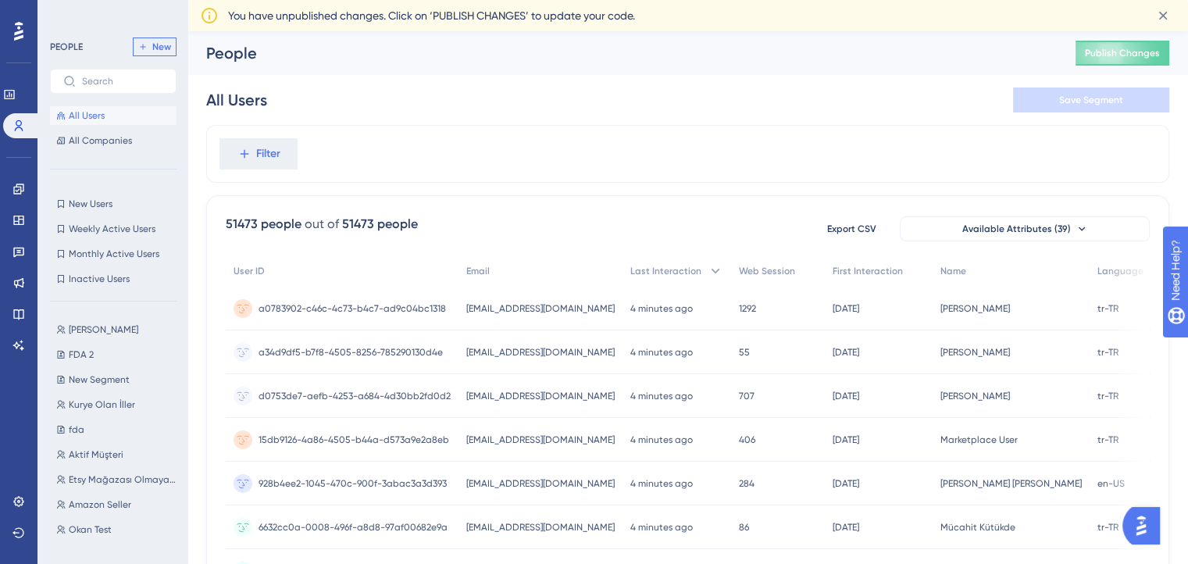
click at [165, 50] on span "New" at bounding box center [161, 47] width 19 height 12
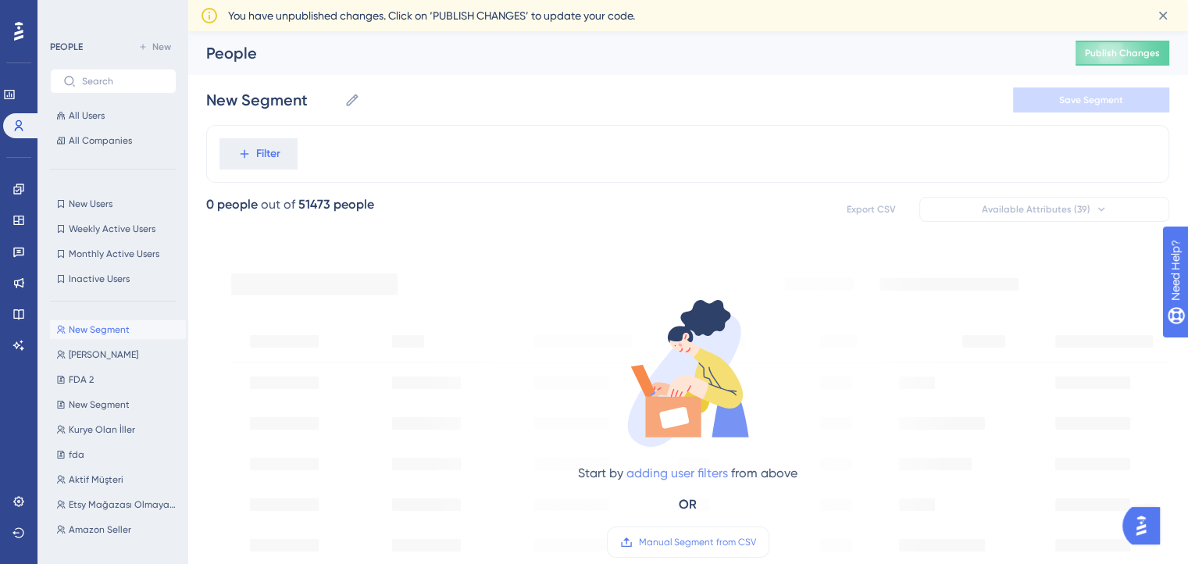
click at [654, 466] on link "adding user filters" at bounding box center [678, 473] width 102 height 15
click at [220, 138] on button "Filter" at bounding box center [259, 153] width 78 height 31
click at [260, 152] on span "Filter" at bounding box center [268, 154] width 24 height 19
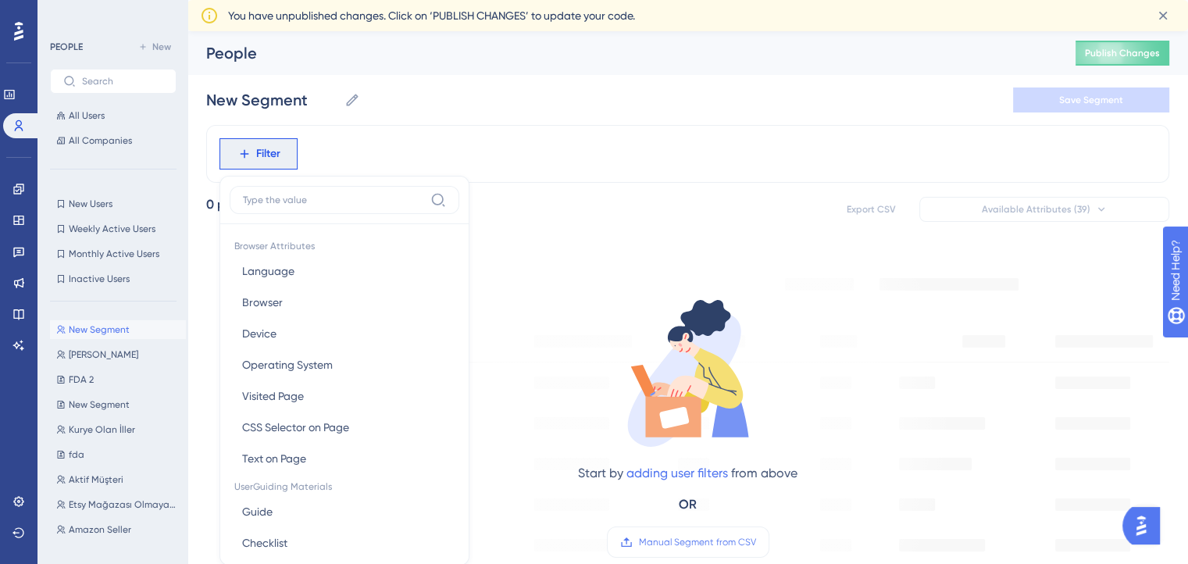
scroll to position [88, 0]
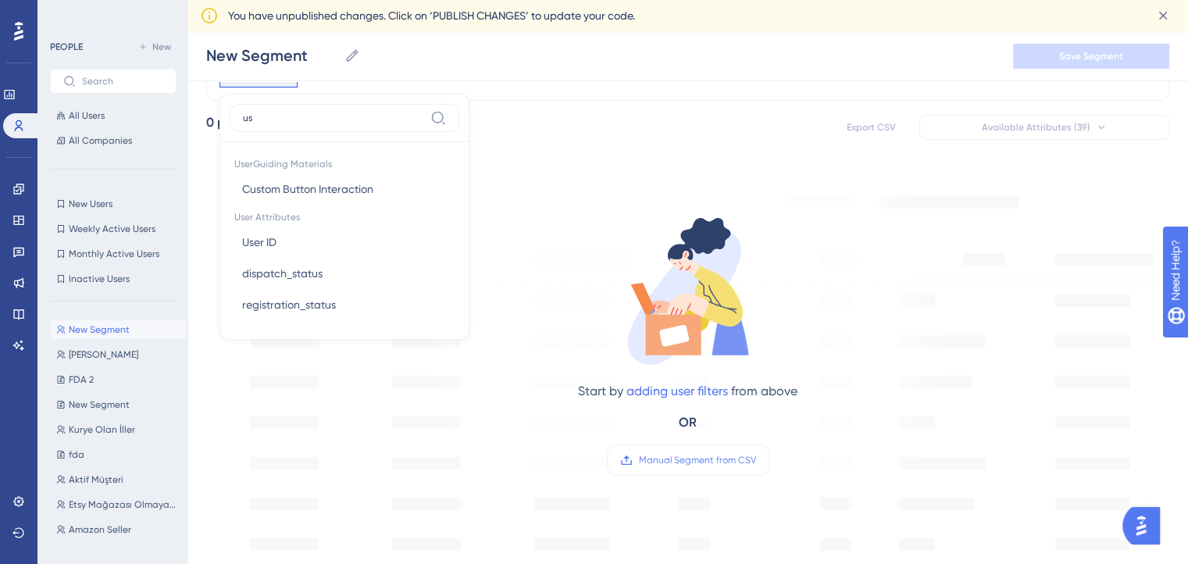
type input "u"
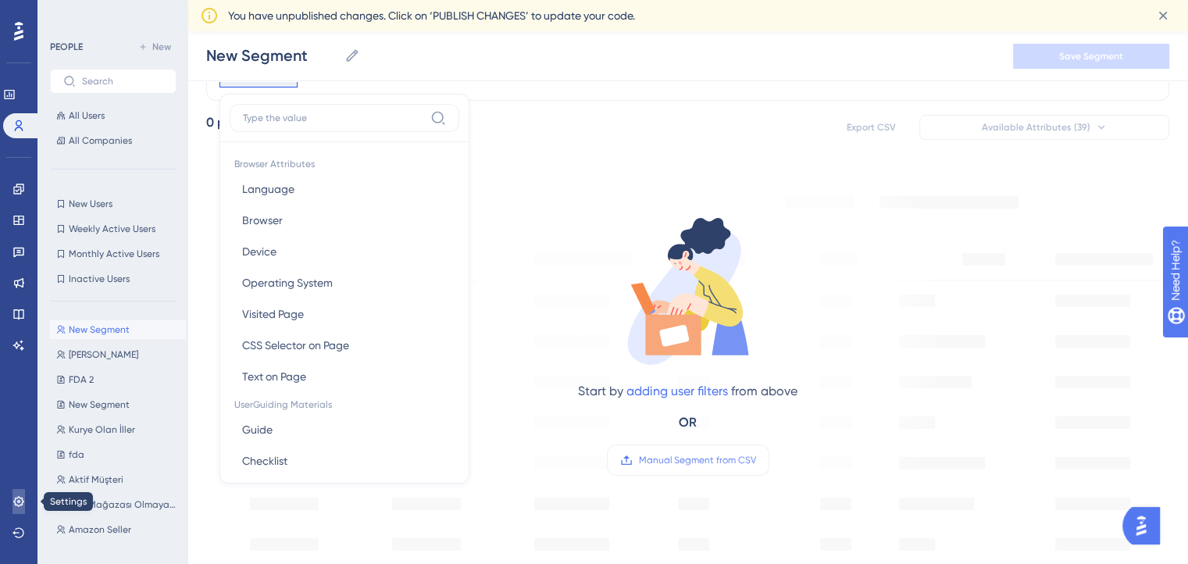
click at [16, 500] on icon at bounding box center [18, 501] width 10 height 10
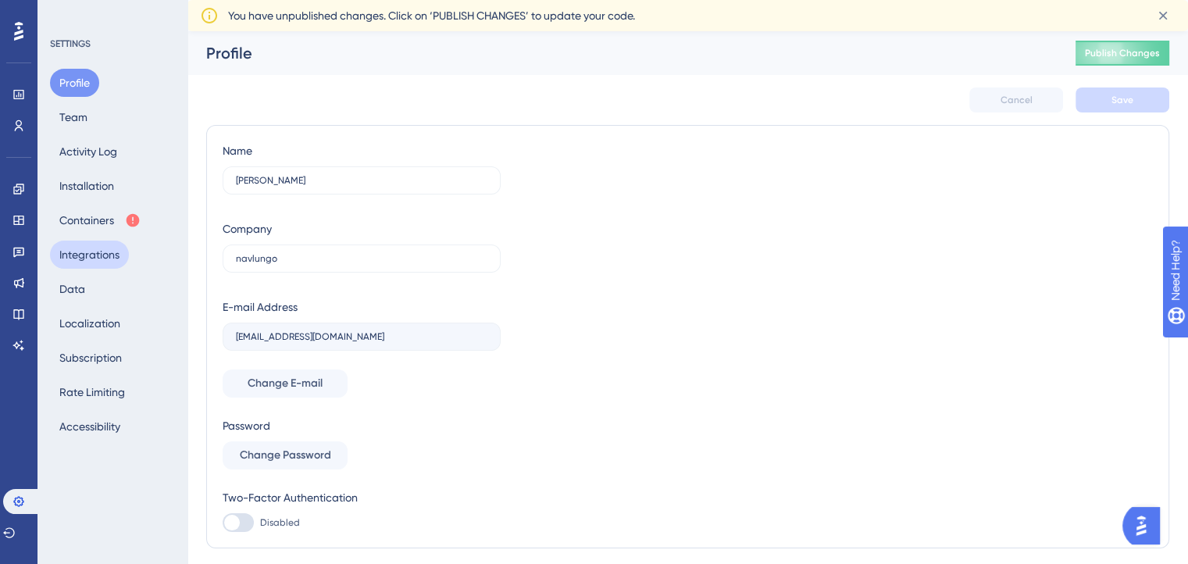
click at [78, 254] on button "Integrations" at bounding box center [89, 255] width 79 height 28
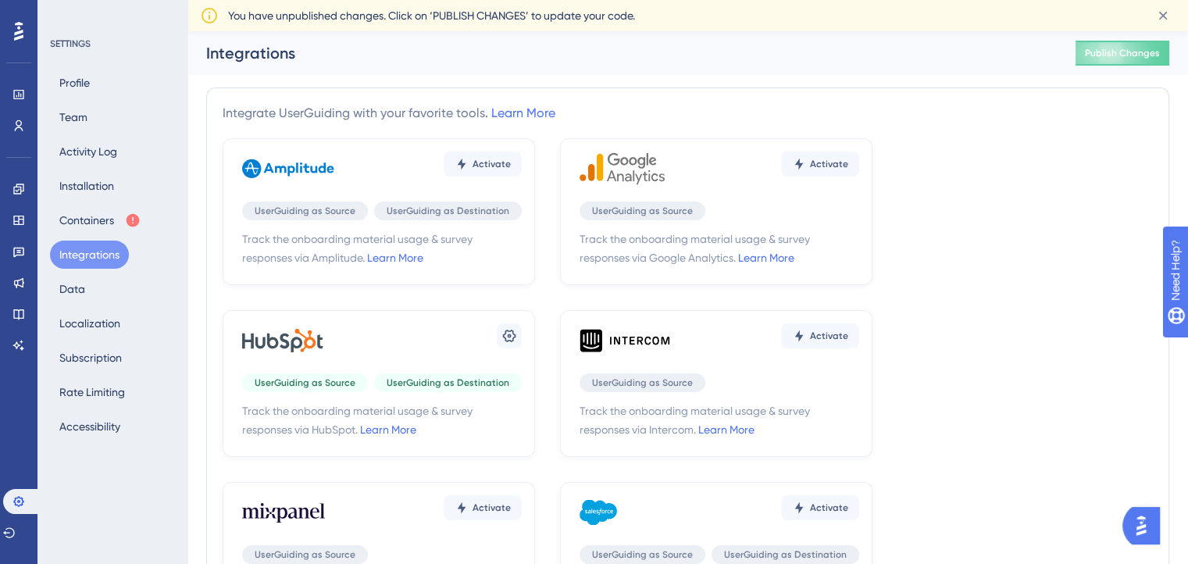
click at [435, 341] on div "Settings" at bounding box center [382, 340] width 280 height 47
click at [311, 333] on icon at bounding box center [289, 340] width 94 height 47
click at [503, 335] on icon at bounding box center [509, 336] width 13 height 12
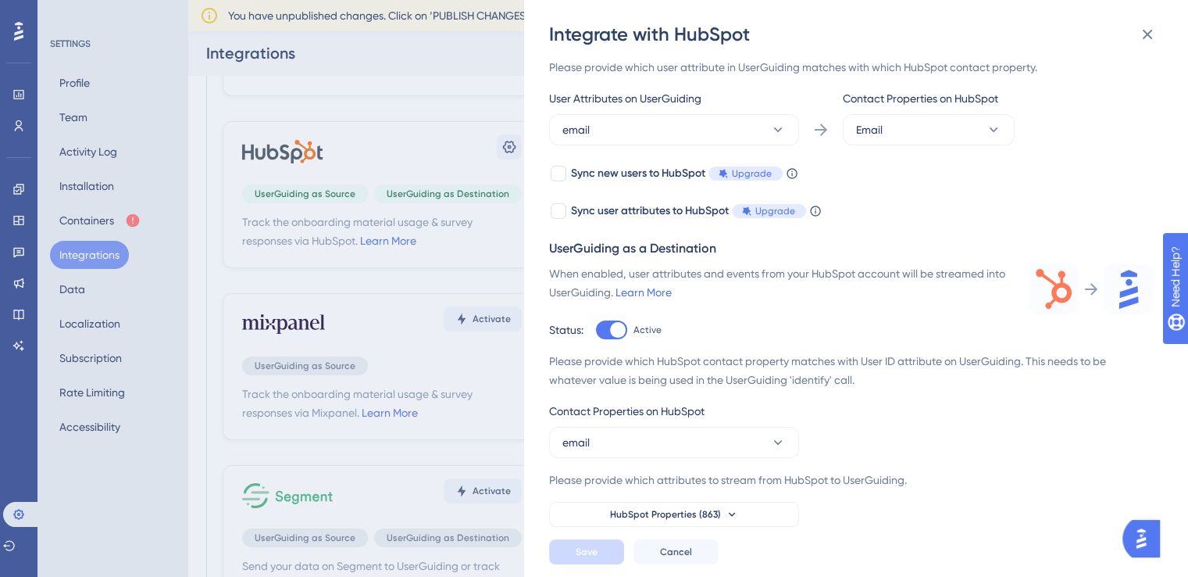
scroll to position [137, 0]
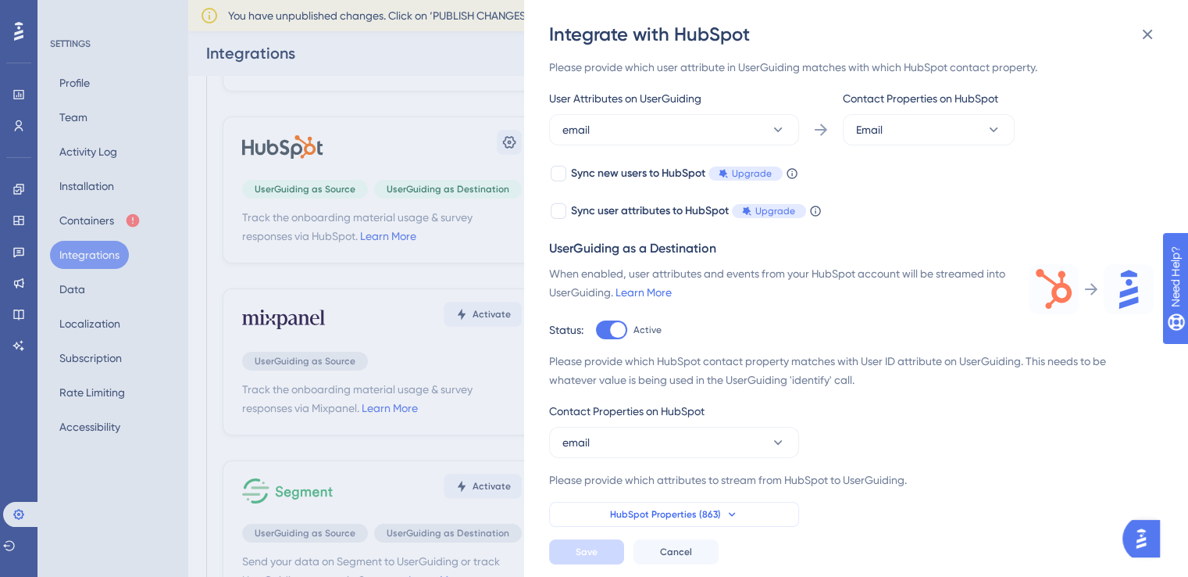
click at [757, 516] on button "HubSpot Properties (863)" at bounding box center [674, 514] width 250 height 25
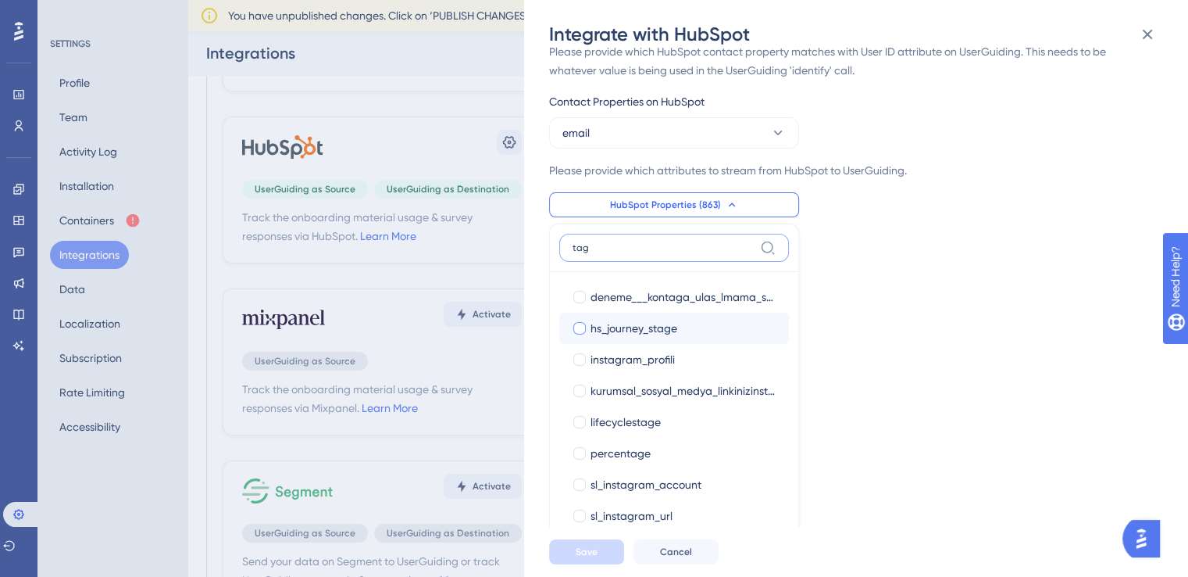
scroll to position [75, 0]
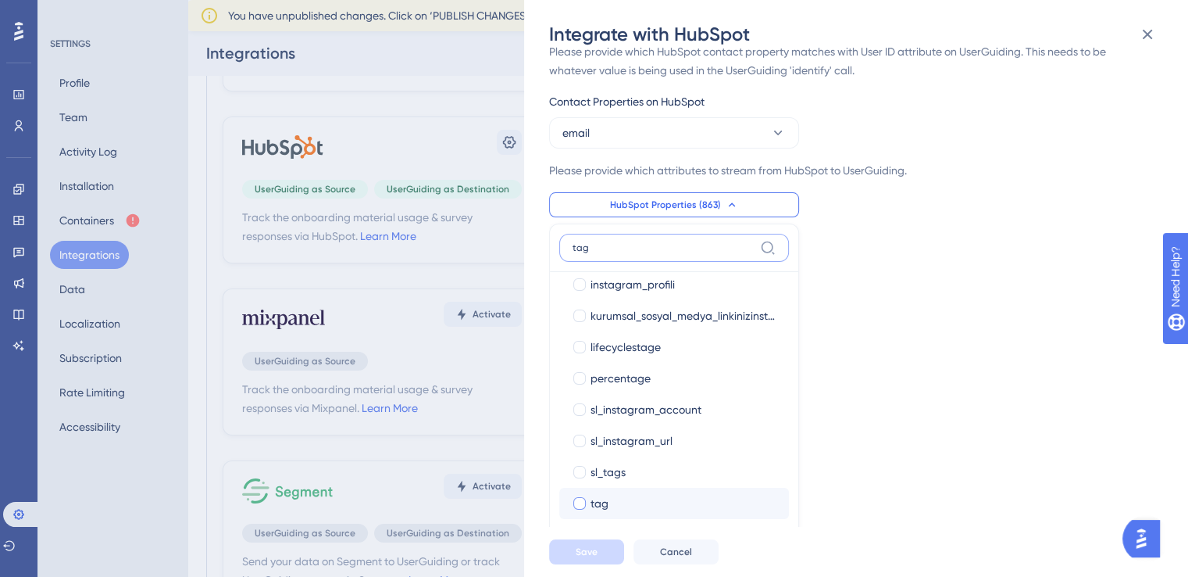
type input "tag"
click at [593, 501] on span "tag" at bounding box center [600, 503] width 18 height 19
checkbox input "true"
click at [597, 545] on span "Save" at bounding box center [587, 551] width 22 height 12
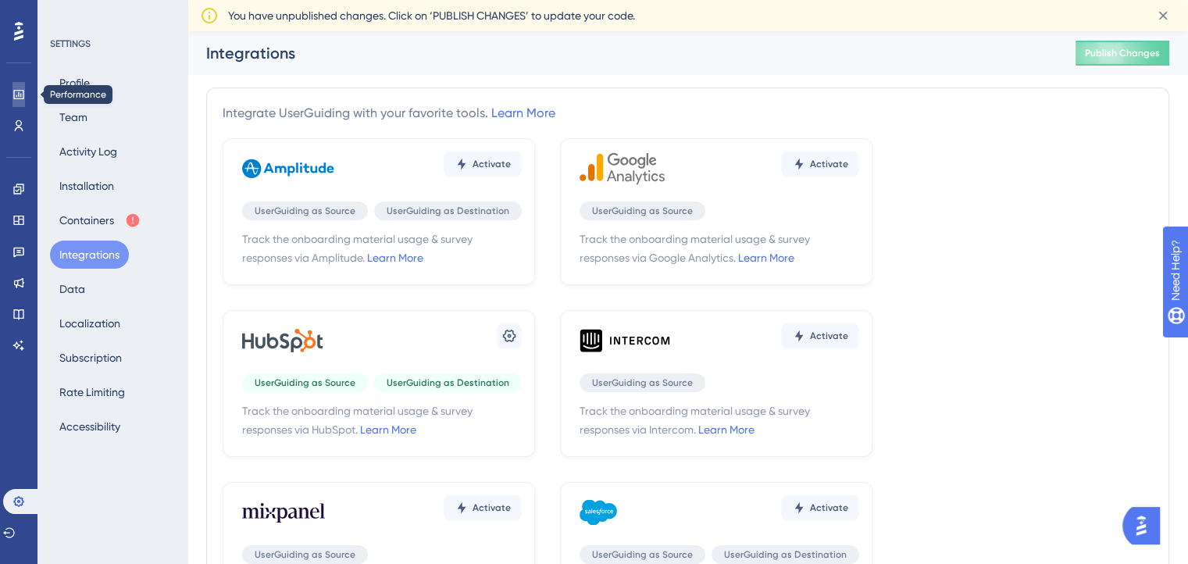
click at [16, 87] on link at bounding box center [18, 94] width 12 height 25
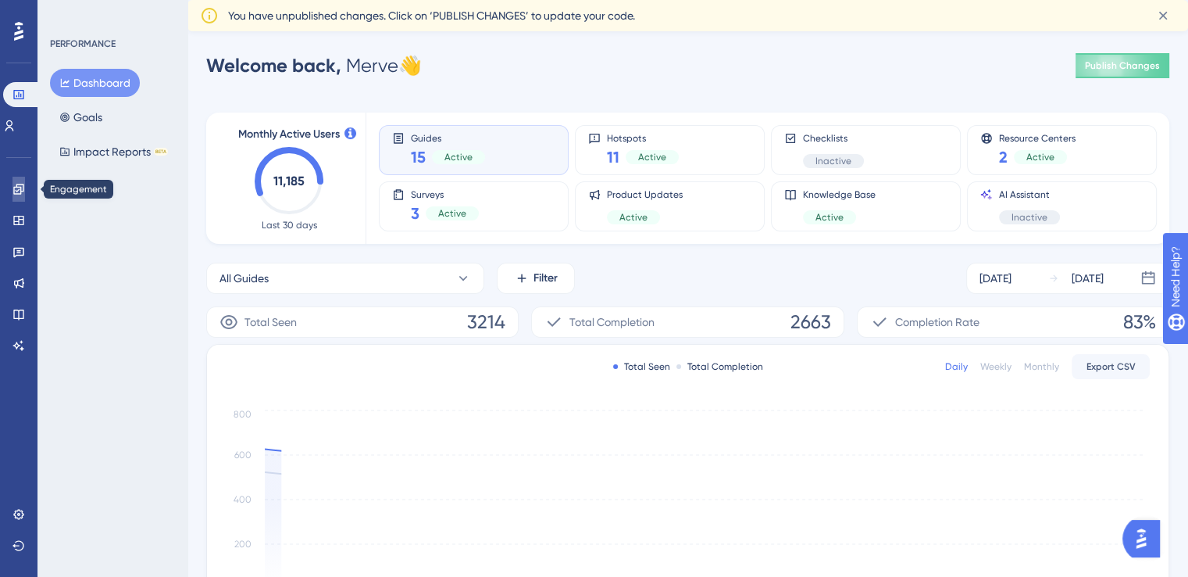
click at [19, 191] on icon at bounding box center [18, 189] width 12 height 12
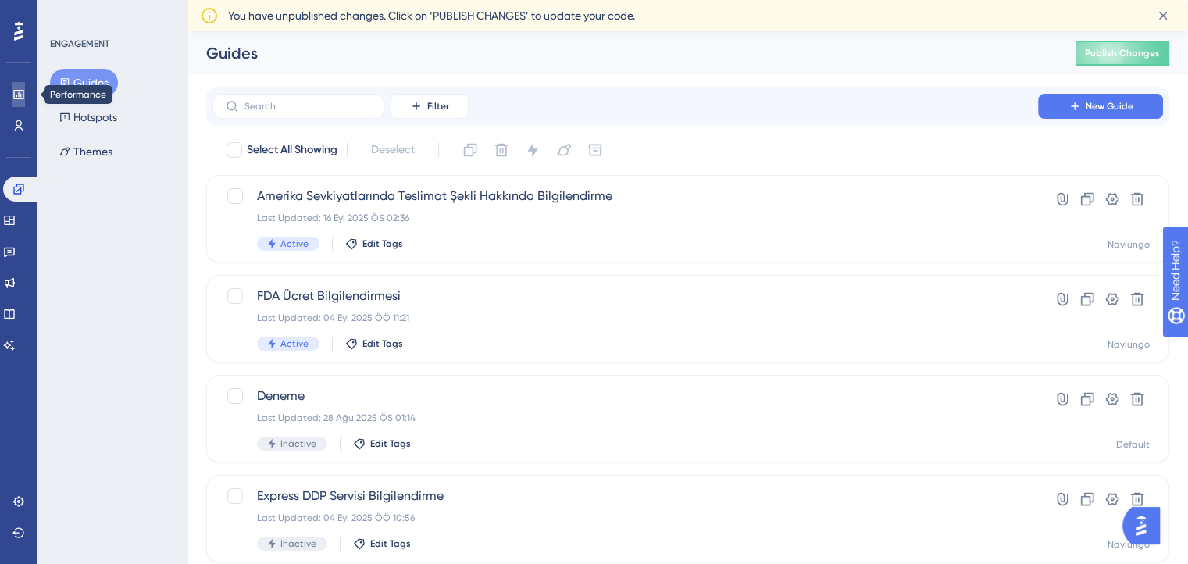
click at [12, 85] on link at bounding box center [18, 94] width 12 height 25
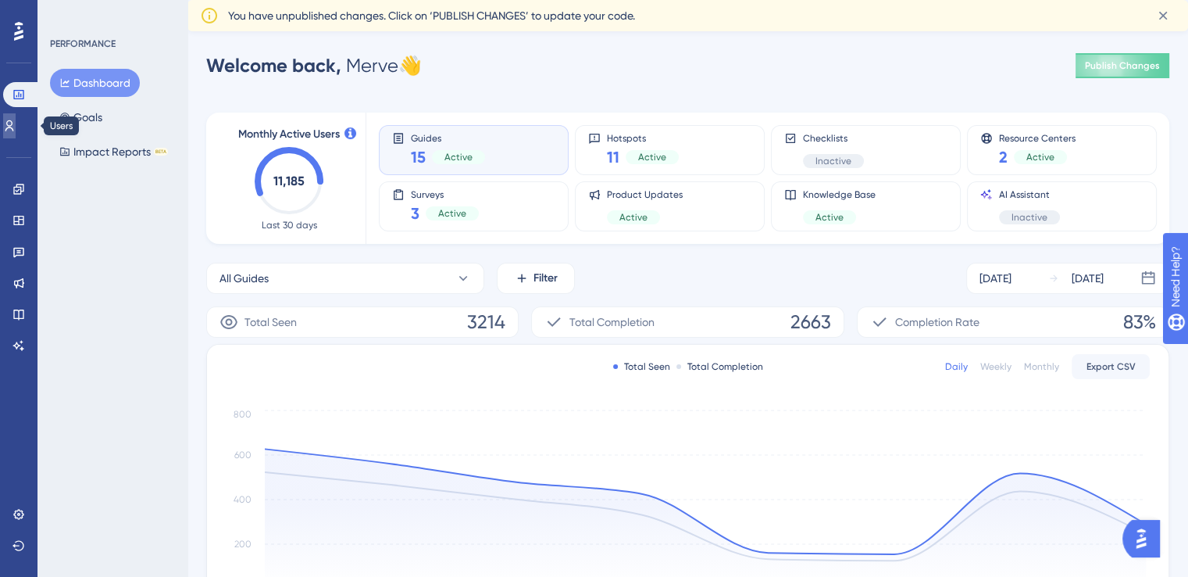
click at [14, 115] on link at bounding box center [9, 125] width 12 height 25
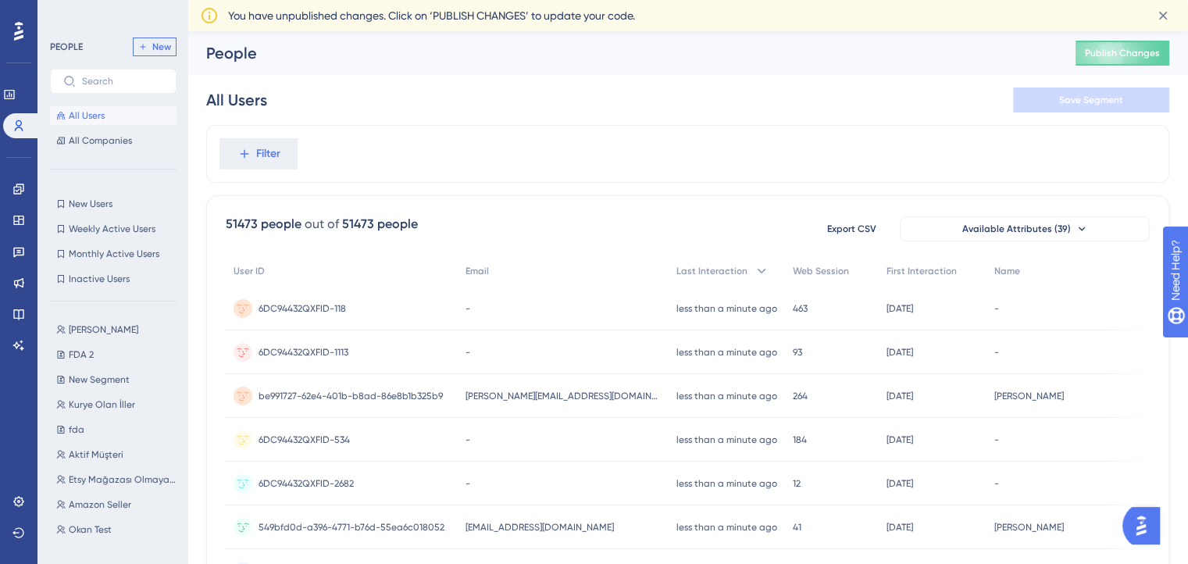
click at [144, 44] on icon at bounding box center [142, 46] width 9 height 9
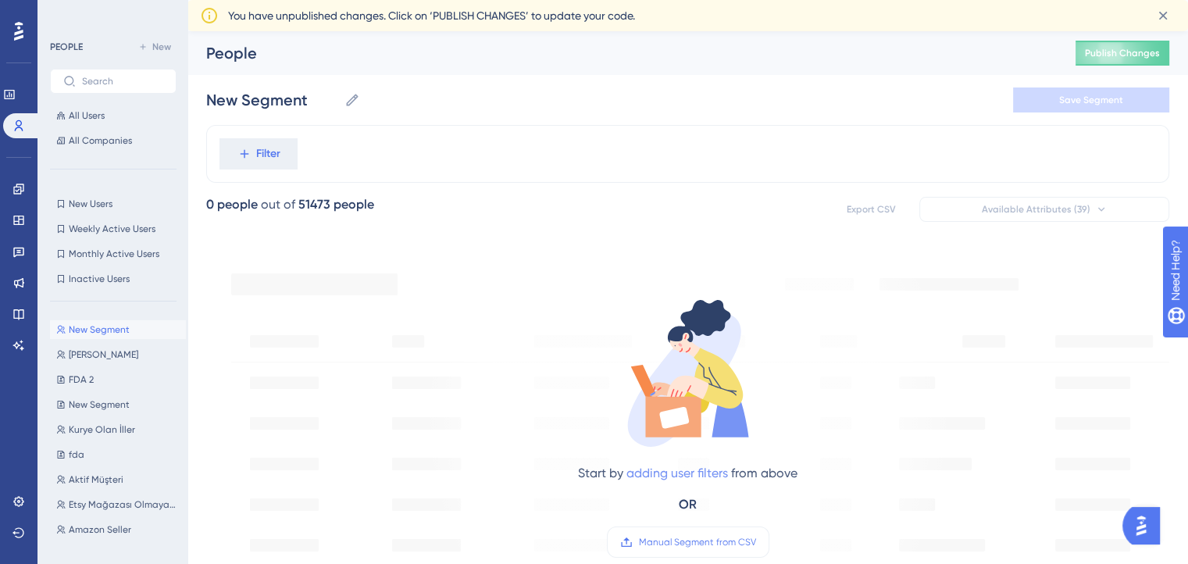
click at [672, 467] on link "adding user filters" at bounding box center [678, 473] width 102 height 15
click at [220, 138] on button "Filter" at bounding box center [259, 153] width 78 height 31
click at [108, 119] on button "All Users" at bounding box center [113, 115] width 127 height 19
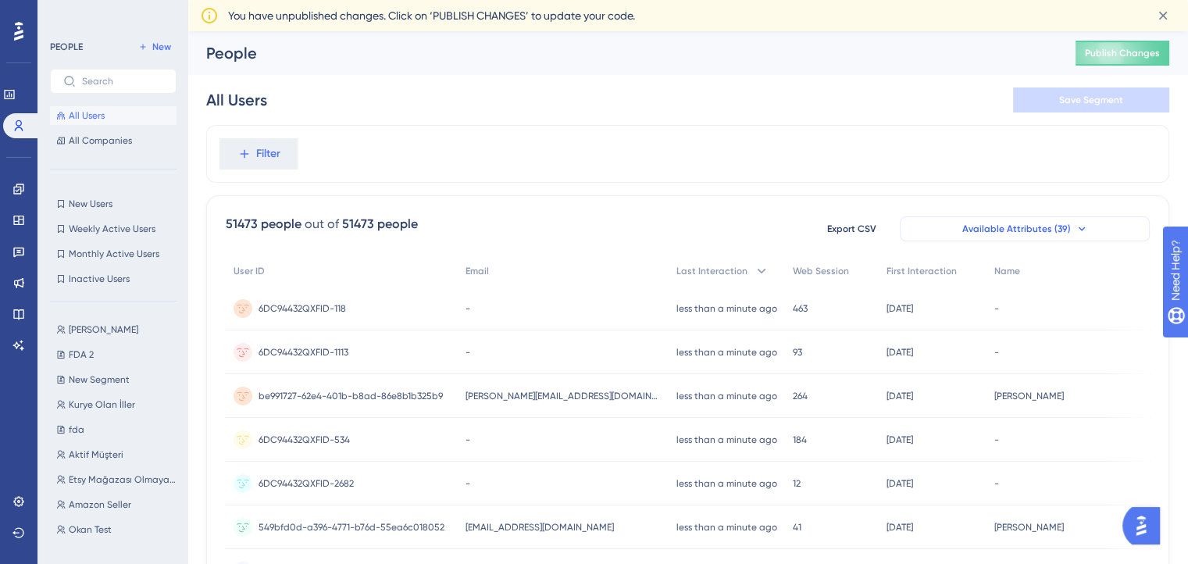
click at [988, 226] on span "Available Attributes (39)" at bounding box center [1016, 229] width 109 height 12
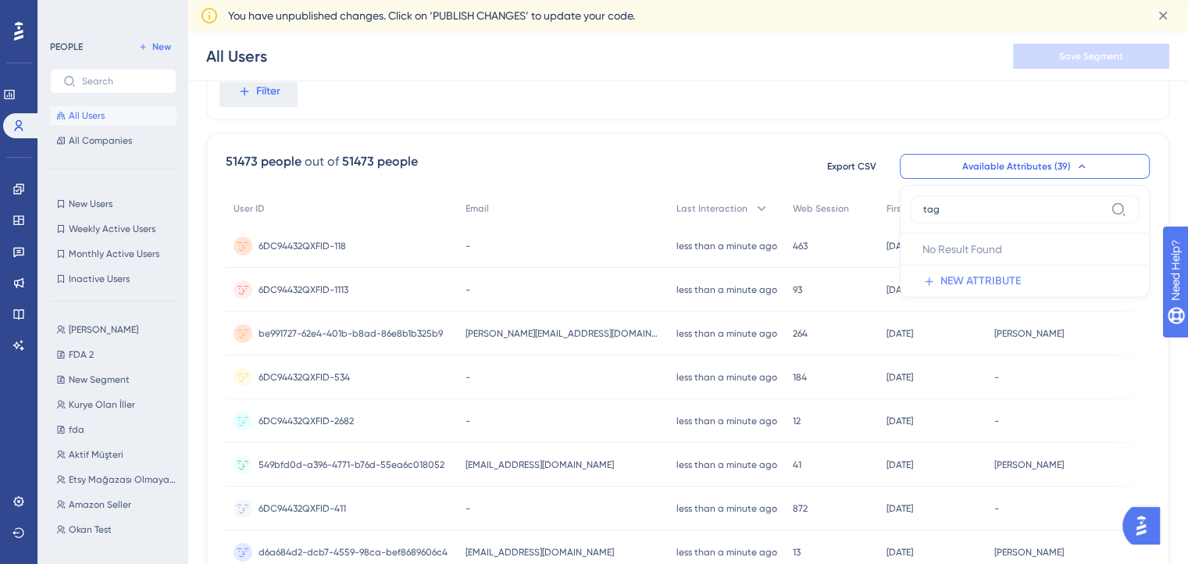
scroll to position [62, 0]
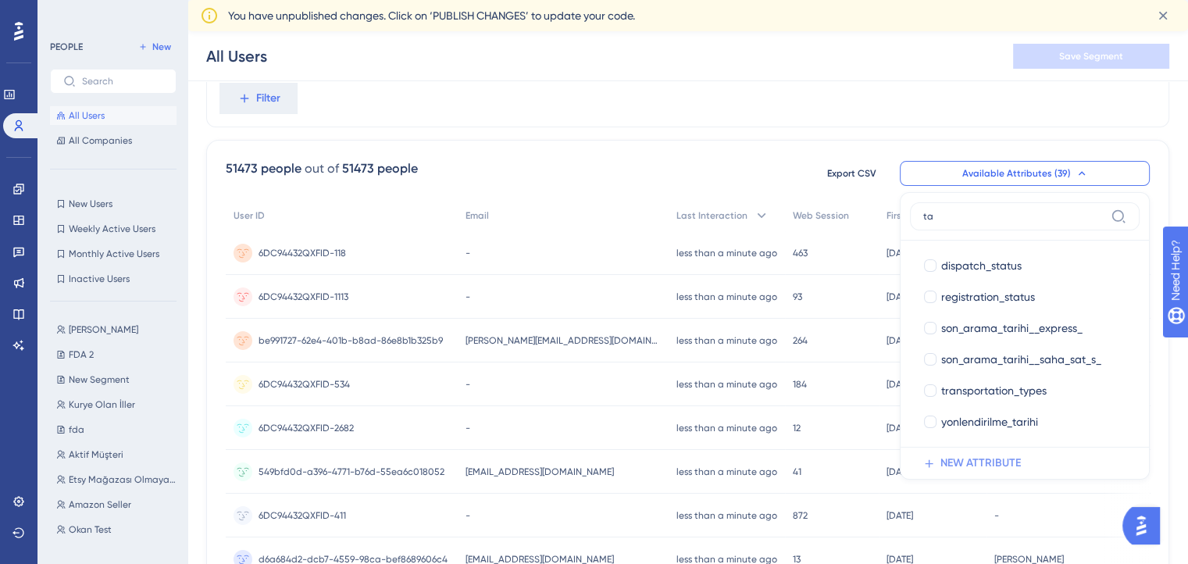
type input "t"
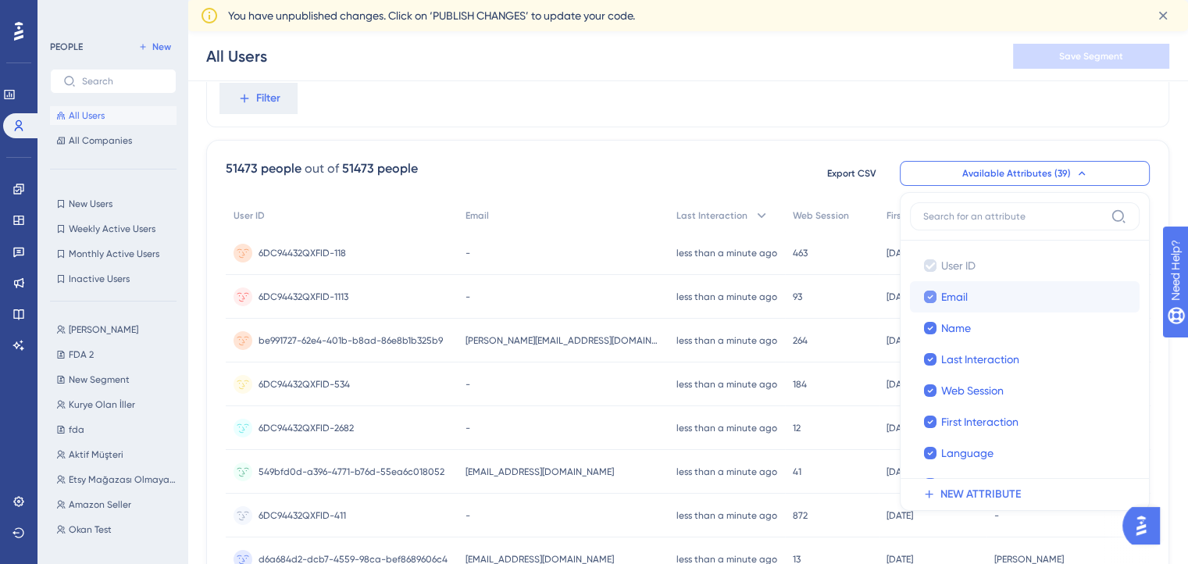
scroll to position [0, 0]
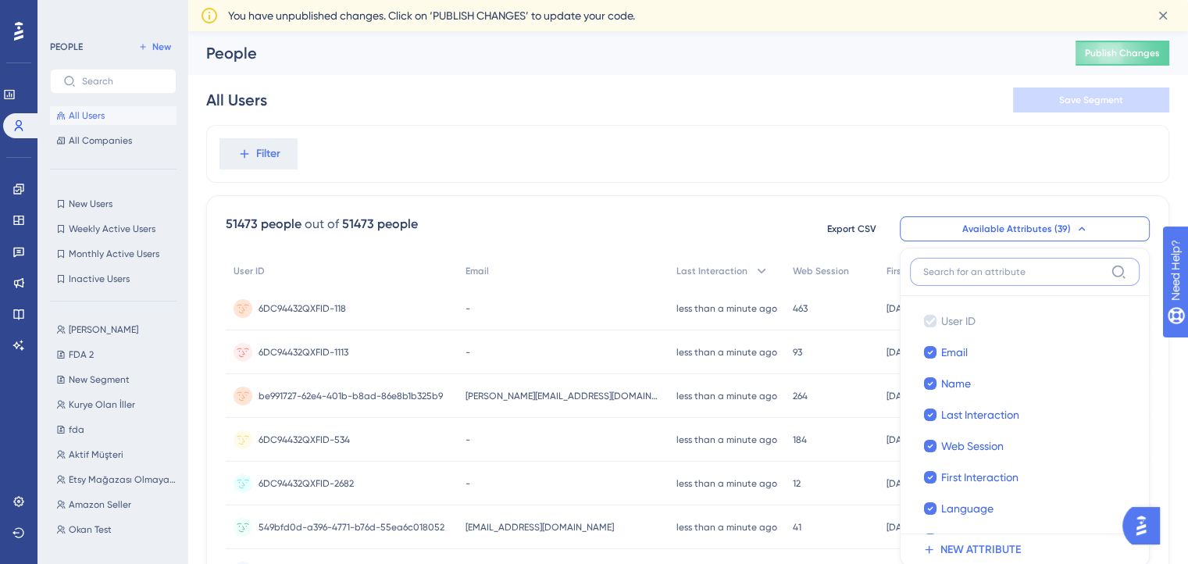
paste input "Amerika Sevkiyatlarında Teslimat Şekli Hakkında Bilgilendirme"
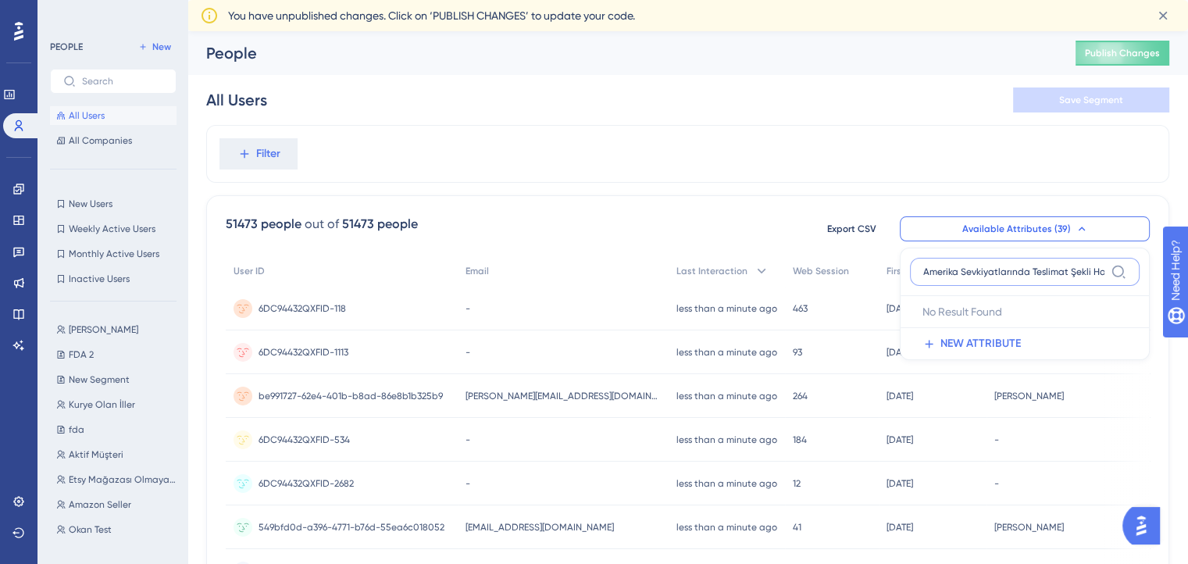
type input "Amerika Sevkiyatlarında Teslimat Şekli Hakkında Bilgilendirme"
click at [829, 122] on div "All Users Save Segment" at bounding box center [687, 100] width 963 height 50
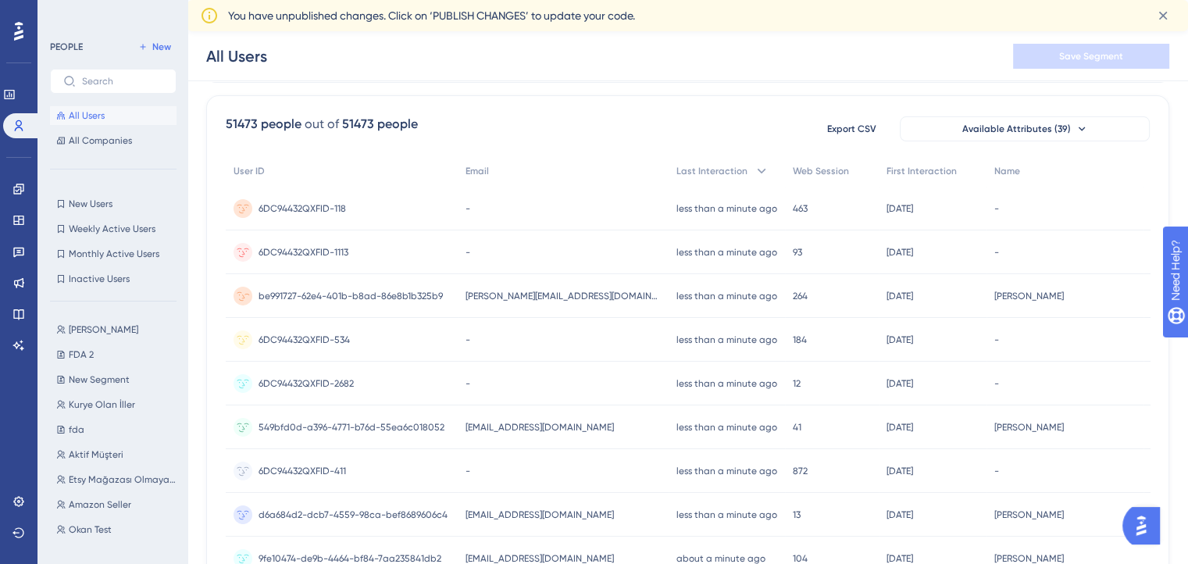
scroll to position [106, 12]
click at [958, 135] on button "Available Attributes (39)" at bounding box center [1025, 128] width 250 height 25
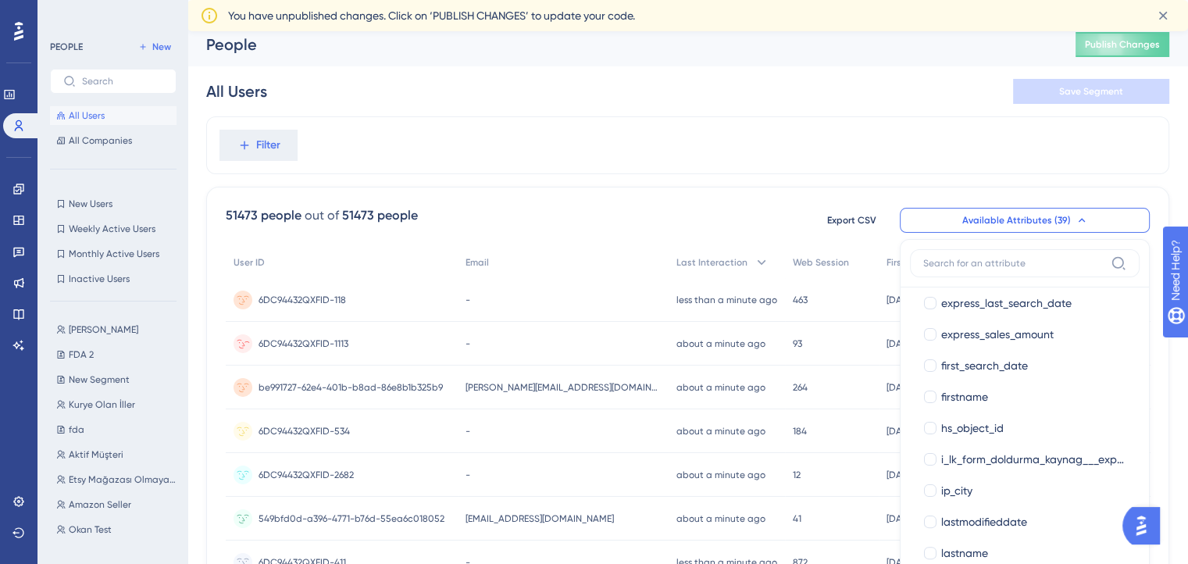
scroll to position [0, 0]
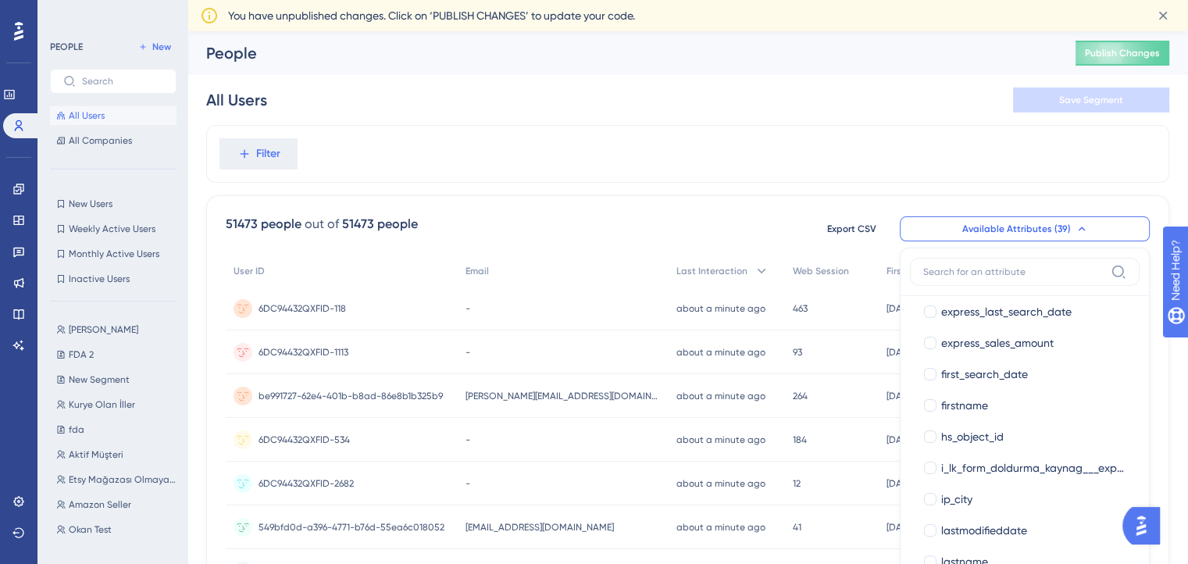
click at [569, 181] on div "Filter" at bounding box center [687, 154] width 963 height 58
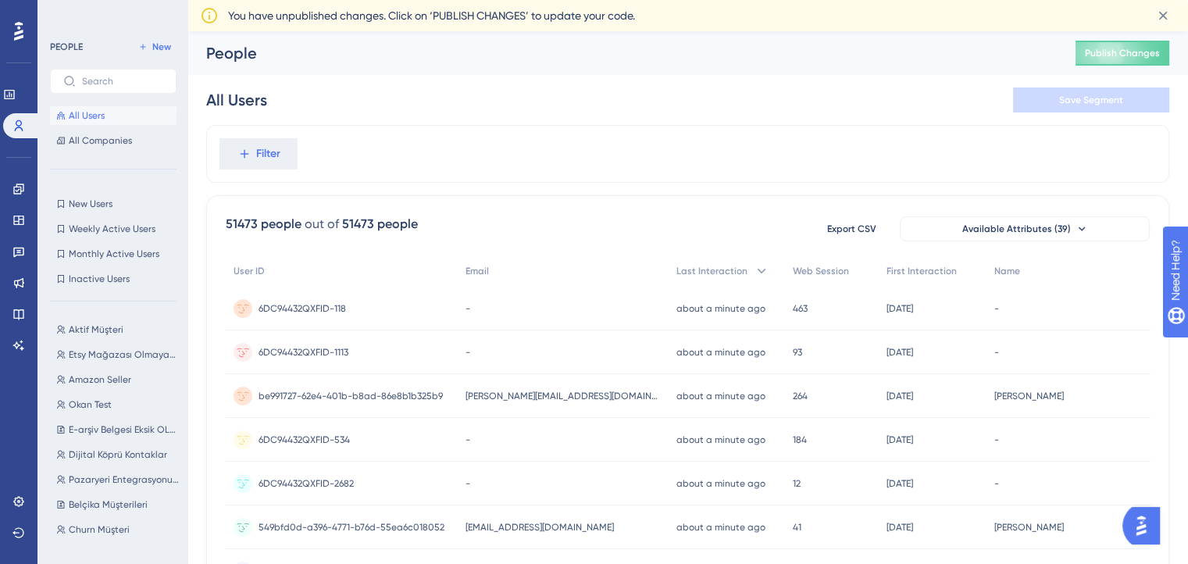
scroll to position [166, 0]
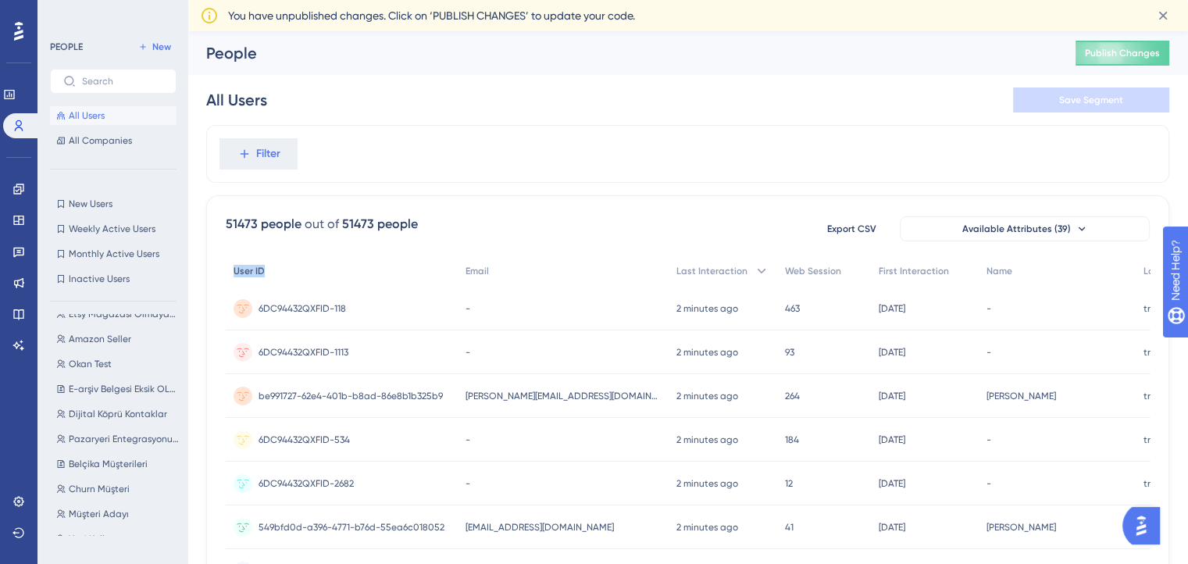
drag, startPoint x: 223, startPoint y: 269, endPoint x: 272, endPoint y: 272, distance: 49.3
drag, startPoint x: 350, startPoint y: 311, endPoint x: 255, endPoint y: 313, distance: 95.3
click at [255, 313] on div "6DC94432QXFID-118 6DC94432QXFID-118" at bounding box center [342, 309] width 232 height 44
copy span "6DC94432QXFID-118"
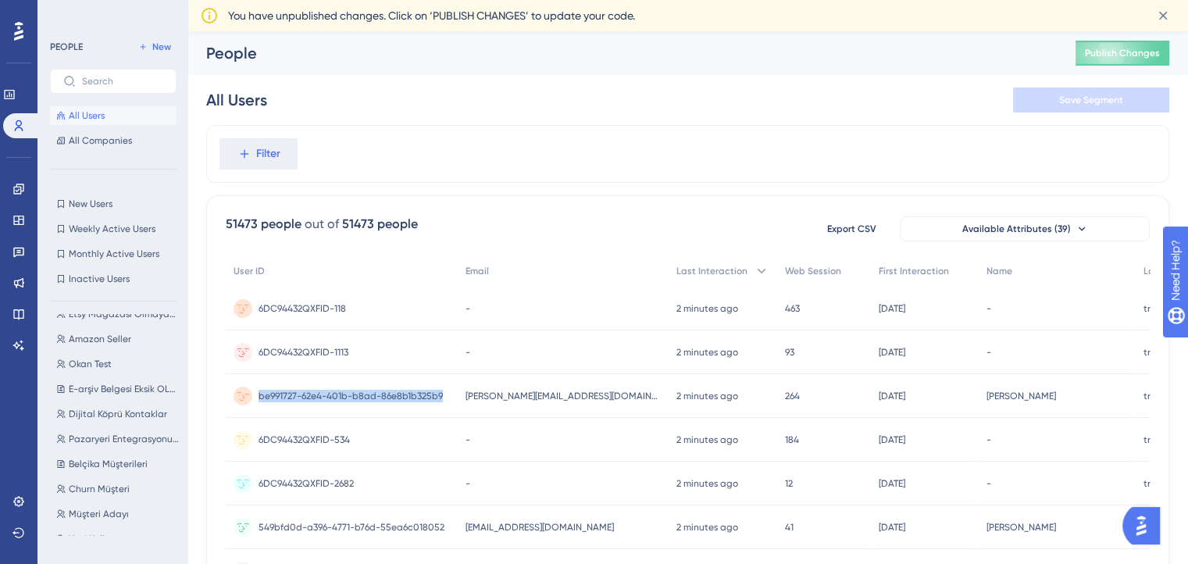
drag, startPoint x: 445, startPoint y: 391, endPoint x: 253, endPoint y: 398, distance: 191.5
click at [253, 398] on div "be991727-62e4-401b-b8ad-86e8b1b325b9 be991727-62e4-401b-b8ad-86e8b1b325b9" at bounding box center [342, 396] width 232 height 44
copy span "be991727-62e4-401b-b8ad-86e8b1b325b9"
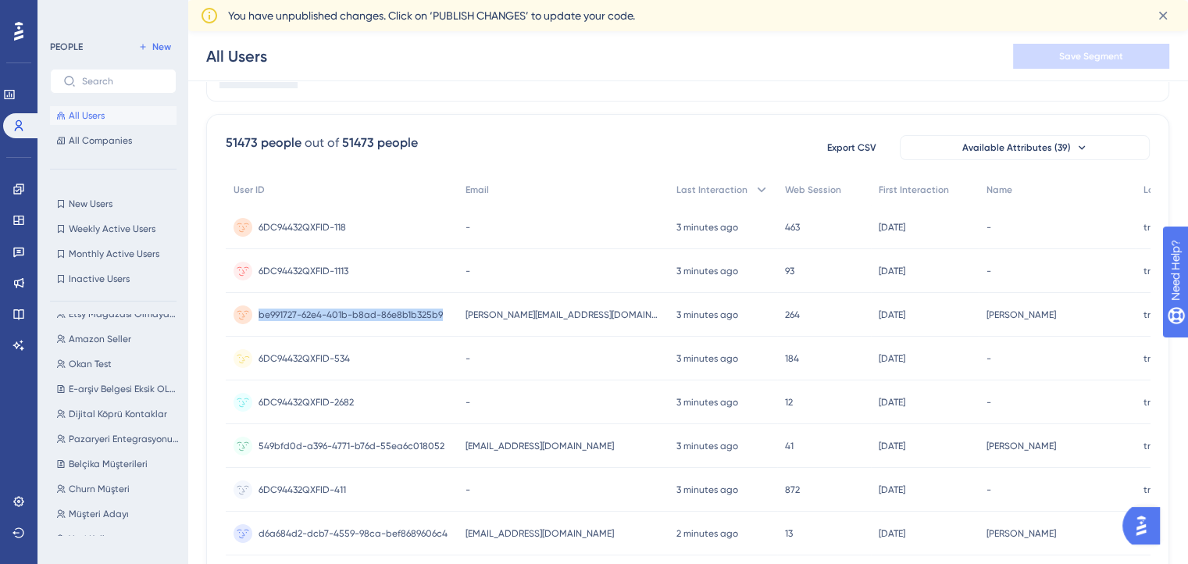
scroll to position [87, 0]
click at [1140, 528] on img "Open AI Assistant Launcher" at bounding box center [1141, 526] width 28 height 28
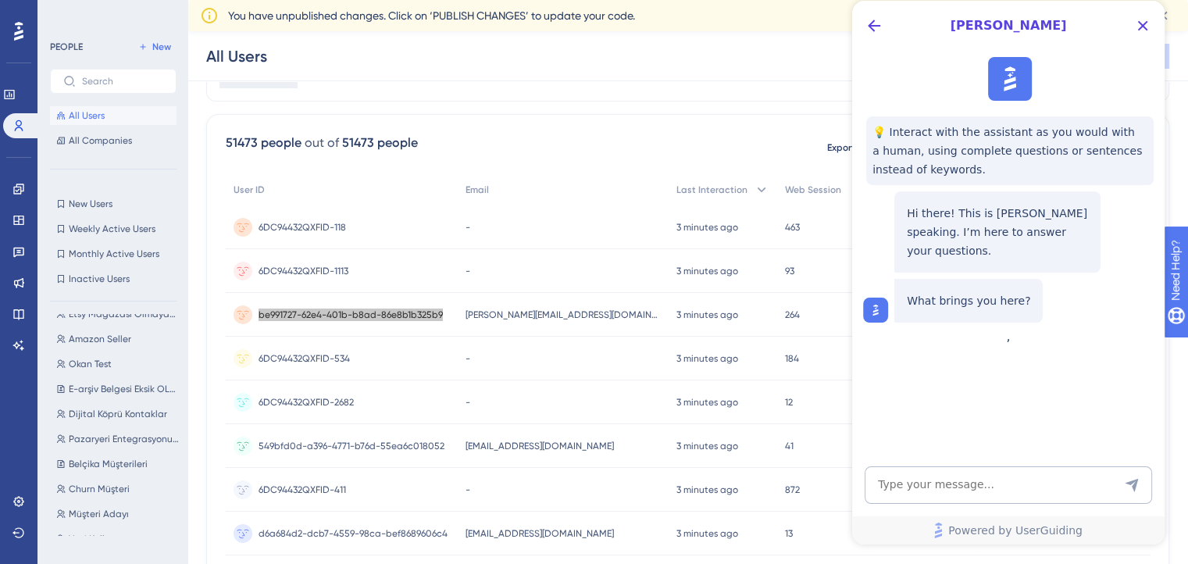
scroll to position [36, 0]
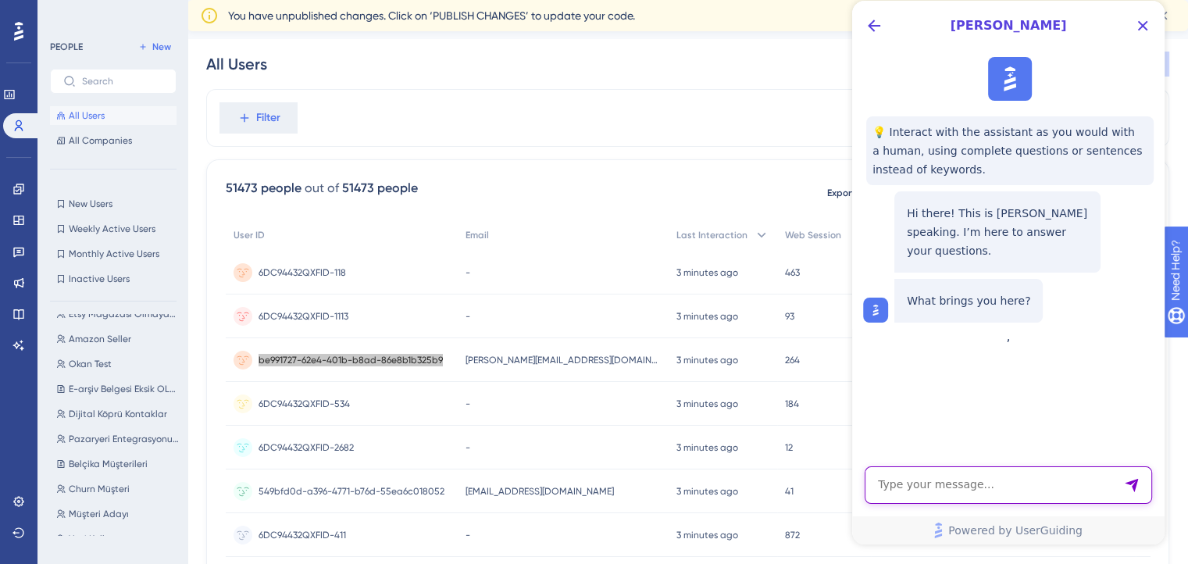
click at [1023, 479] on textarea "AI Assistant Text Input" at bounding box center [1008, 484] width 287 height 37
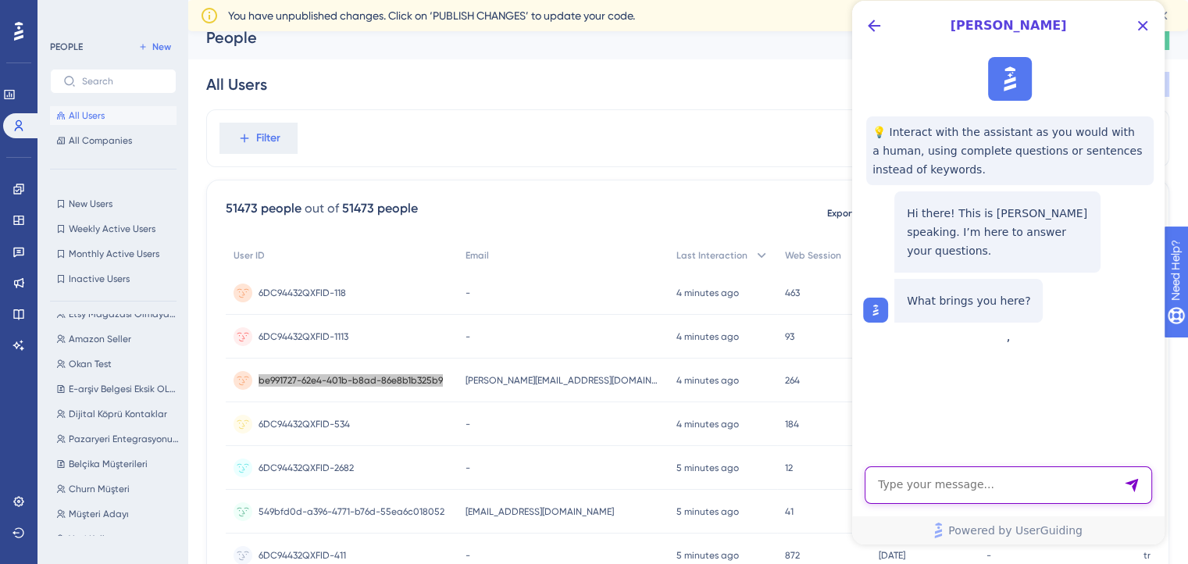
scroll to position [17, 0]
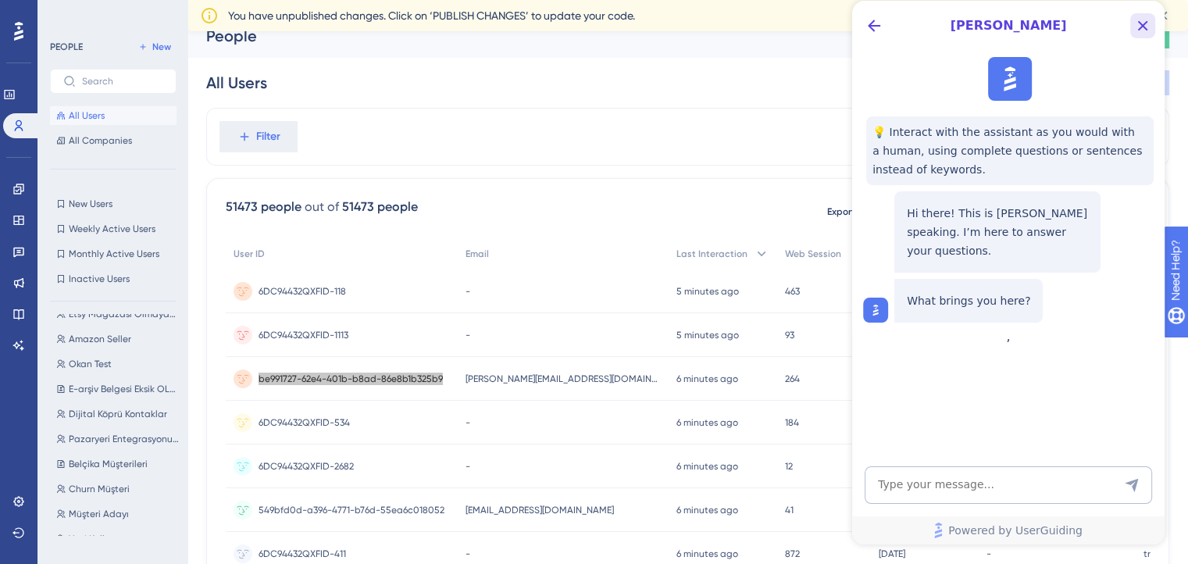
click at [1134, 29] on icon "Close Button" at bounding box center [1143, 25] width 19 height 19
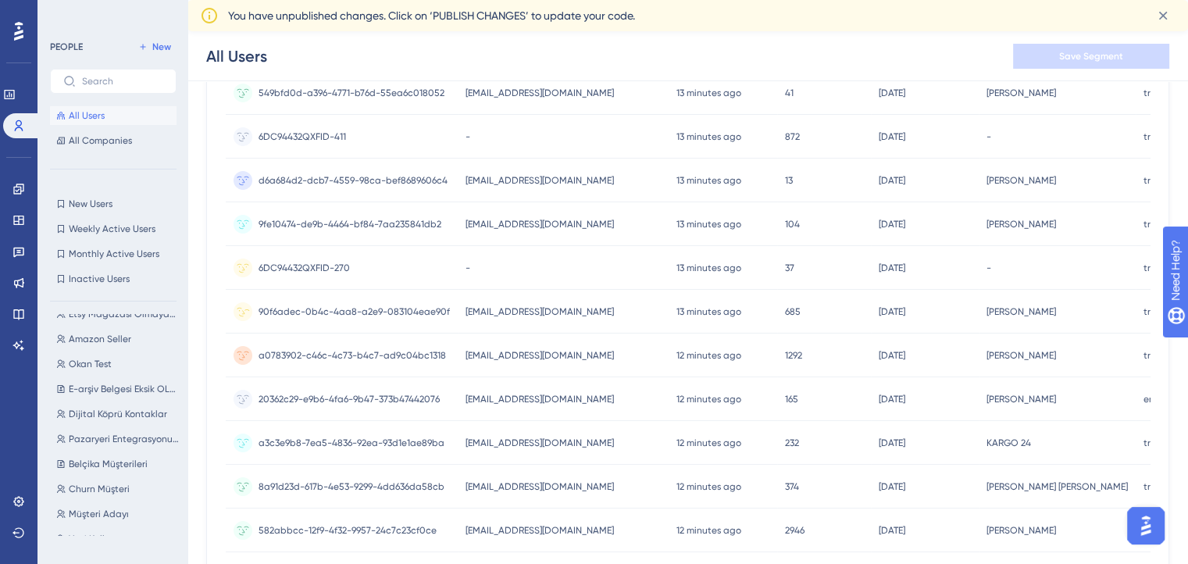
scroll to position [450, 0]
